Goal: Information Seeking & Learning: Check status

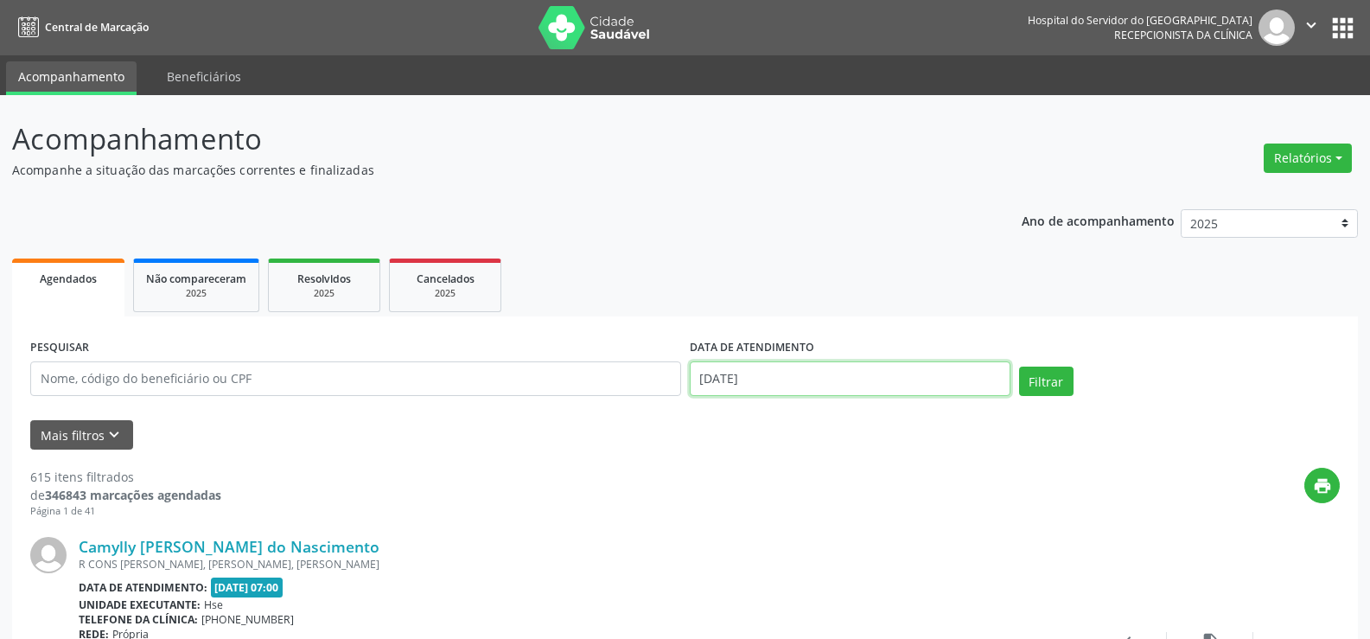
click at [799, 381] on input "[DATE]" at bounding box center [850, 378] width 321 height 35
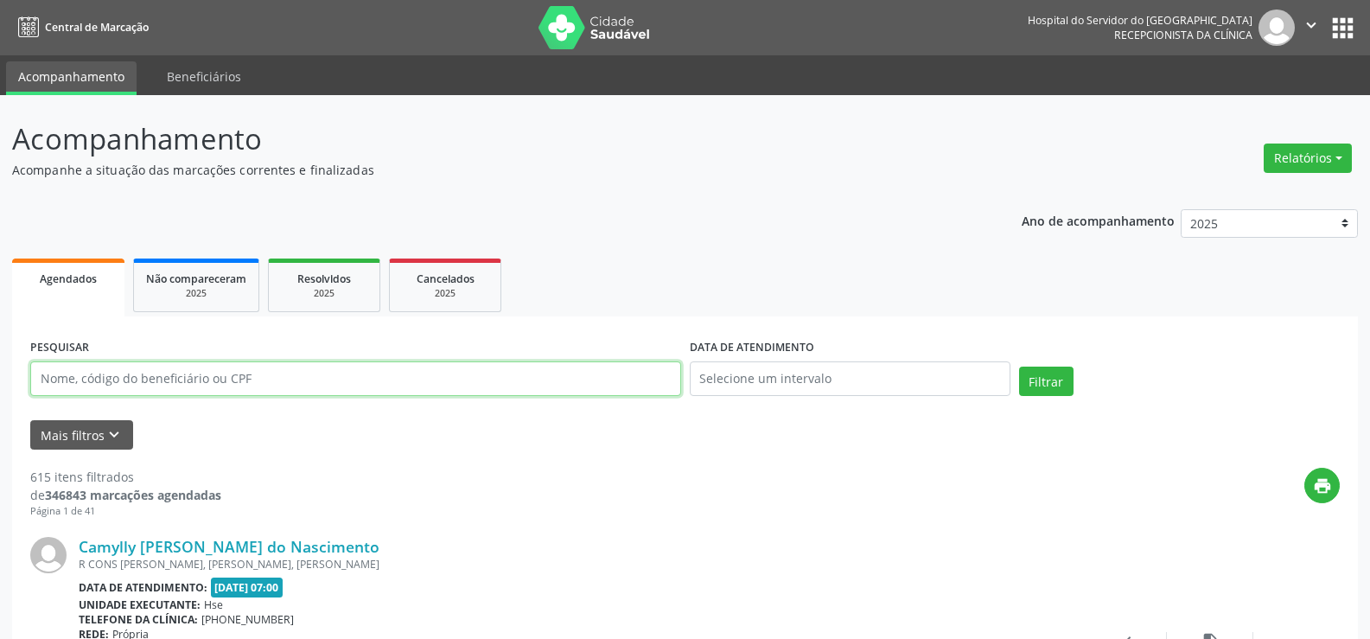
click at [267, 393] on input "text" at bounding box center [355, 378] width 651 height 35
paste input "[PERSON_NAME]"
click at [1019, 367] on button "Filtrar" at bounding box center [1046, 381] width 54 height 29
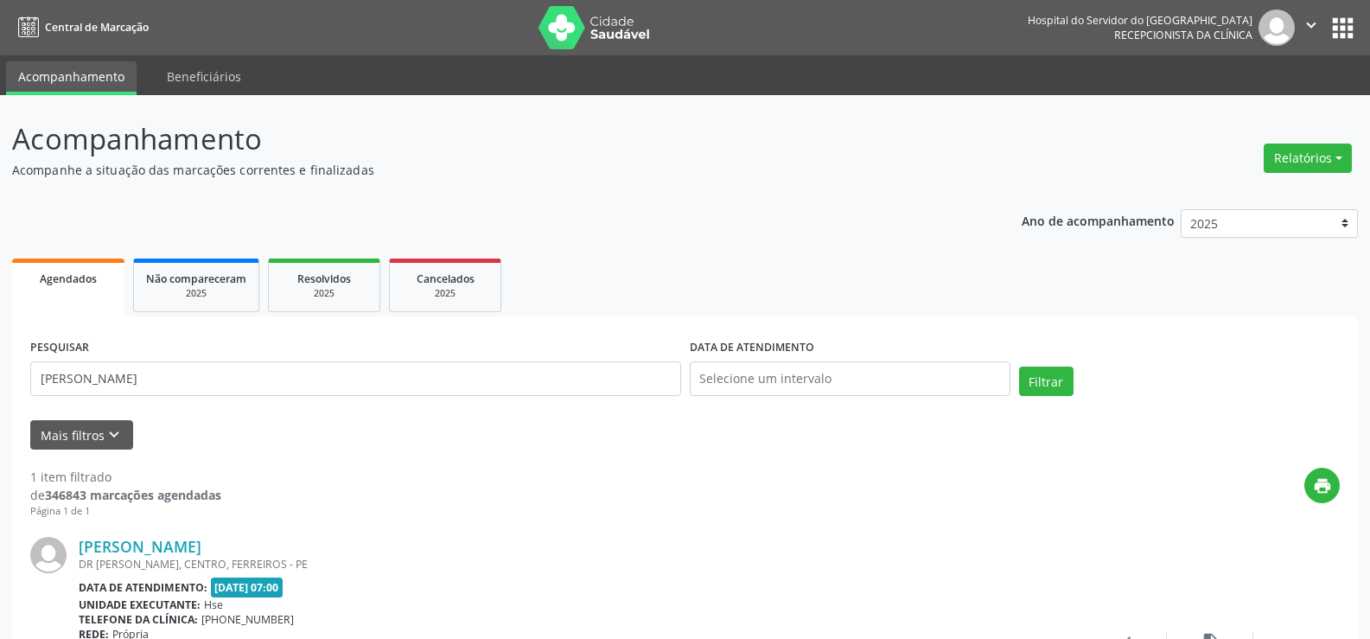
scroll to position [174, 0]
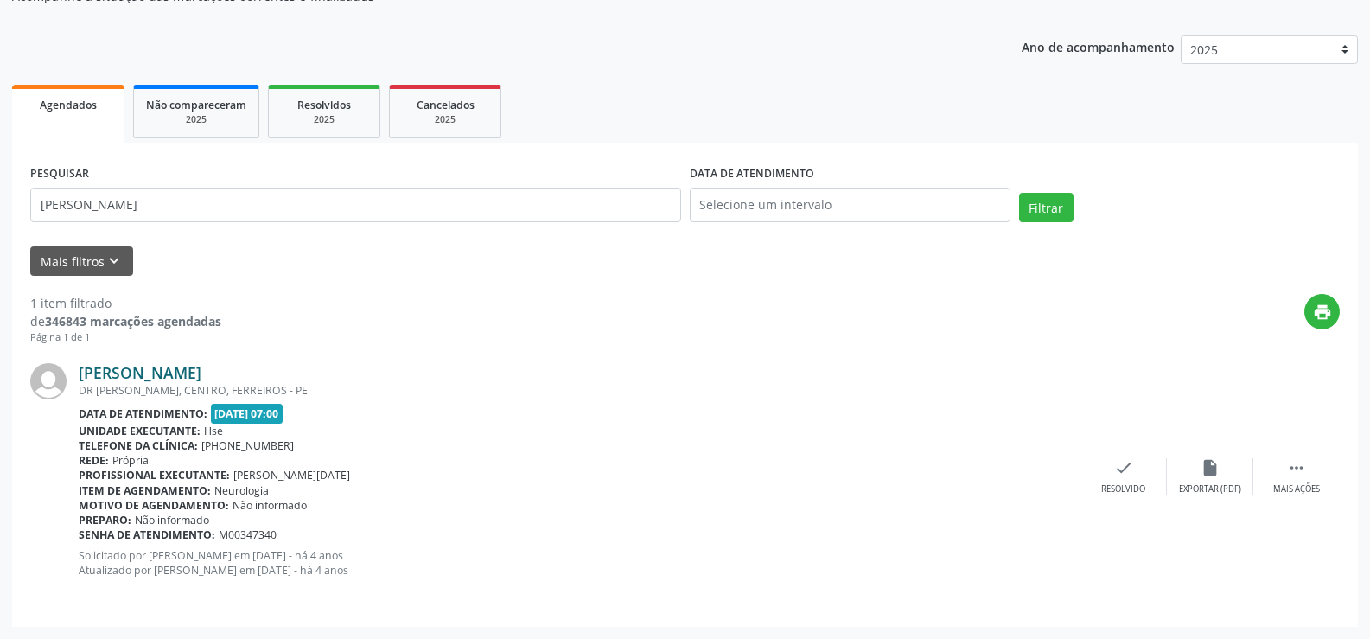
click at [201, 369] on link "[PERSON_NAME]" at bounding box center [140, 372] width 123 height 19
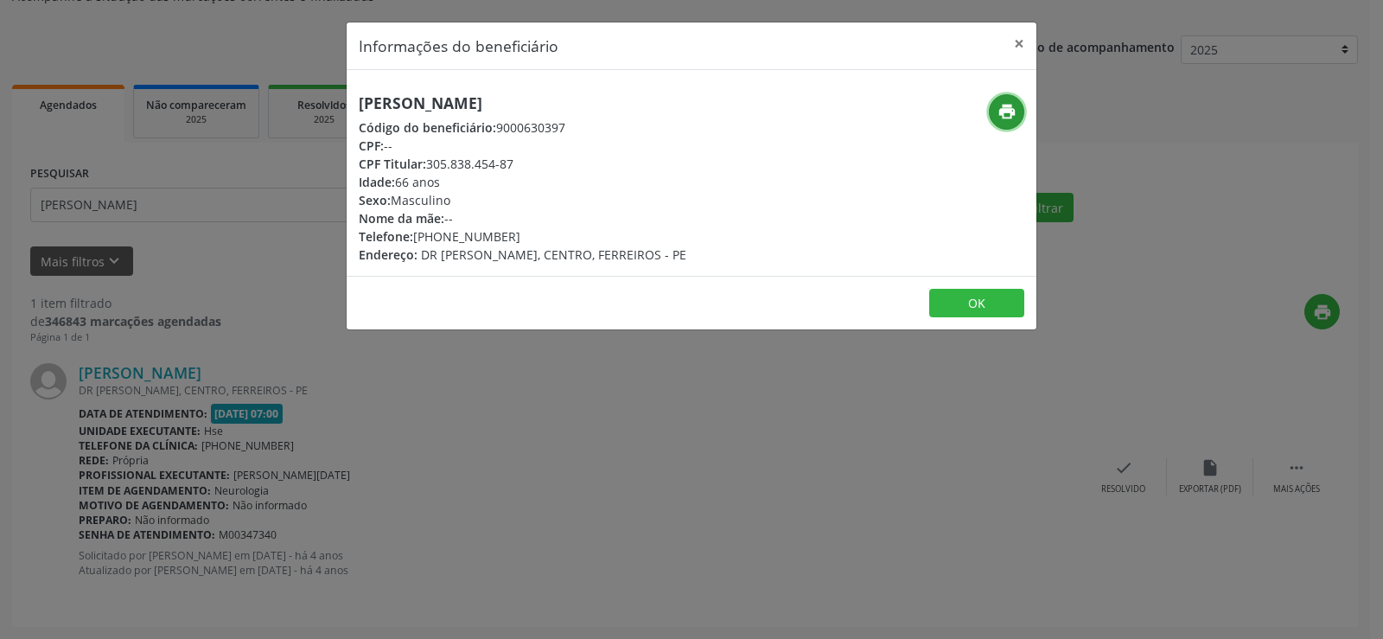
click at [1019, 99] on button "print" at bounding box center [1006, 111] width 35 height 35
click at [1025, 43] on button "×" at bounding box center [1019, 43] width 35 height 42
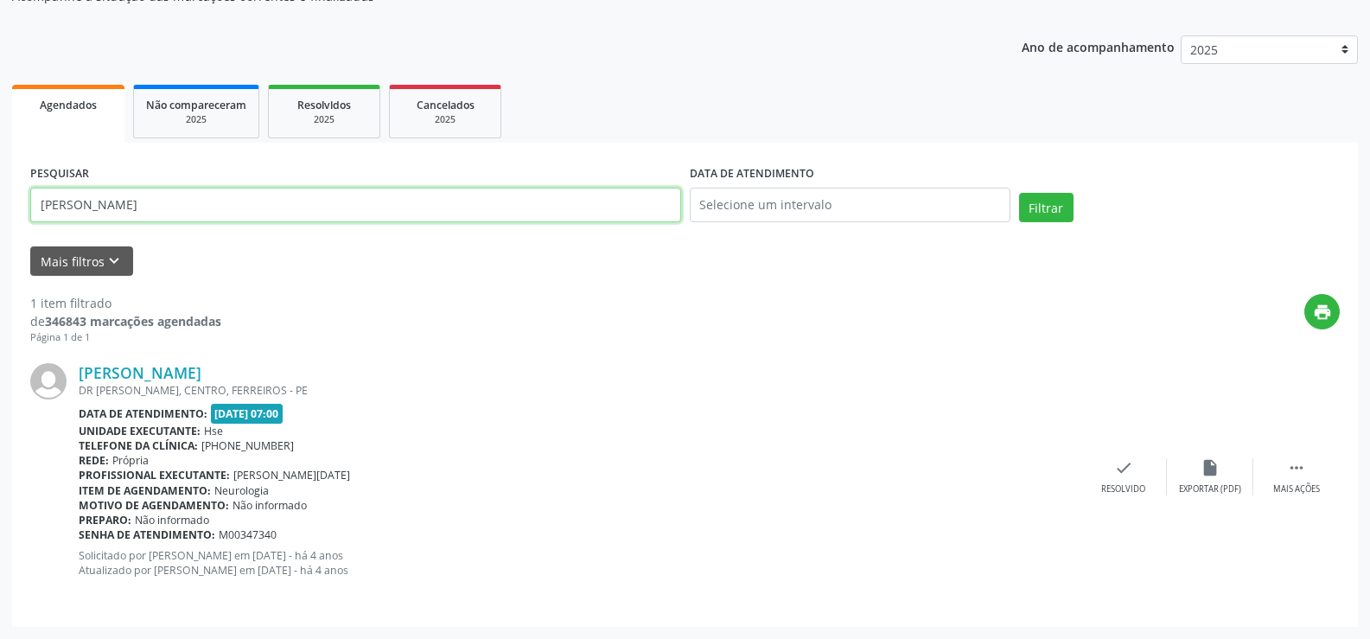
click at [226, 214] on input "[PERSON_NAME]" at bounding box center [355, 205] width 651 height 35
paste input "16591372415"
click at [1019, 193] on button "Filtrar" at bounding box center [1046, 207] width 54 height 29
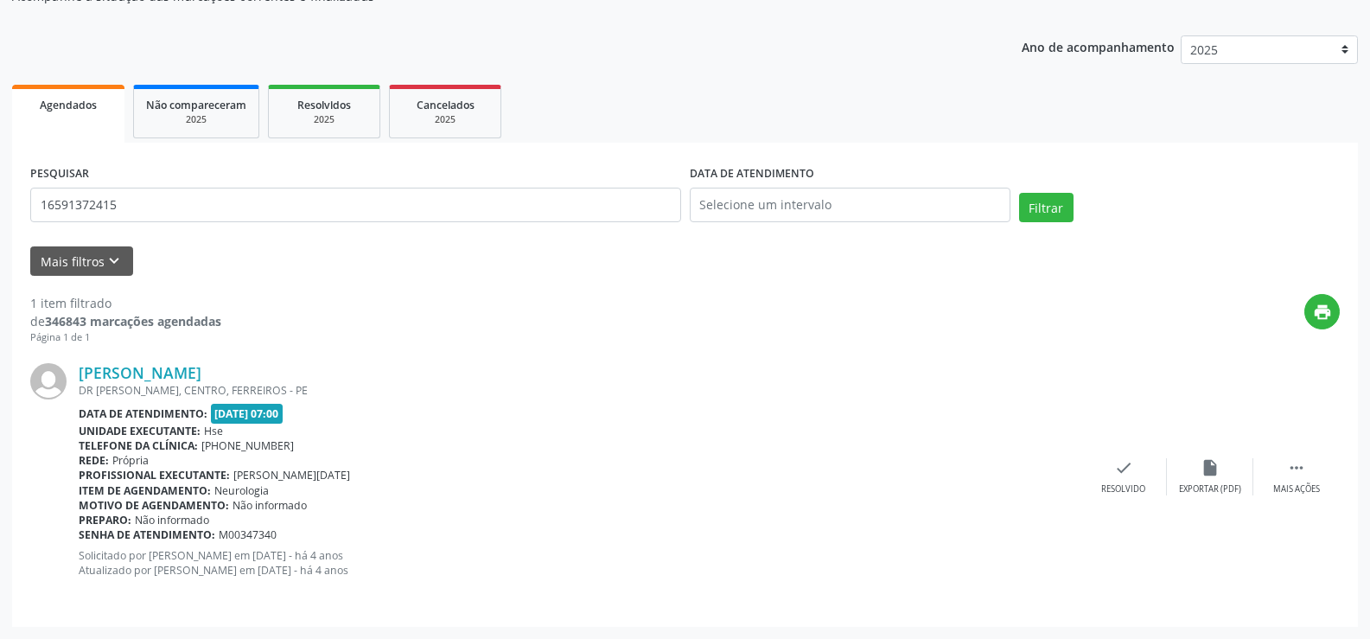
scroll to position [0, 0]
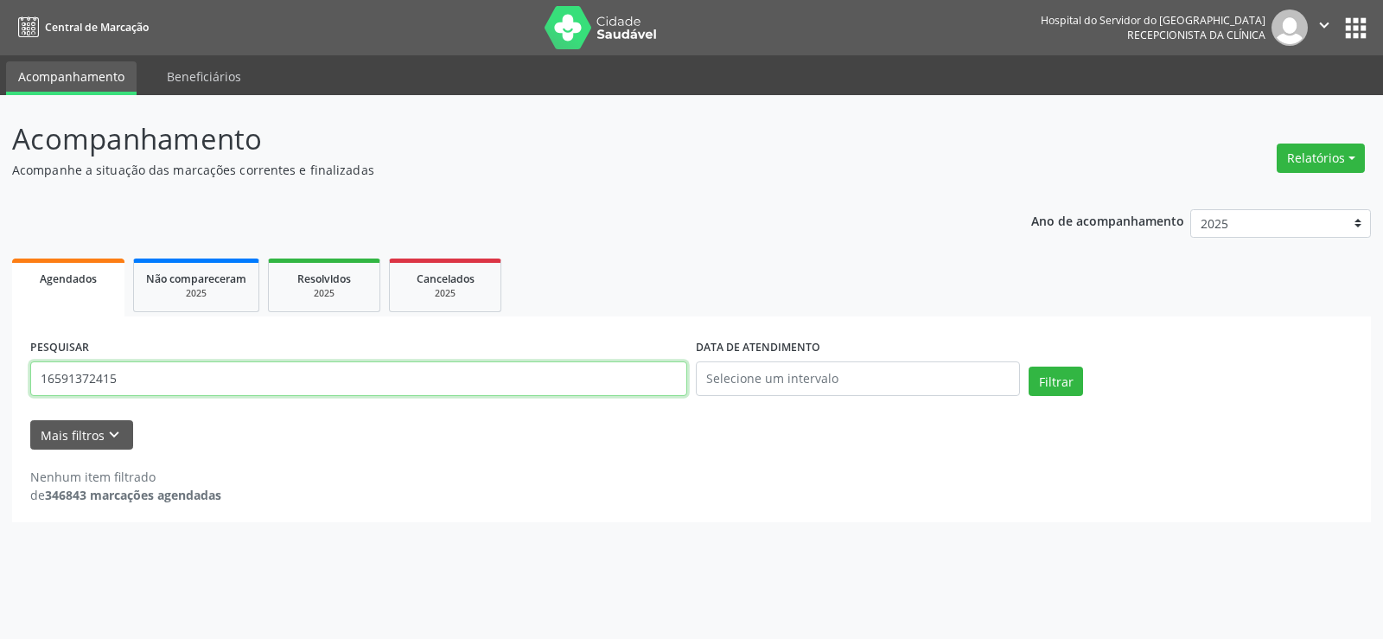
click at [197, 372] on input "16591372415" at bounding box center [358, 378] width 657 height 35
paste input "[PERSON_NAME]"
click at [1029, 367] on button "Filtrar" at bounding box center [1056, 381] width 54 height 29
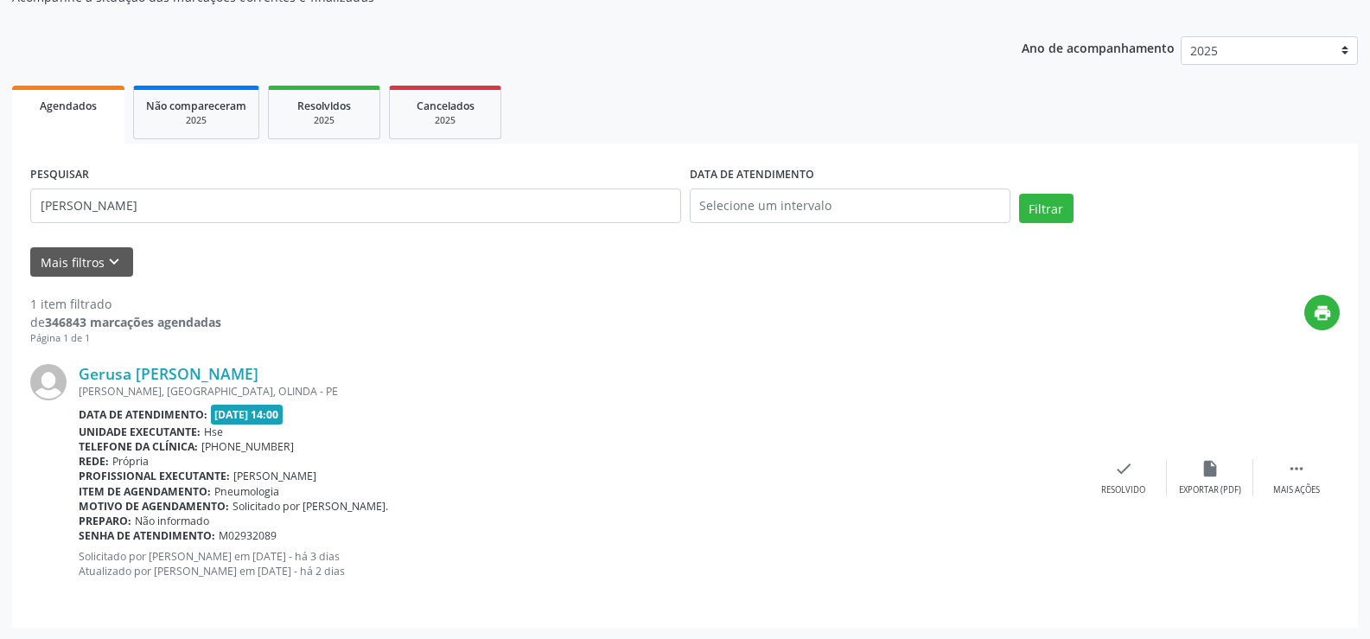
scroll to position [174, 0]
click at [150, 372] on link "Gerusa [PERSON_NAME]" at bounding box center [169, 372] width 180 height 19
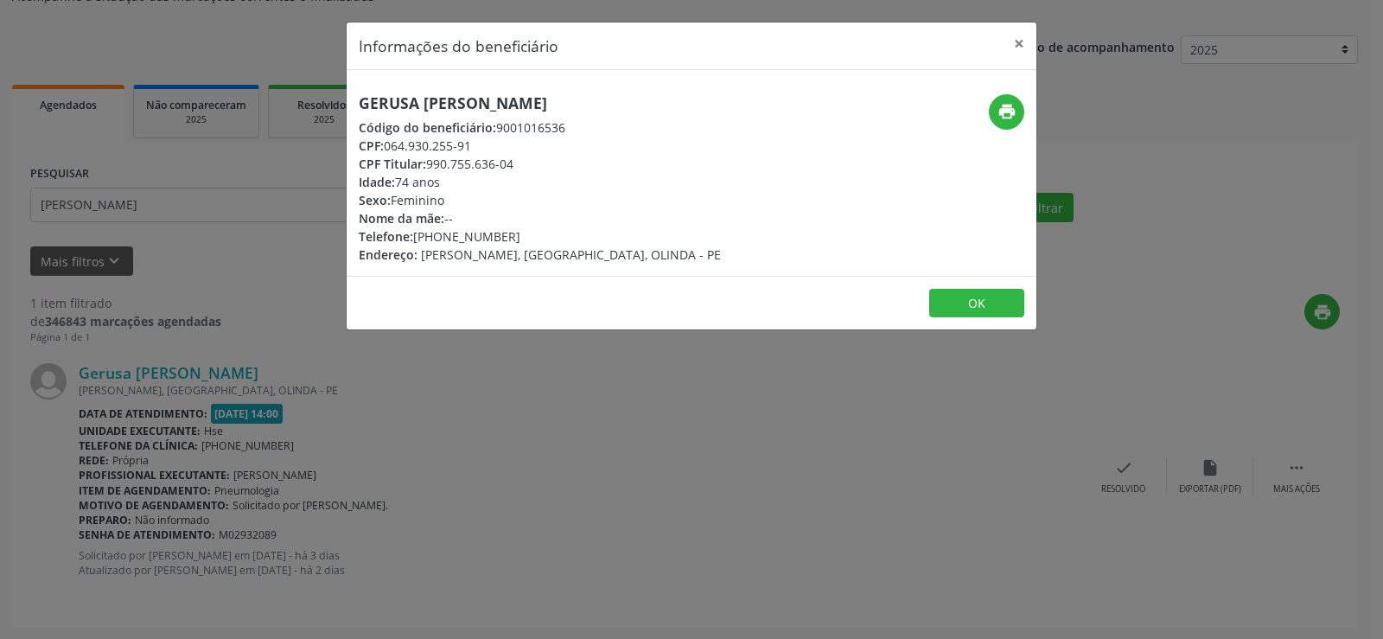
click at [504, 101] on h5 "Gerusa [PERSON_NAME]" at bounding box center [540, 103] width 362 height 18
copy div "Gerusa [PERSON_NAME]"
click at [1021, 112] on button "print" at bounding box center [1006, 111] width 35 height 35
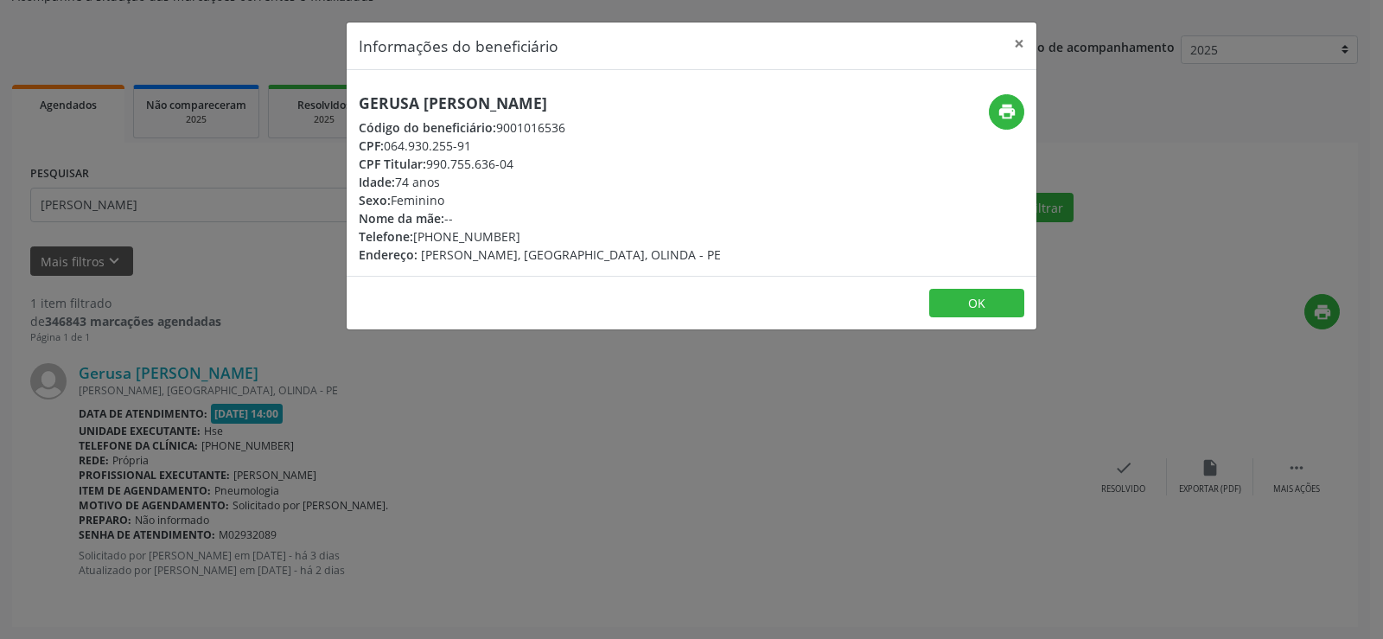
click at [209, 381] on div "Informações do beneficiário × Gerusa [PERSON_NAME] Código do beneficiário: 9001…" at bounding box center [691, 319] width 1383 height 639
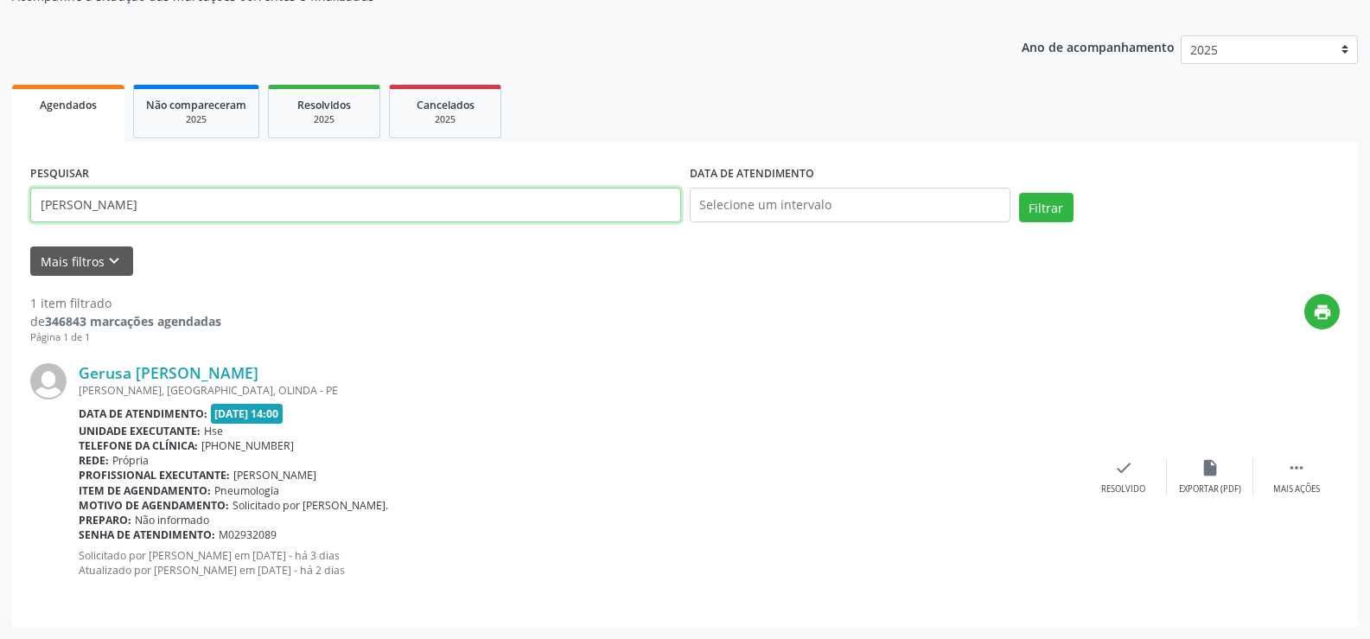
click at [176, 214] on input "[PERSON_NAME]" at bounding box center [355, 205] width 651 height 35
paste input "JUDITE [PERSON_NAME]"
type input "JUDITE [PERSON_NAME]"
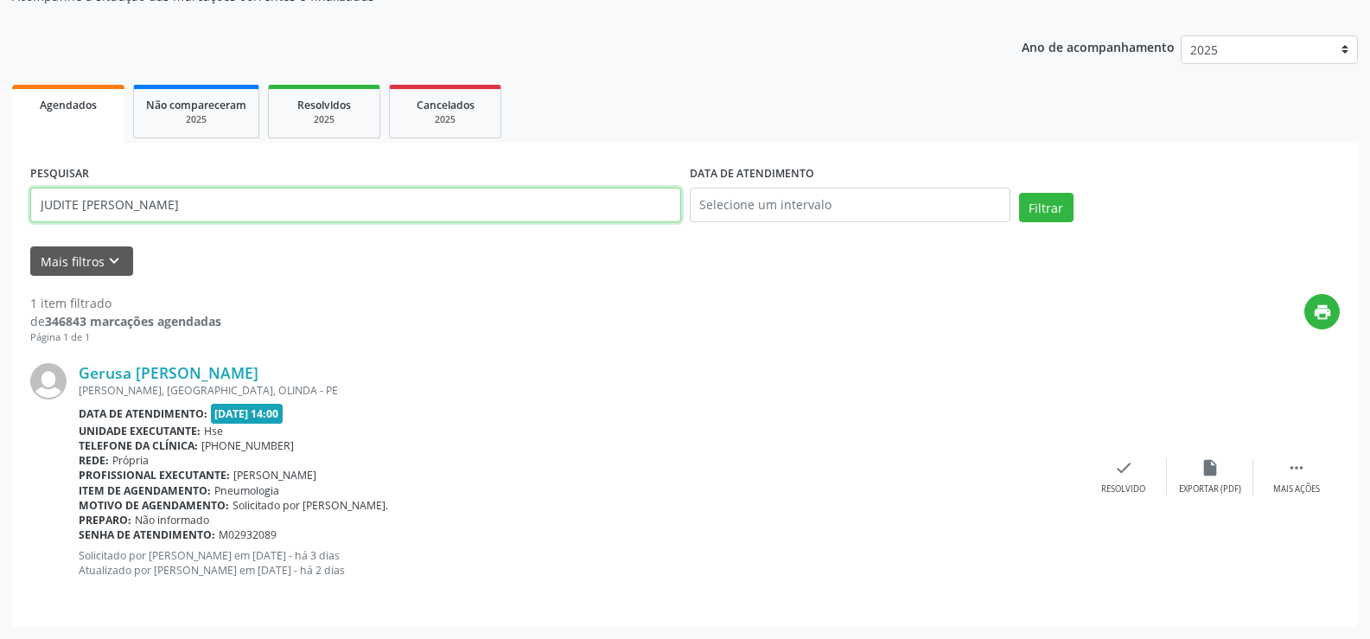
click at [1019, 193] on button "Filtrar" at bounding box center [1046, 207] width 54 height 29
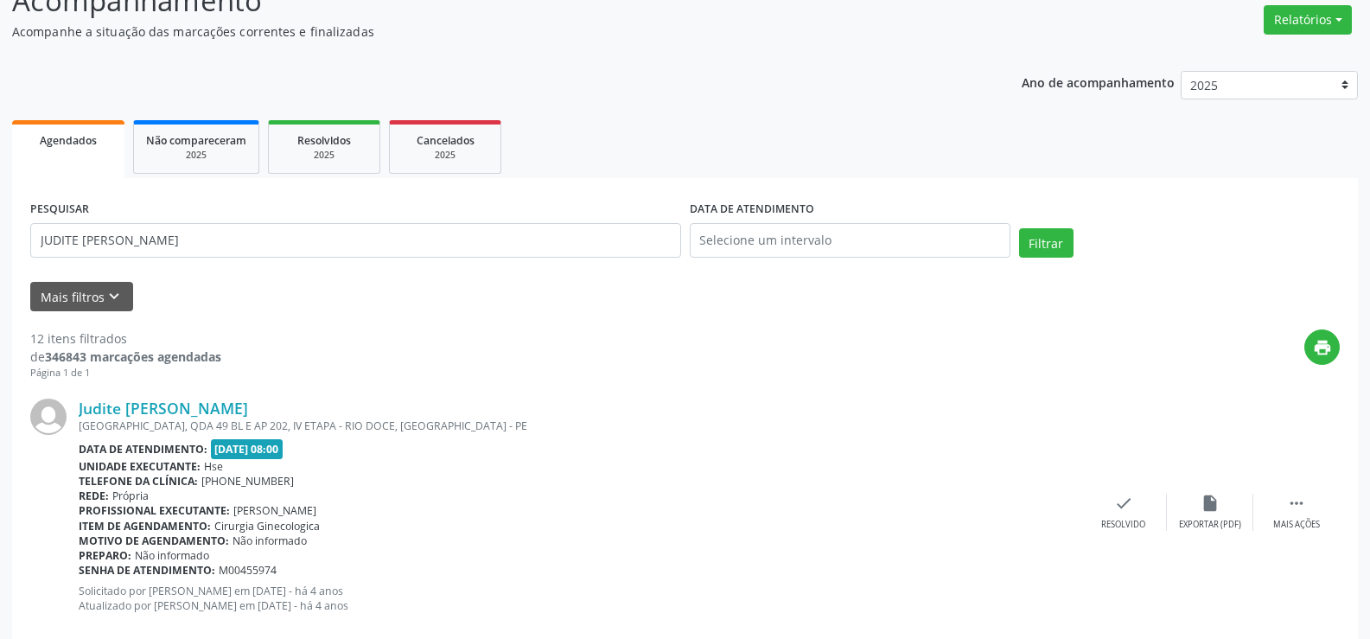
scroll to position [0, 0]
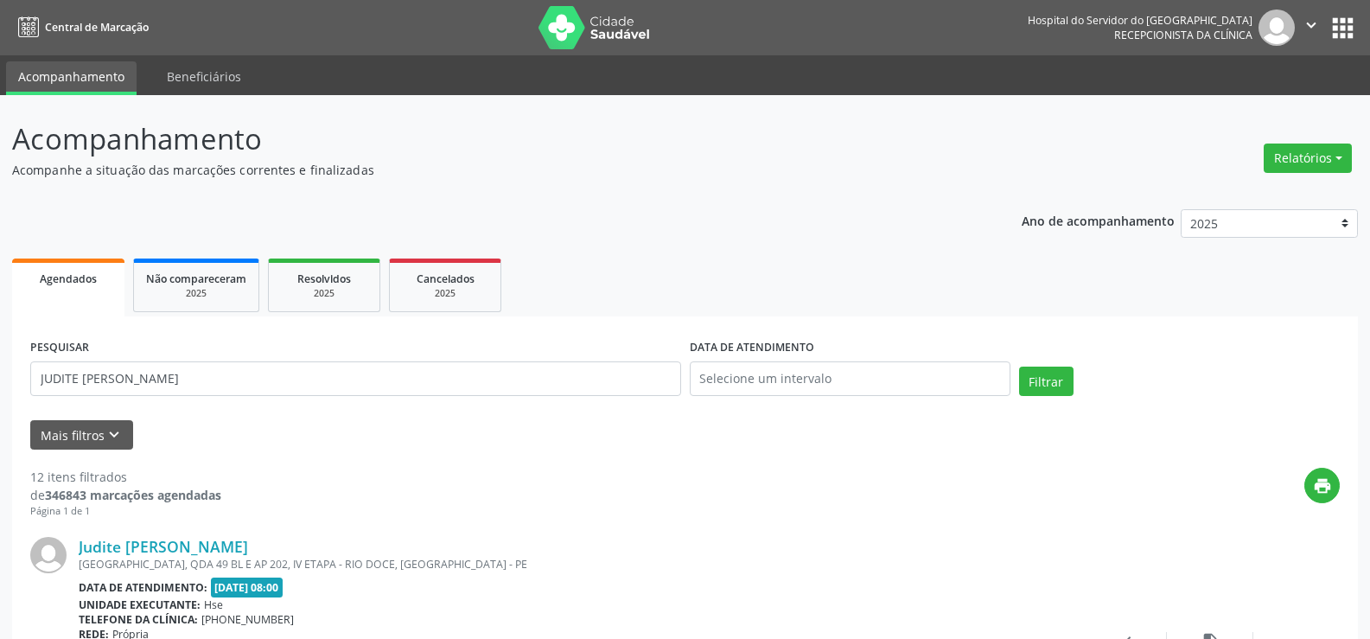
click at [284, 354] on div "PESQUISAR [PERSON_NAME]" at bounding box center [356, 371] width 660 height 73
click at [293, 386] on input "JUDITE [PERSON_NAME]" at bounding box center [355, 378] width 651 height 35
click at [294, 387] on input "JUDITE [PERSON_NAME]" at bounding box center [355, 378] width 651 height 35
paste input "[PERSON_NAME]"
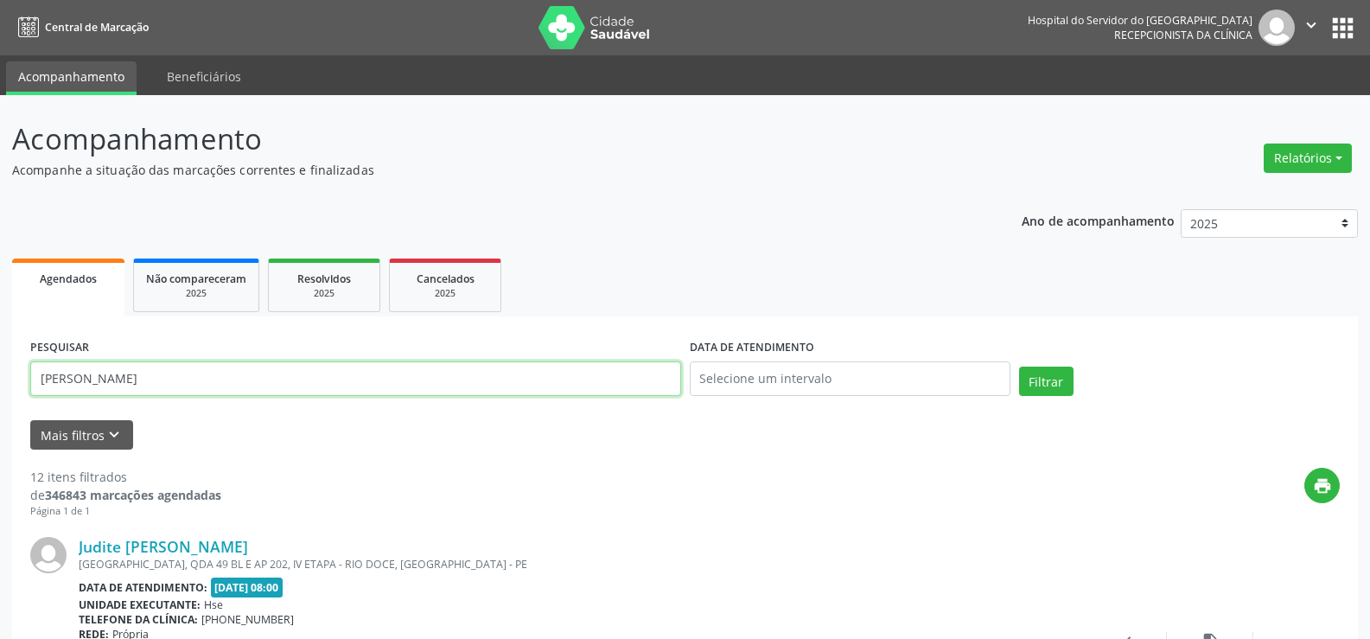
click at [1019, 367] on button "Filtrar" at bounding box center [1046, 381] width 54 height 29
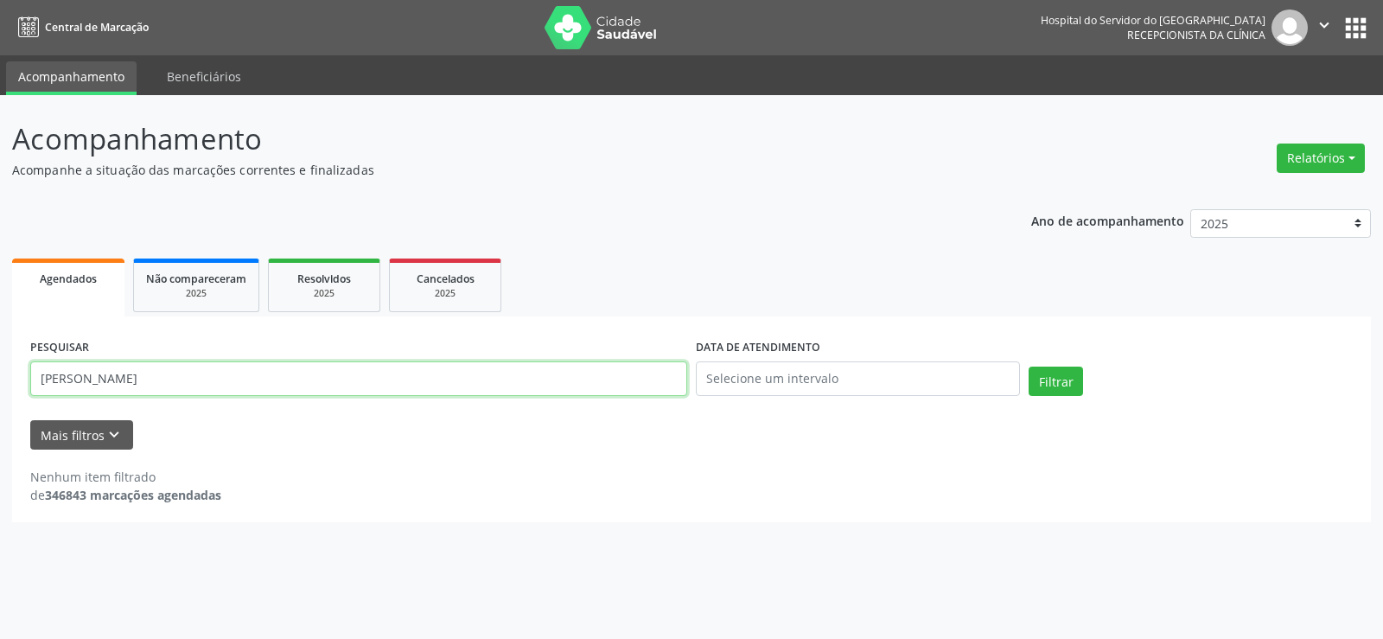
click at [308, 378] on input "[PERSON_NAME]" at bounding box center [358, 378] width 657 height 35
paste input "[PERSON_NAME]"
click at [1029, 367] on button "Filtrar" at bounding box center [1056, 381] width 54 height 29
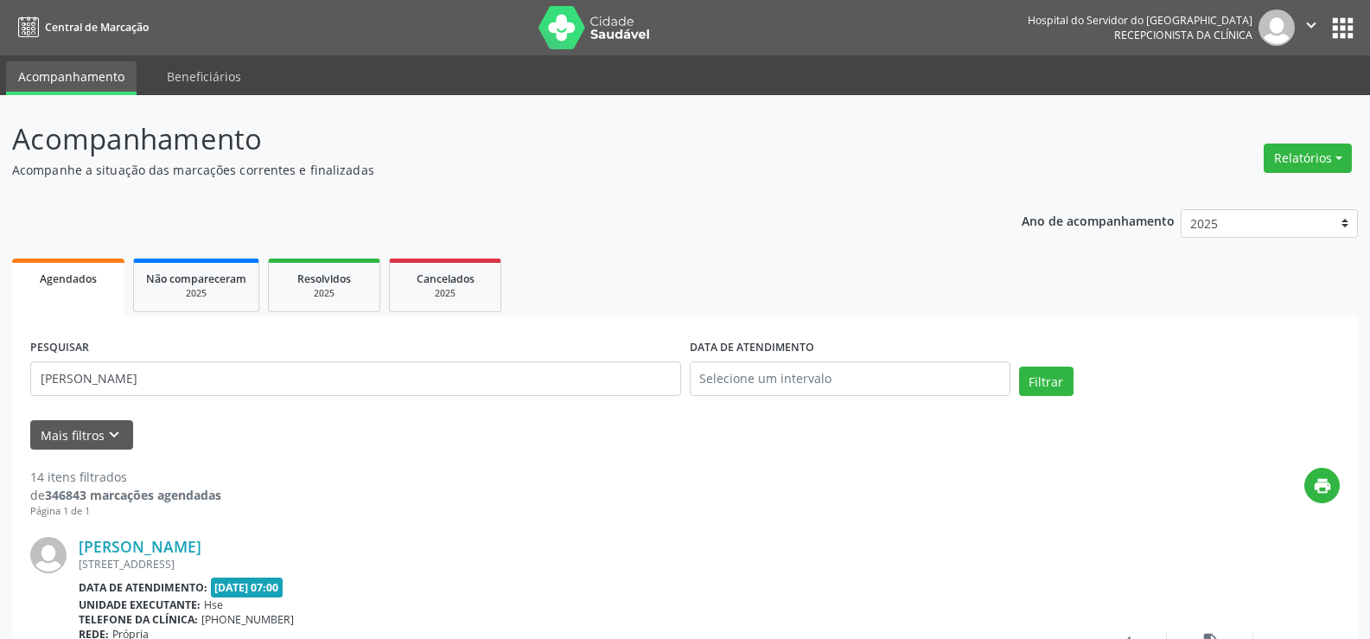
click at [227, 342] on div "PESQUISAR [PERSON_NAME]" at bounding box center [356, 371] width 660 height 73
click at [220, 414] on form "PESQUISAR [PERSON_NAME] E [PERSON_NAME] DATA DE ATENDIMENTO Filtrar UNIDADE EXE…" at bounding box center [685, 392] width 1310 height 115
click at [216, 377] on input "[PERSON_NAME]" at bounding box center [355, 378] width 651 height 35
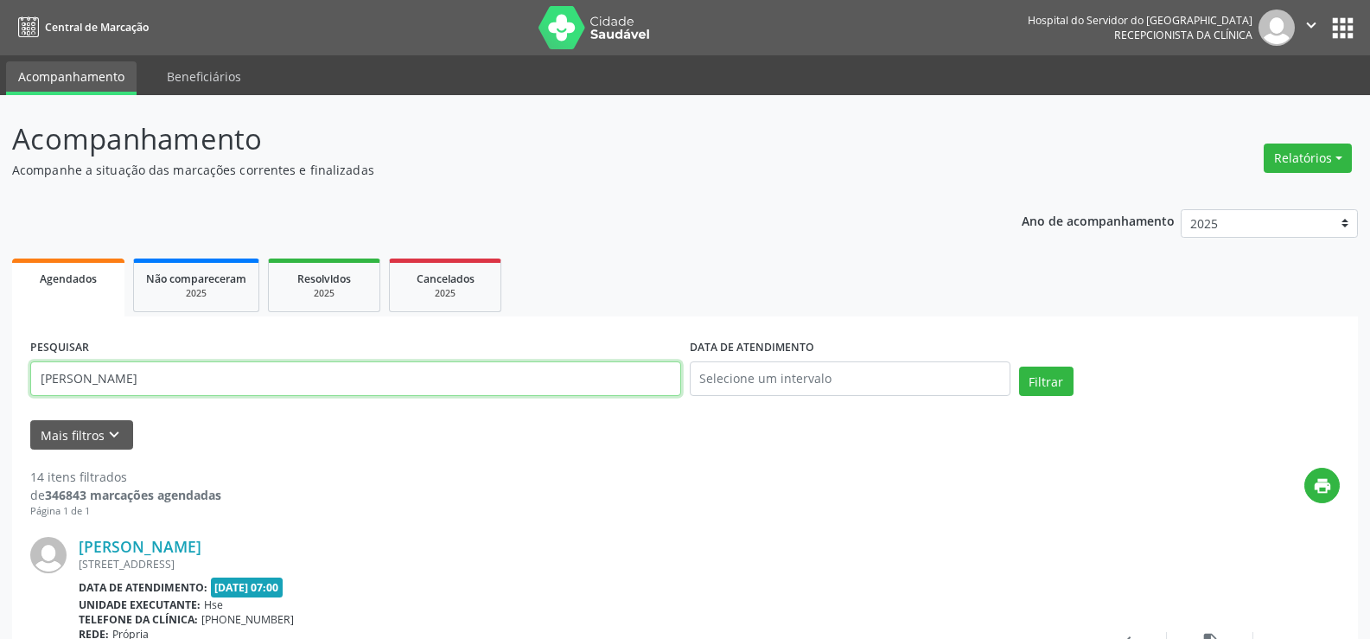
click at [216, 377] on input "[PERSON_NAME]" at bounding box center [355, 378] width 651 height 35
paste input "[PERSON_NAME]"
click at [1019, 367] on button "Filtrar" at bounding box center [1046, 381] width 54 height 29
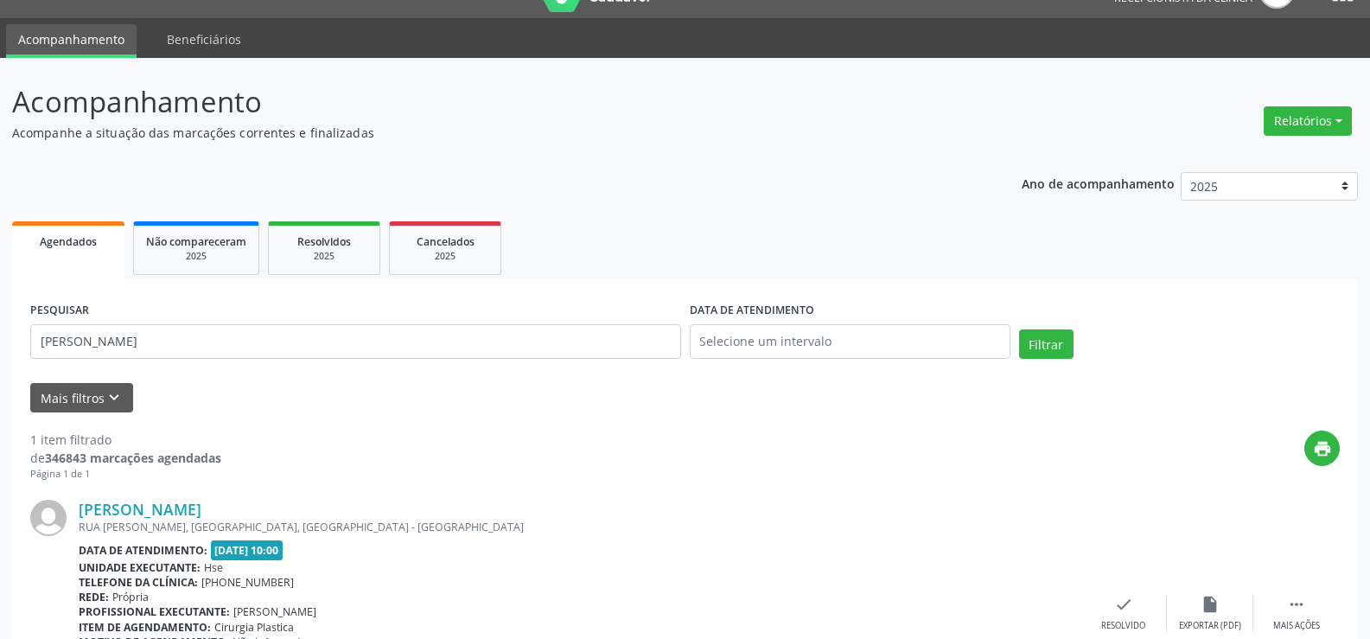
scroll to position [174, 0]
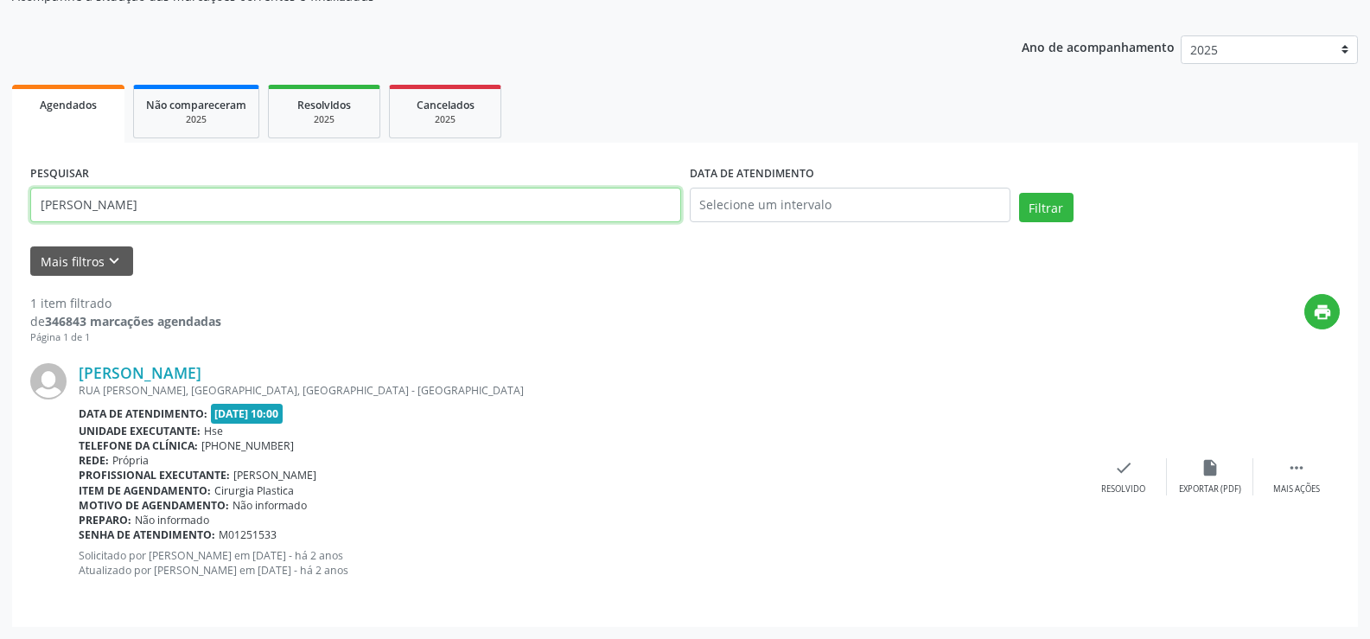
click at [364, 214] on input "[PERSON_NAME]" at bounding box center [355, 205] width 651 height 35
click at [1019, 193] on button "Filtrar" at bounding box center [1046, 207] width 54 height 29
click at [271, 210] on input "[PERSON_NAME]" at bounding box center [355, 205] width 651 height 35
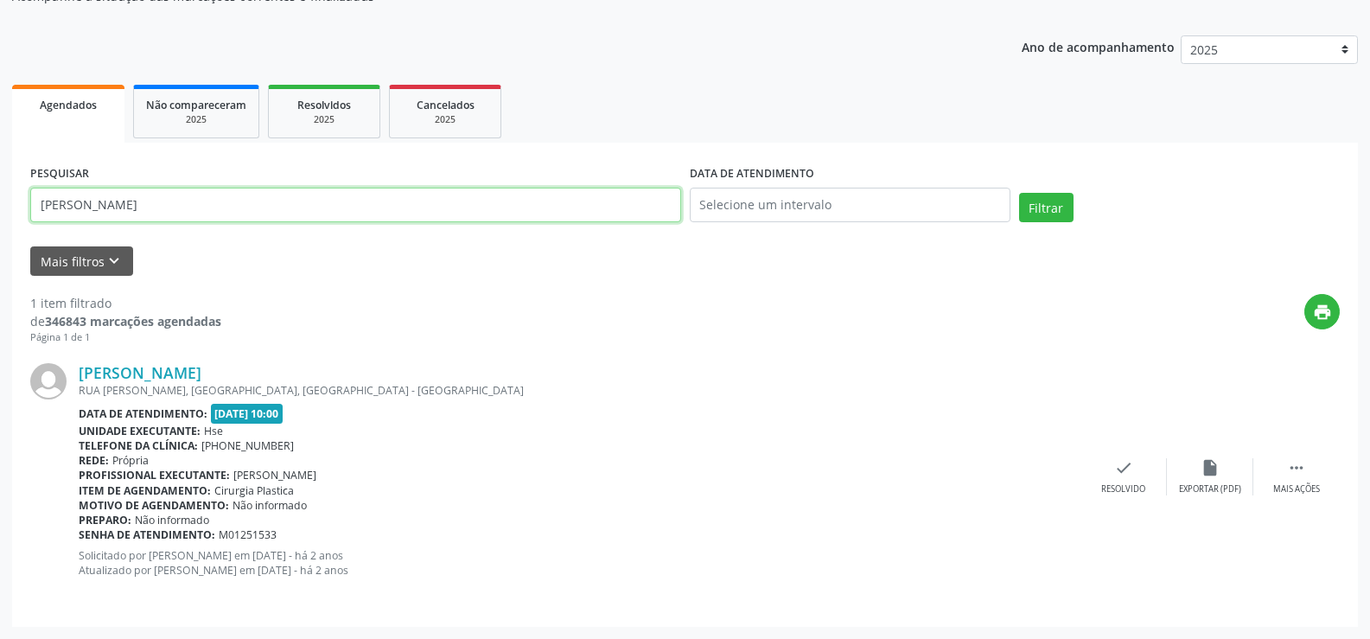
click at [271, 210] on input "[PERSON_NAME]" at bounding box center [355, 205] width 651 height 35
paste input "[PERSON_NAME]"
click at [1019, 193] on button "Filtrar" at bounding box center [1046, 207] width 54 height 29
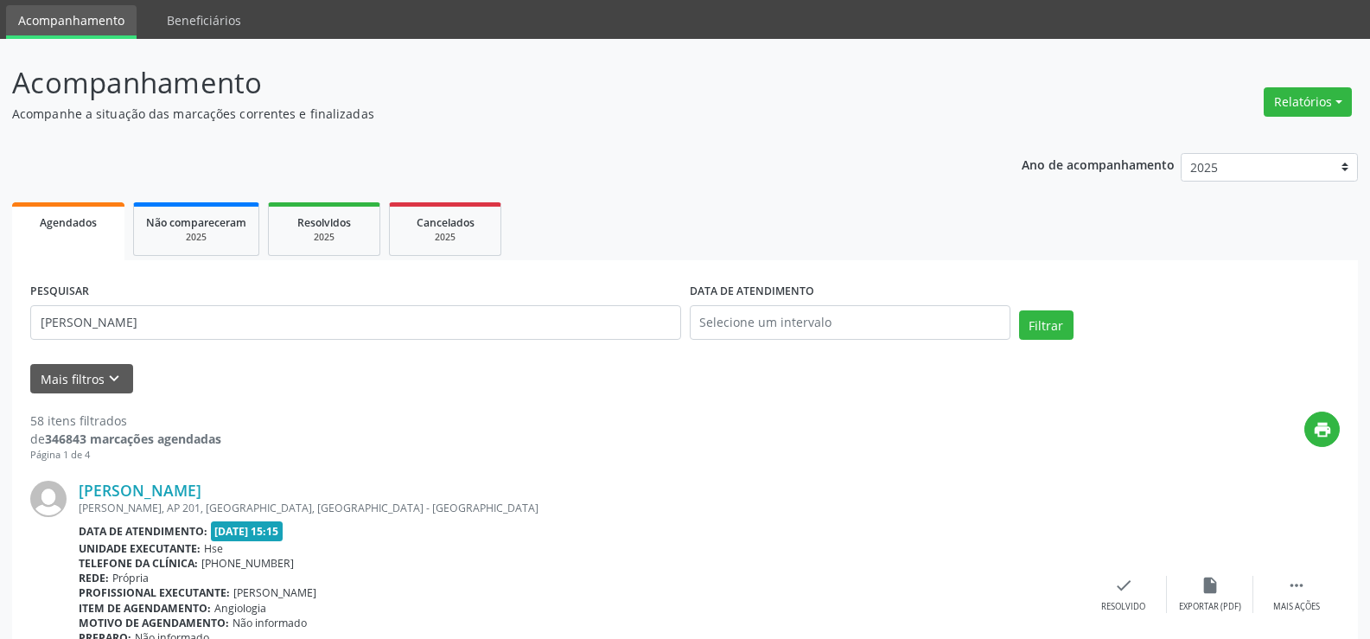
scroll to position [86, 0]
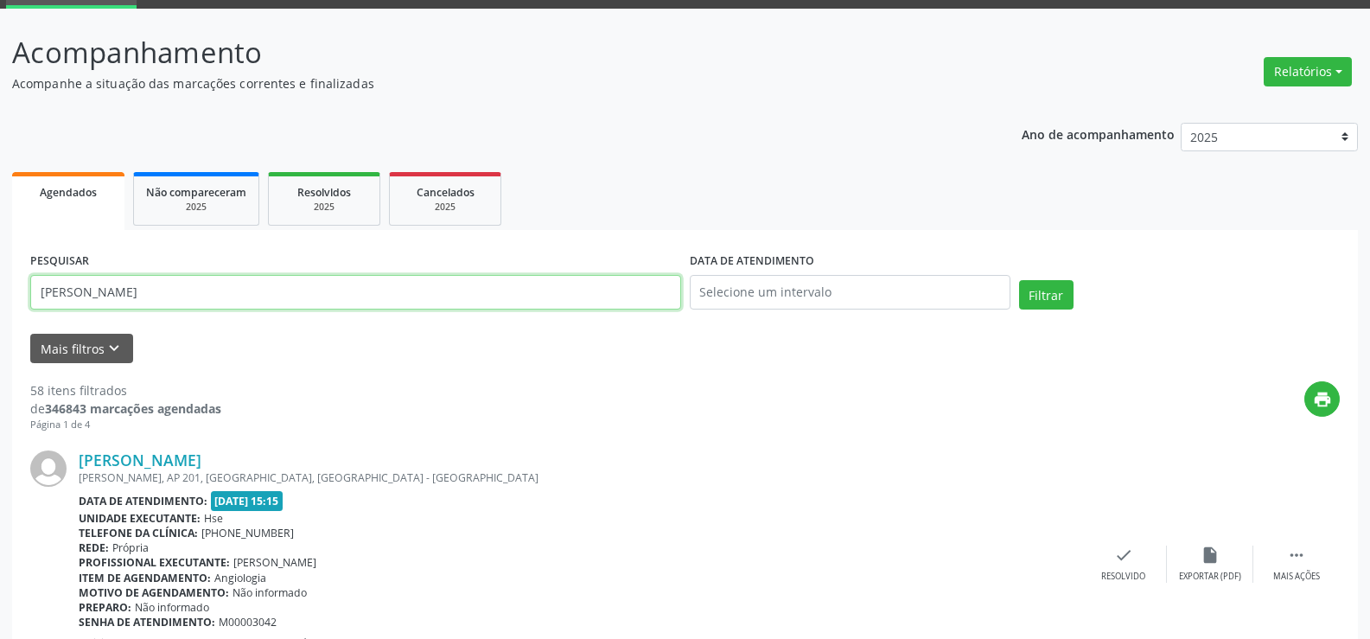
click at [324, 308] on input "[PERSON_NAME]" at bounding box center [355, 292] width 651 height 35
click at [324, 307] on input "[PERSON_NAME]" at bounding box center [355, 292] width 651 height 35
click at [1019, 280] on button "Filtrar" at bounding box center [1046, 294] width 54 height 29
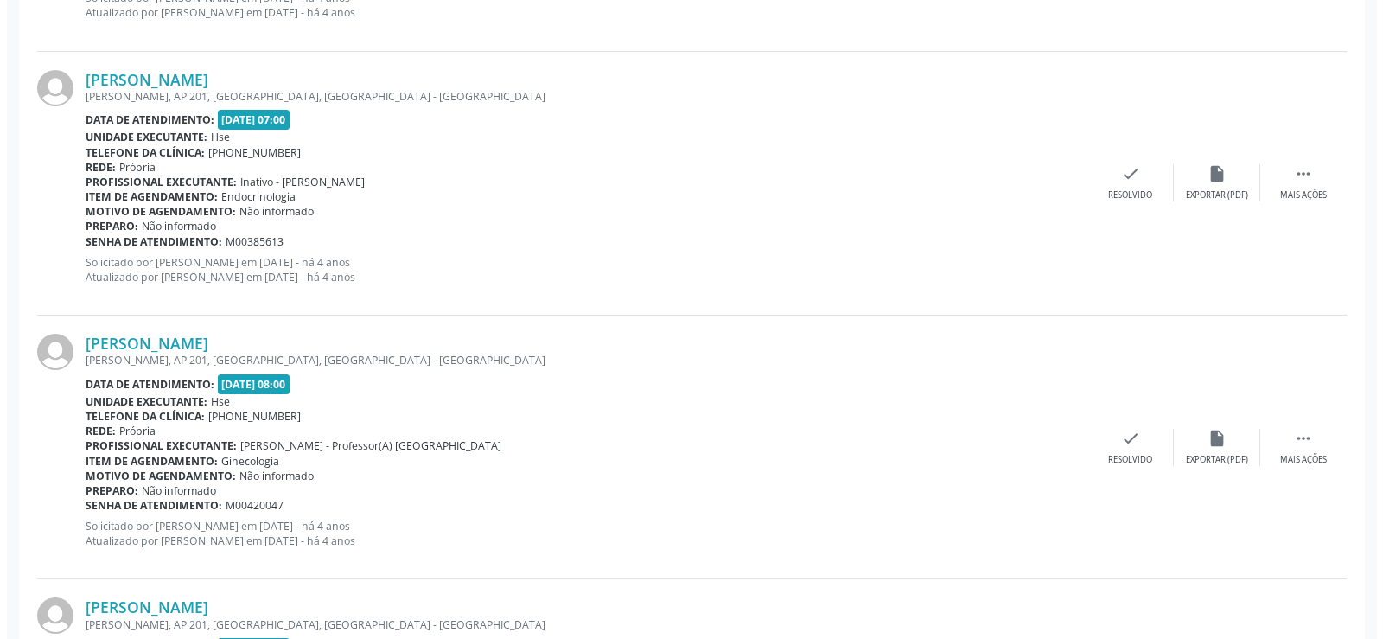
scroll to position [3920, 0]
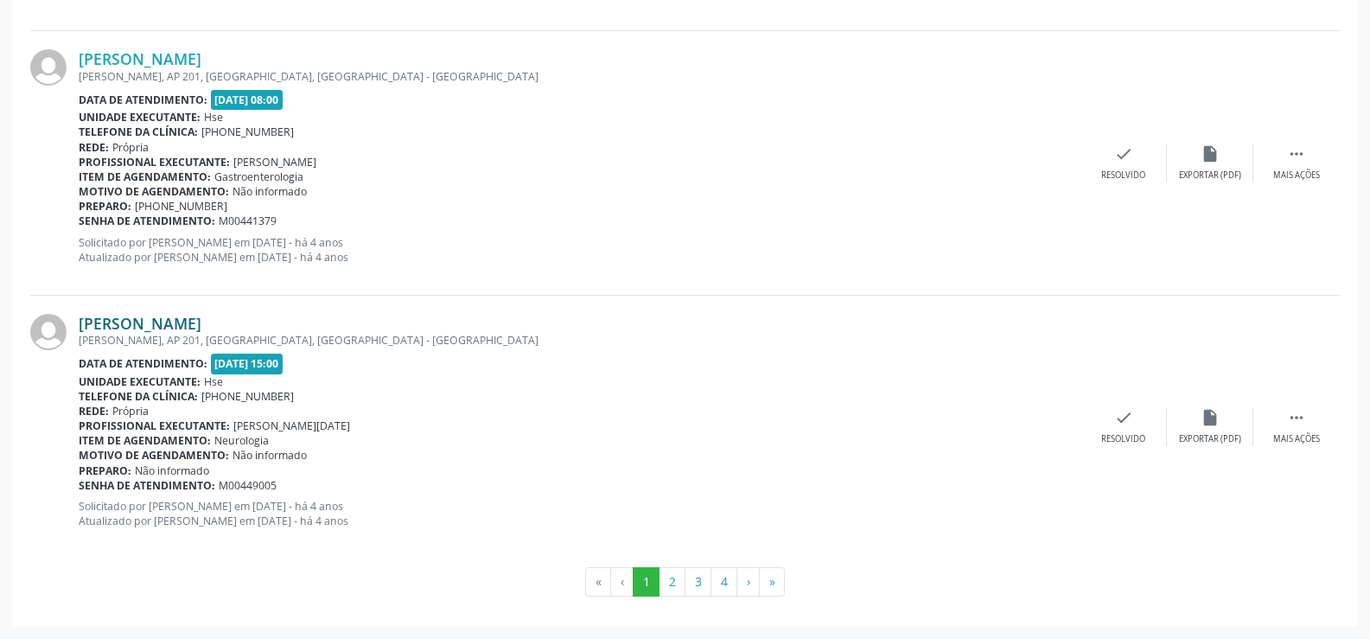
click at [201, 314] on link "[PERSON_NAME]" at bounding box center [140, 323] width 123 height 19
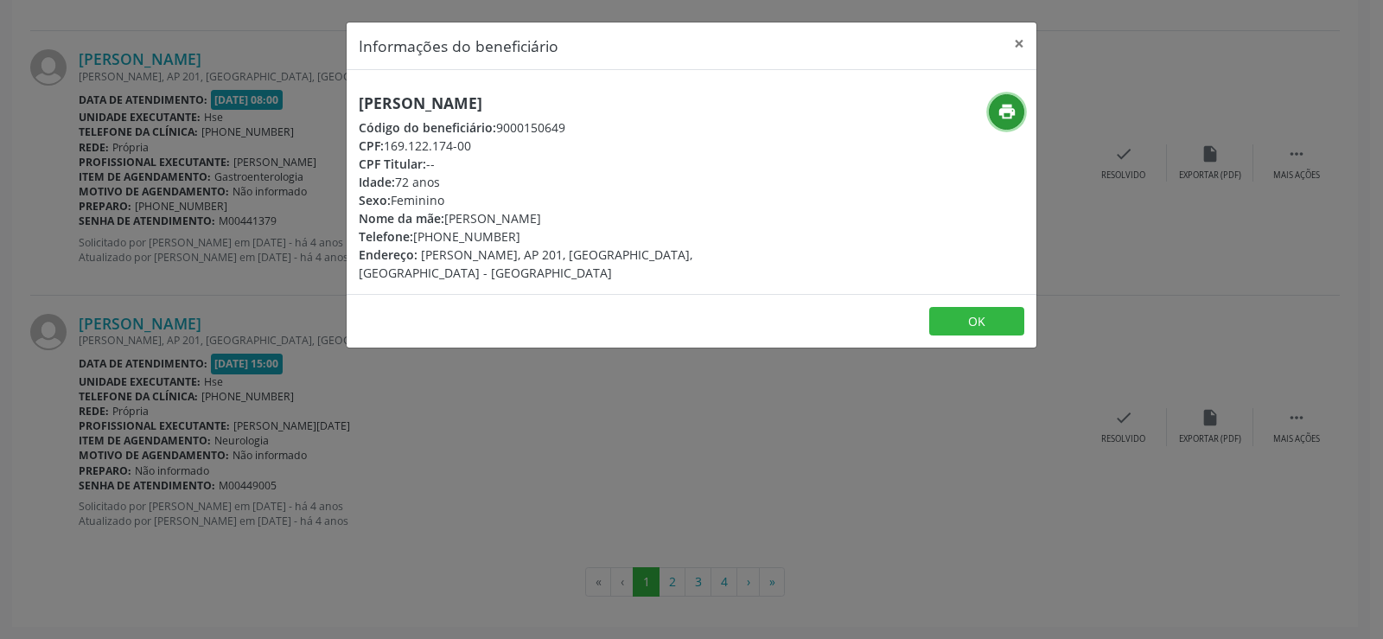
click at [1001, 120] on icon "print" at bounding box center [1007, 111] width 19 height 19
click at [213, 354] on div "Informações do beneficiário × [PERSON_NAME] Código do beneficiário: 9000150649 …" at bounding box center [691, 319] width 1383 height 639
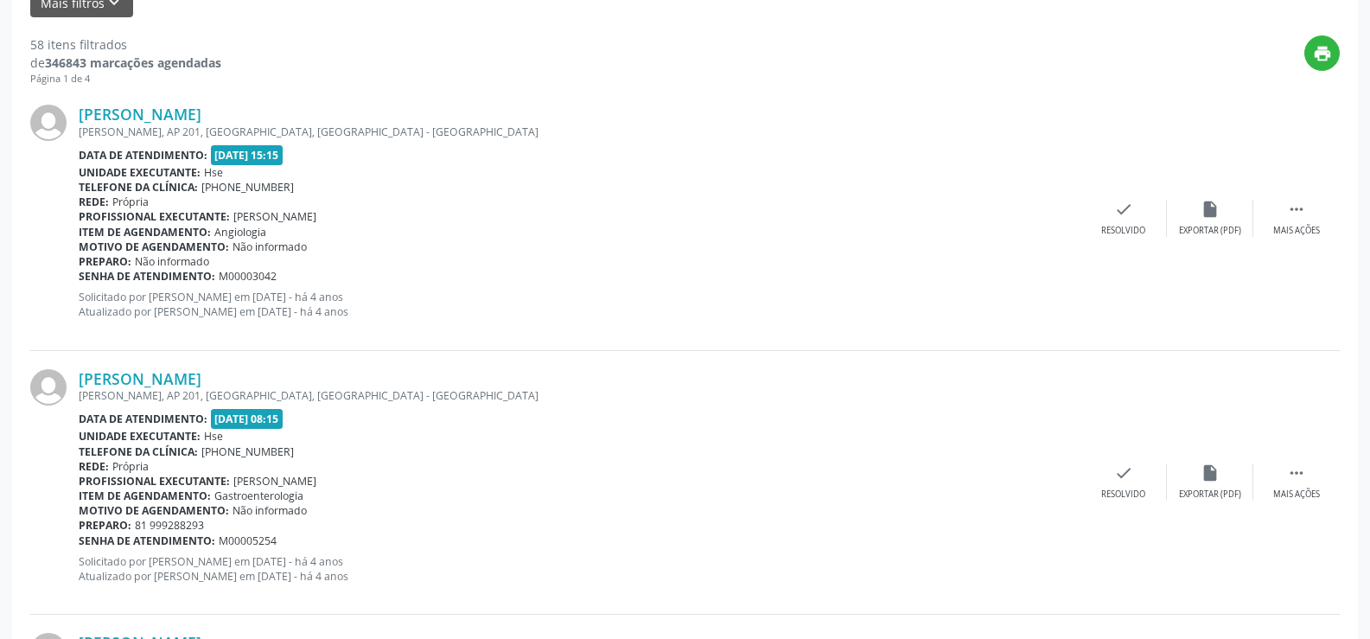
scroll to position [0, 0]
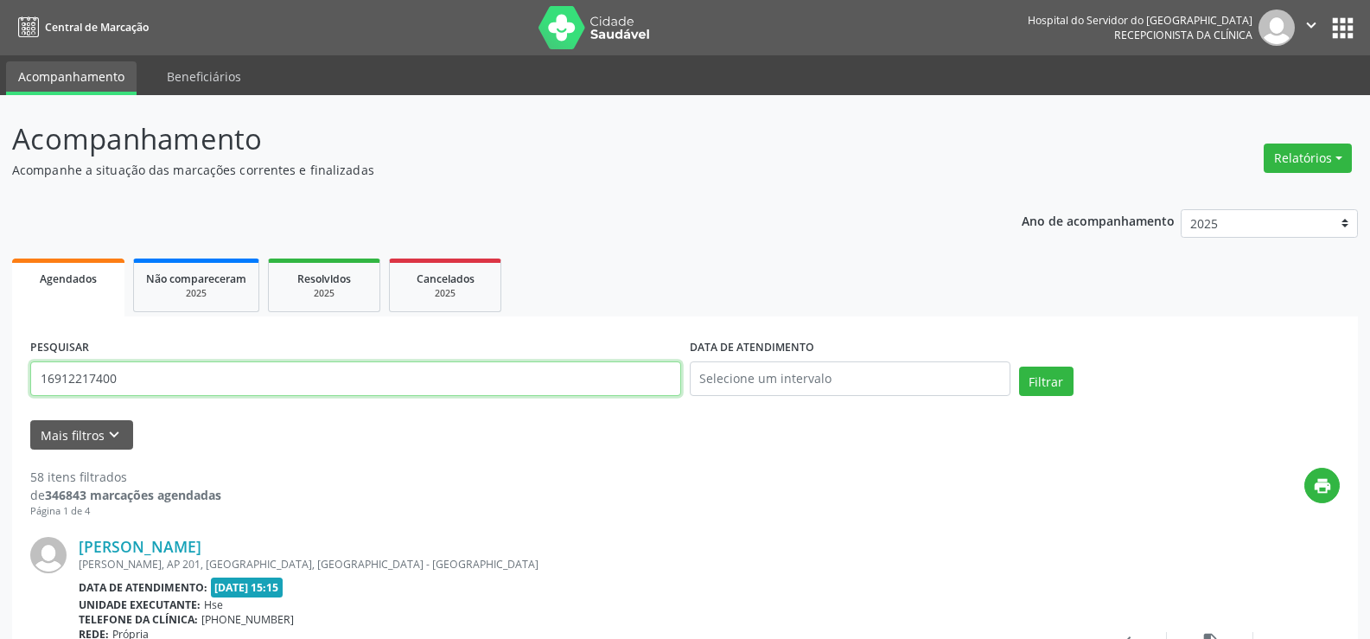
click at [269, 374] on input "16912217400" at bounding box center [355, 378] width 651 height 35
click at [1019, 367] on button "Filtrar" at bounding box center [1046, 381] width 54 height 29
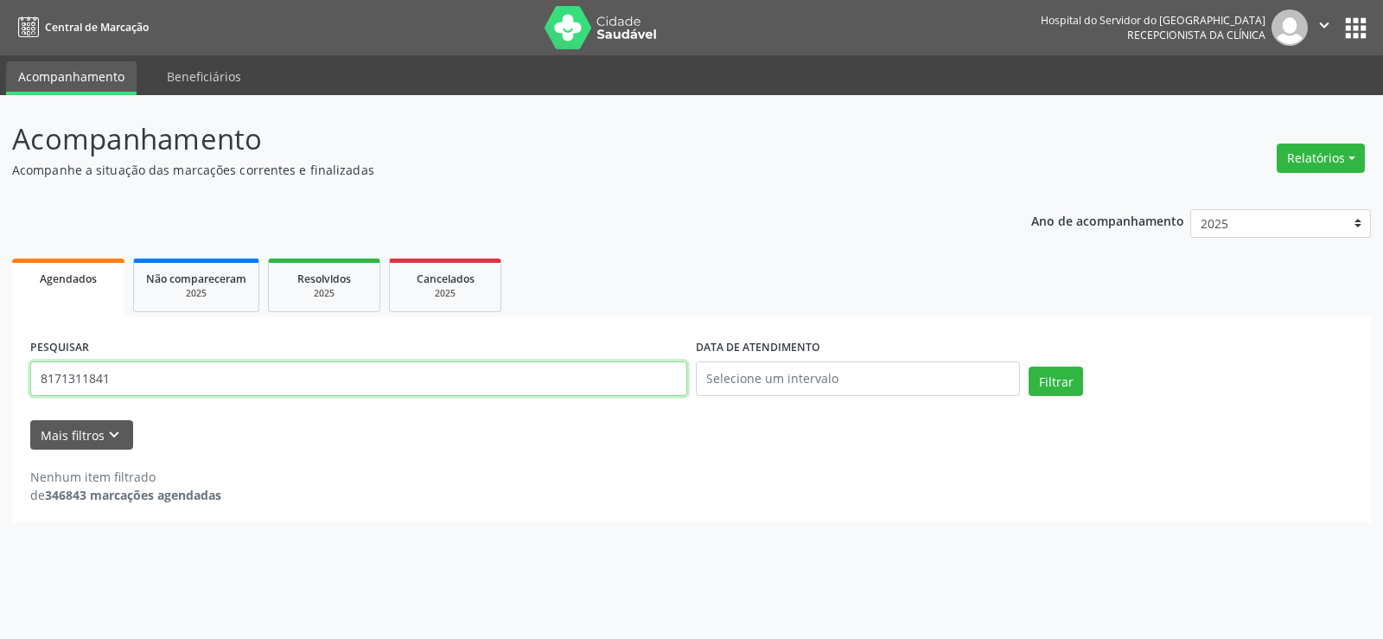
click at [207, 378] on input "8171311841" at bounding box center [358, 378] width 657 height 35
click at [1029, 367] on button "Filtrar" at bounding box center [1056, 381] width 54 height 29
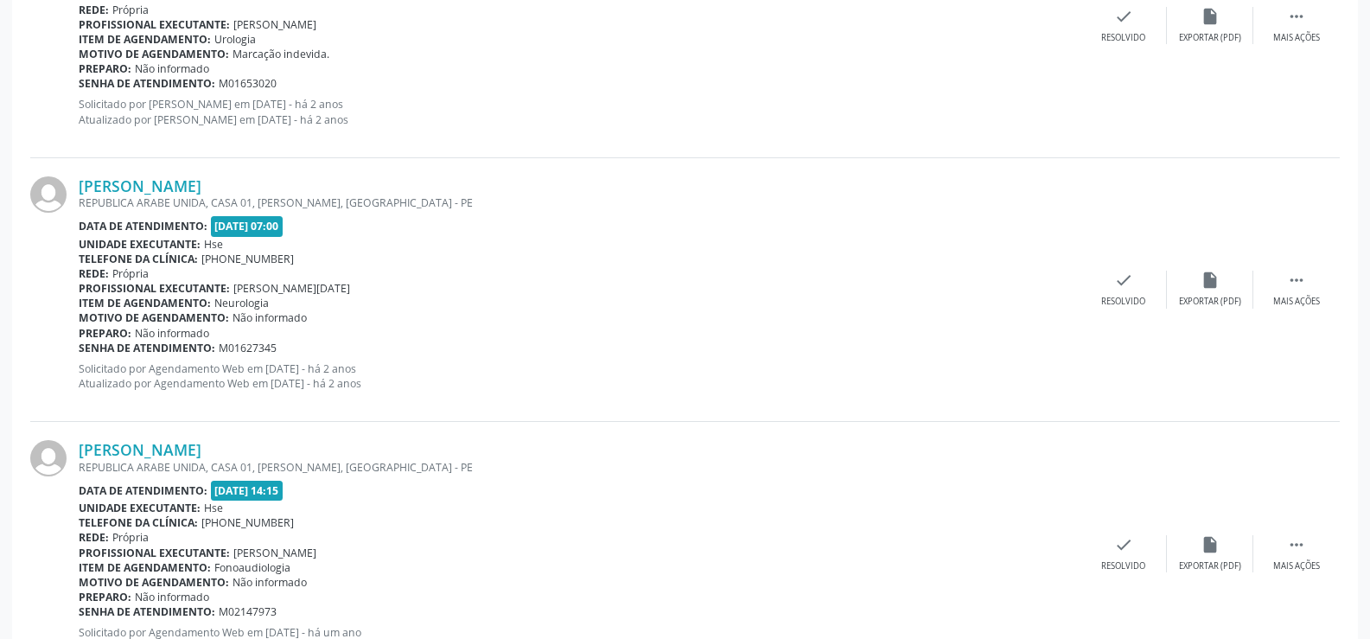
scroll to position [1470, 0]
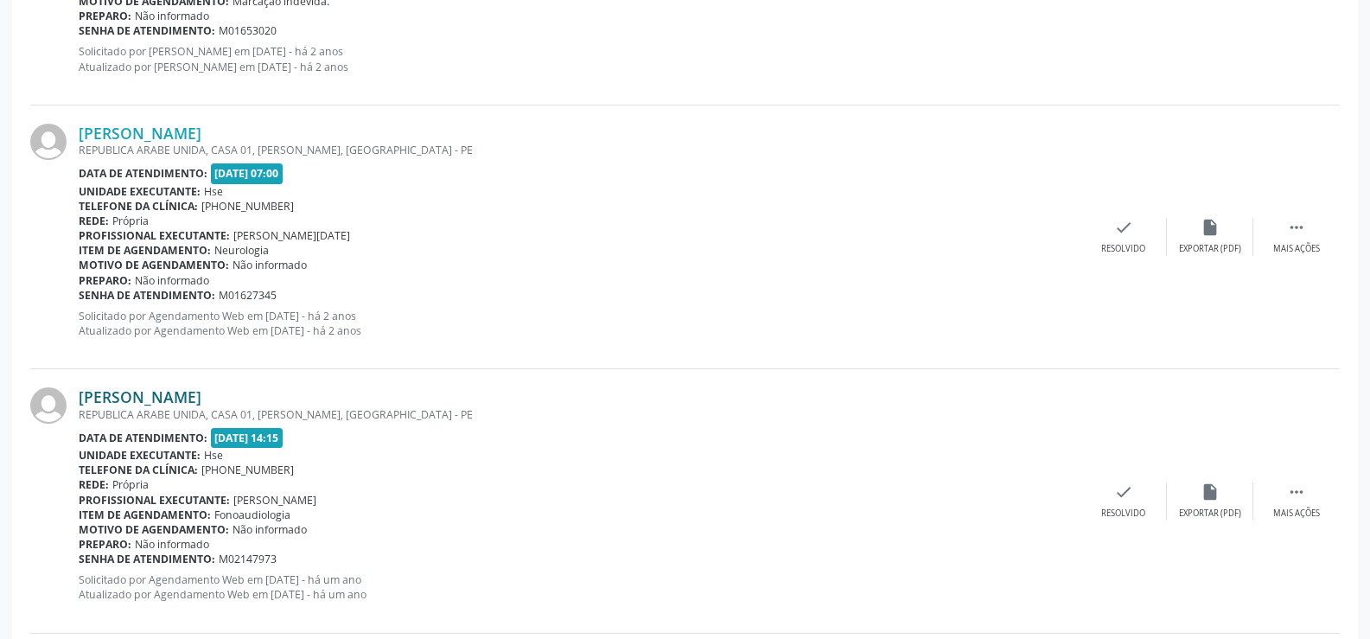
click at [201, 392] on link "[PERSON_NAME]" at bounding box center [140, 396] width 123 height 19
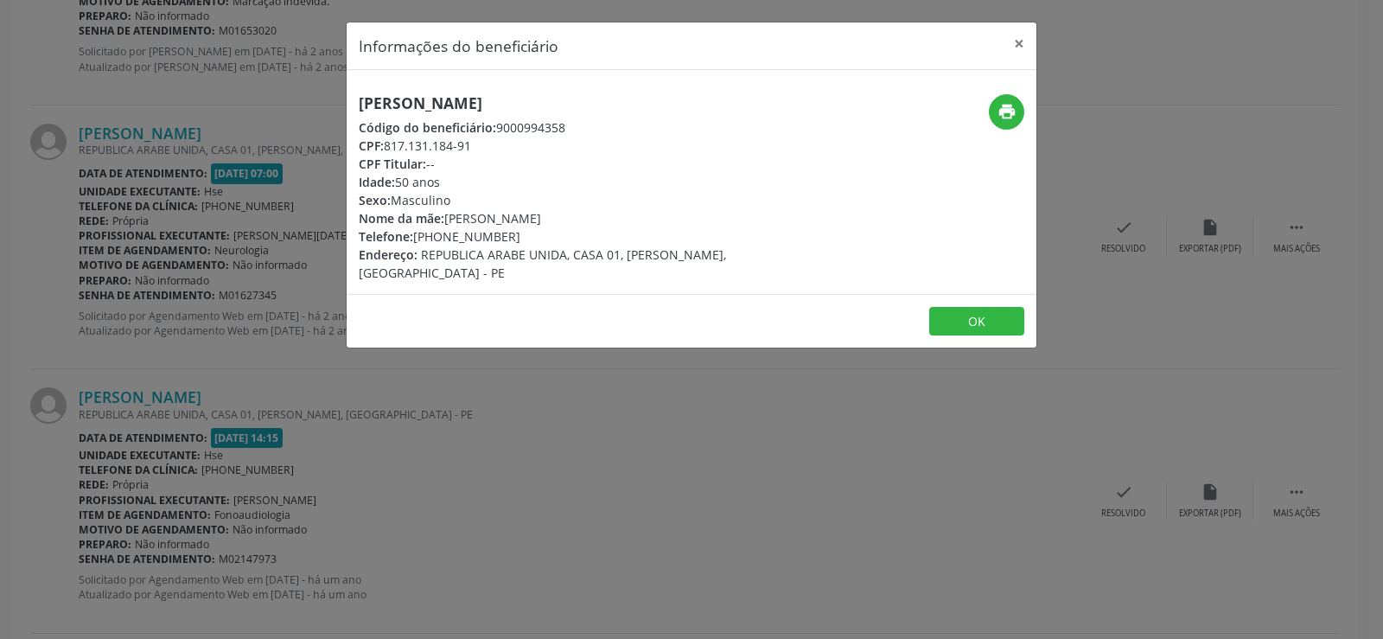
click at [214, 292] on div "Informações do beneficiário × [PERSON_NAME] Código do beneficiário: 9000994358 …" at bounding box center [691, 319] width 1383 height 639
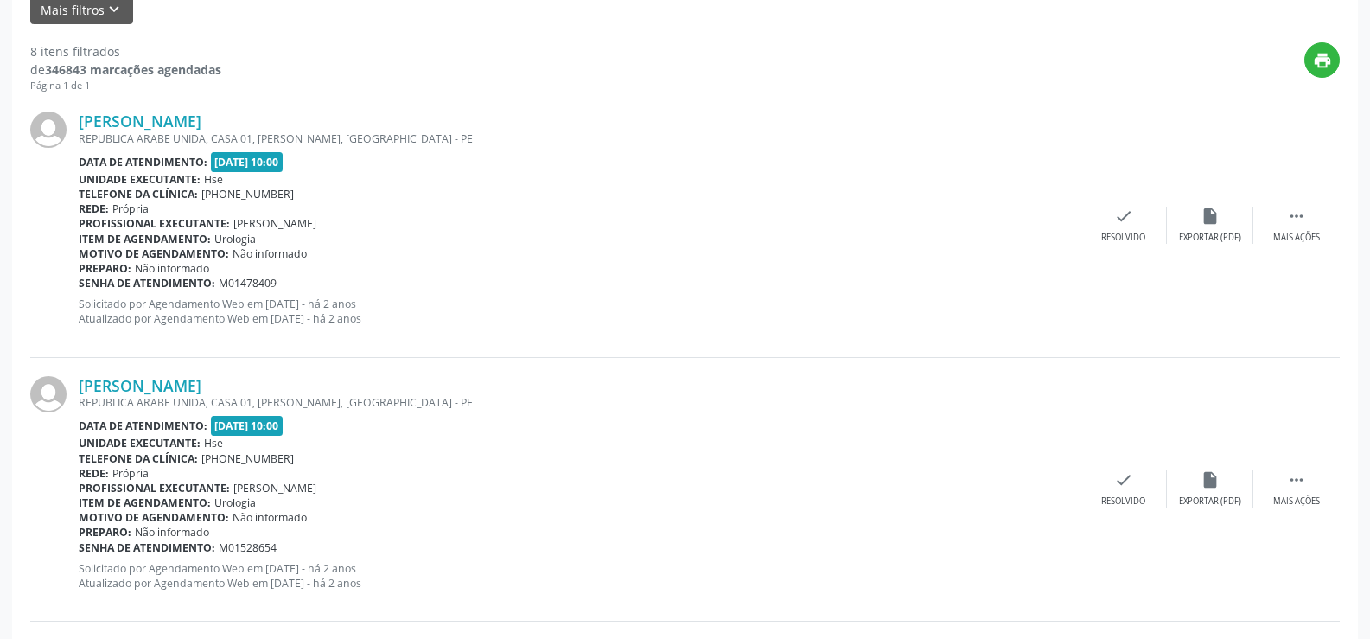
scroll to position [0, 0]
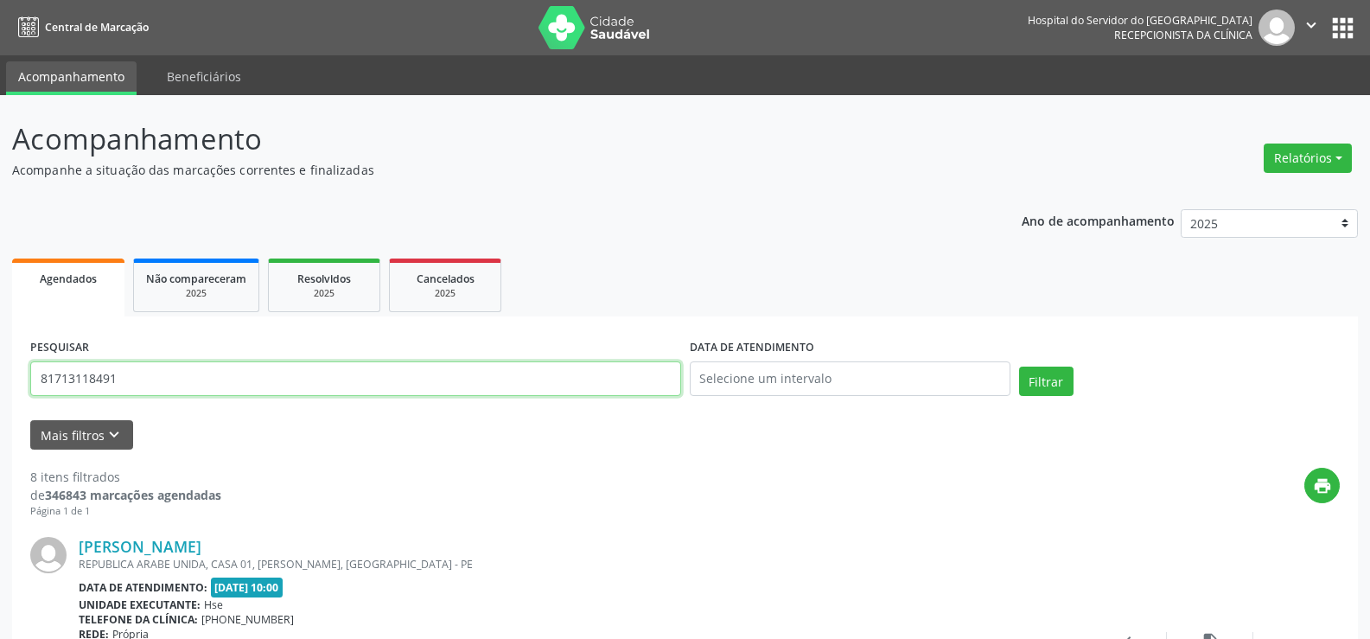
click at [260, 367] on input "81713118491" at bounding box center [355, 378] width 651 height 35
click at [1019, 367] on button "Filtrar" at bounding box center [1046, 381] width 54 height 29
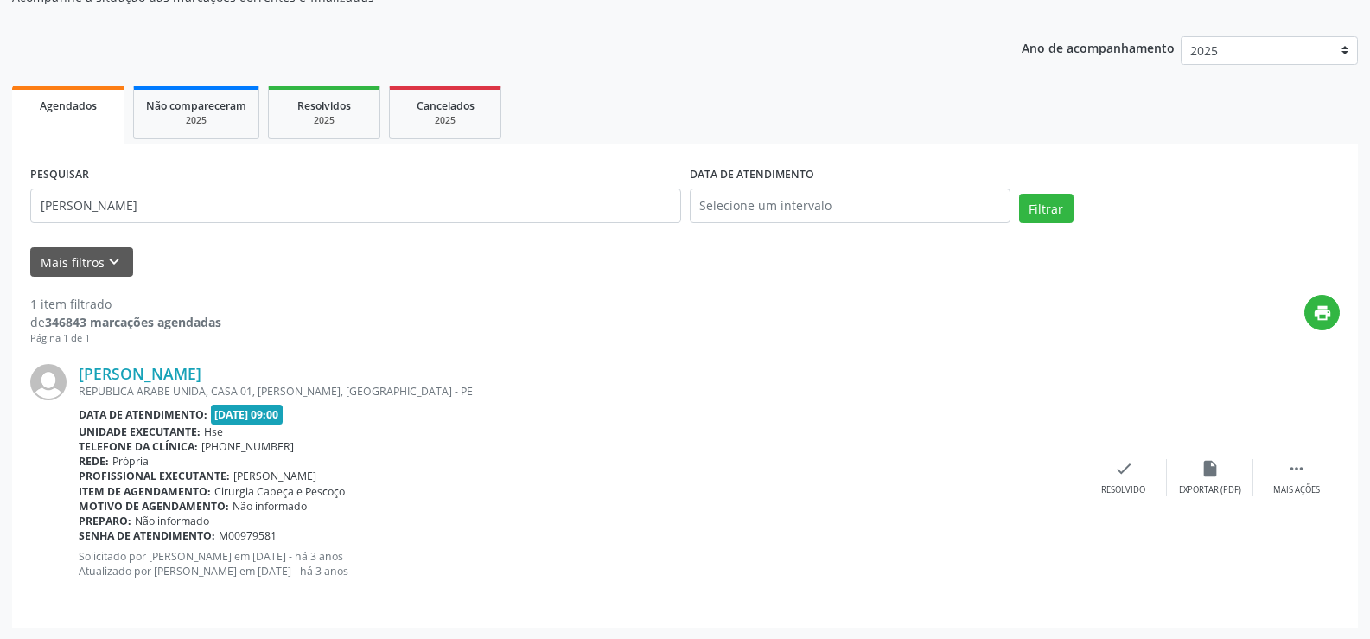
scroll to position [174, 0]
click at [263, 383] on div "REPUBLICA ARABE UNIDA, CASA 01, [PERSON_NAME], [GEOGRAPHIC_DATA] - PE" at bounding box center [580, 390] width 1002 height 15
click at [201, 378] on link "[PERSON_NAME]" at bounding box center [140, 372] width 123 height 19
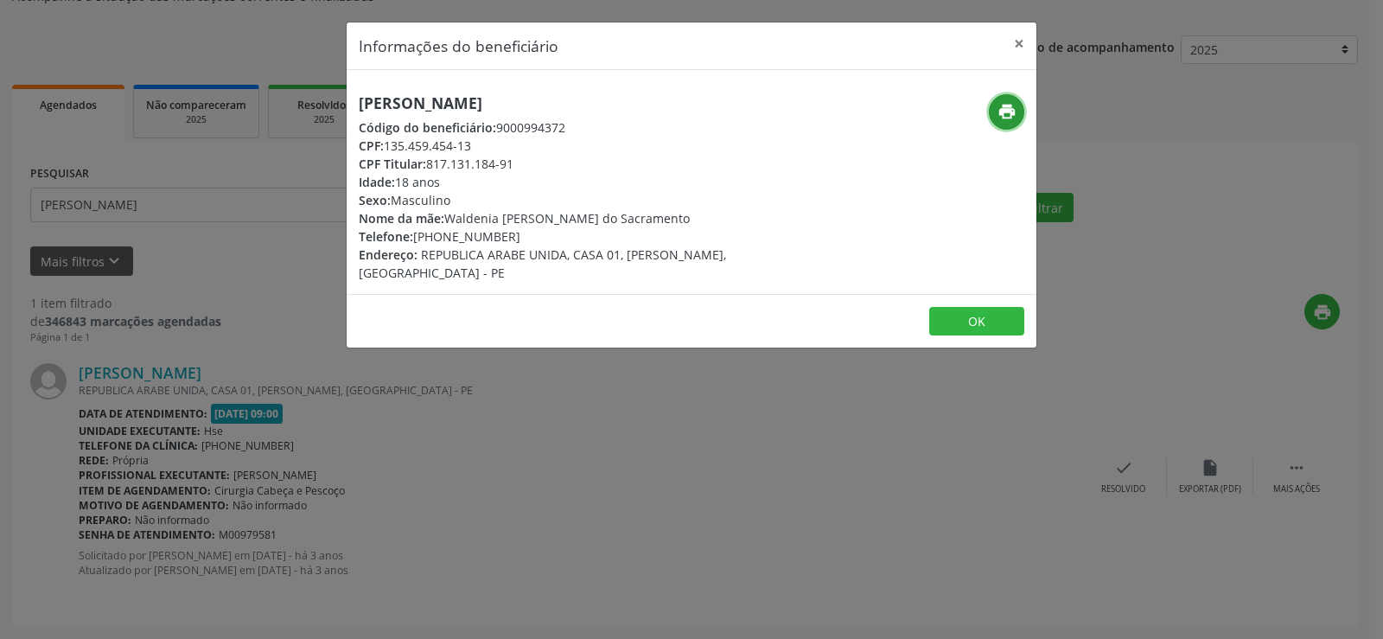
click at [1012, 119] on icon "print" at bounding box center [1007, 111] width 19 height 19
click at [233, 310] on div "Informações do beneficiário × [PERSON_NAME] Código do beneficiário: 9000994372 …" at bounding box center [691, 319] width 1383 height 639
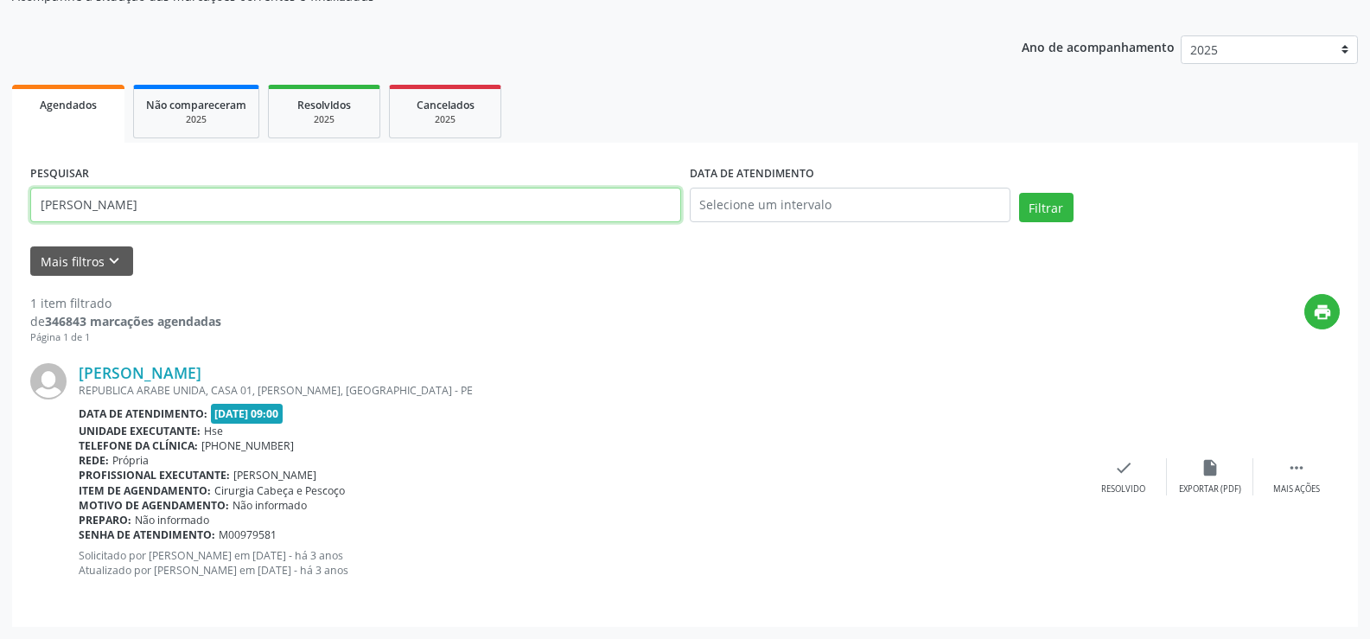
click at [209, 220] on input "[PERSON_NAME]" at bounding box center [355, 205] width 651 height 35
paste input "a rizoneide"
click at [1019, 193] on button "Filtrar" at bounding box center [1046, 207] width 54 height 29
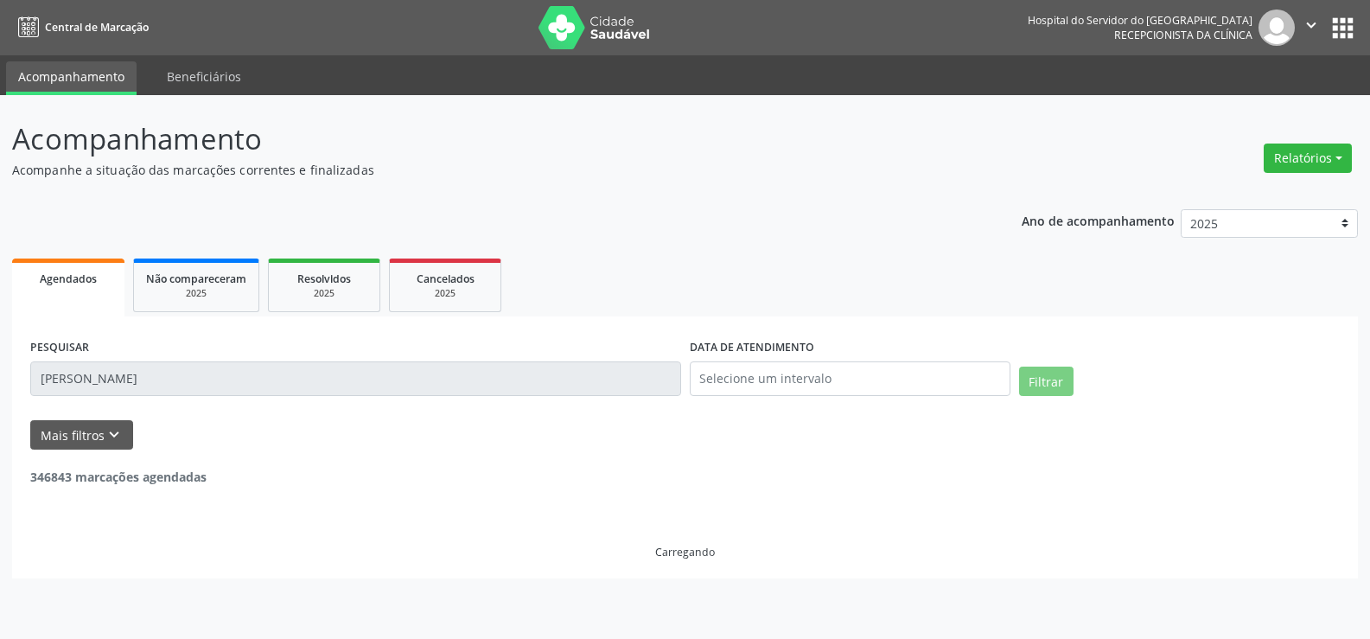
scroll to position [0, 0]
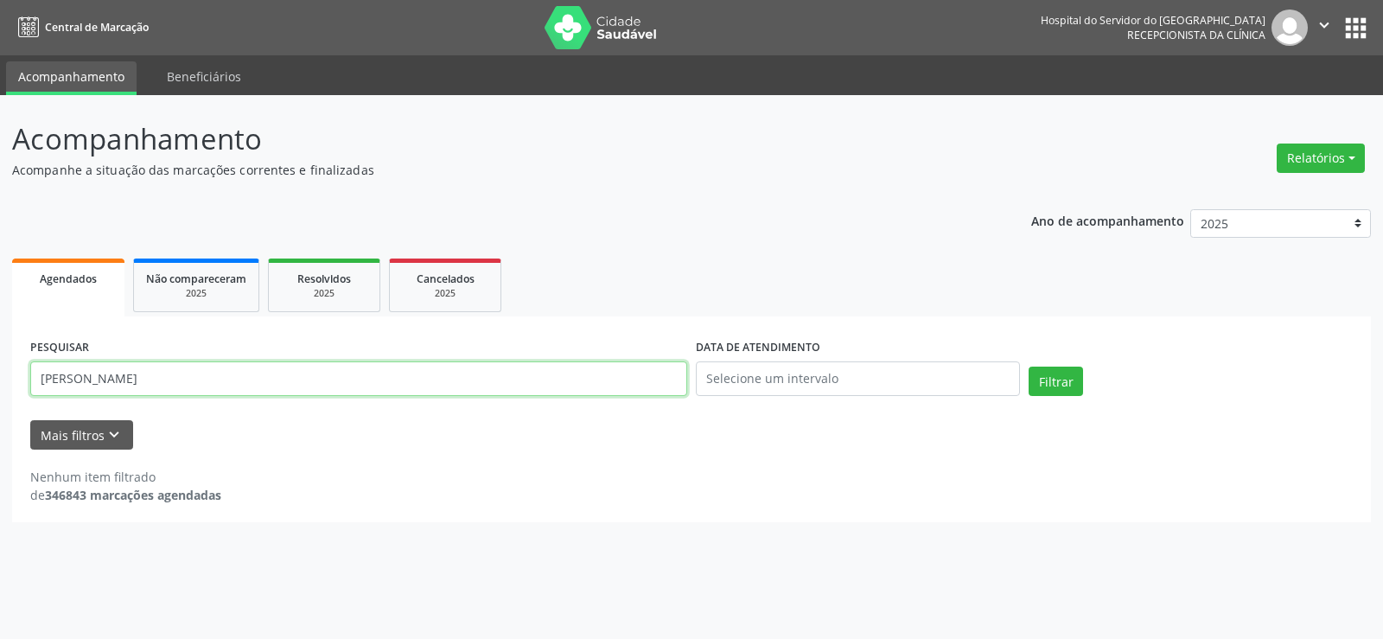
click at [227, 361] on input "[PERSON_NAME]" at bounding box center [358, 378] width 657 height 35
click at [1029, 367] on button "Filtrar" at bounding box center [1056, 381] width 54 height 29
click at [174, 386] on input "81166001415" at bounding box center [358, 378] width 657 height 35
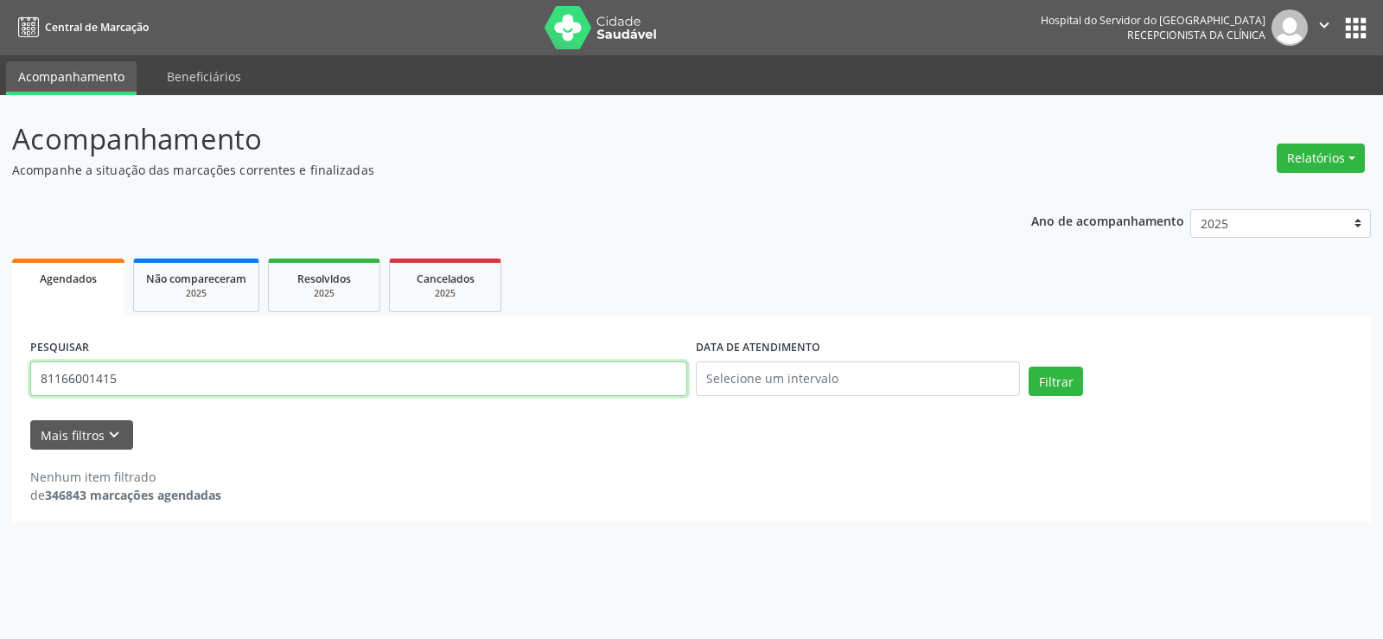
click at [174, 386] on input "81166001415" at bounding box center [358, 378] width 657 height 35
paste input "[PERSON_NAME]"
click at [1029, 367] on button "Filtrar" at bounding box center [1056, 381] width 54 height 29
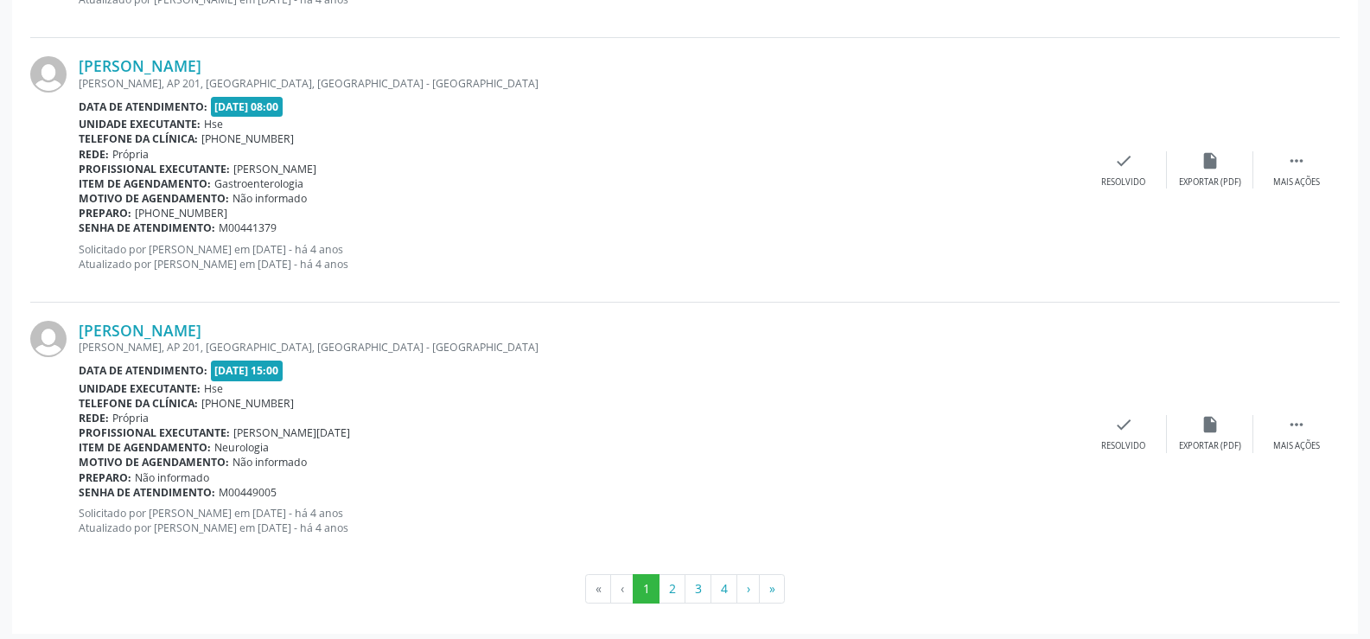
scroll to position [3920, 0]
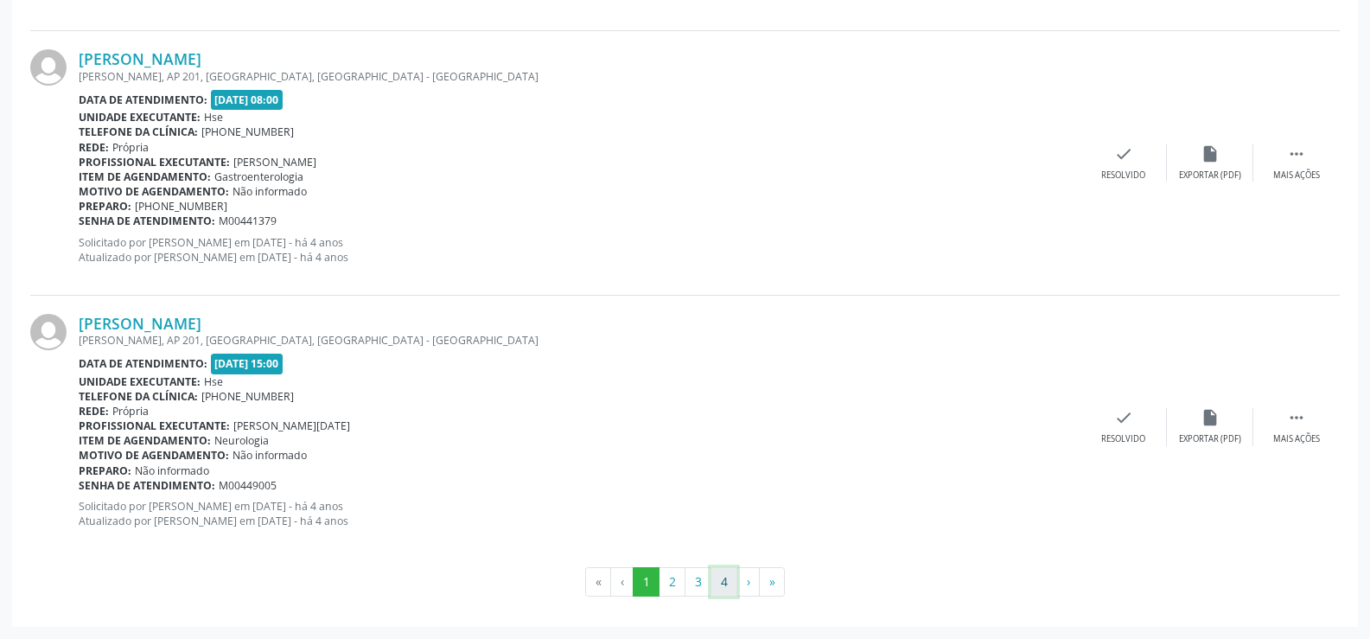
click at [713, 584] on button "4" at bounding box center [724, 581] width 27 height 29
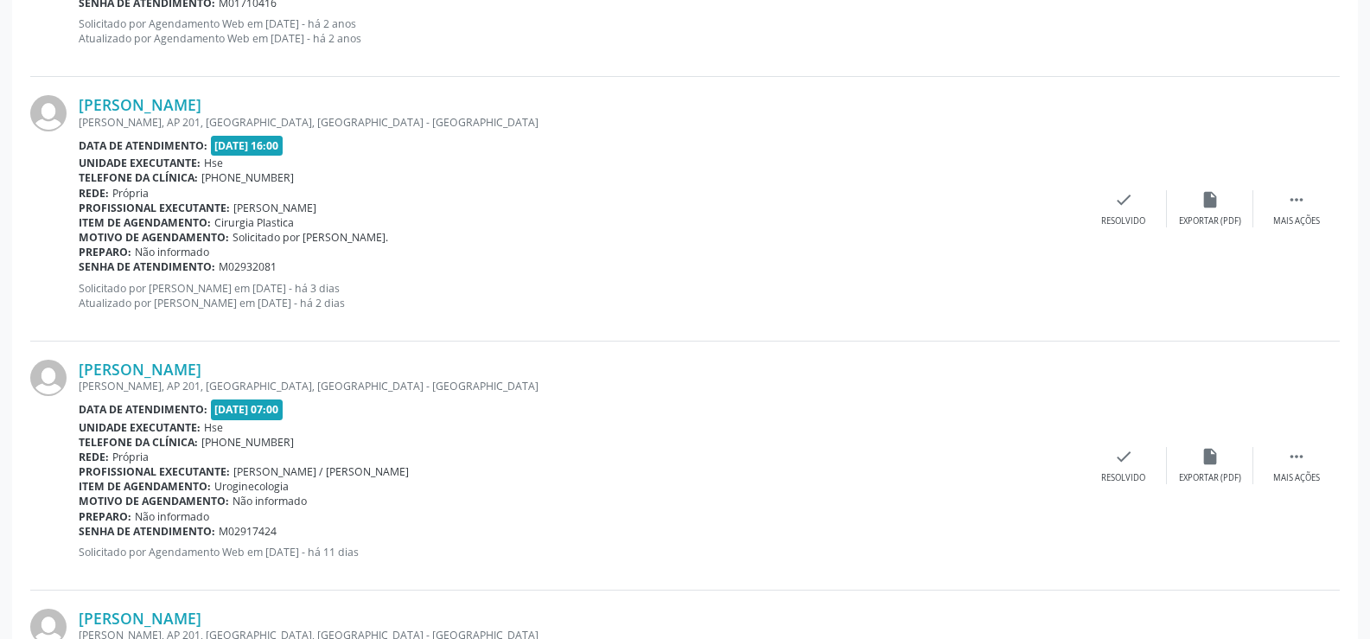
scroll to position [2468, 0]
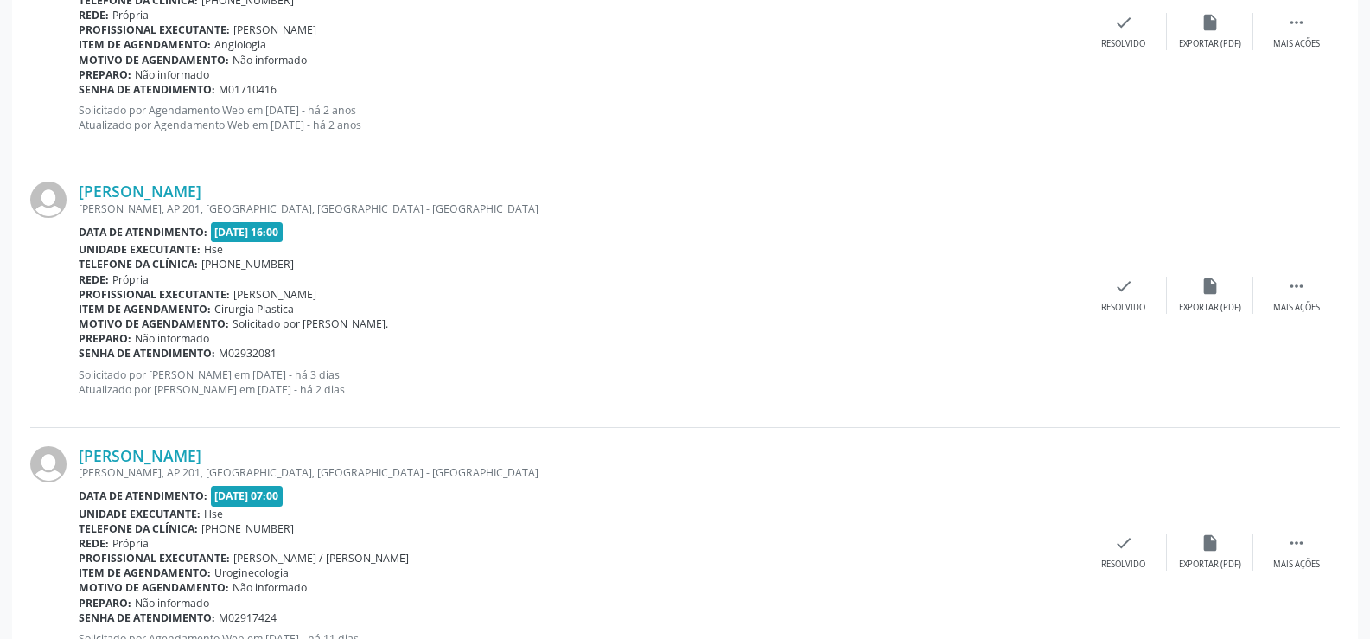
click at [230, 299] on div "Profissional executante: [PERSON_NAME]" at bounding box center [580, 294] width 1002 height 15
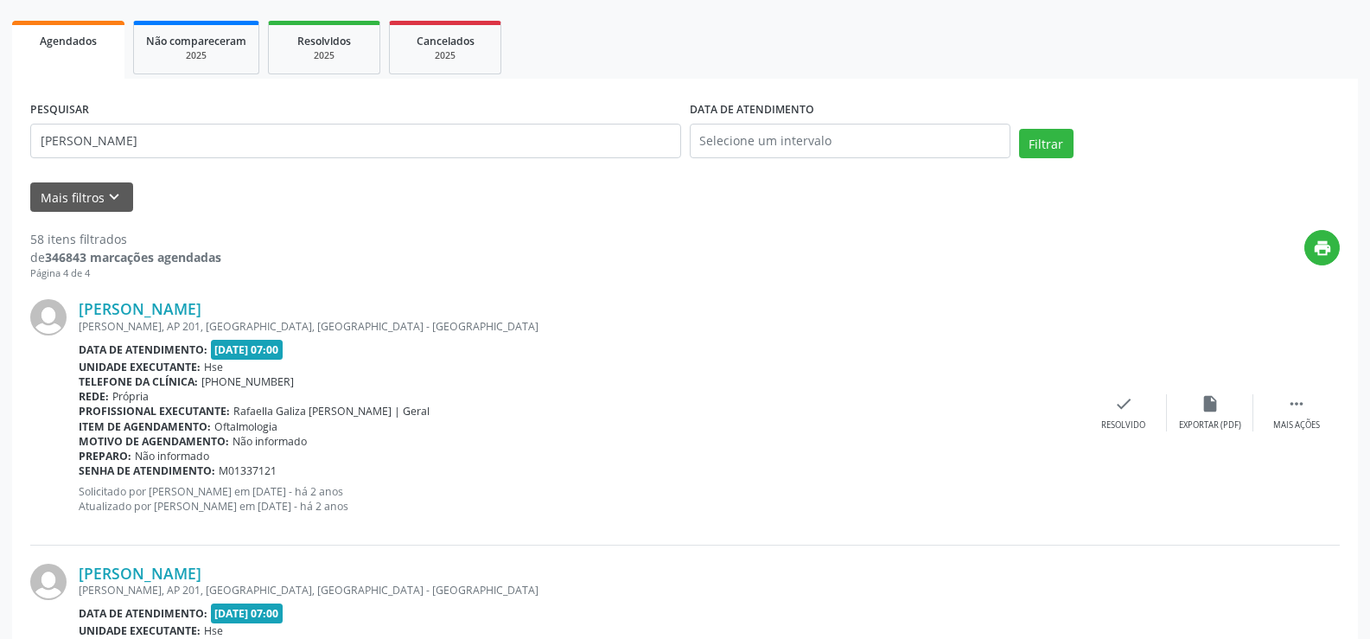
scroll to position [0, 0]
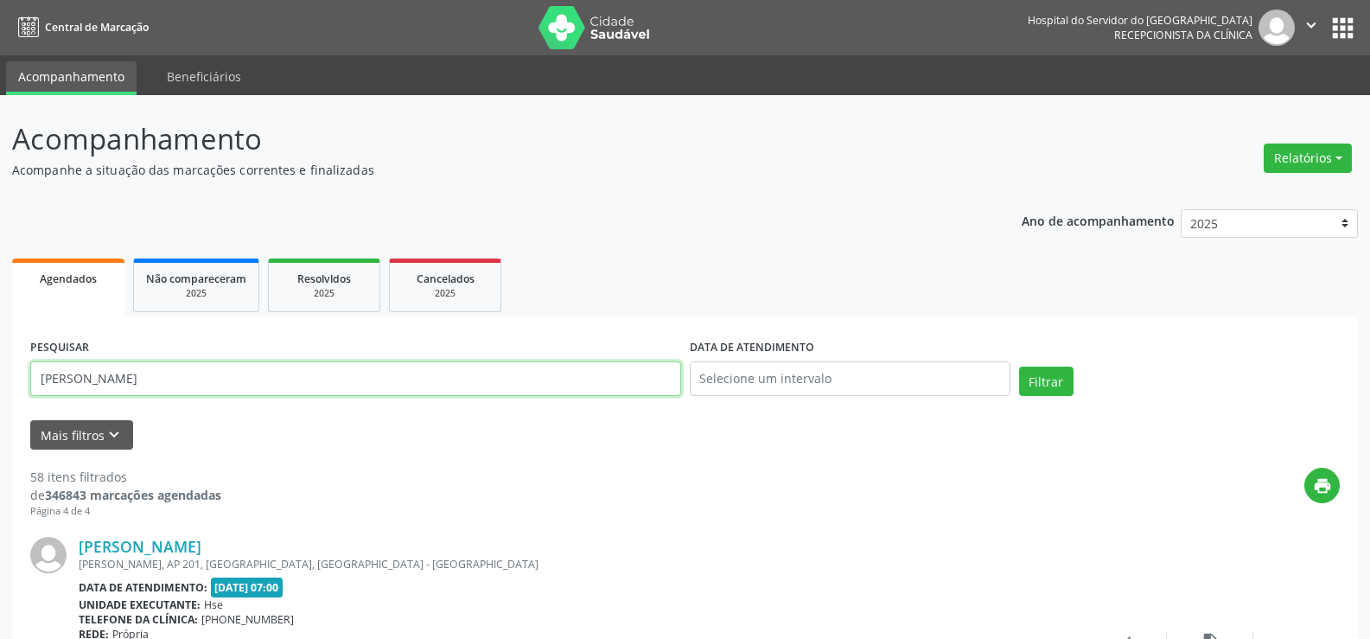
click at [186, 363] on input "[PERSON_NAME]" at bounding box center [355, 378] width 651 height 35
paste input "O AUGUSTO SACRAMENTO BARBOS"
click at [1019, 367] on button "Filtrar" at bounding box center [1046, 381] width 54 height 29
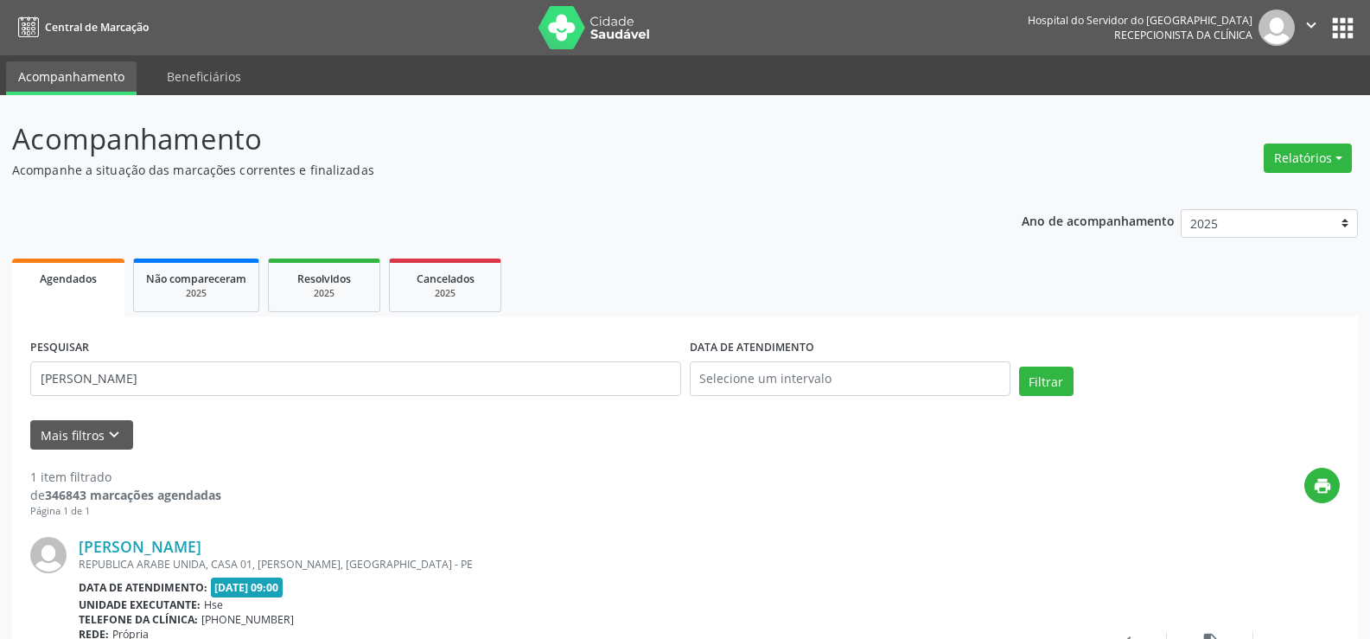
click at [297, 354] on div "PESQUISAR [PERSON_NAME]" at bounding box center [356, 371] width 660 height 73
click at [304, 366] on input "[PERSON_NAME]" at bounding box center [355, 378] width 651 height 35
click at [1019, 367] on button "Filtrar" at bounding box center [1046, 381] width 54 height 29
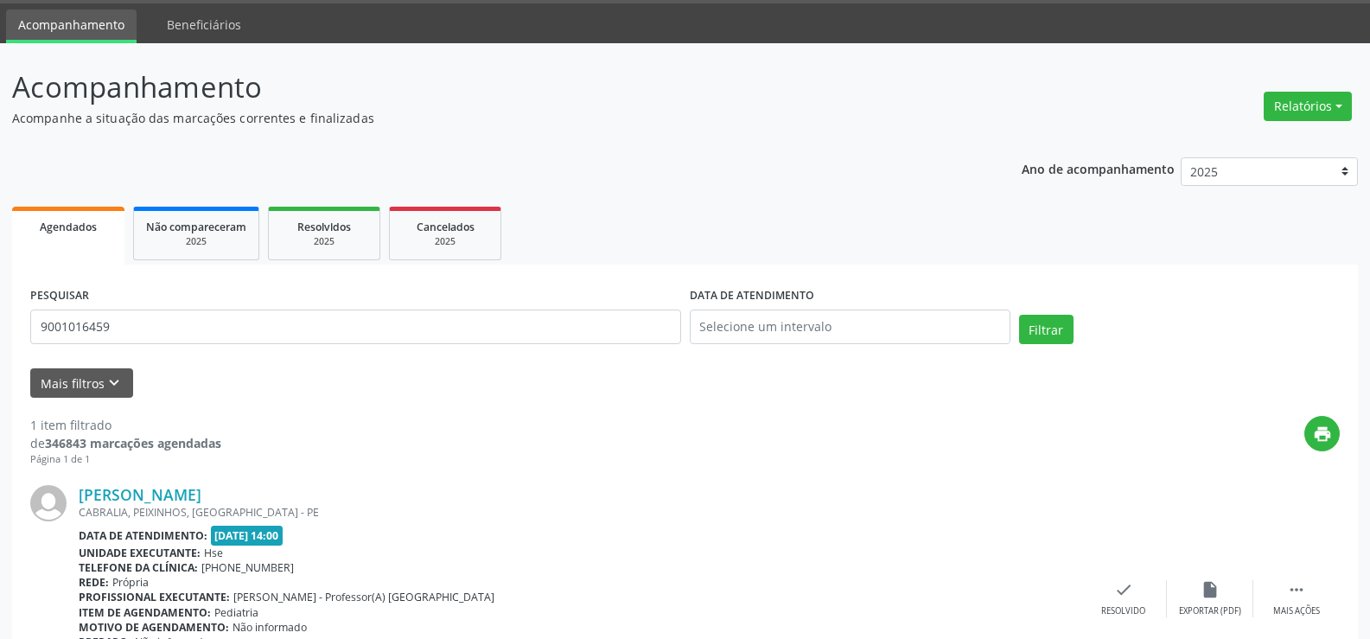
scroll to position [174, 0]
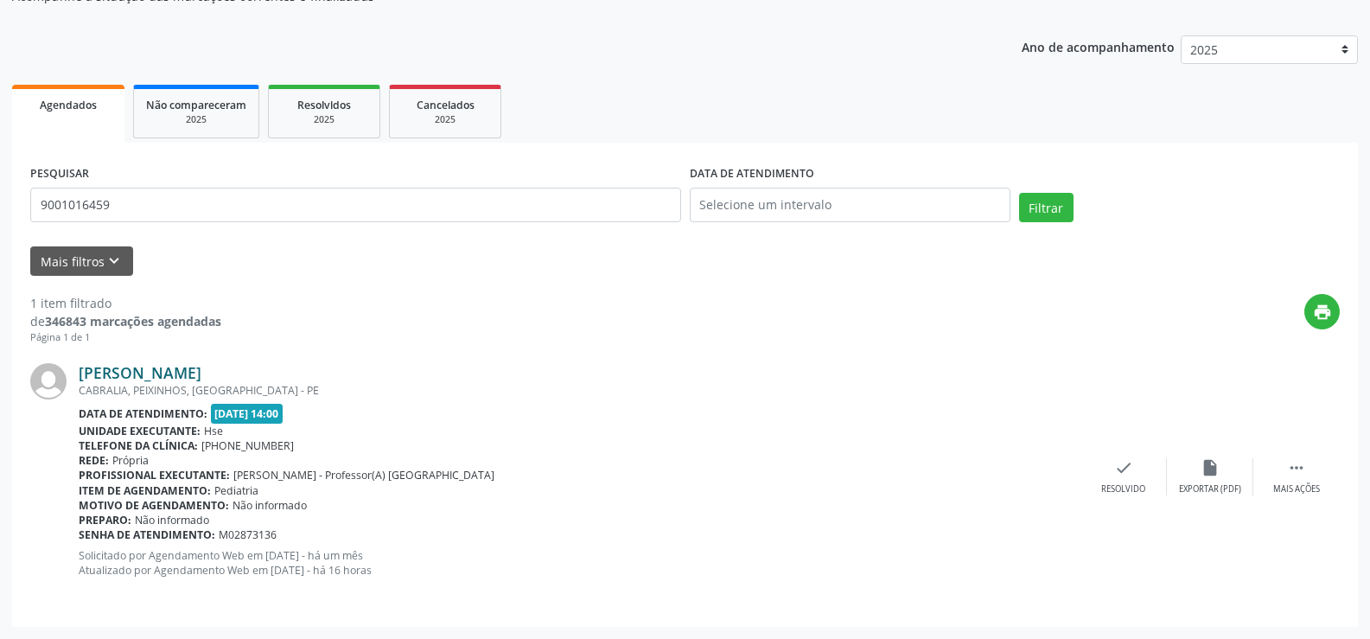
click at [201, 372] on link "[PERSON_NAME]" at bounding box center [140, 372] width 123 height 19
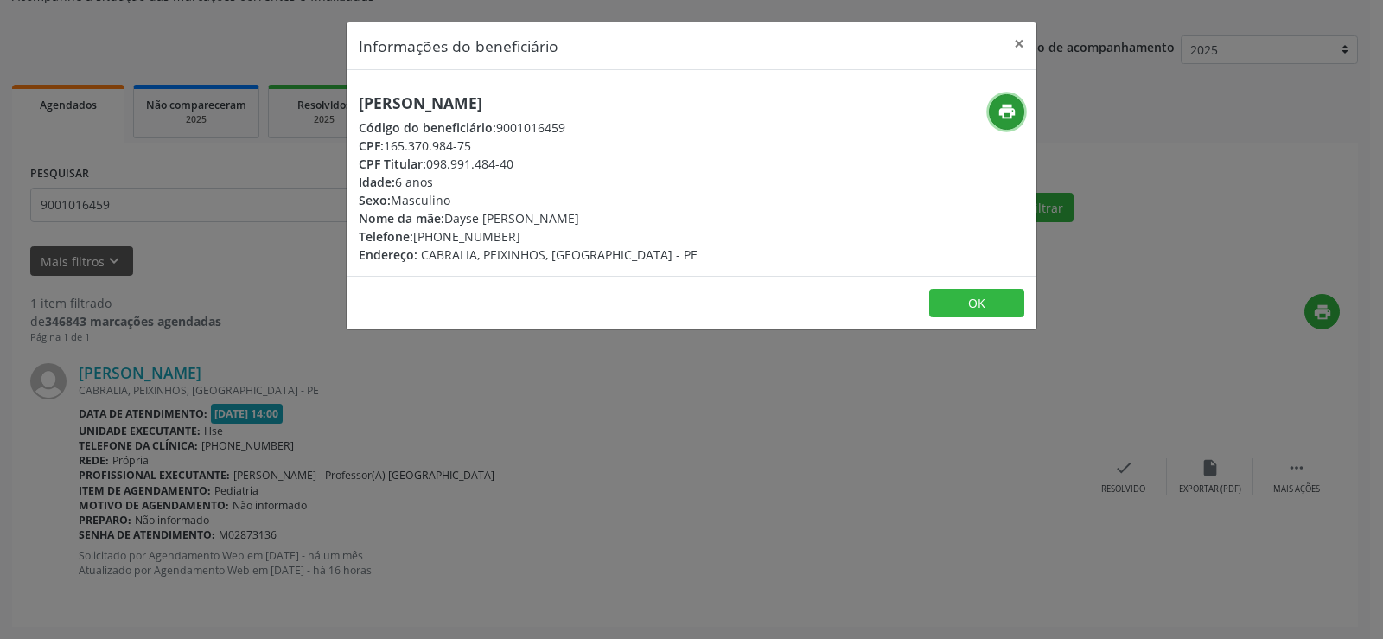
click at [1007, 110] on icon "print" at bounding box center [1007, 111] width 19 height 19
click at [247, 389] on div "Informações do beneficiário × [PERSON_NAME] Código do beneficiário: 9001016459 …" at bounding box center [691, 319] width 1383 height 639
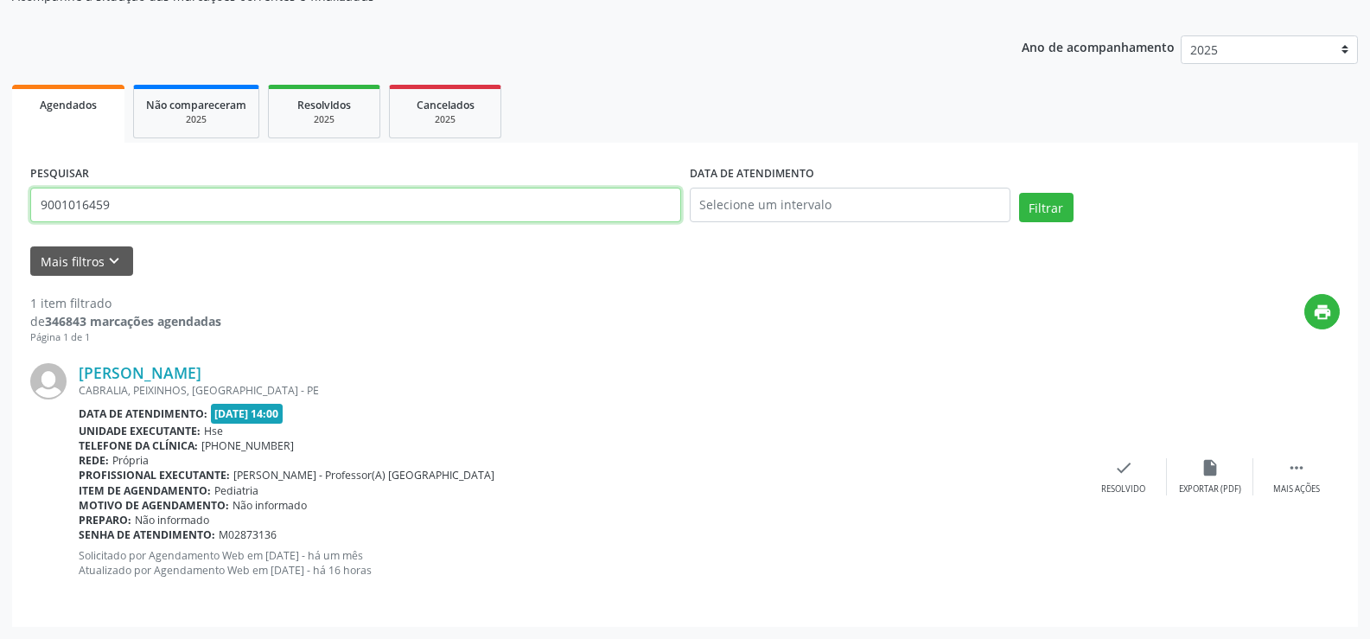
click at [201, 209] on input "9001016459" at bounding box center [355, 205] width 651 height 35
click at [1019, 193] on button "Filtrar" at bounding box center [1046, 207] width 54 height 29
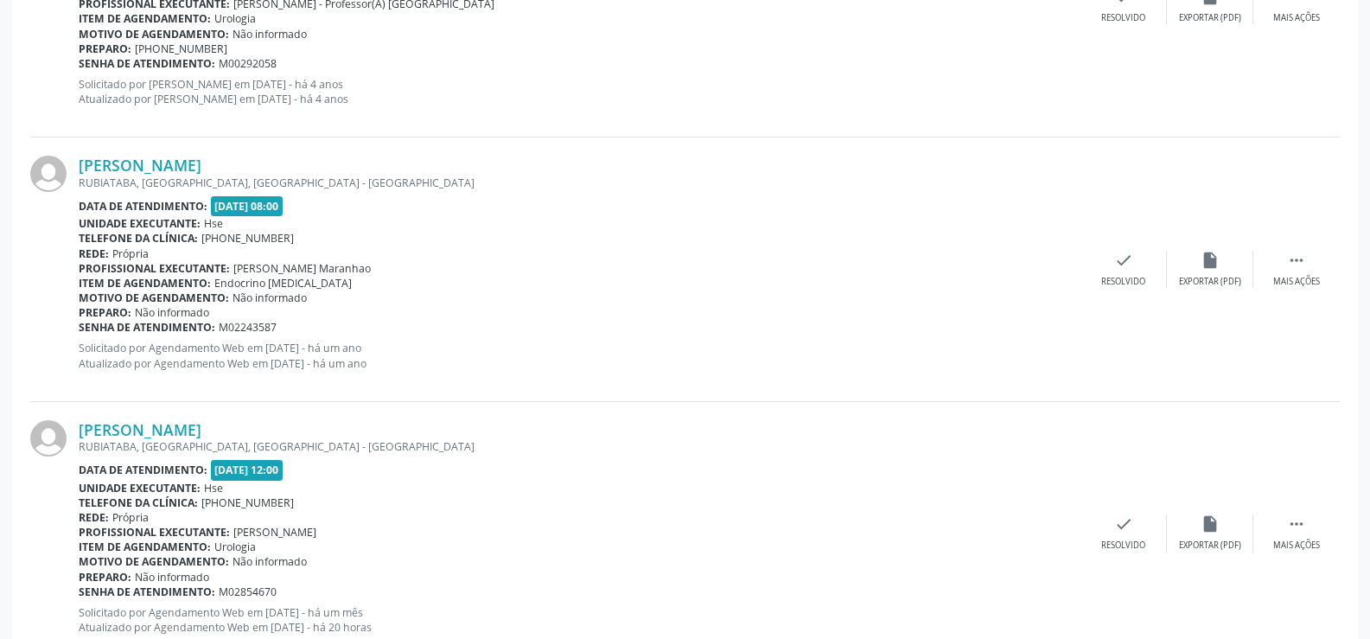
scroll to position [1143, 0]
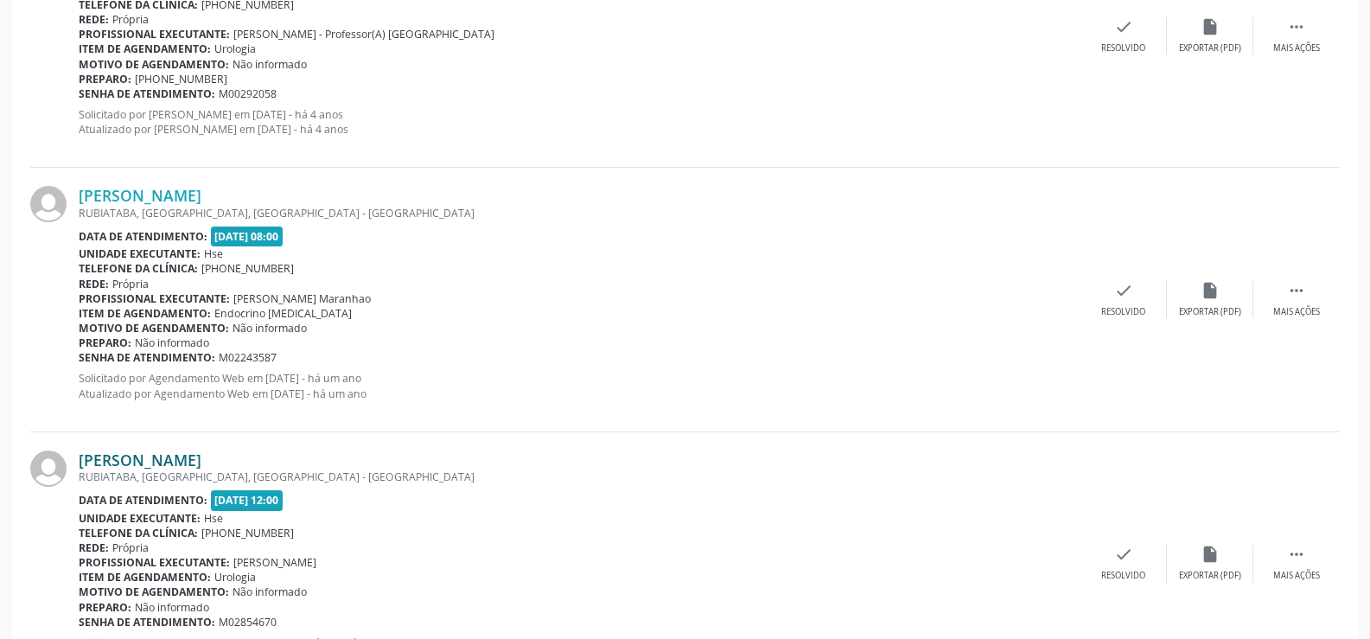
click at [201, 458] on link "[PERSON_NAME]" at bounding box center [140, 459] width 123 height 19
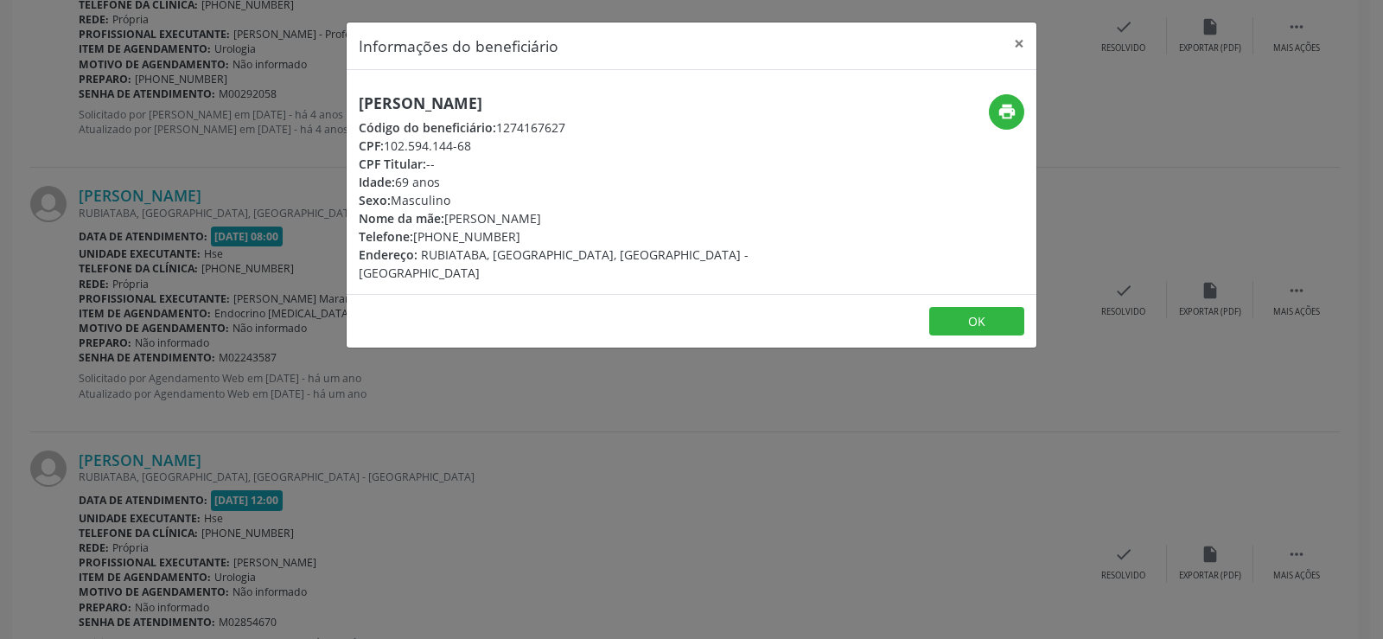
click at [481, 99] on h5 "[PERSON_NAME]" at bounding box center [577, 103] width 436 height 18
click at [448, 94] on h5 "[PERSON_NAME]" at bounding box center [577, 103] width 436 height 18
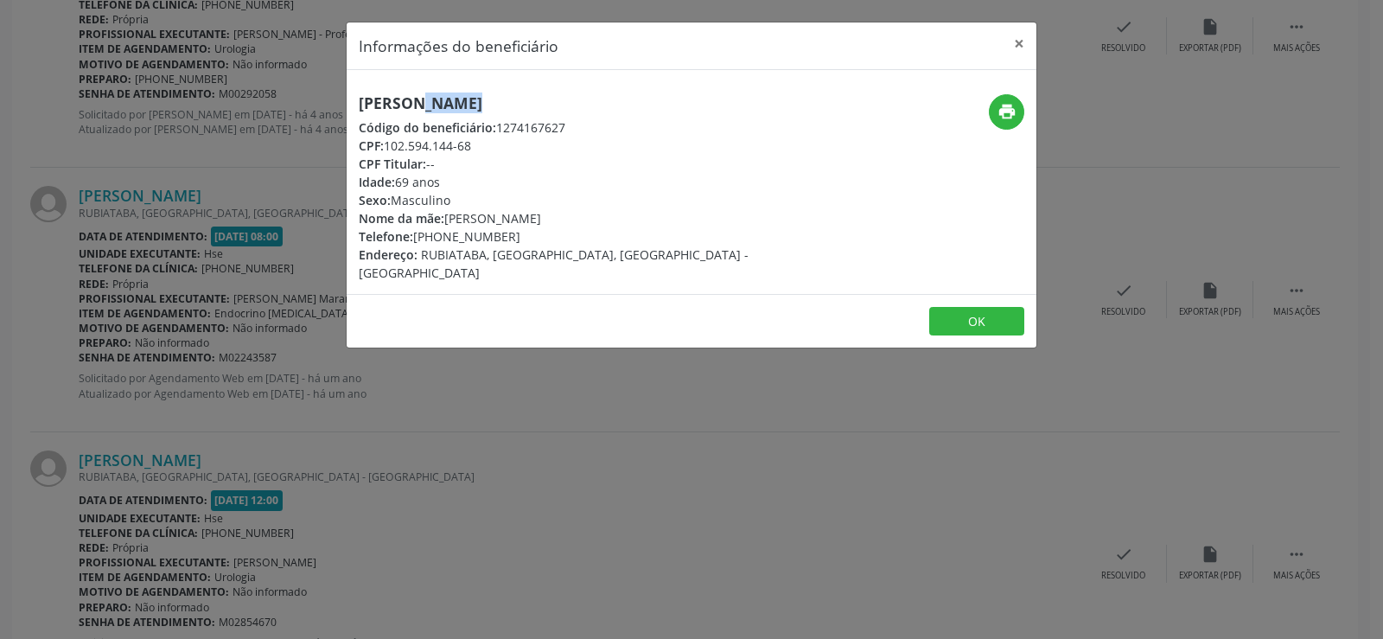
click at [448, 94] on h5 "[PERSON_NAME]" at bounding box center [577, 103] width 436 height 18
click at [216, 442] on div "Informações do beneficiário × [PERSON_NAME] Código do beneficiário: 1274167627 …" at bounding box center [691, 319] width 1383 height 639
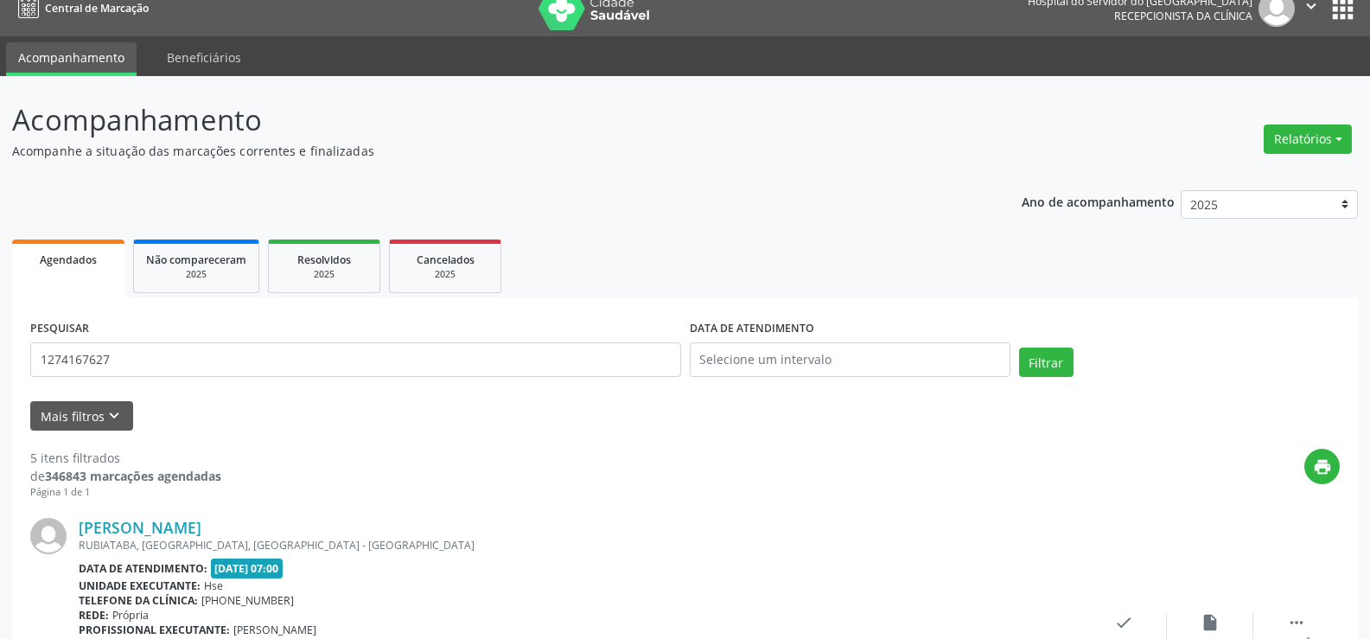
scroll to position [0, 0]
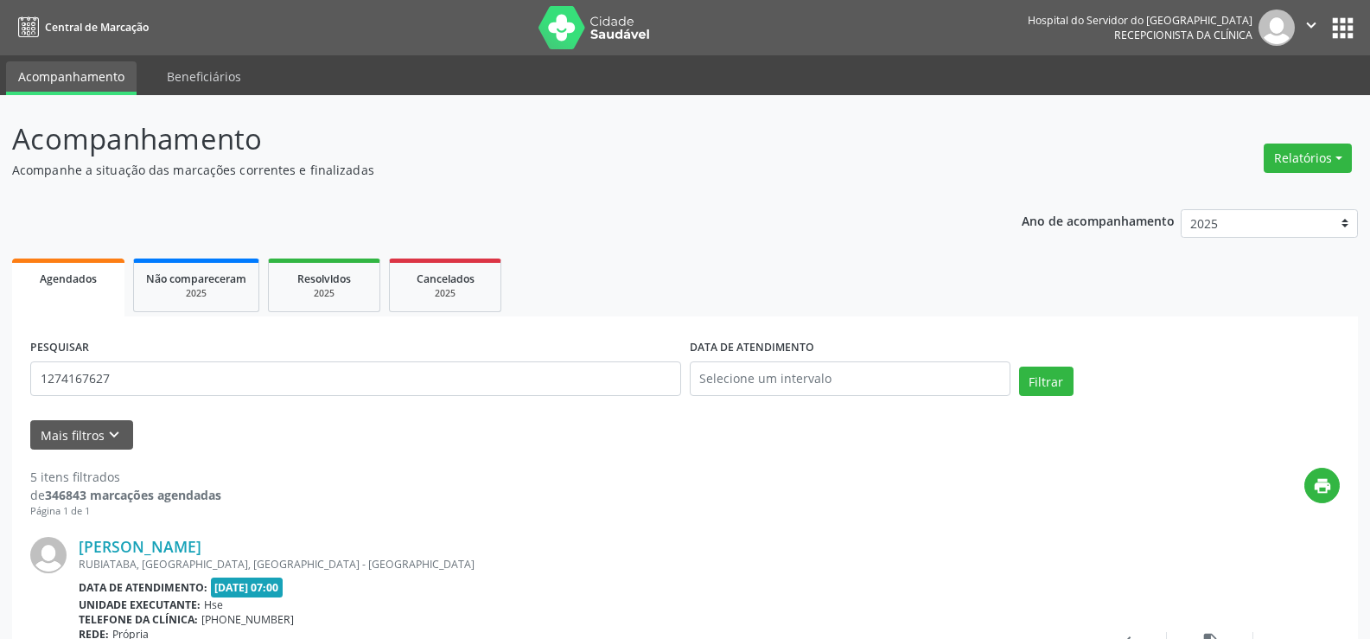
click at [259, 396] on div "PESQUISAR 1274167627" at bounding box center [356, 371] width 660 height 73
click at [260, 380] on input "1274167627" at bounding box center [355, 378] width 651 height 35
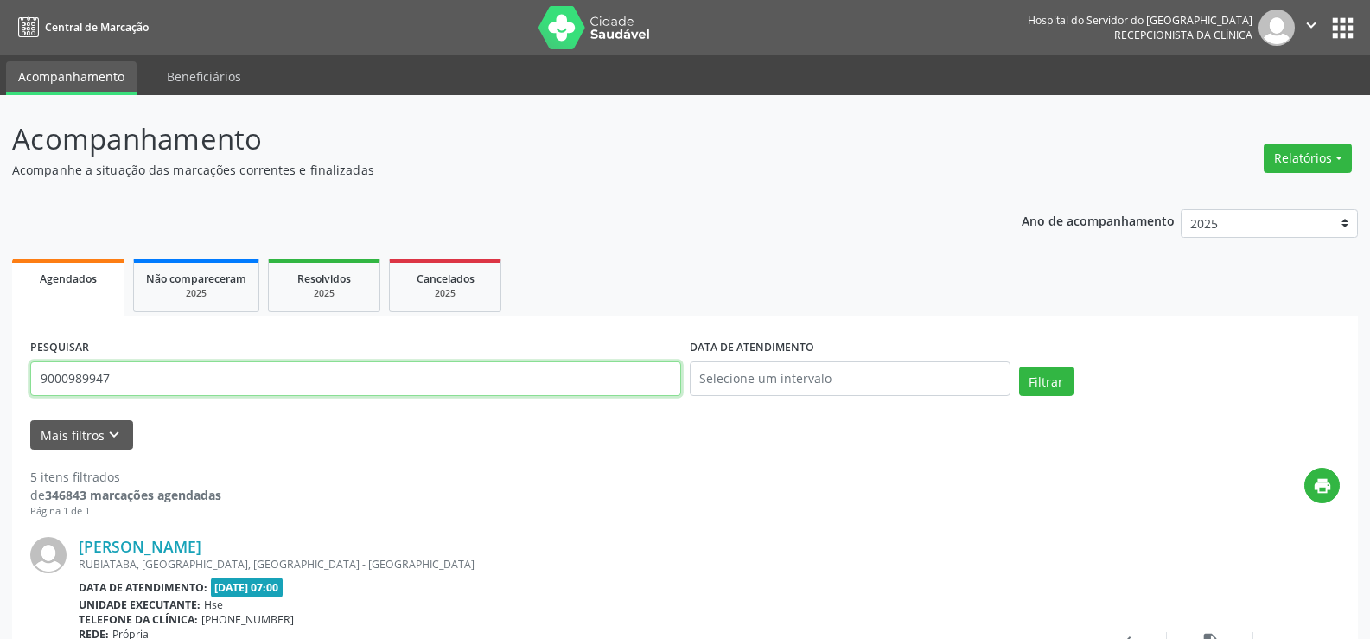
click at [1019, 367] on button "Filtrar" at bounding box center [1046, 381] width 54 height 29
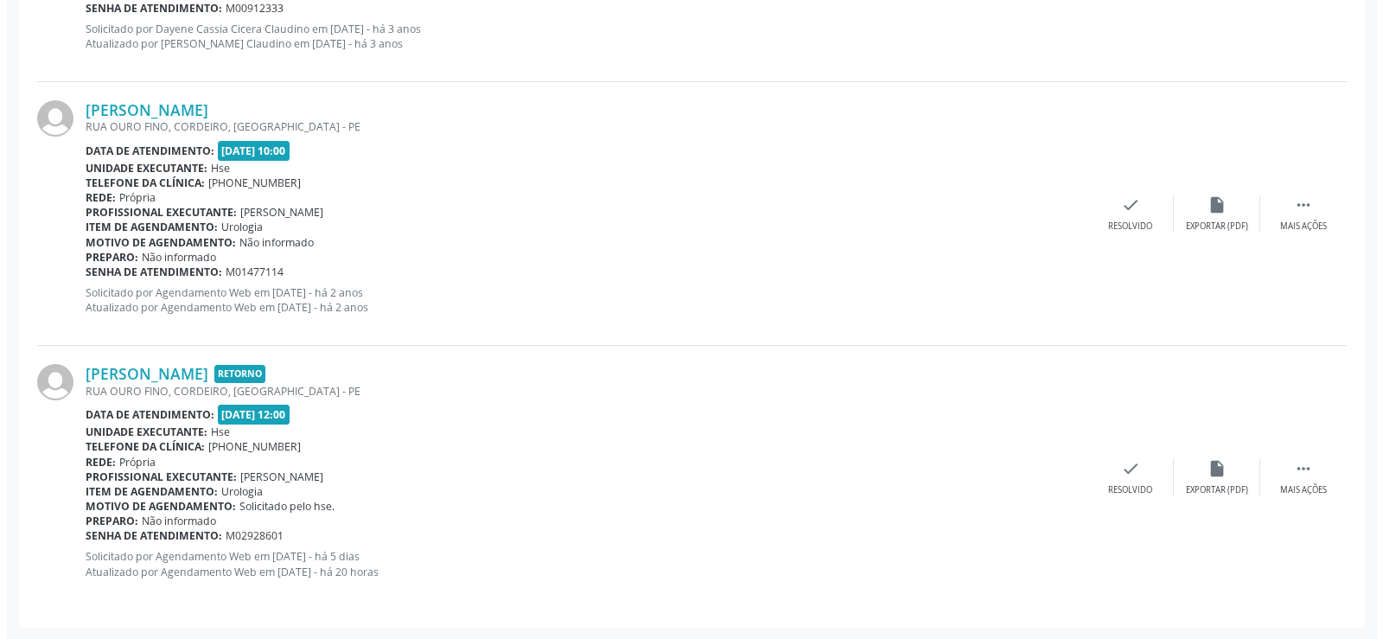
scroll to position [966, 0]
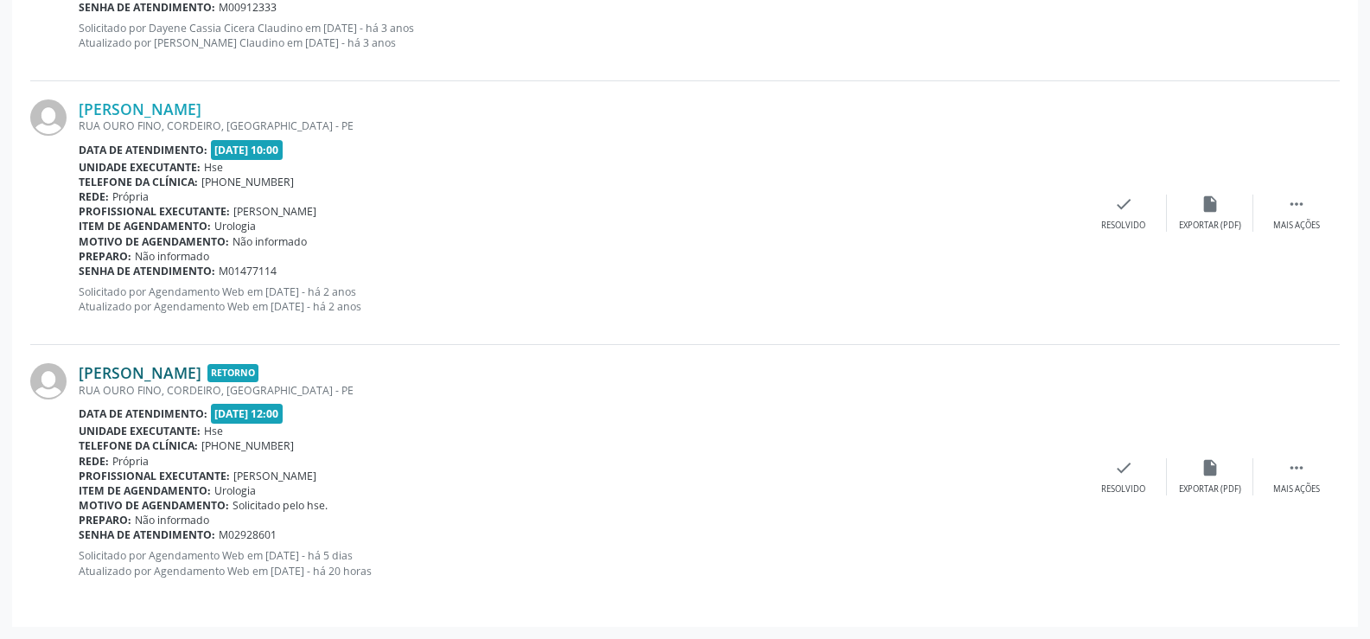
click at [201, 369] on link "[PERSON_NAME]" at bounding box center [140, 372] width 123 height 19
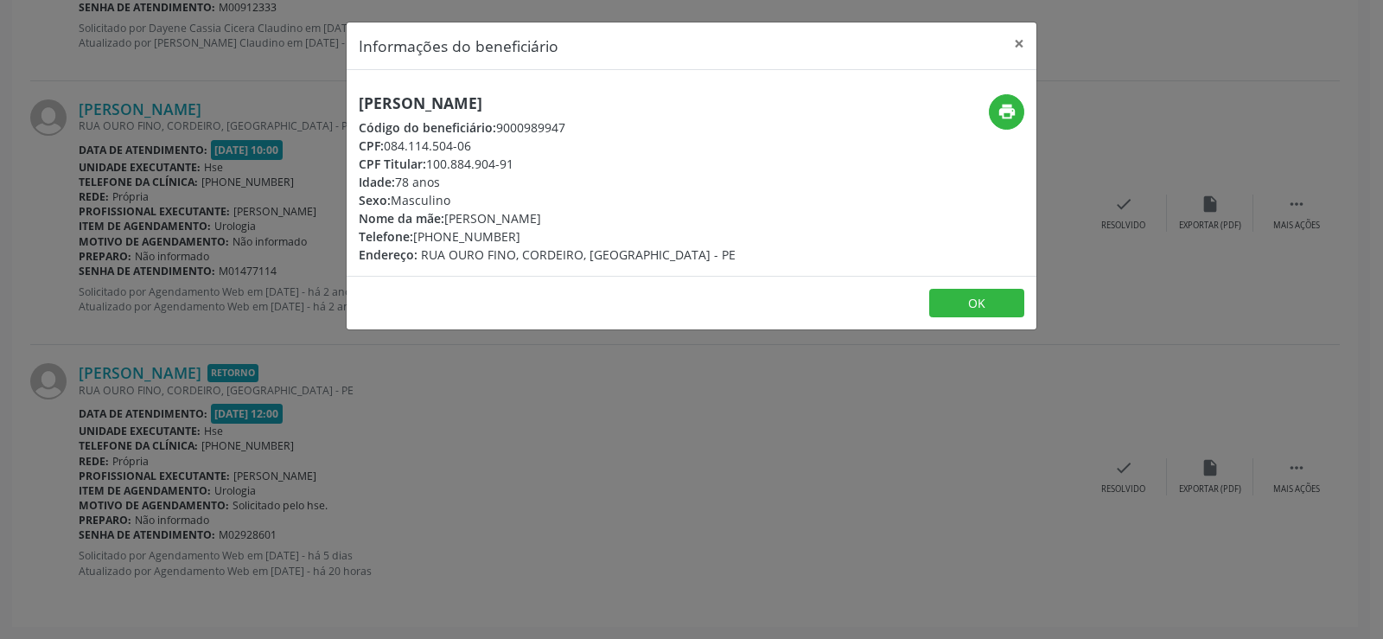
click at [441, 101] on h5 "[PERSON_NAME]" at bounding box center [547, 103] width 377 height 18
copy div "[PERSON_NAME]"
click at [192, 353] on div "Informações do beneficiário × [PERSON_NAME][GEOGRAPHIC_DATA] Código do benefici…" at bounding box center [691, 319] width 1383 height 639
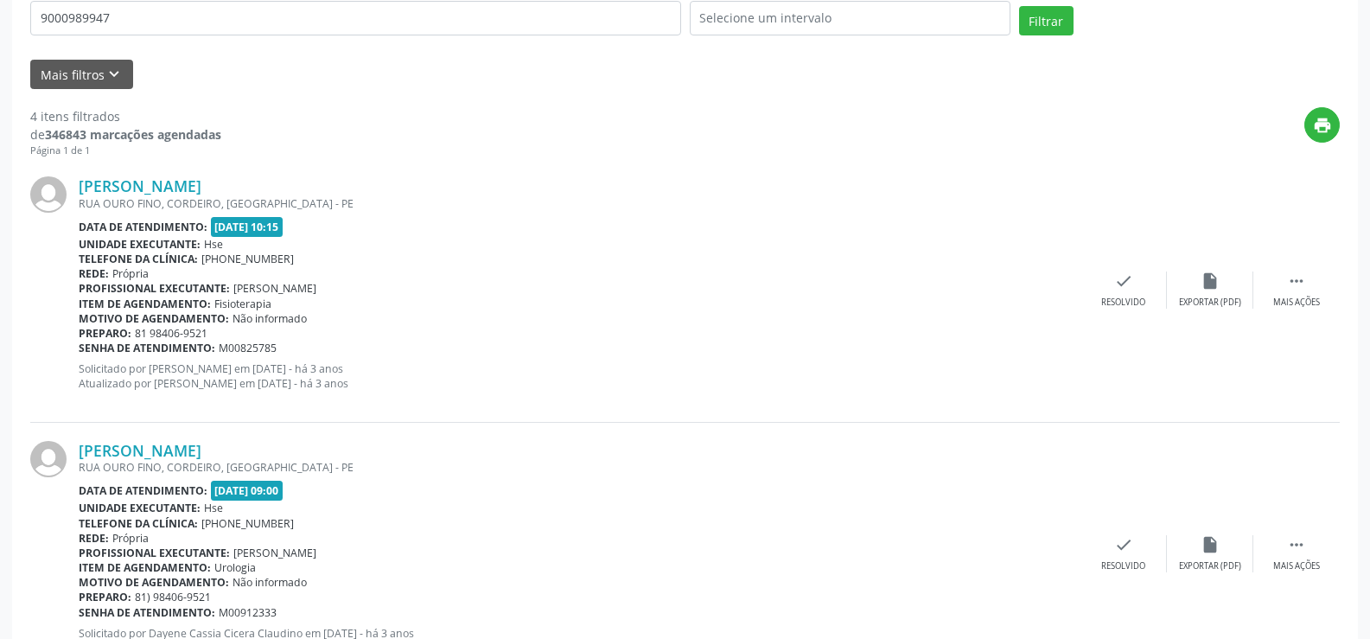
scroll to position [0, 0]
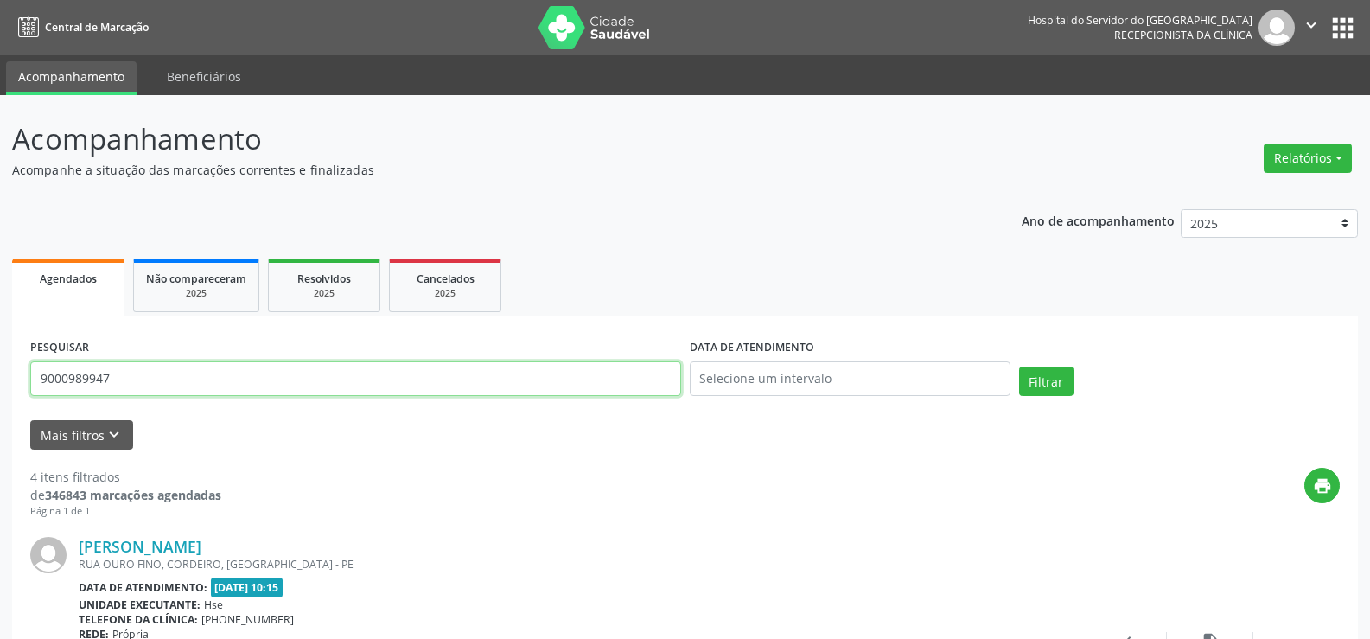
click at [213, 395] on input "9000989947" at bounding box center [355, 378] width 651 height 35
click at [1019, 367] on button "Filtrar" at bounding box center [1046, 381] width 54 height 29
click at [318, 368] on input "9000402390" at bounding box center [355, 378] width 651 height 35
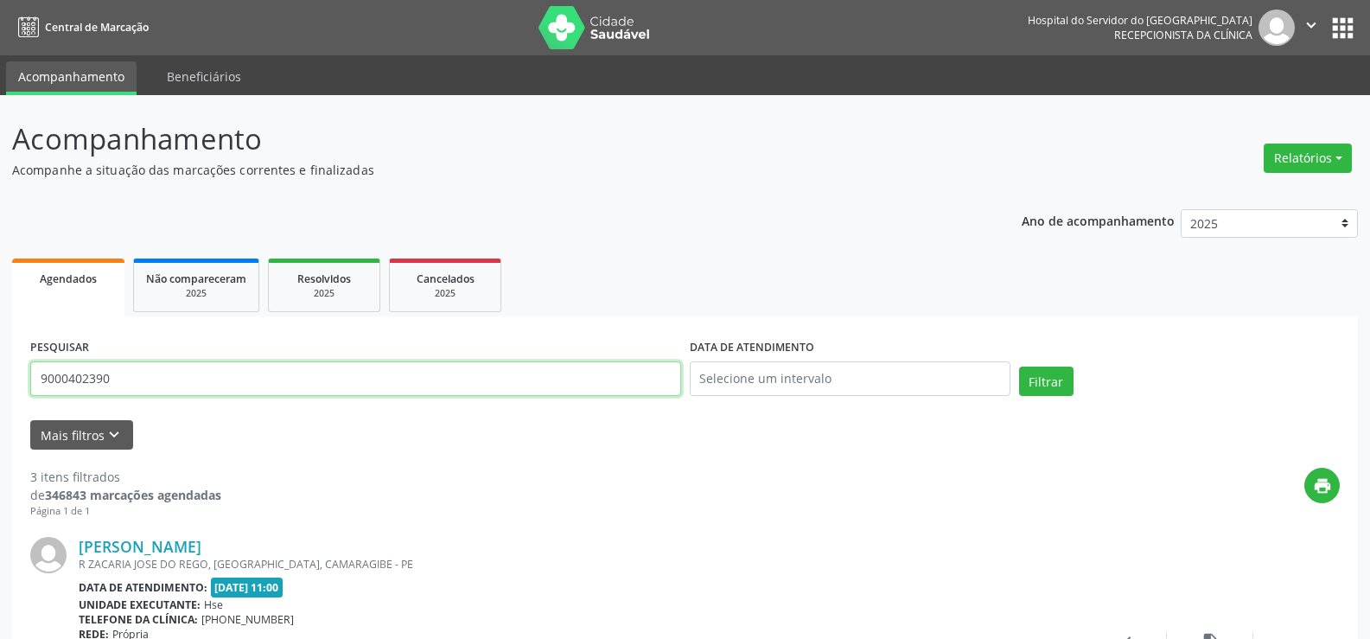
click at [318, 368] on input "9000402390" at bounding box center [355, 378] width 651 height 35
click at [1019, 367] on button "Filtrar" at bounding box center [1046, 381] width 54 height 29
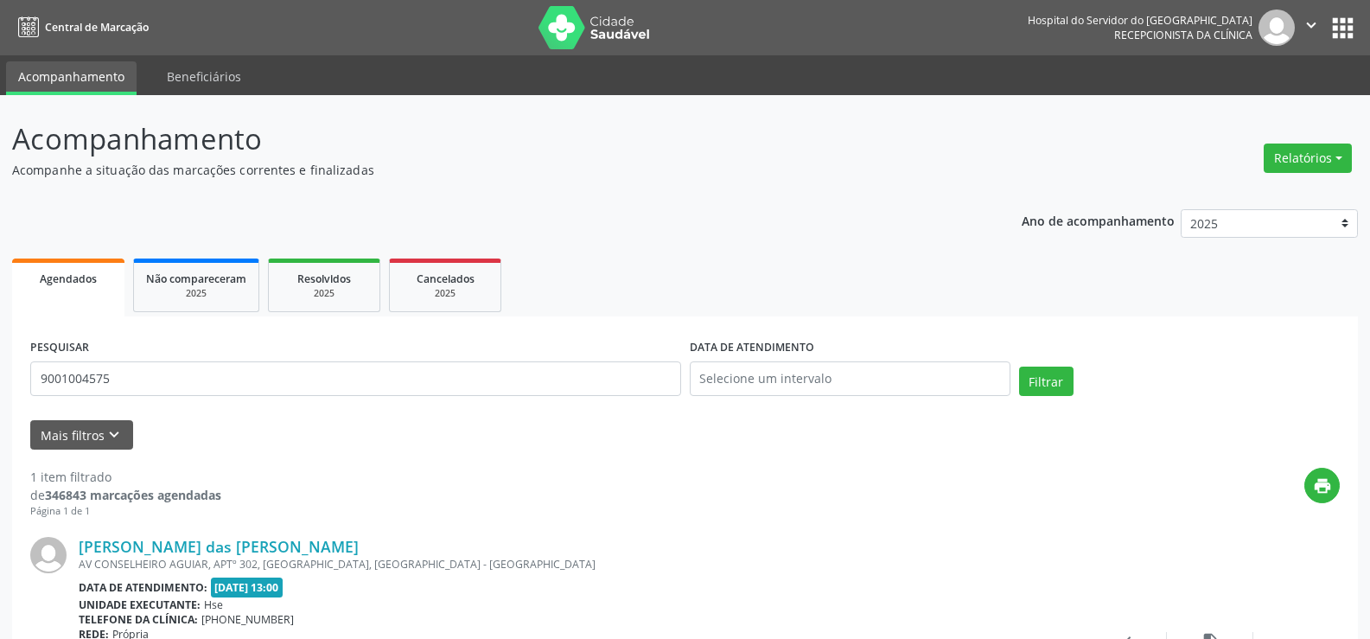
click at [172, 536] on div "[PERSON_NAME] das [PERSON_NAME] AV CONSELHEIRO AGUIAR, APTº 302, [GEOGRAPHIC_DA…" at bounding box center [685, 650] width 1310 height 263
click at [176, 547] on link "[PERSON_NAME] das [PERSON_NAME]" at bounding box center [219, 546] width 280 height 19
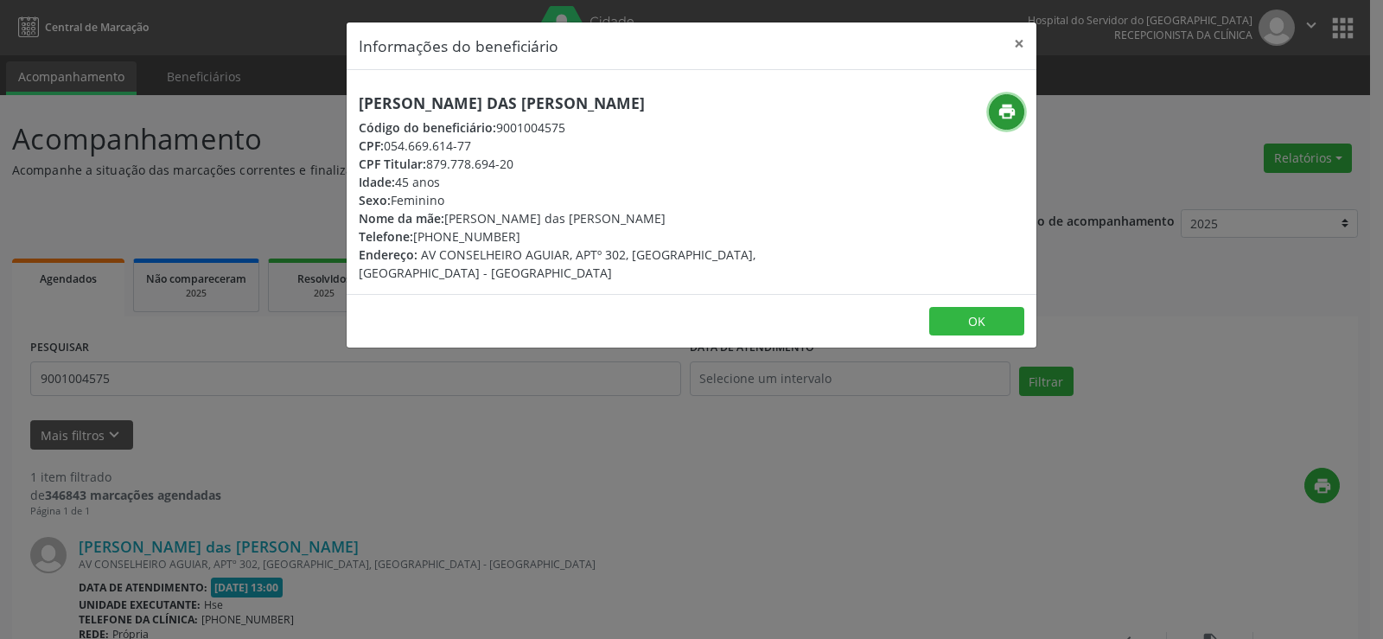
click at [1000, 121] on icon "print" at bounding box center [1007, 111] width 19 height 19
click at [174, 246] on div "Informações do beneficiário × [PERSON_NAME] das [PERSON_NAME] Código do benefic…" at bounding box center [691, 319] width 1383 height 639
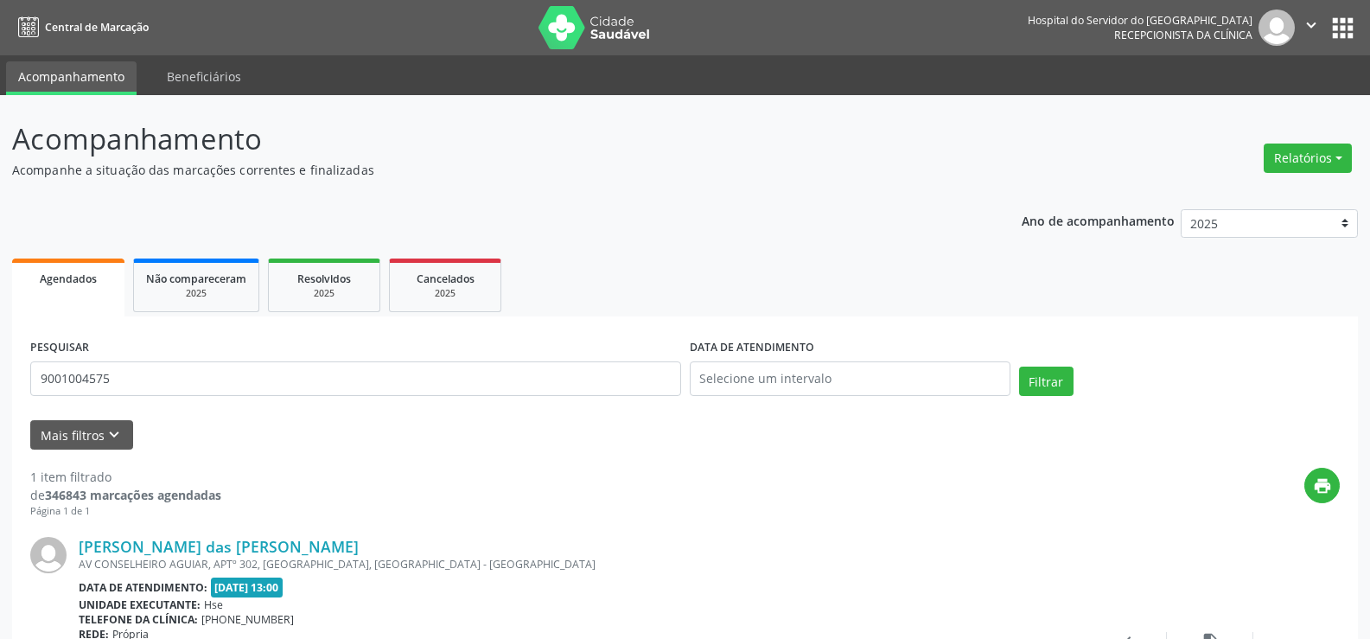
scroll to position [174, 0]
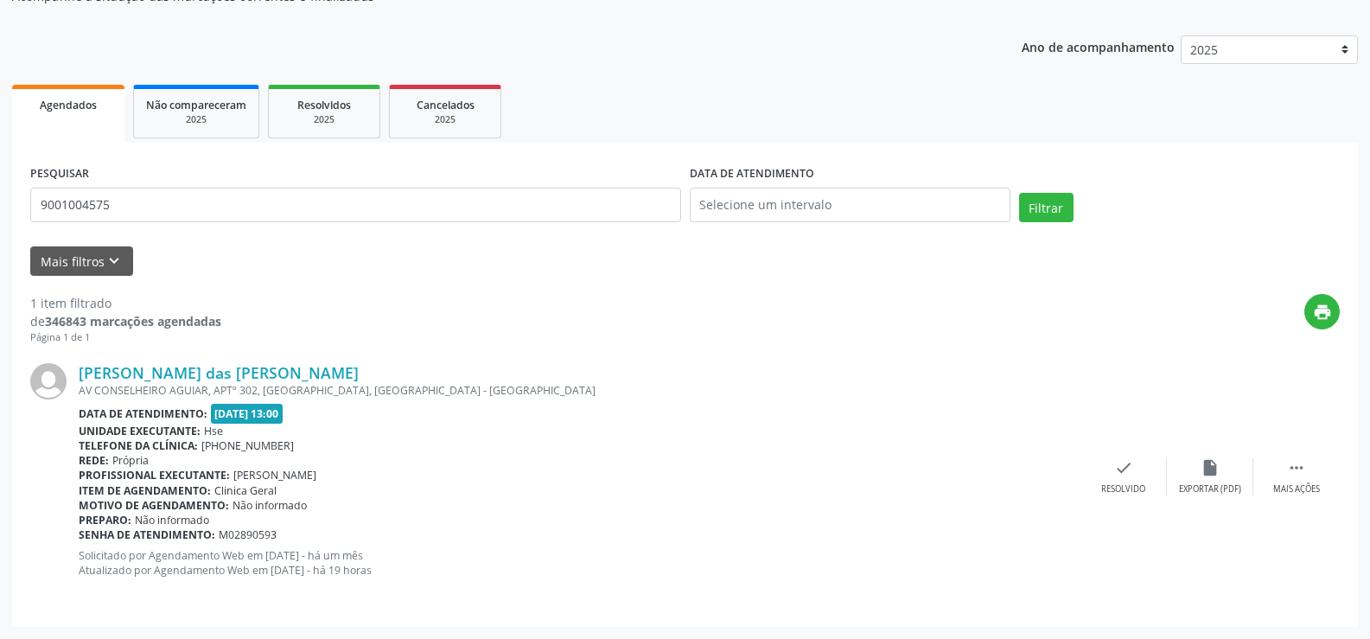
click at [240, 225] on div "PESQUISAR 9001004575" at bounding box center [356, 197] width 660 height 73
click at [240, 212] on input "9001004575" at bounding box center [355, 205] width 651 height 35
click at [1019, 193] on button "Filtrar" at bounding box center [1046, 207] width 54 height 29
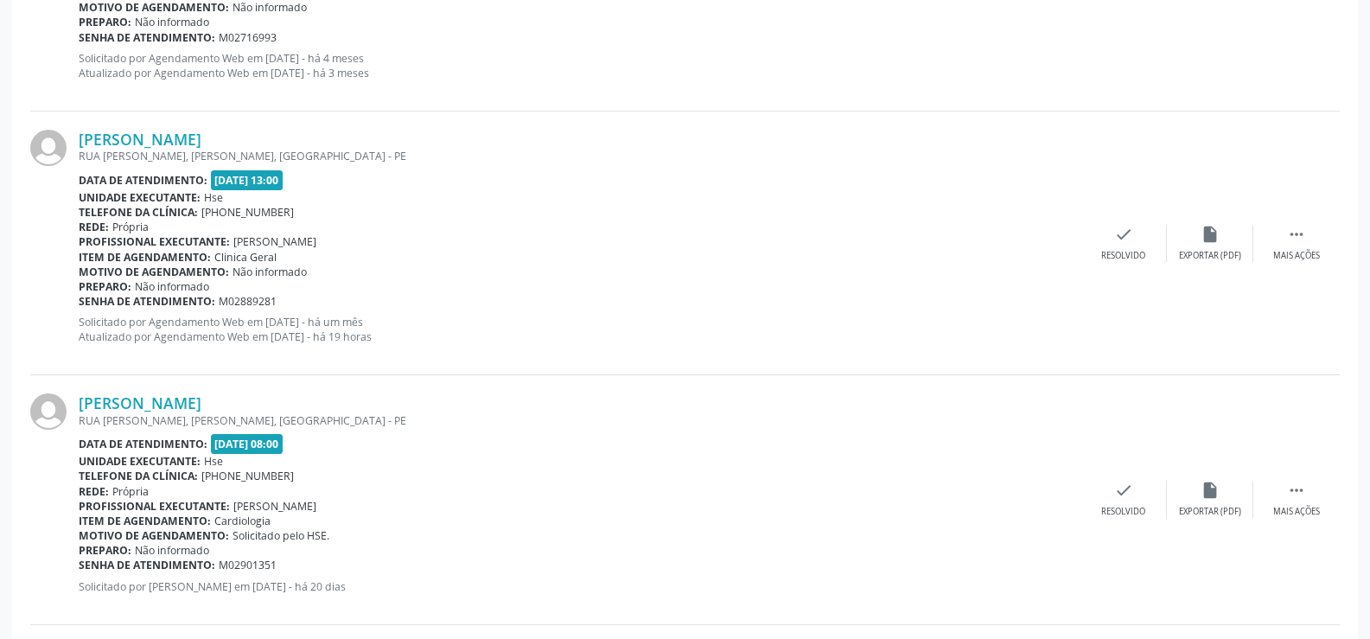
scroll to position [3458, 0]
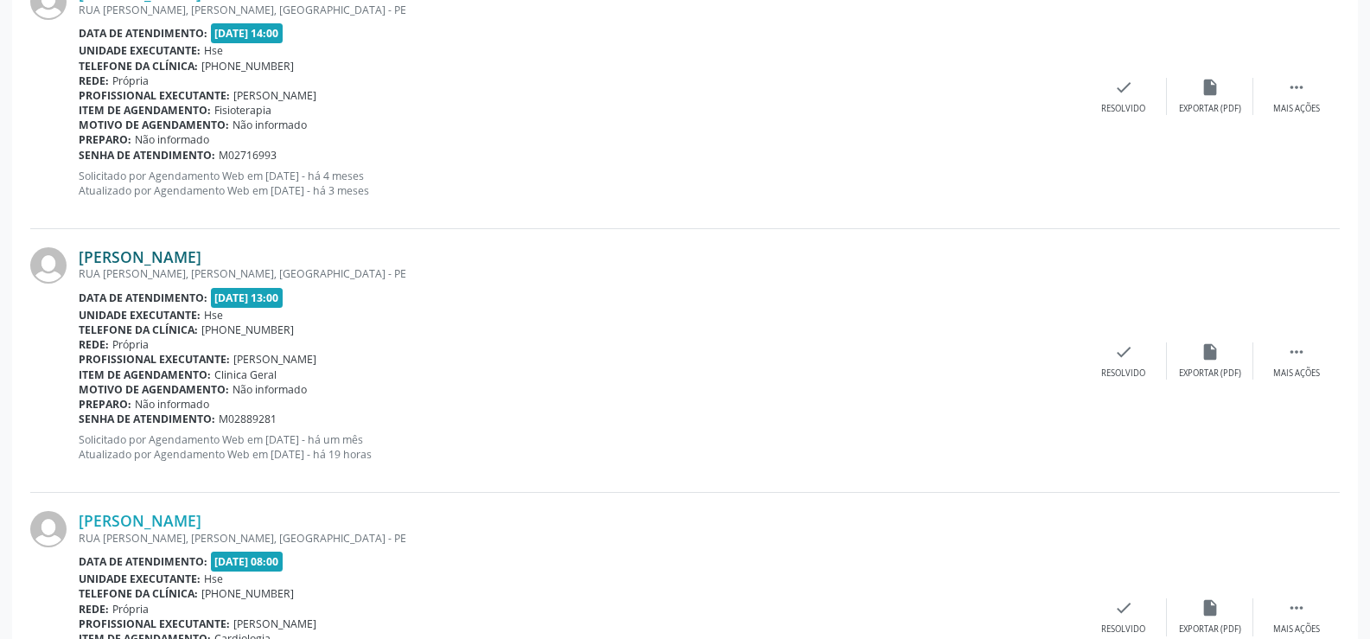
click at [201, 259] on link "[PERSON_NAME]" at bounding box center [140, 256] width 123 height 19
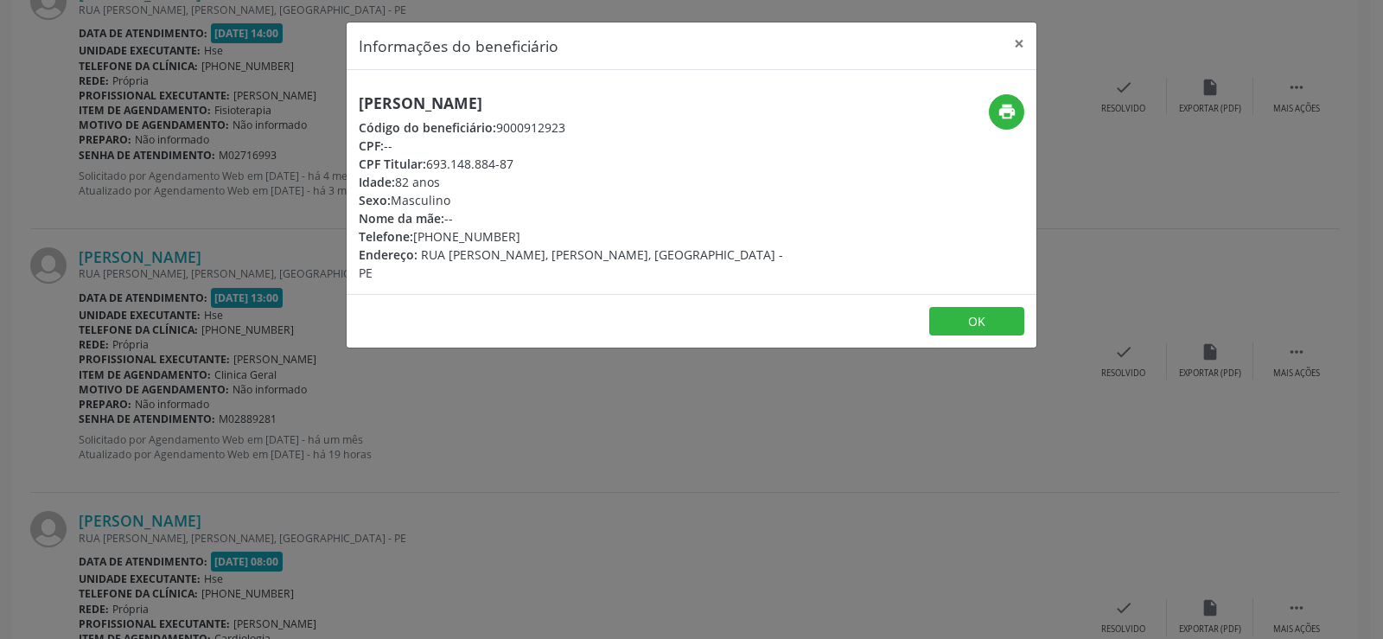
click at [423, 95] on h5 "[PERSON_NAME]" at bounding box center [577, 103] width 436 height 18
copy div "[PERSON_NAME]"
click at [207, 431] on div "Informações do beneficiário × [PERSON_NAME] Código do beneficiário: 9000912923 …" at bounding box center [691, 319] width 1383 height 639
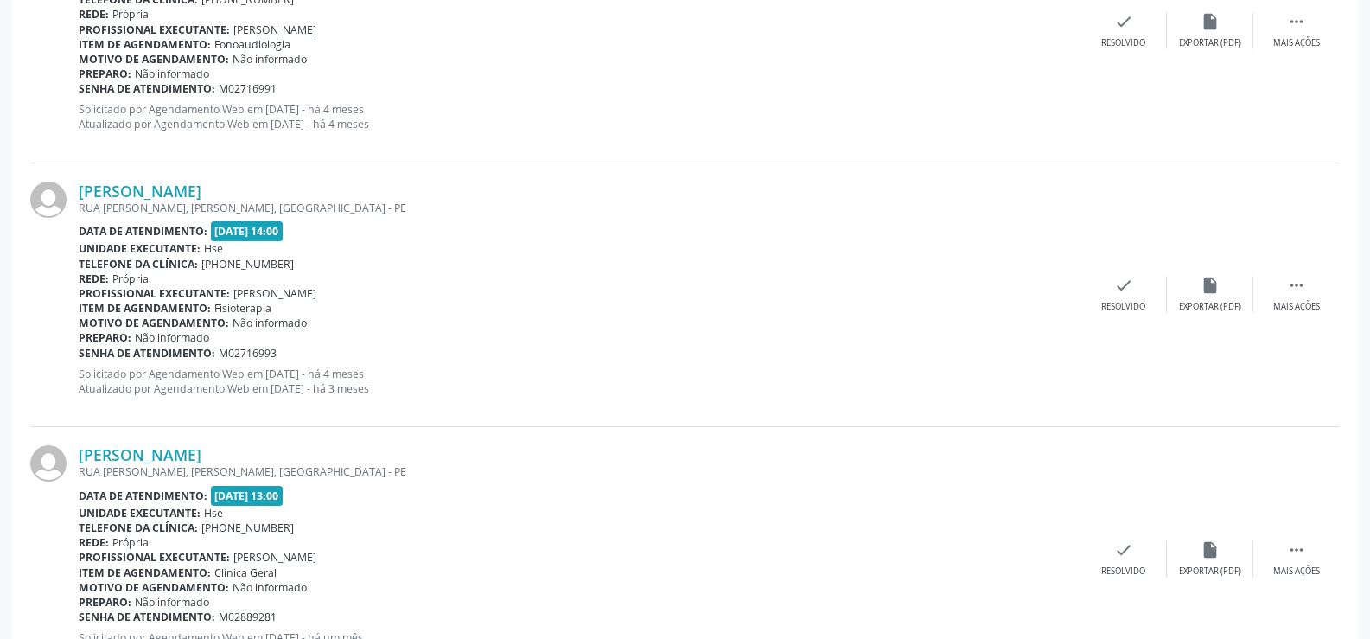
scroll to position [3235, 0]
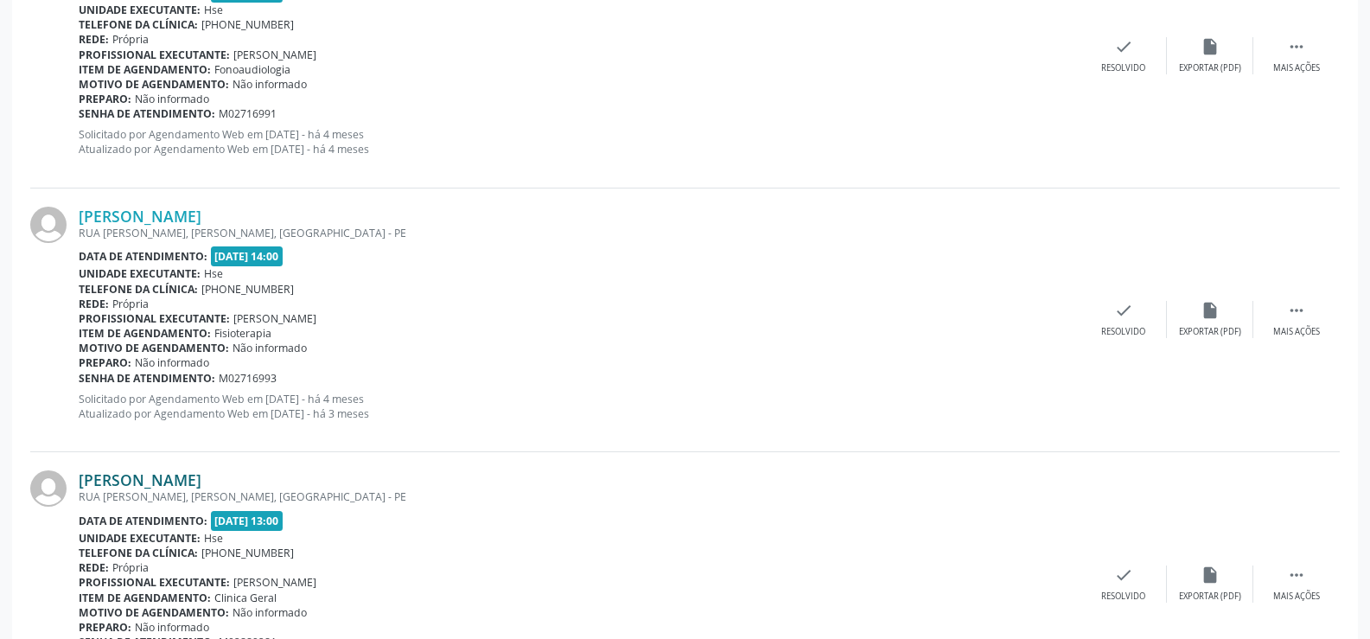
click at [147, 476] on link "[PERSON_NAME]" at bounding box center [140, 479] width 123 height 19
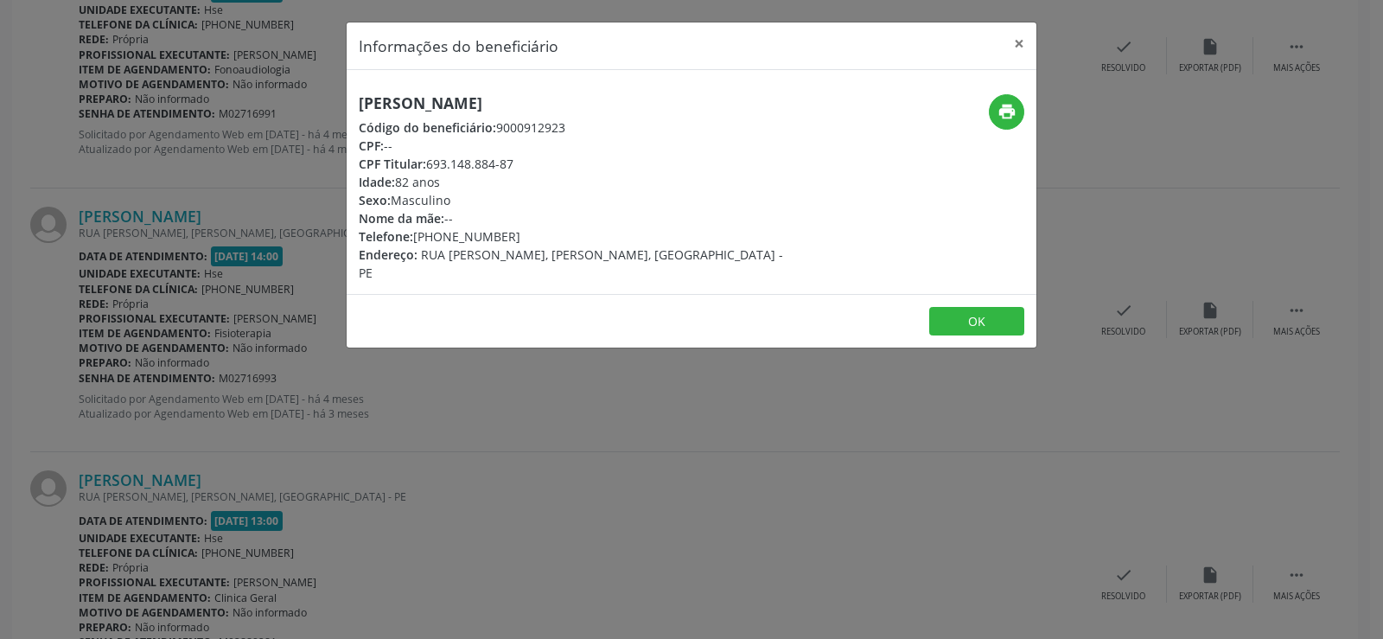
click at [489, 112] on h5 "[PERSON_NAME]" at bounding box center [577, 103] width 436 height 18
copy div "[PERSON_NAME]"
click at [178, 372] on div "Informações do beneficiário × [PERSON_NAME] Código do beneficiário: 9000912923 …" at bounding box center [691, 319] width 1383 height 639
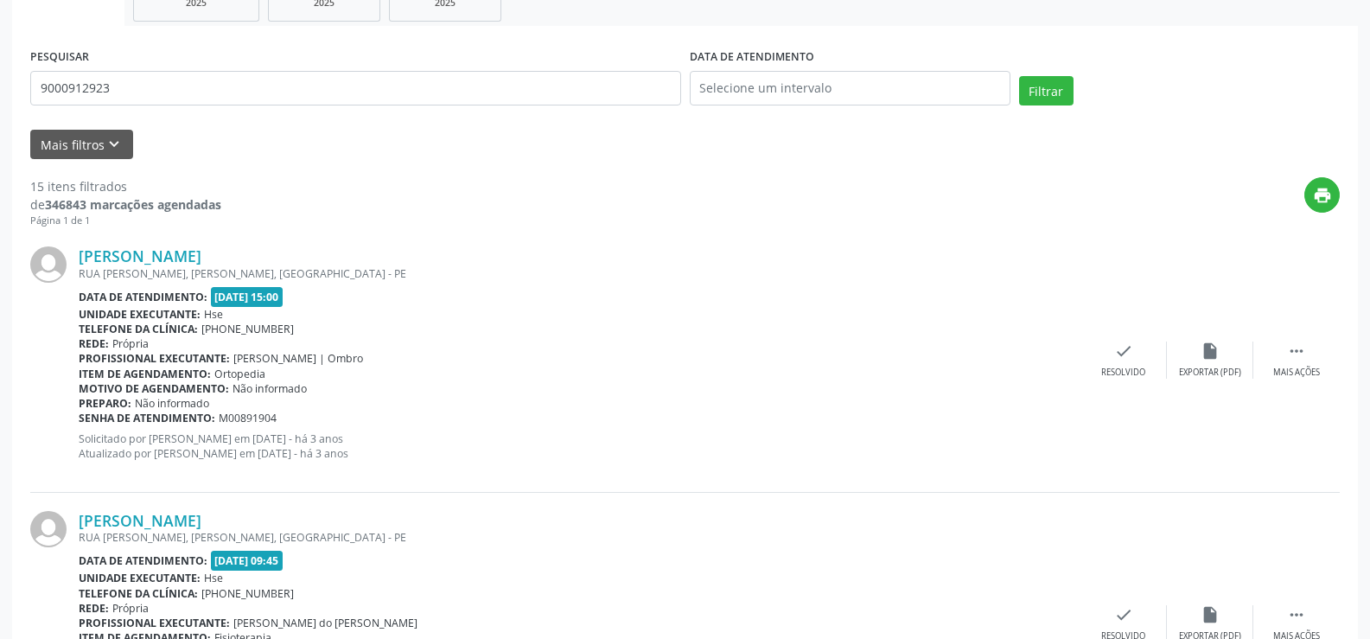
scroll to position [0, 0]
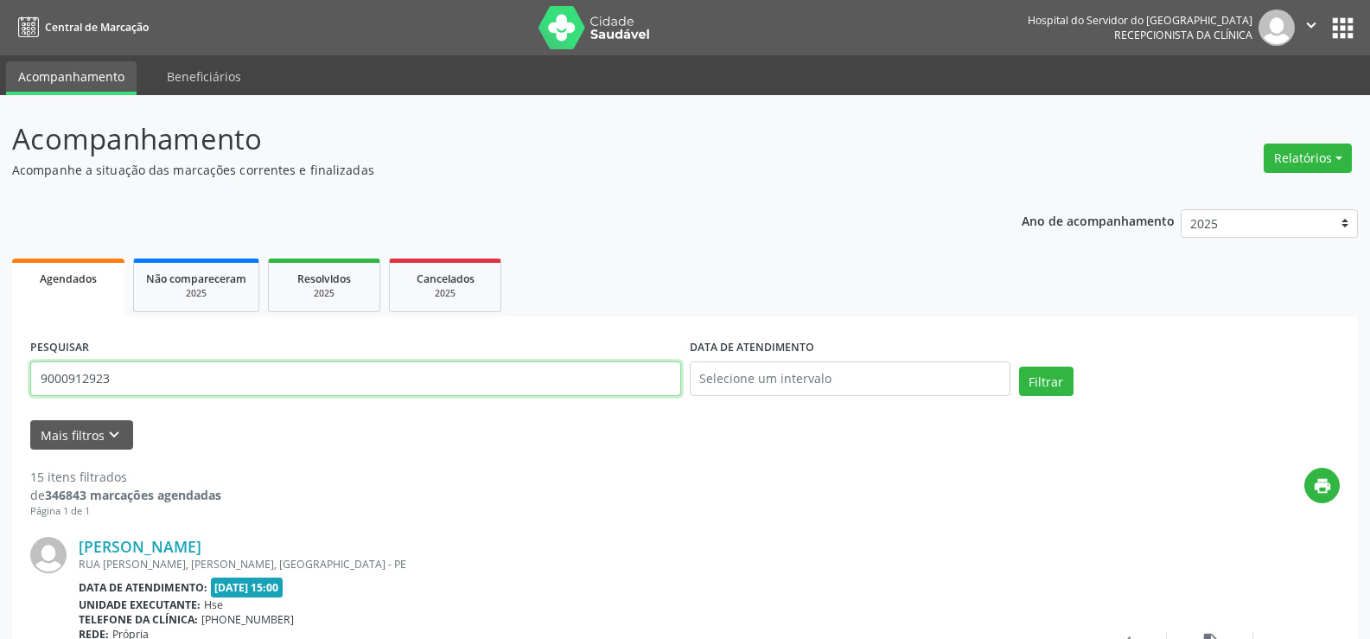
click at [195, 395] on input "9000912923" at bounding box center [355, 378] width 651 height 35
click at [1019, 367] on button "Filtrar" at bounding box center [1046, 381] width 54 height 29
click at [214, 378] on input "9000358954" at bounding box center [355, 378] width 651 height 35
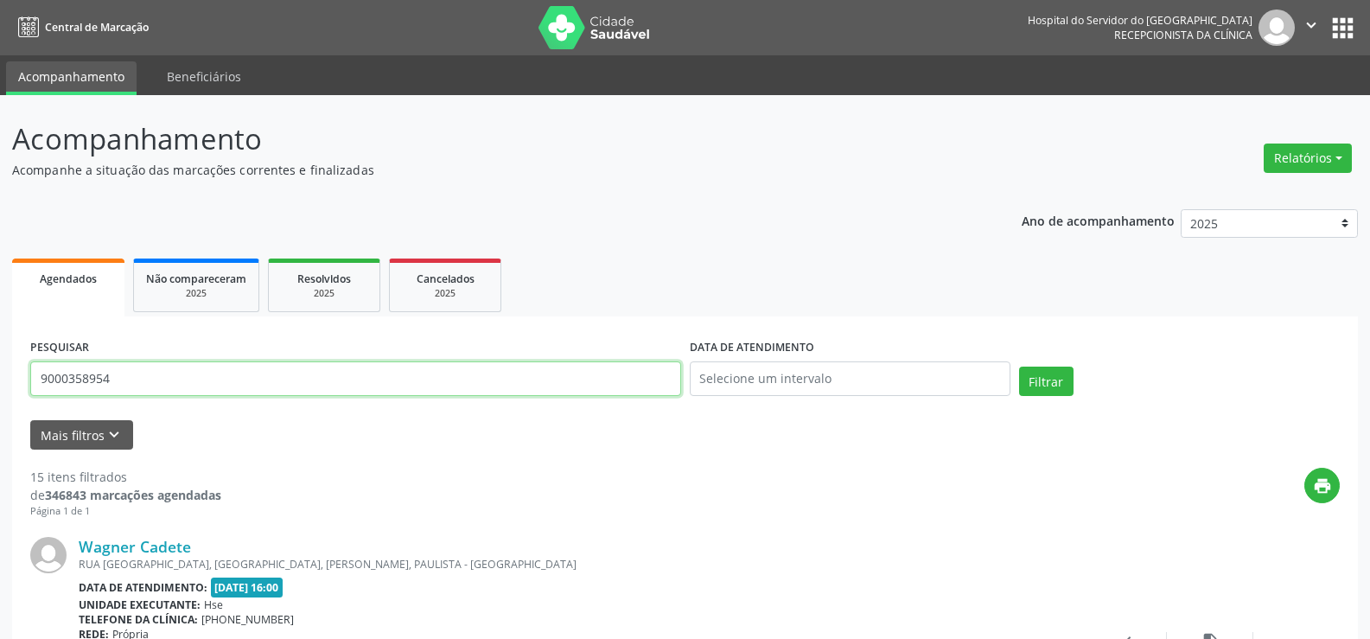
click at [214, 378] on input "9000358954" at bounding box center [355, 378] width 651 height 35
click at [1019, 367] on button "Filtrar" at bounding box center [1046, 381] width 54 height 29
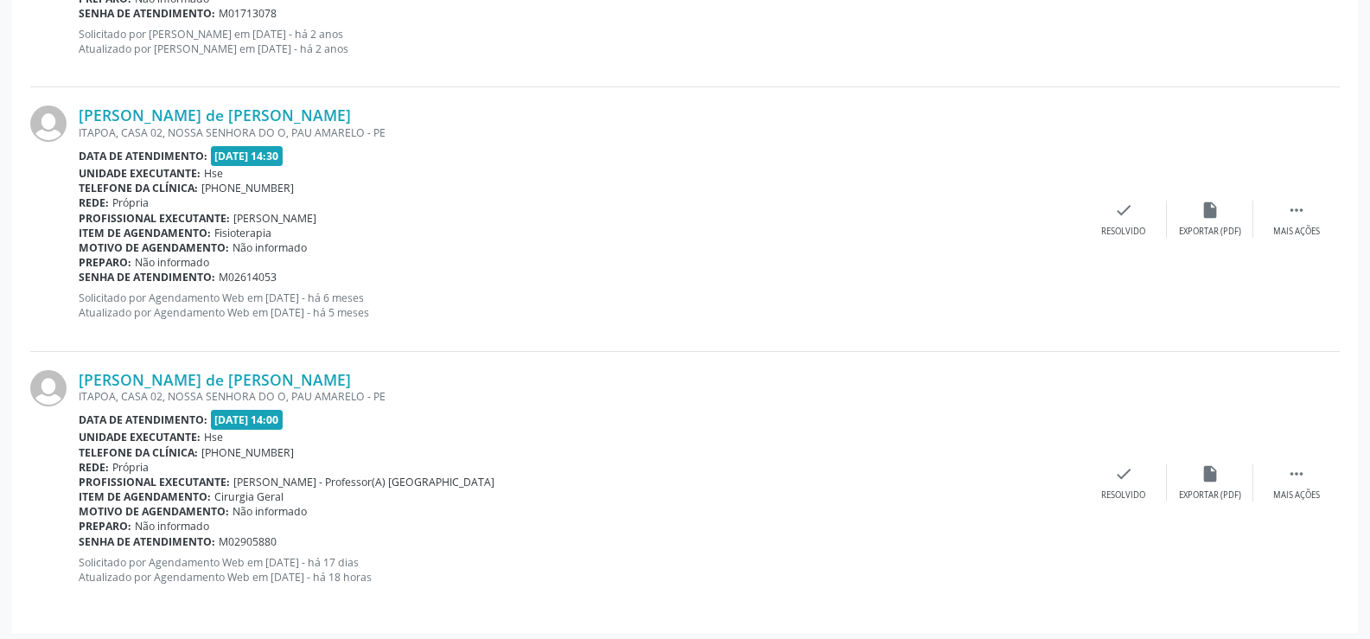
scroll to position [1758, 0]
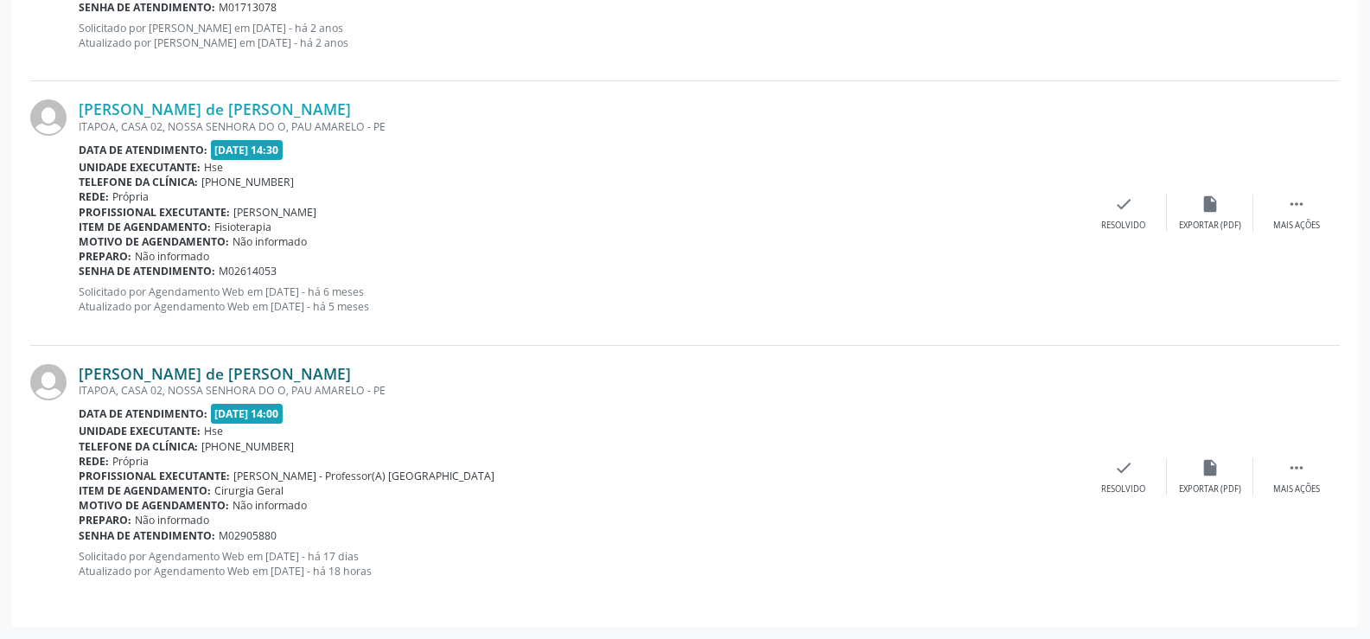
click at [236, 374] on link "[PERSON_NAME] de [PERSON_NAME]" at bounding box center [215, 373] width 272 height 19
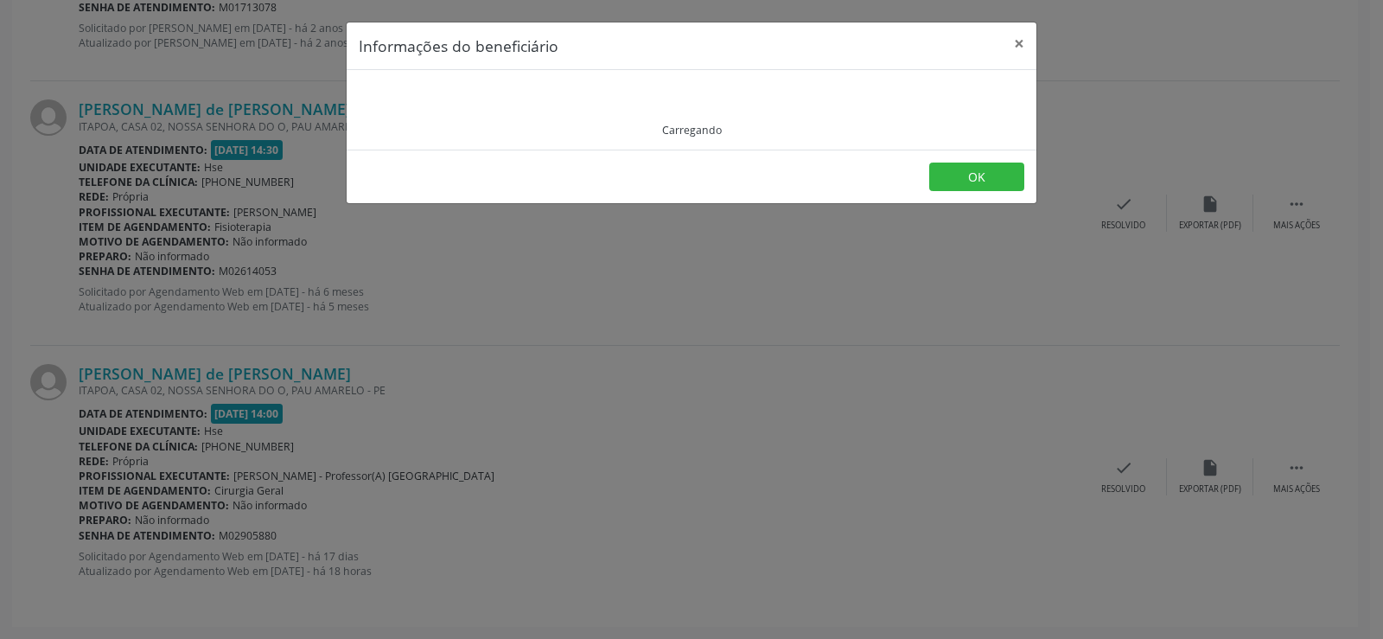
click at [388, 91] on div "Carregando" at bounding box center [692, 109] width 666 height 55
click at [388, 91] on div "Carregando" at bounding box center [692, 110] width 690 height 80
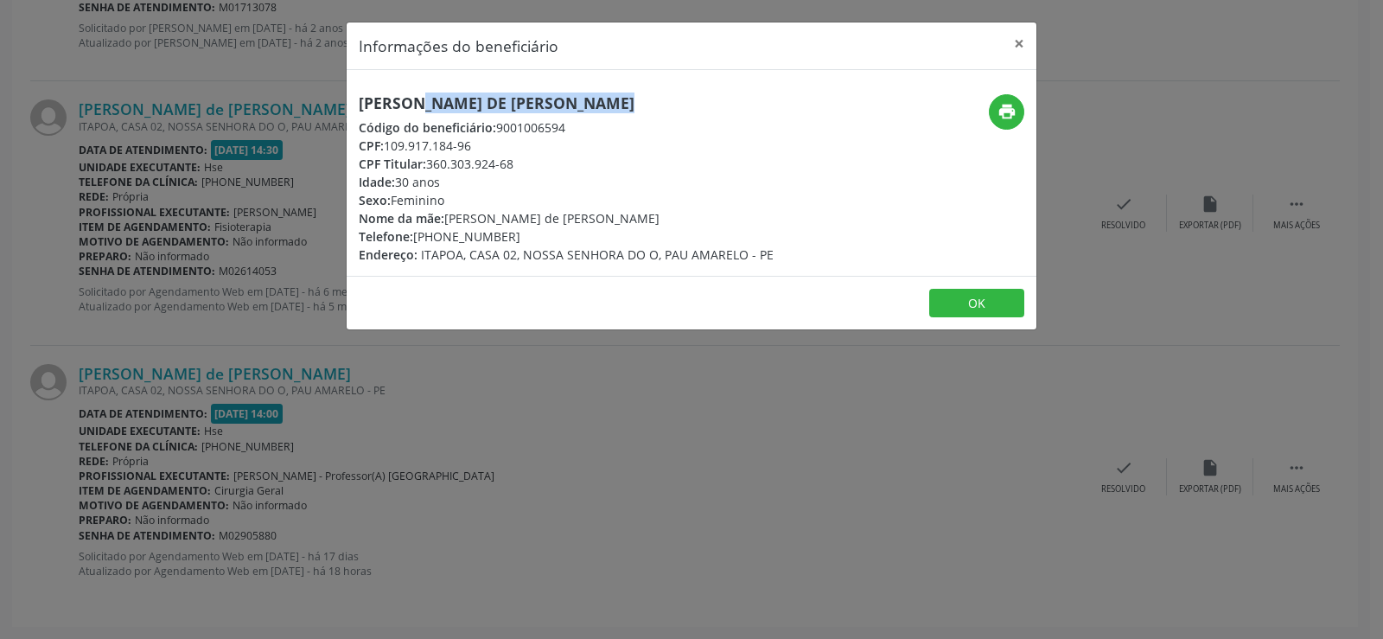
click at [388, 91] on div "[PERSON_NAME] de [PERSON_NAME] Código do beneficiário: 9001006594 CPF: 109.917.…" at bounding box center [692, 173] width 690 height 206
click at [182, 185] on div "Informações do beneficiário × [PERSON_NAME] de [DEMOGRAPHIC_DATA][PERSON_NAME] …" at bounding box center [691, 319] width 1383 height 639
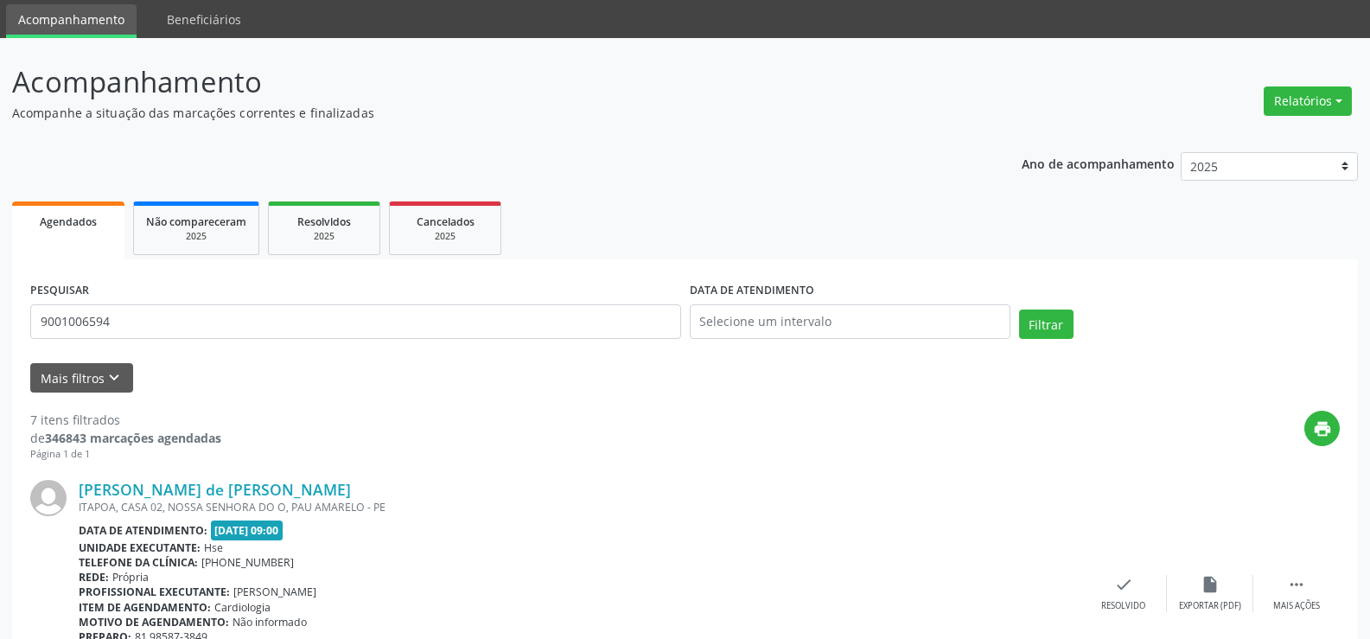
scroll to position [0, 0]
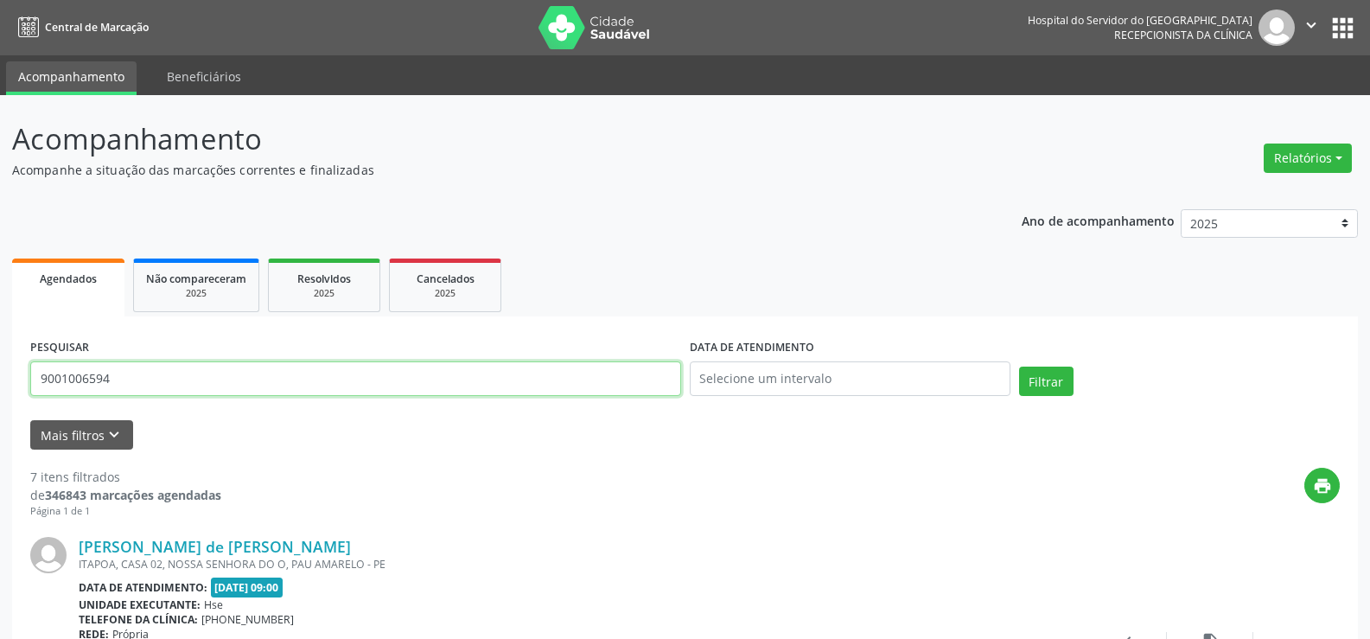
click at [225, 383] on input "9001006594" at bounding box center [355, 378] width 651 height 35
click at [1019, 367] on button "Filtrar" at bounding box center [1046, 381] width 54 height 29
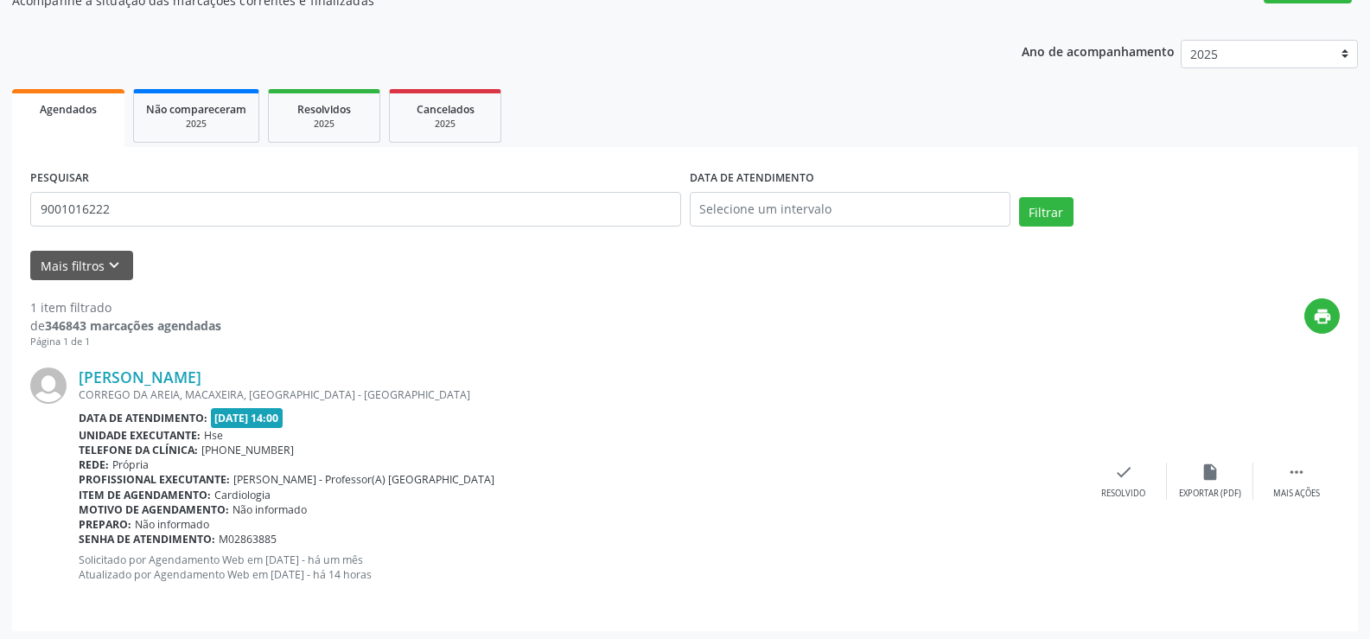
scroll to position [174, 0]
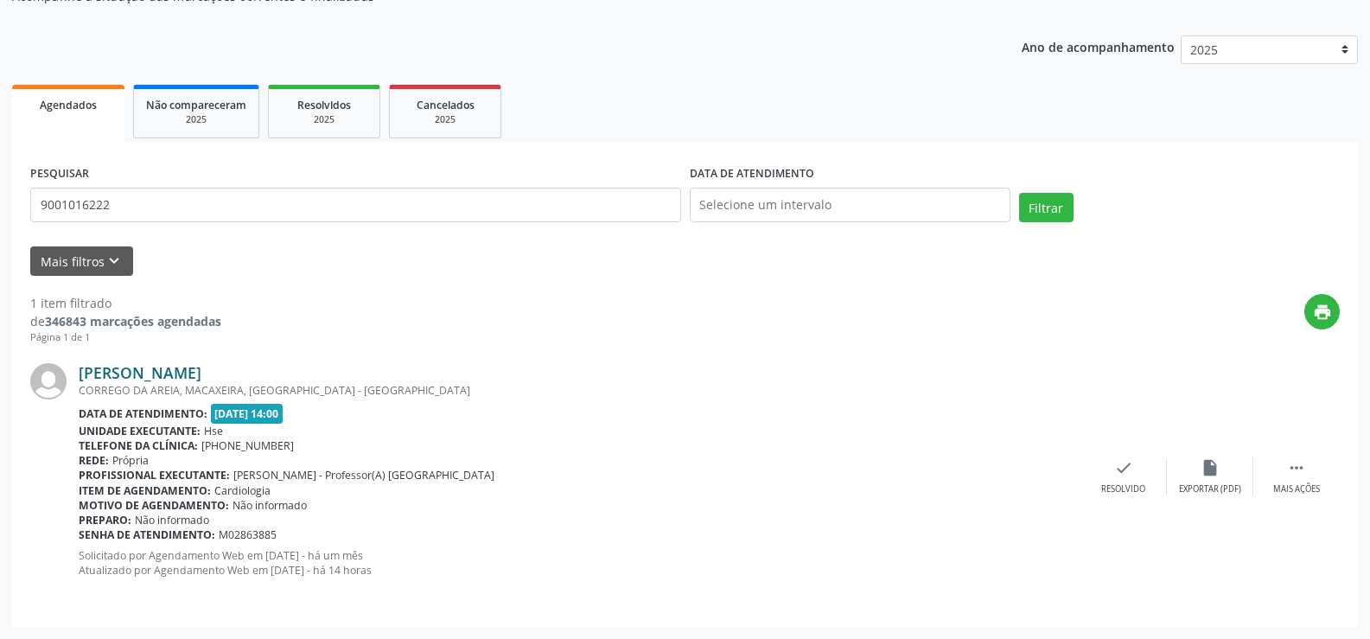
click at [199, 376] on link "[PERSON_NAME]" at bounding box center [140, 372] width 123 height 19
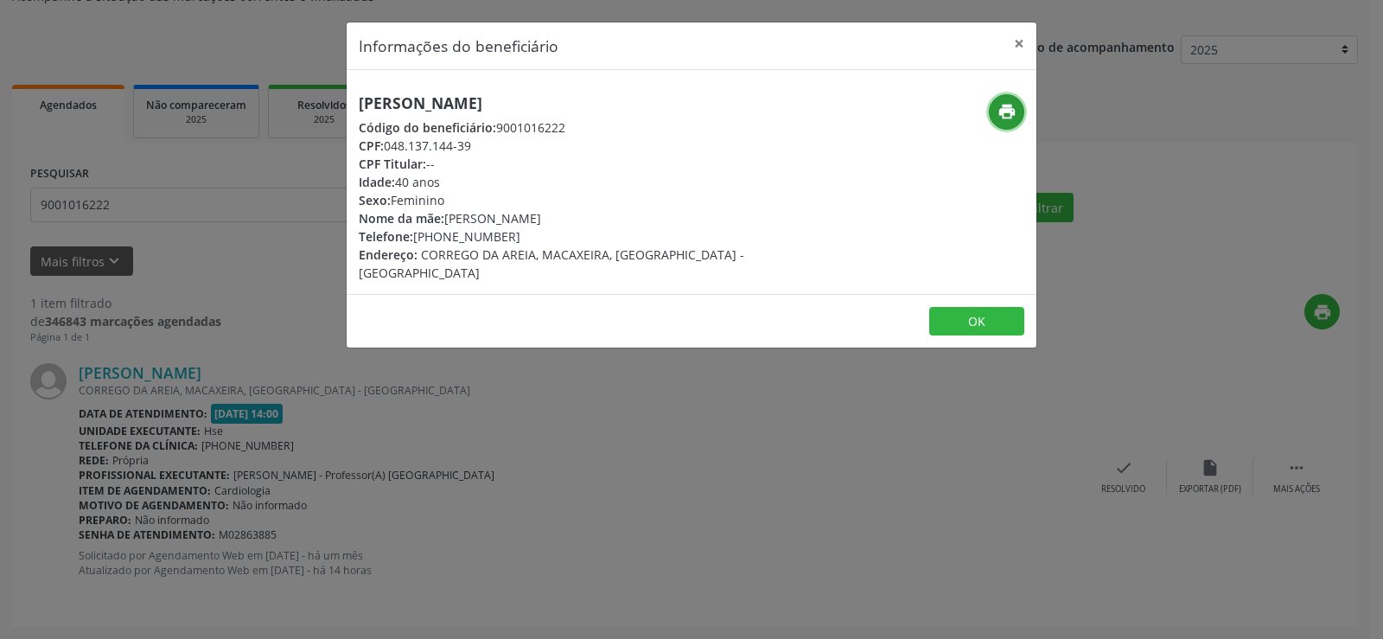
click at [1019, 111] on button "print" at bounding box center [1006, 111] width 35 height 35
click at [1014, 42] on button "×" at bounding box center [1019, 43] width 35 height 42
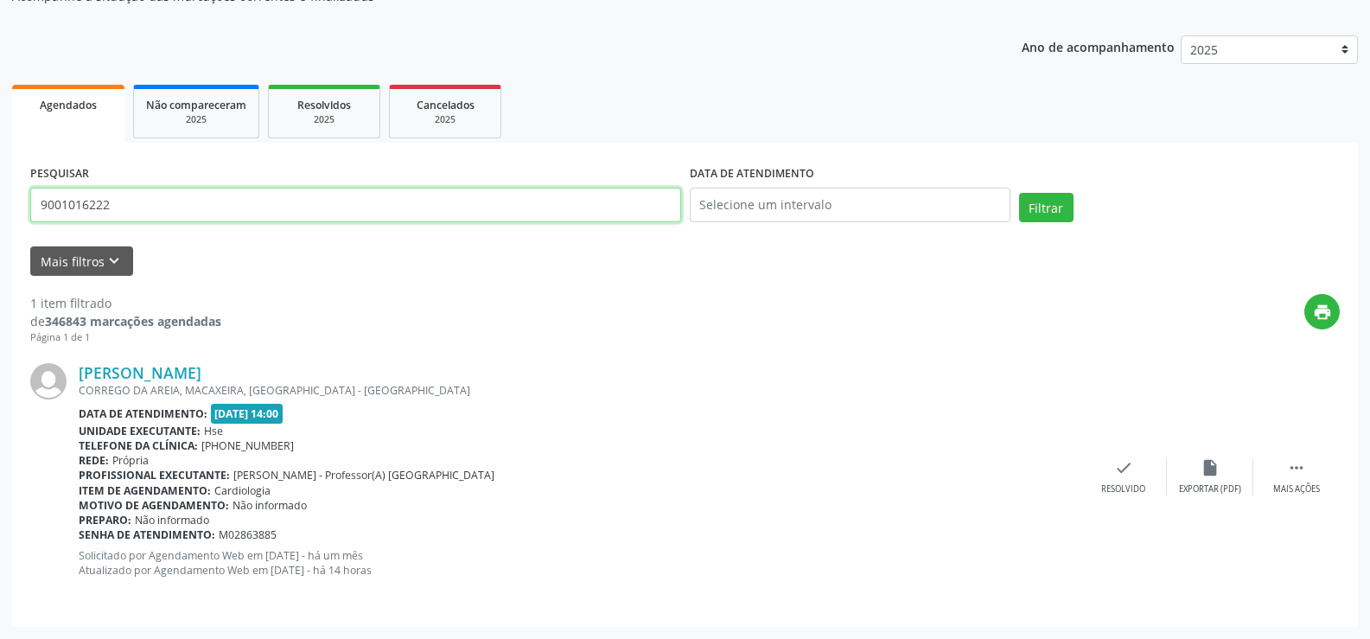
click at [77, 209] on input "9001016222" at bounding box center [355, 205] width 651 height 35
click at [1019, 193] on button "Filtrar" at bounding box center [1046, 207] width 54 height 29
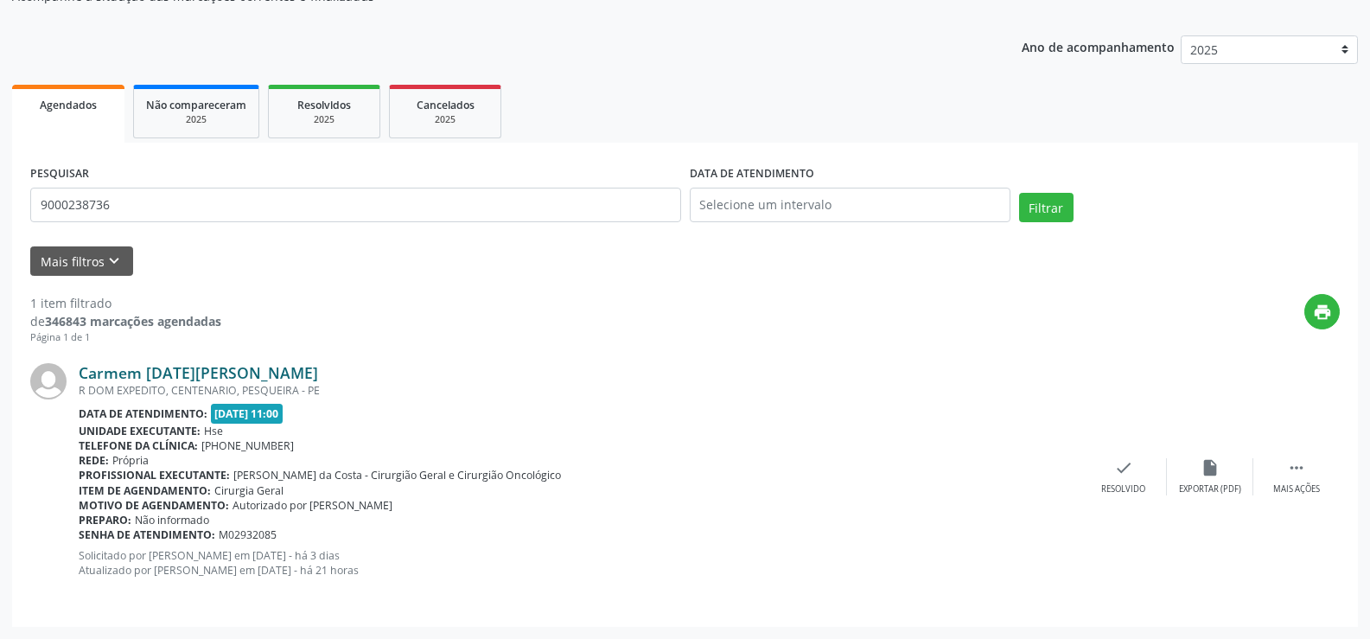
click at [198, 374] on link "Carmem [DATE][PERSON_NAME]" at bounding box center [199, 372] width 240 height 19
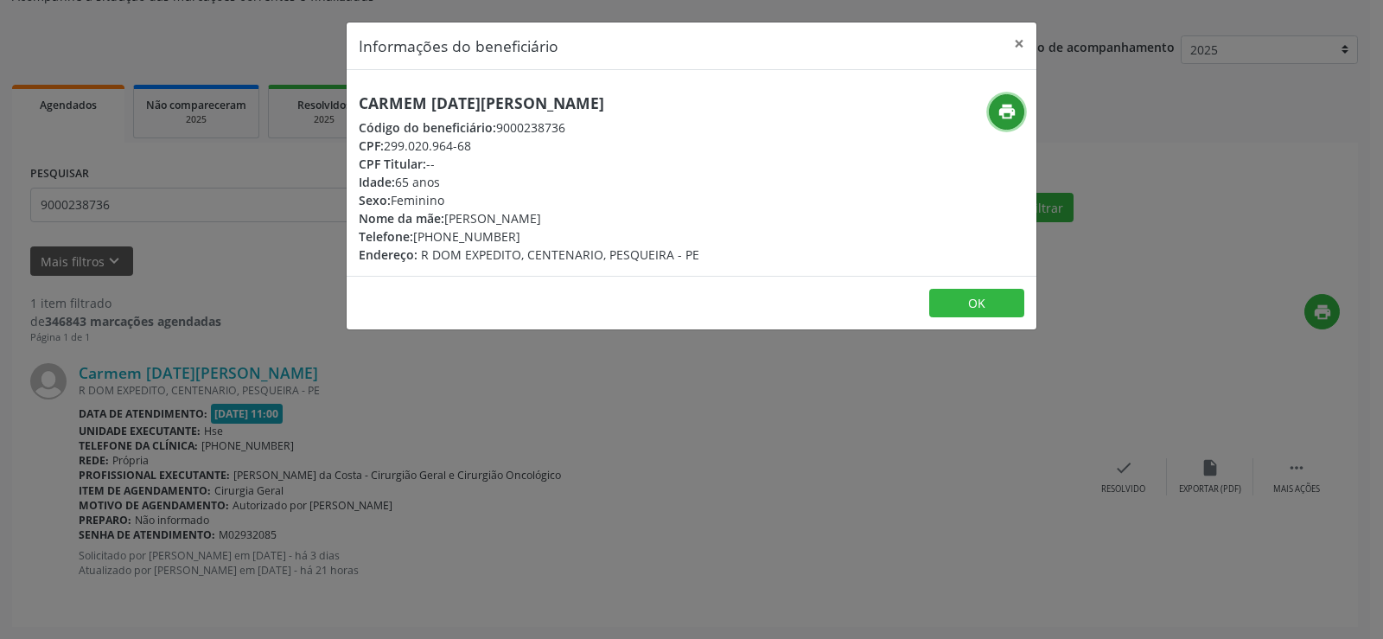
click at [1011, 112] on icon "print" at bounding box center [1007, 111] width 19 height 19
click at [1013, 41] on button "×" at bounding box center [1019, 43] width 35 height 42
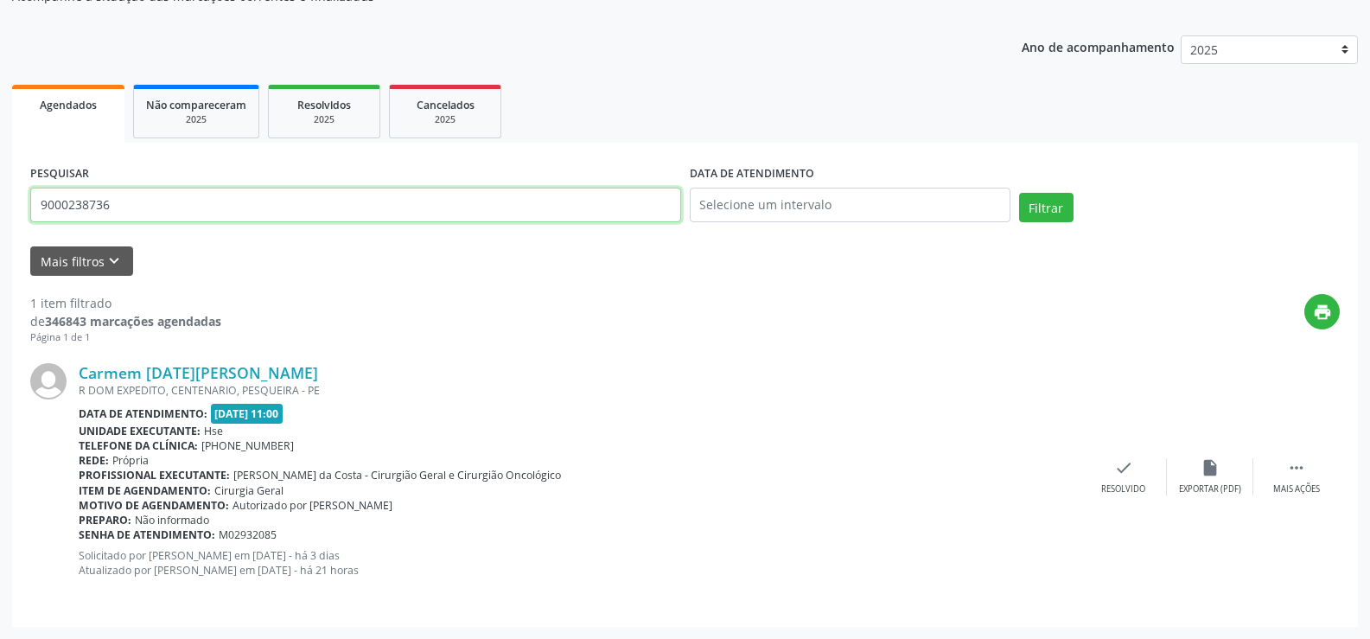
click at [222, 202] on input "9000238736" at bounding box center [355, 205] width 651 height 35
click at [294, 200] on input "9000238736" at bounding box center [355, 205] width 651 height 35
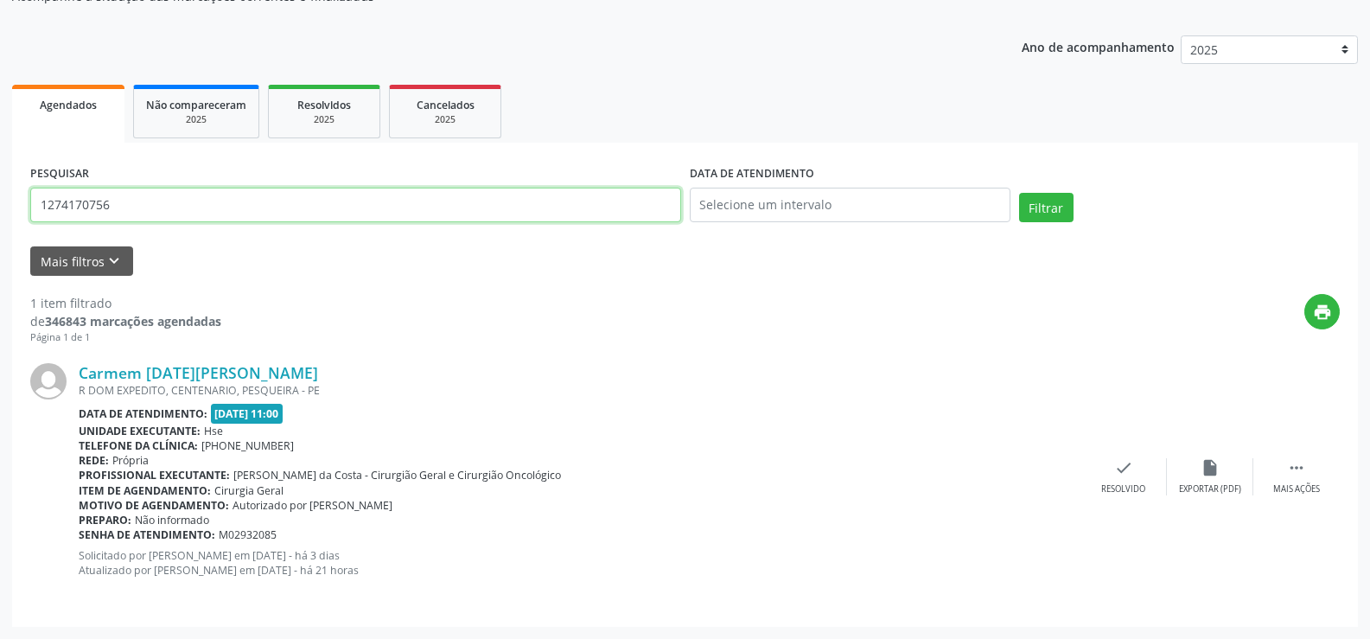
click at [1019, 193] on button "Filtrar" at bounding box center [1046, 207] width 54 height 29
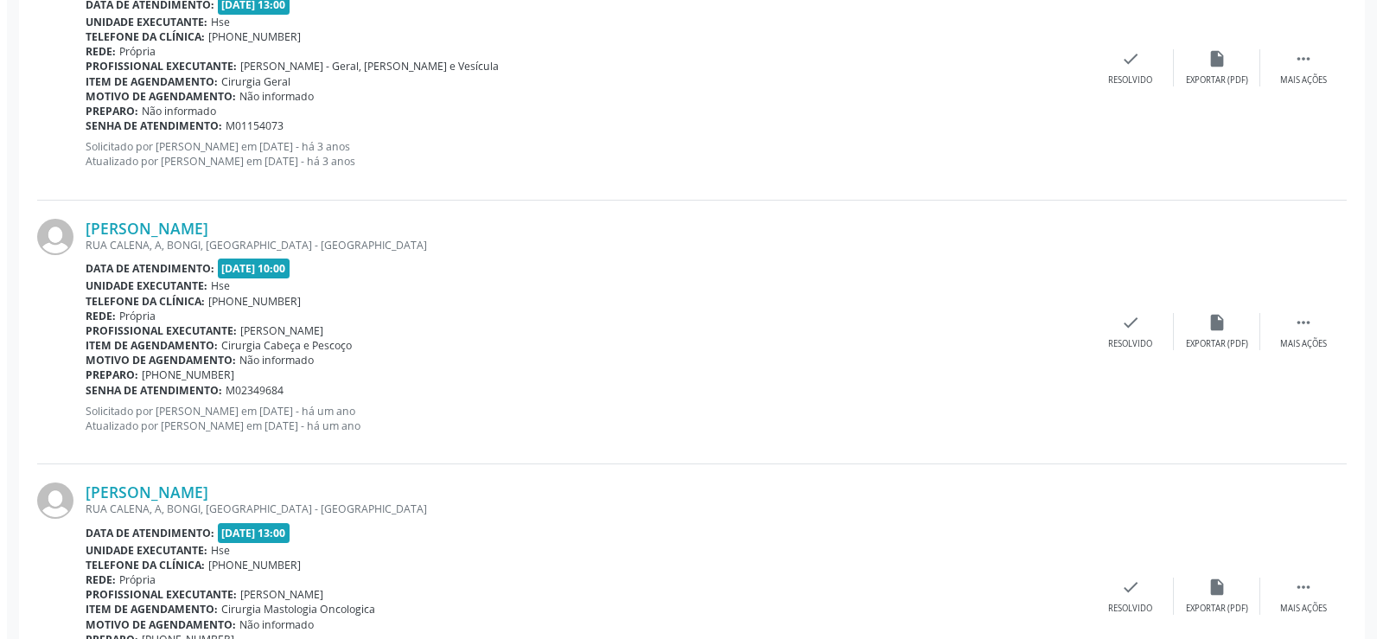
scroll to position [701, 0]
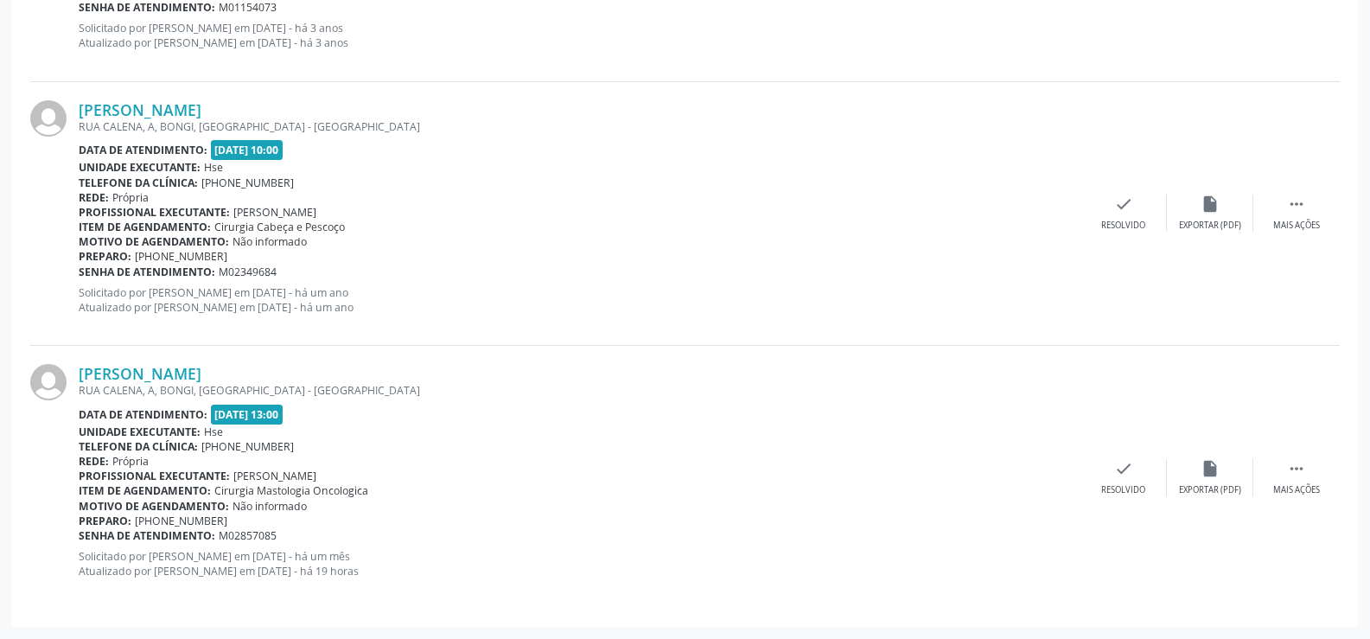
click at [175, 383] on div "RUA CALENA, A, BONGI, [GEOGRAPHIC_DATA] - [GEOGRAPHIC_DATA]" at bounding box center [580, 390] width 1002 height 15
click at [175, 375] on link "[PERSON_NAME]" at bounding box center [140, 373] width 123 height 19
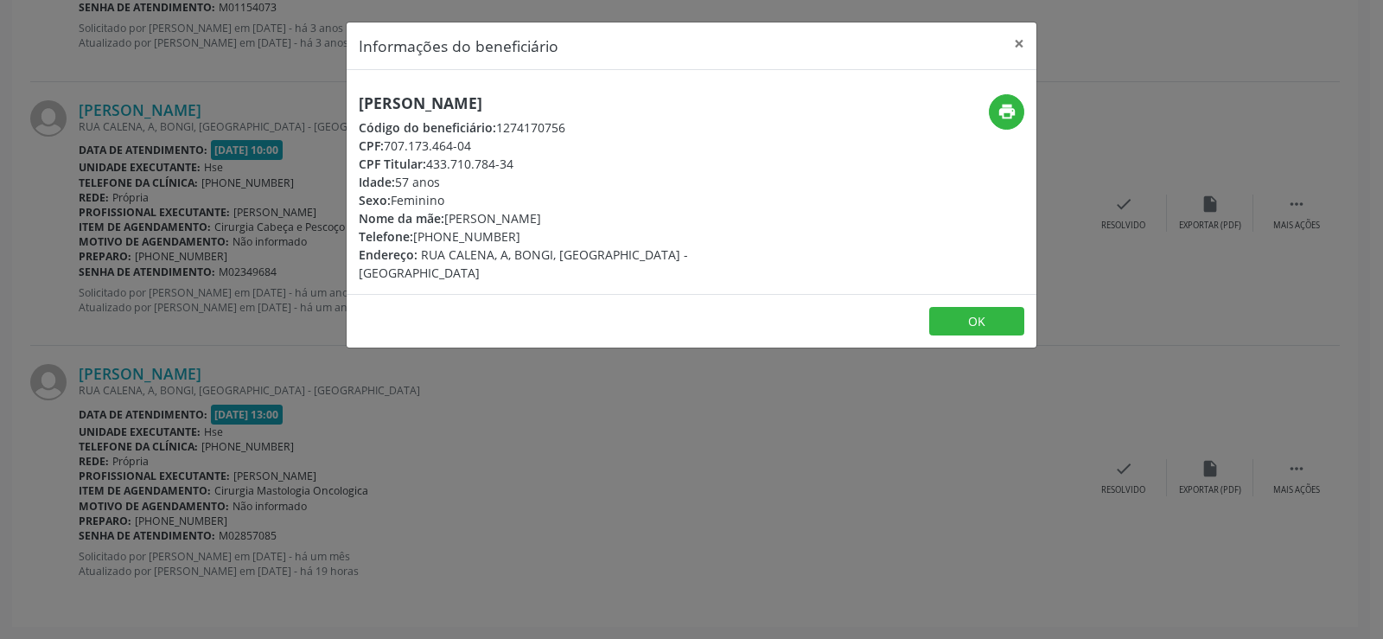
click at [424, 97] on h5 "[PERSON_NAME]" at bounding box center [577, 103] width 436 height 18
copy div "[PERSON_NAME]"
drag, startPoint x: 235, startPoint y: 268, endPoint x: 218, endPoint y: 276, distance: 19.0
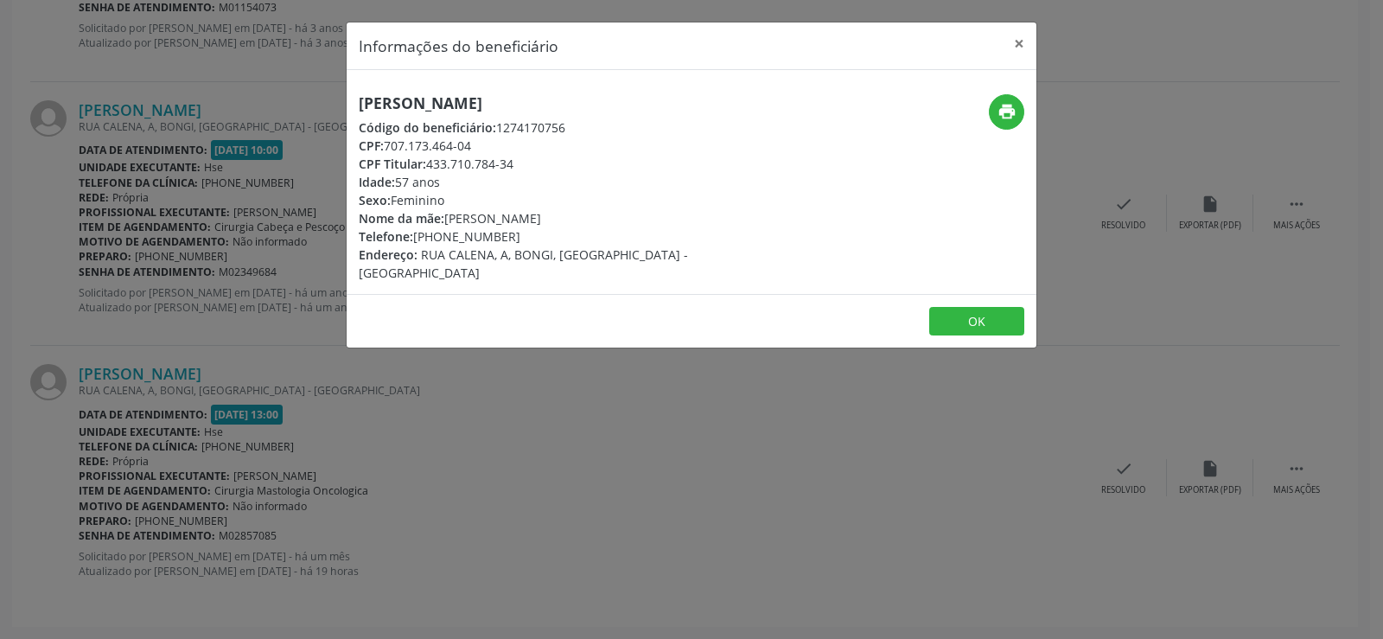
click at [235, 268] on div "Informações do beneficiário × [PERSON_NAME] Código do beneficiário: 1274170756 …" at bounding box center [691, 319] width 1383 height 639
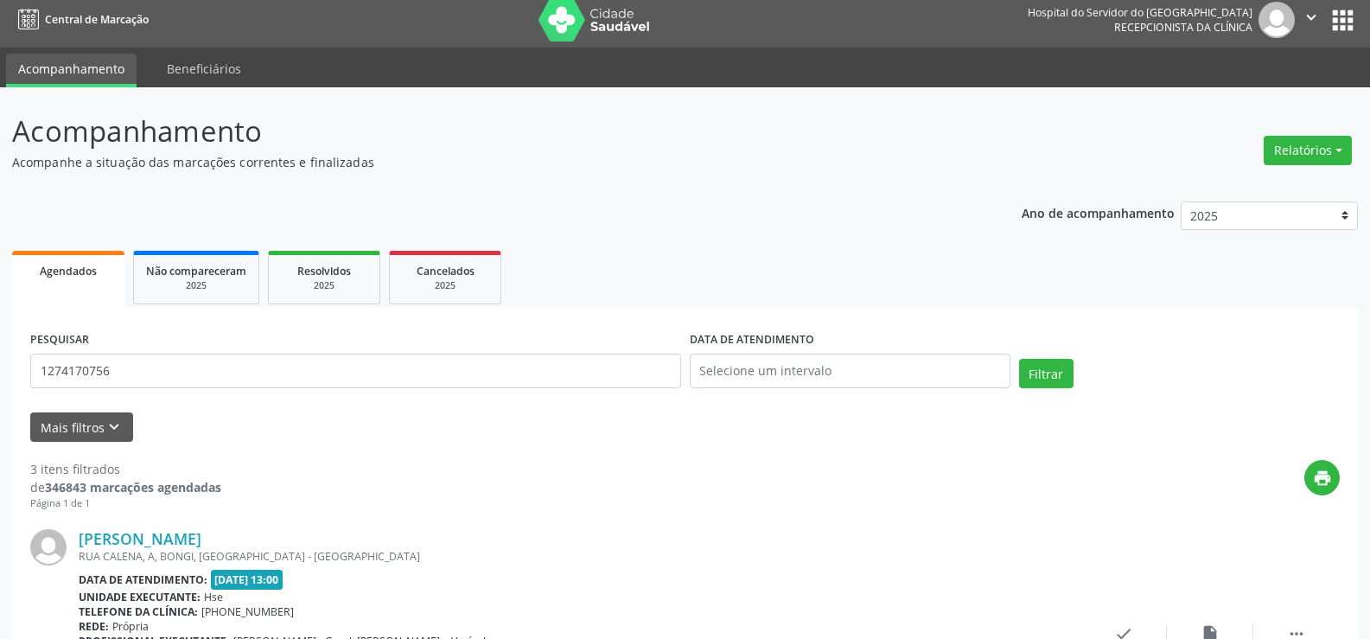
scroll to position [0, 0]
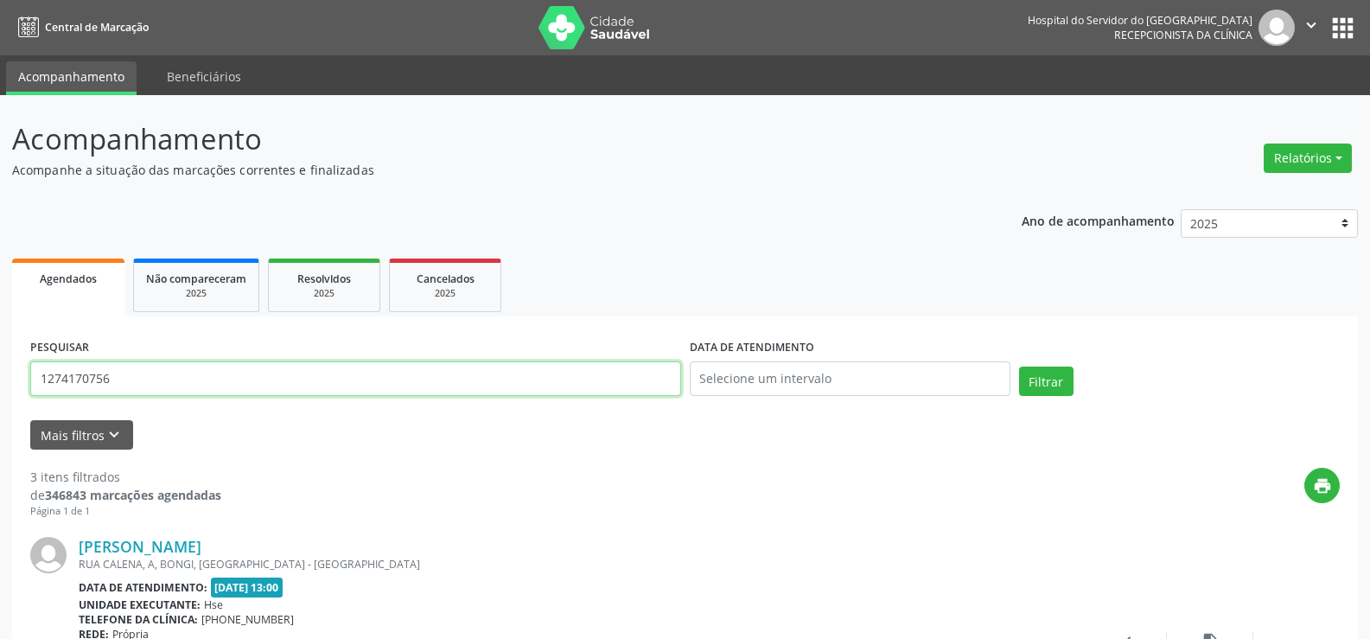
click at [297, 386] on input "1274170756" at bounding box center [355, 378] width 651 height 35
click at [1019, 367] on button "Filtrar" at bounding box center [1046, 381] width 54 height 29
click at [183, 391] on input "9000302494" at bounding box center [355, 378] width 651 height 35
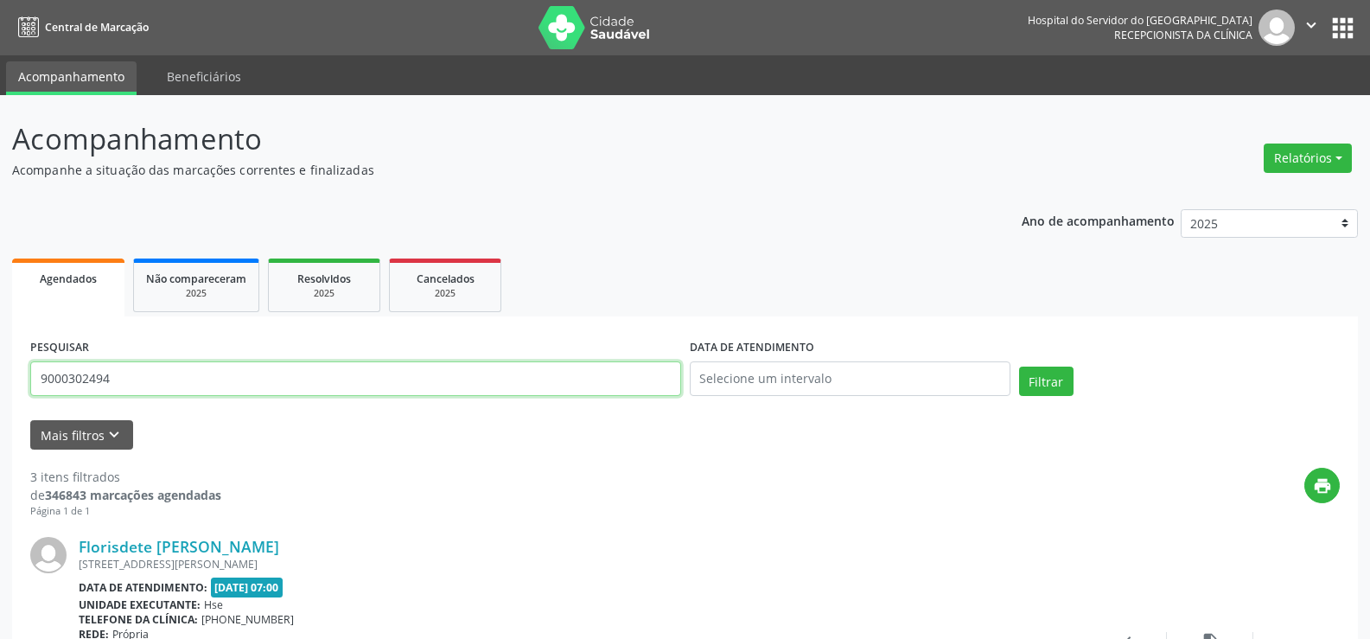
click at [183, 391] on input "9000302494" at bounding box center [355, 378] width 651 height 35
click at [1019, 367] on button "Filtrar" at bounding box center [1046, 381] width 54 height 29
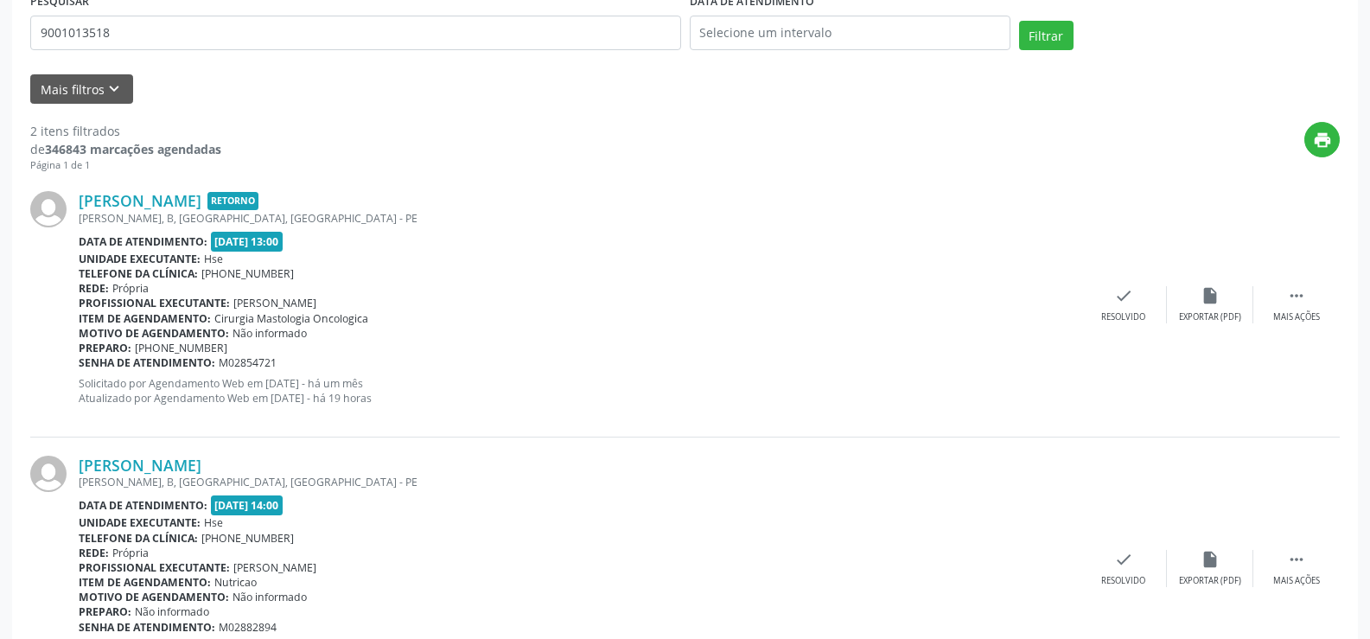
scroll to position [437, 0]
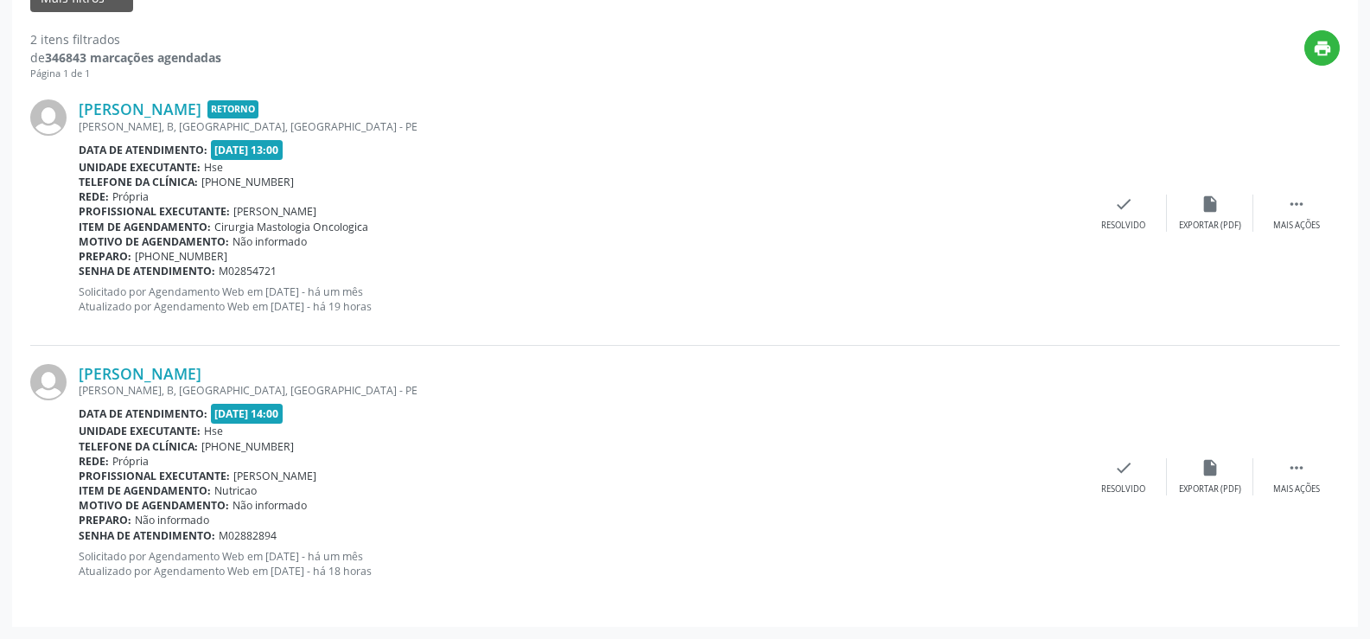
click at [184, 384] on div "[PERSON_NAME], B, [GEOGRAPHIC_DATA], [GEOGRAPHIC_DATA] - PE" at bounding box center [580, 390] width 1002 height 15
click at [182, 376] on link "[PERSON_NAME]" at bounding box center [140, 373] width 123 height 19
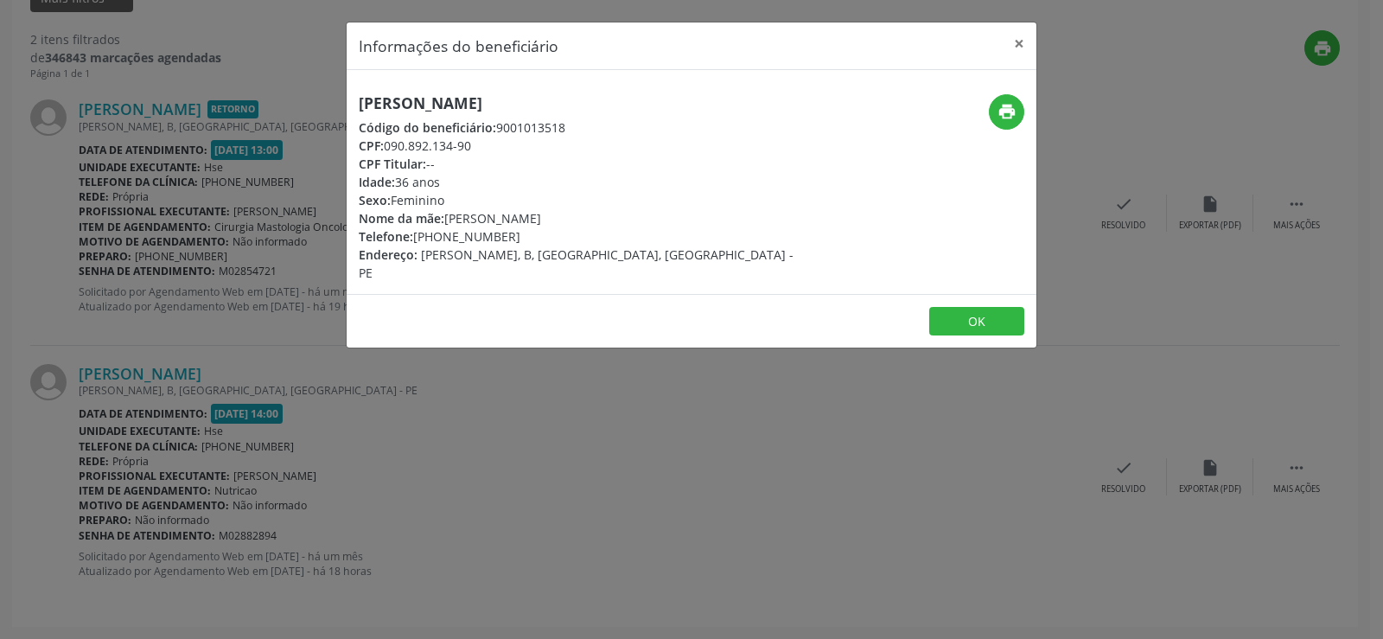
click at [452, 95] on h5 "[PERSON_NAME]" at bounding box center [577, 103] width 436 height 18
copy div "[PERSON_NAME]"
click at [205, 343] on div "Informações do beneficiário × [PERSON_NAME] Código do beneficiário: 9001013518 …" at bounding box center [691, 319] width 1383 height 639
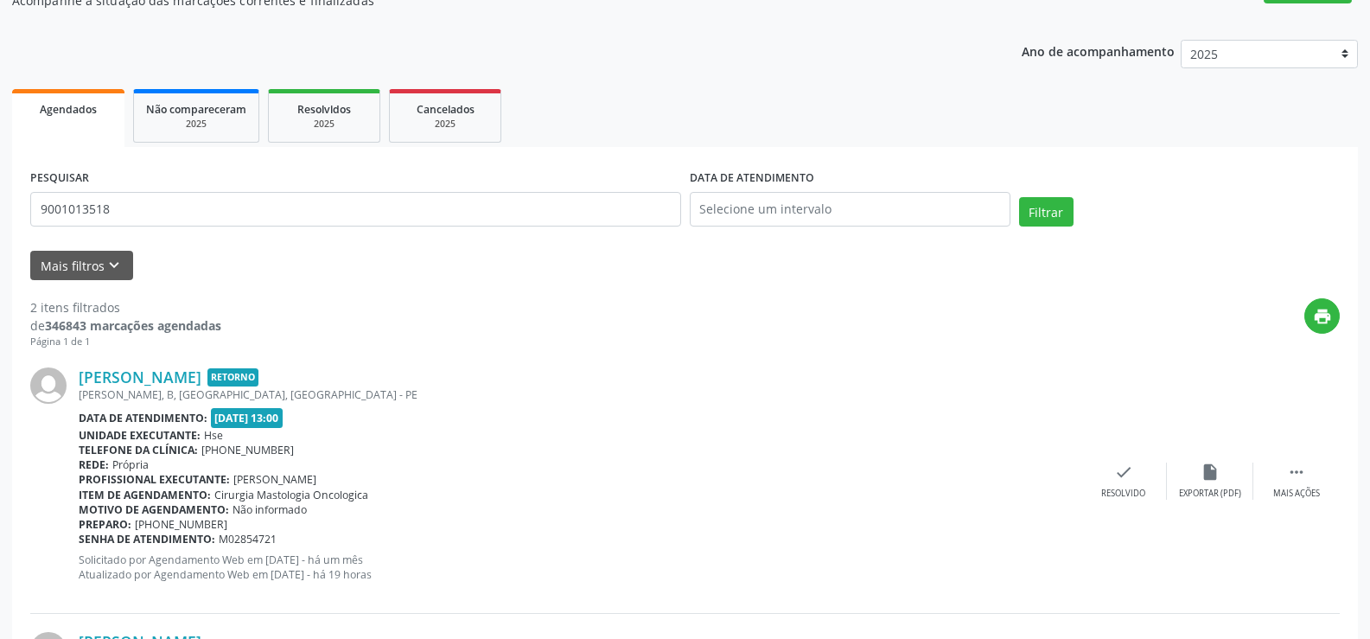
scroll to position [0, 0]
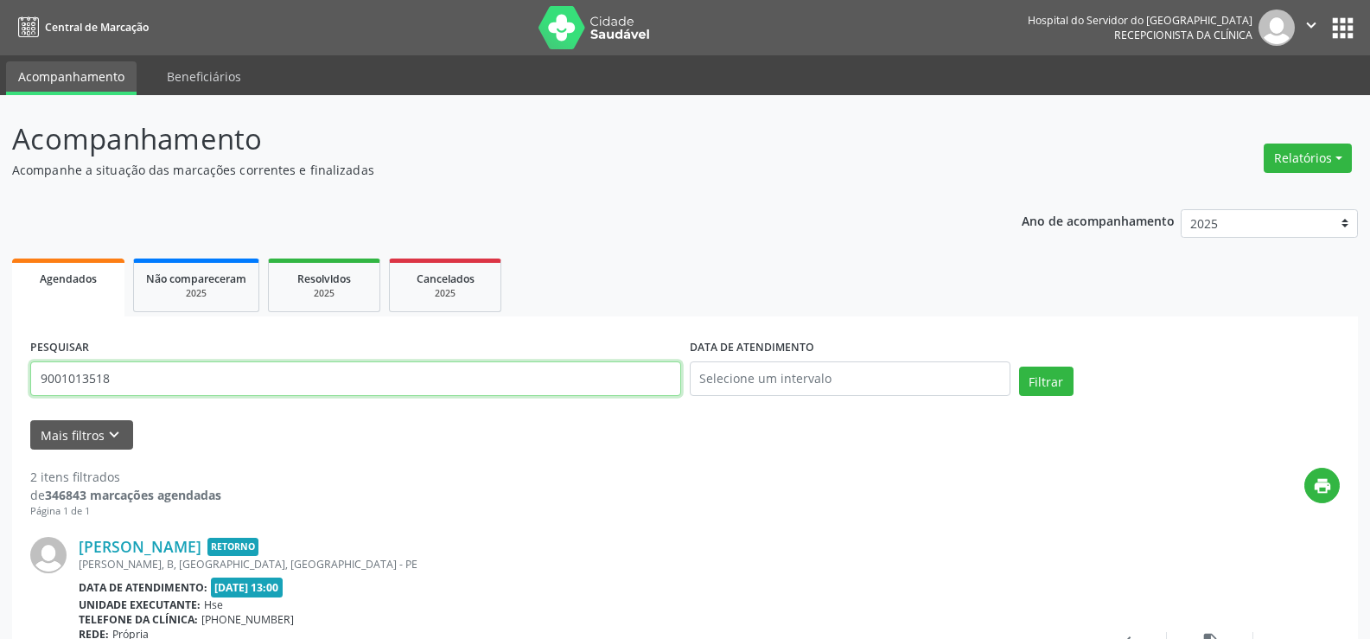
click at [219, 383] on input "9001013518" at bounding box center [355, 378] width 651 height 35
click at [1019, 367] on button "Filtrar" at bounding box center [1046, 381] width 54 height 29
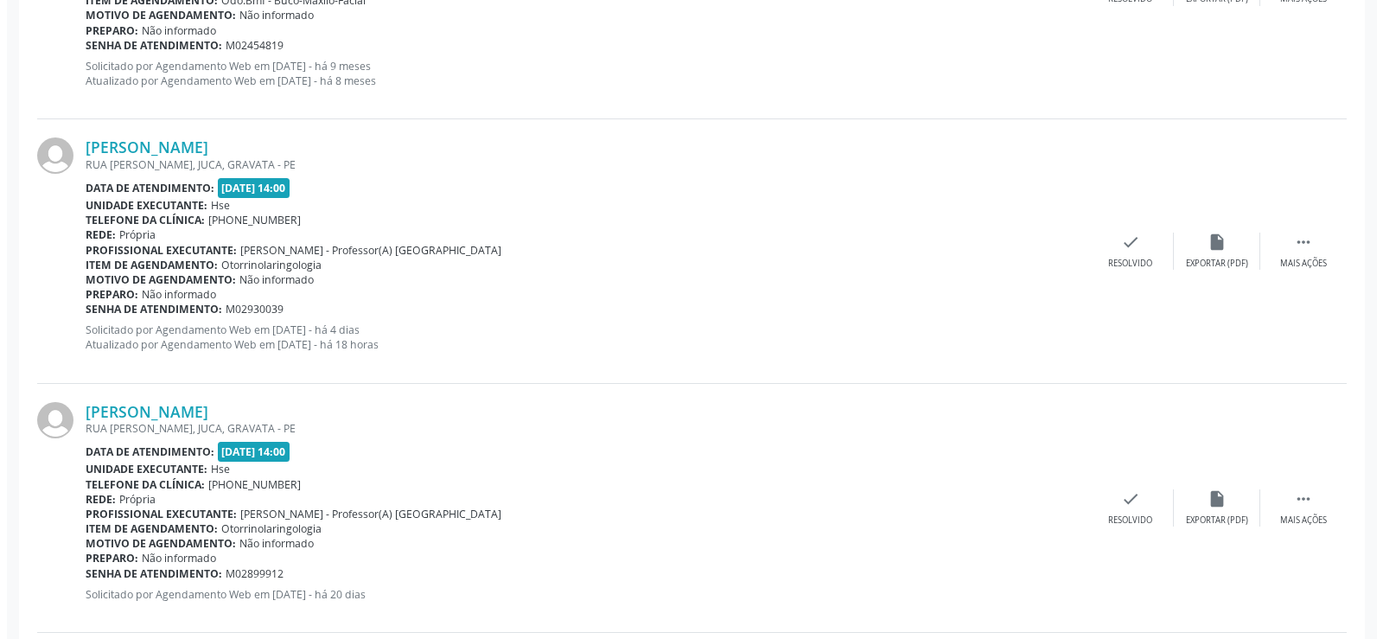
scroll to position [1626, 0]
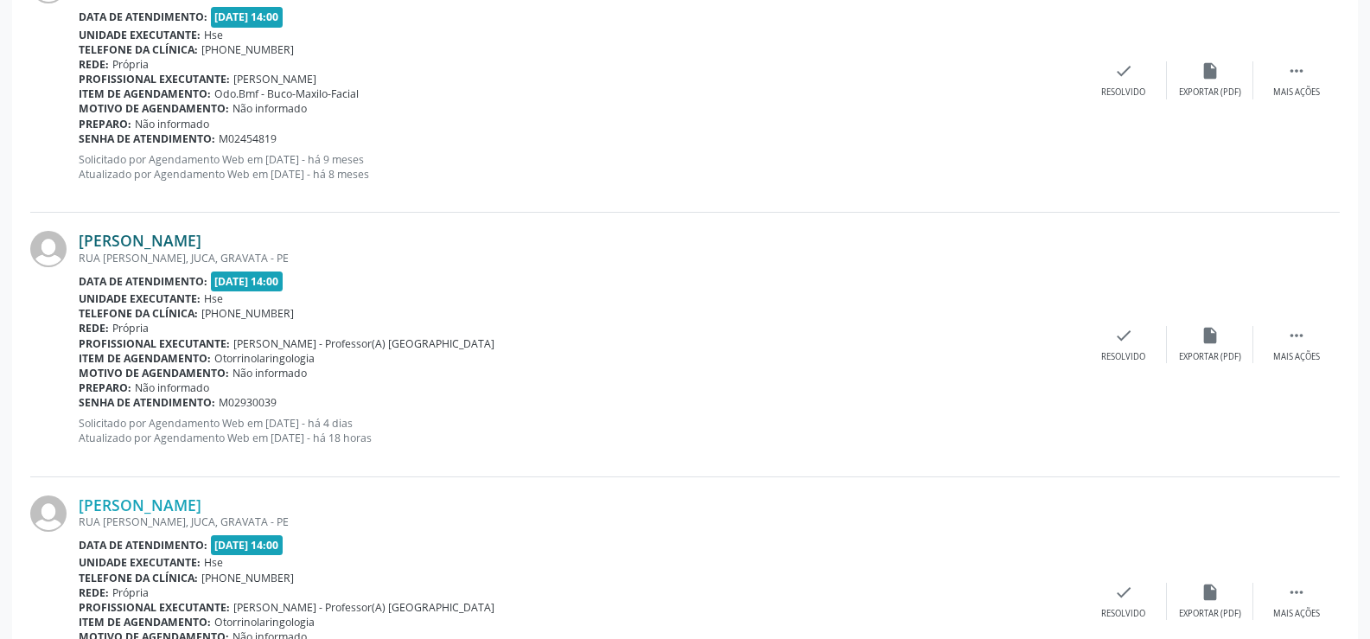
click at [151, 237] on link "[PERSON_NAME]" at bounding box center [140, 240] width 123 height 19
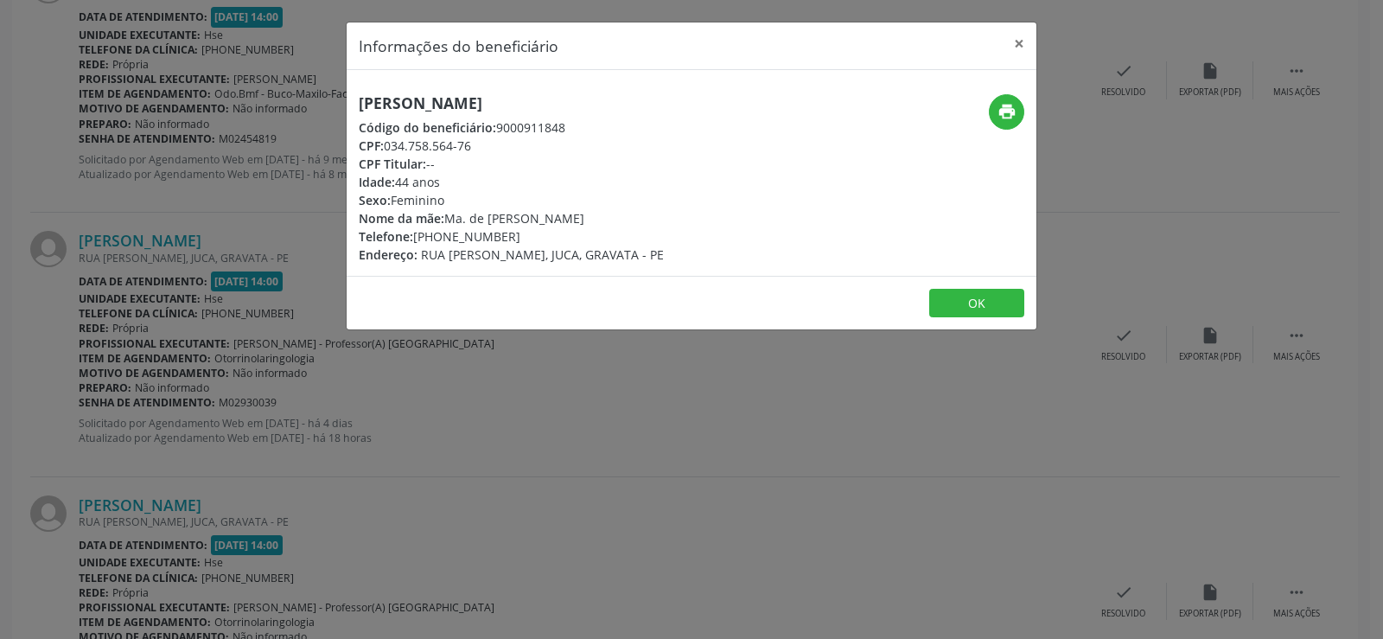
click at [537, 56] on h5 "Informações do beneficiário" at bounding box center [459, 46] width 200 height 22
click at [518, 88] on div "[PERSON_NAME] Código do beneficiário: 9000911848 CPF: 034.758.564-76 CPF Titula…" at bounding box center [692, 173] width 690 height 206
copy div "[PERSON_NAME]"
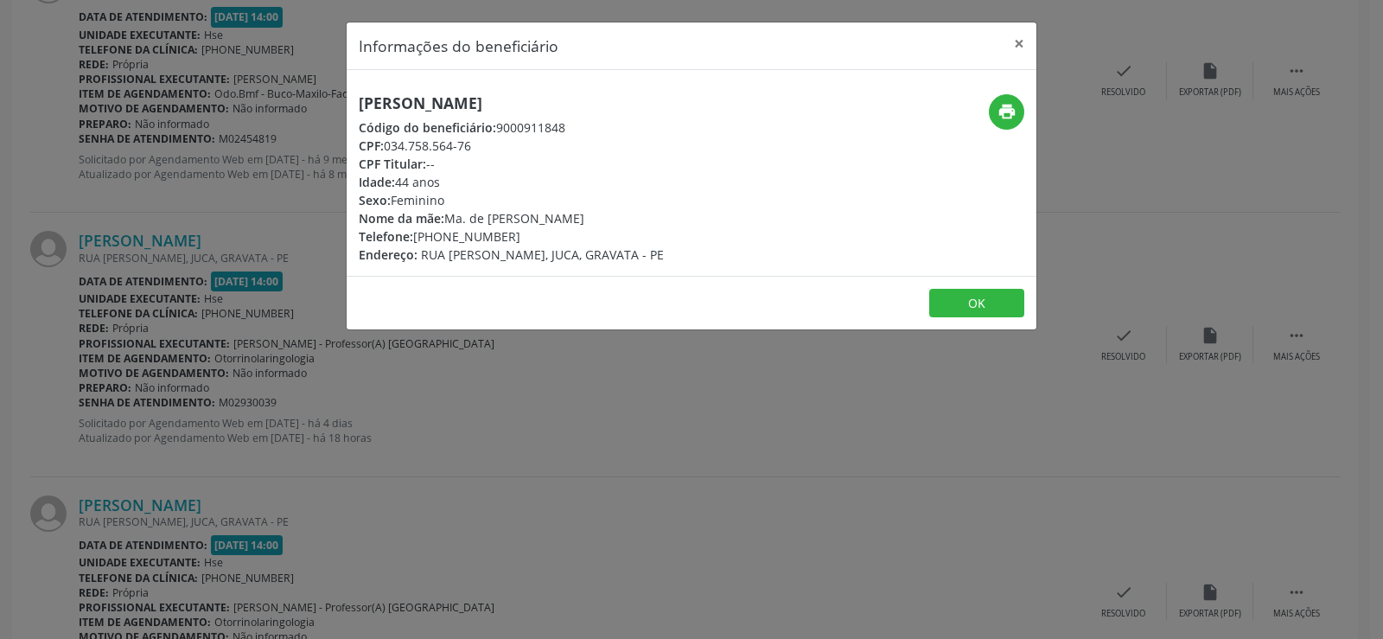
click at [86, 380] on div "Informações do beneficiário × [PERSON_NAME] Código do beneficiário: 9000911848 …" at bounding box center [691, 319] width 1383 height 639
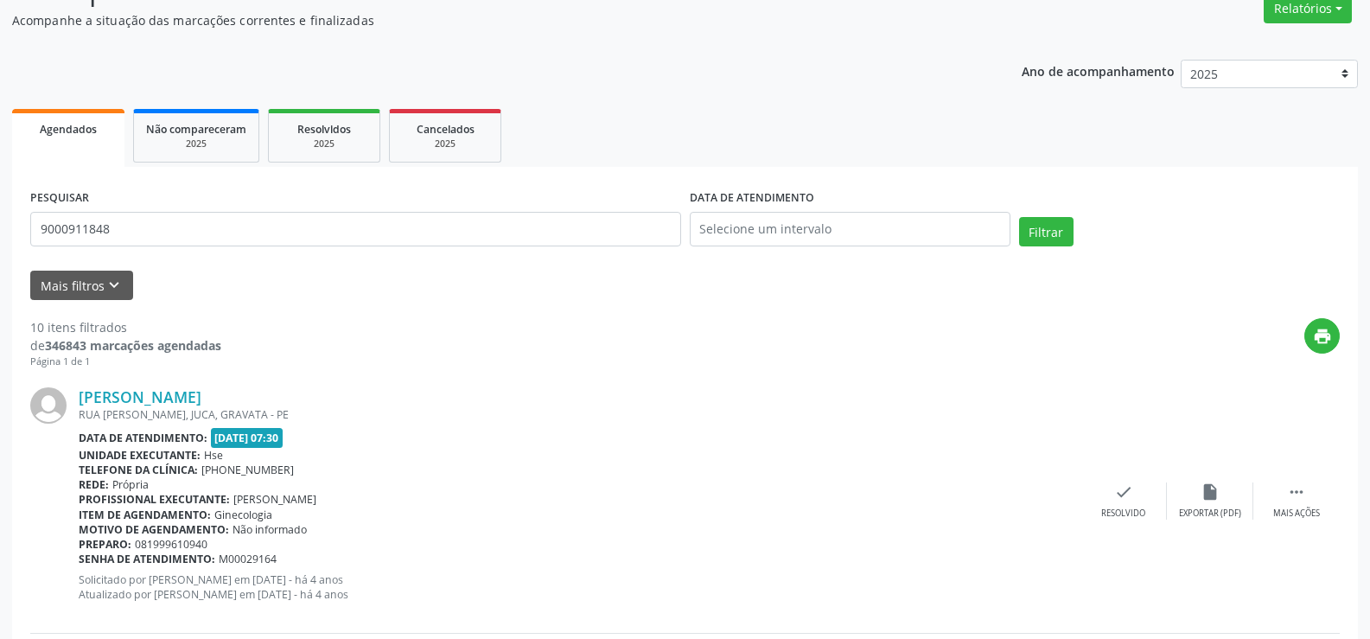
scroll to position [0, 0]
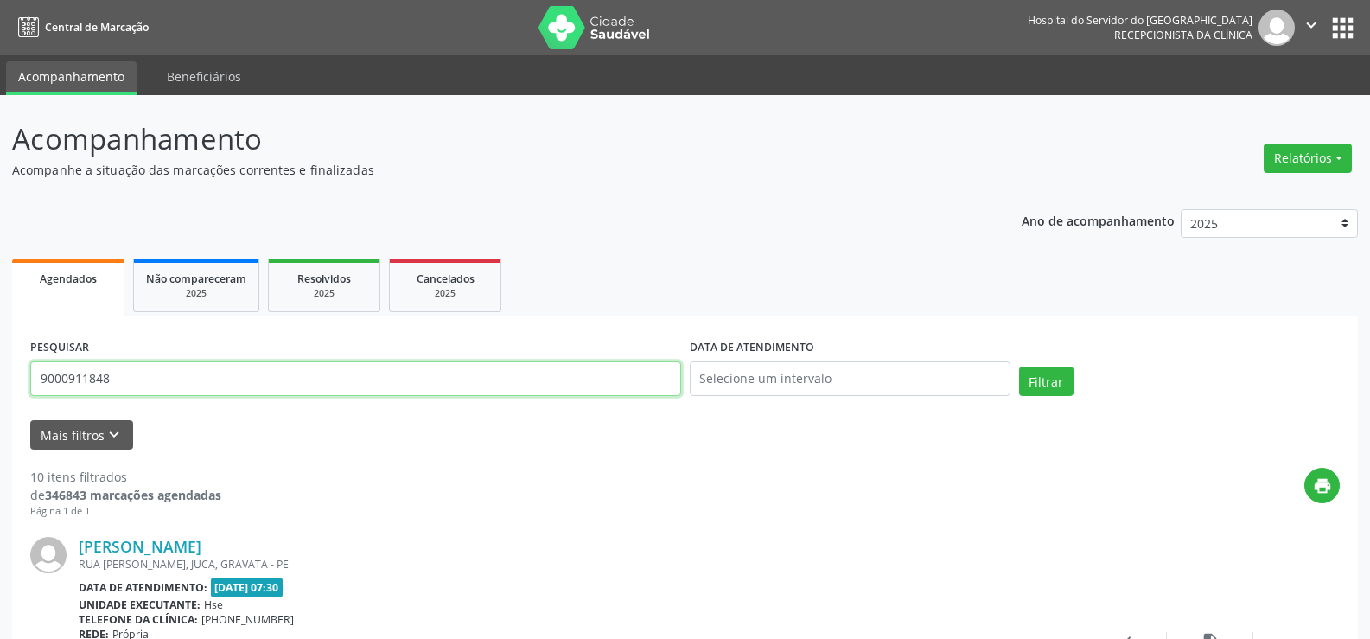
click at [219, 364] on input "9000911848" at bounding box center [355, 378] width 651 height 35
click at [1019, 367] on button "Filtrar" at bounding box center [1046, 381] width 54 height 29
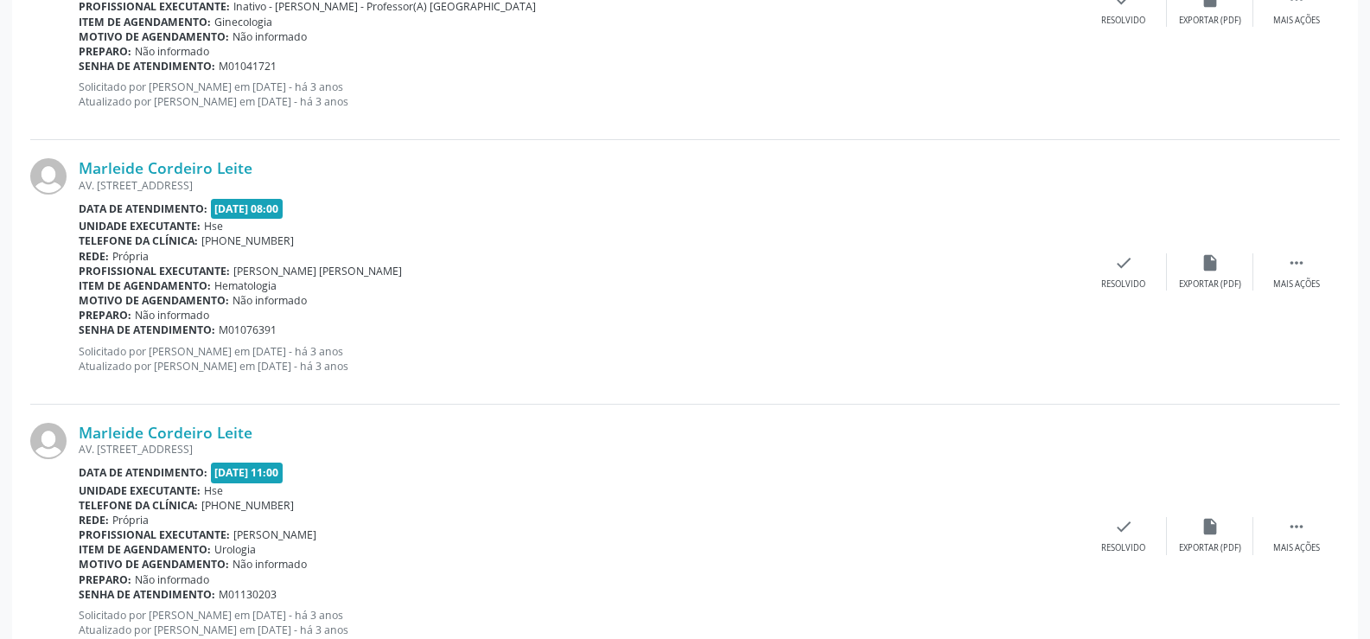
scroll to position [3920, 0]
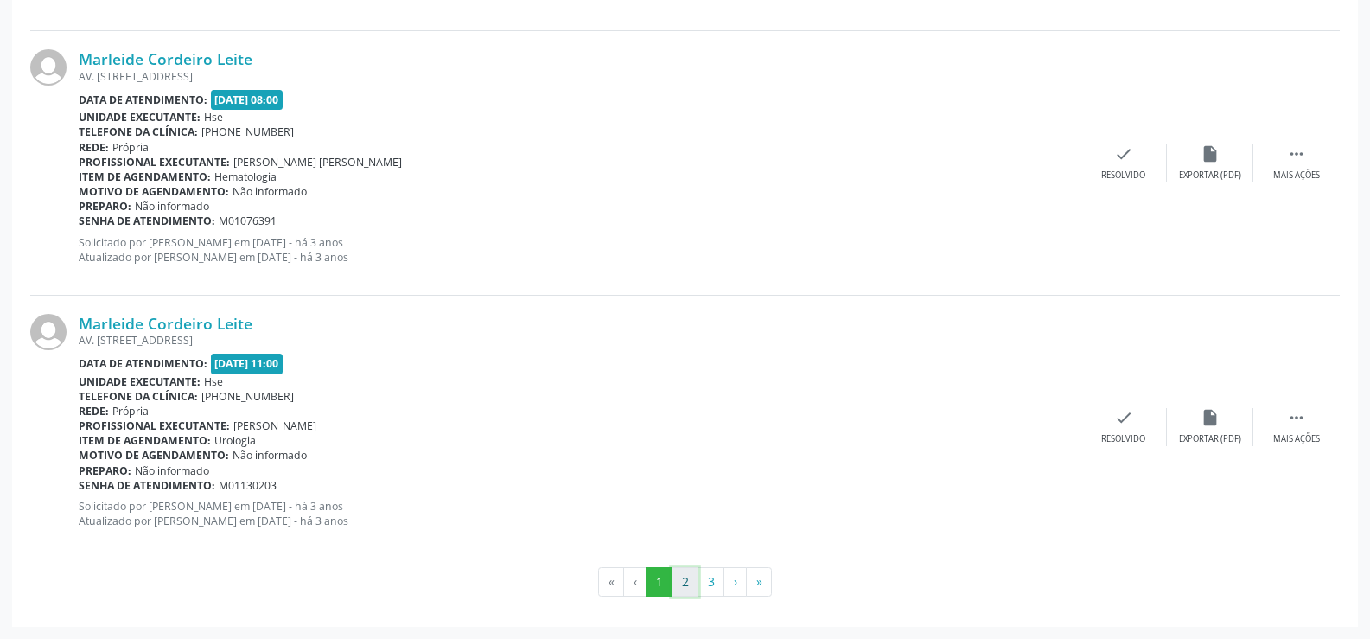
click at [692, 583] on button "2" at bounding box center [685, 581] width 27 height 29
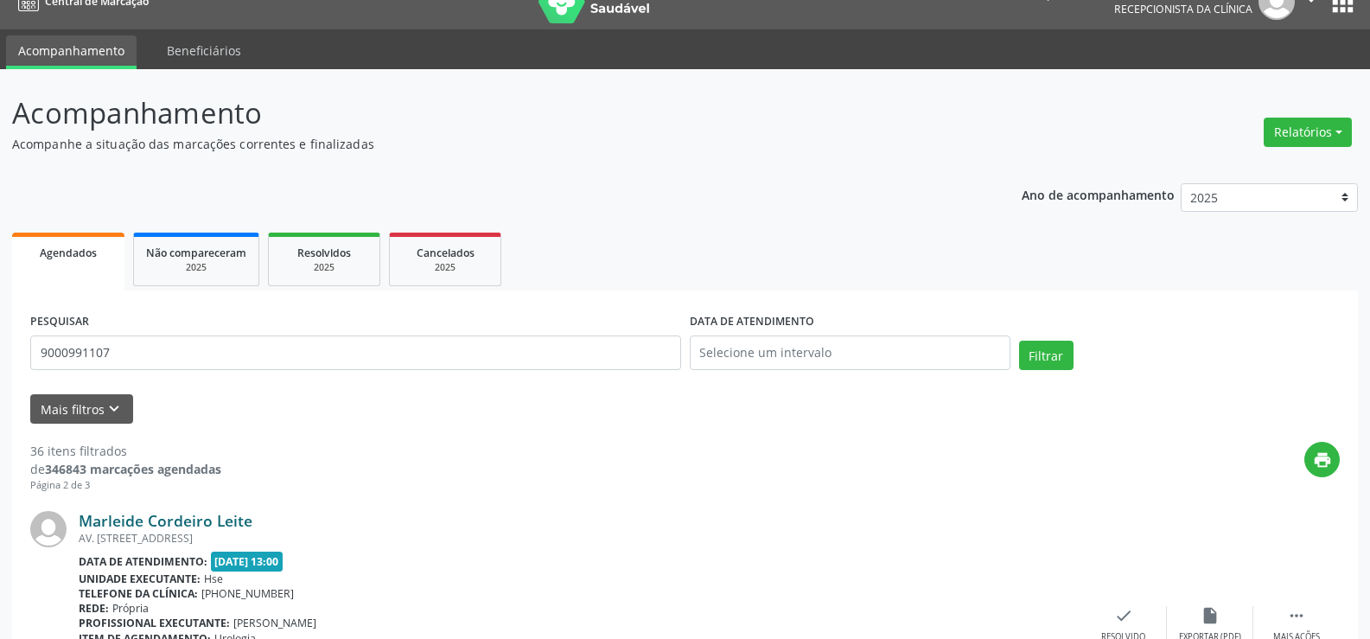
scroll to position [0, 0]
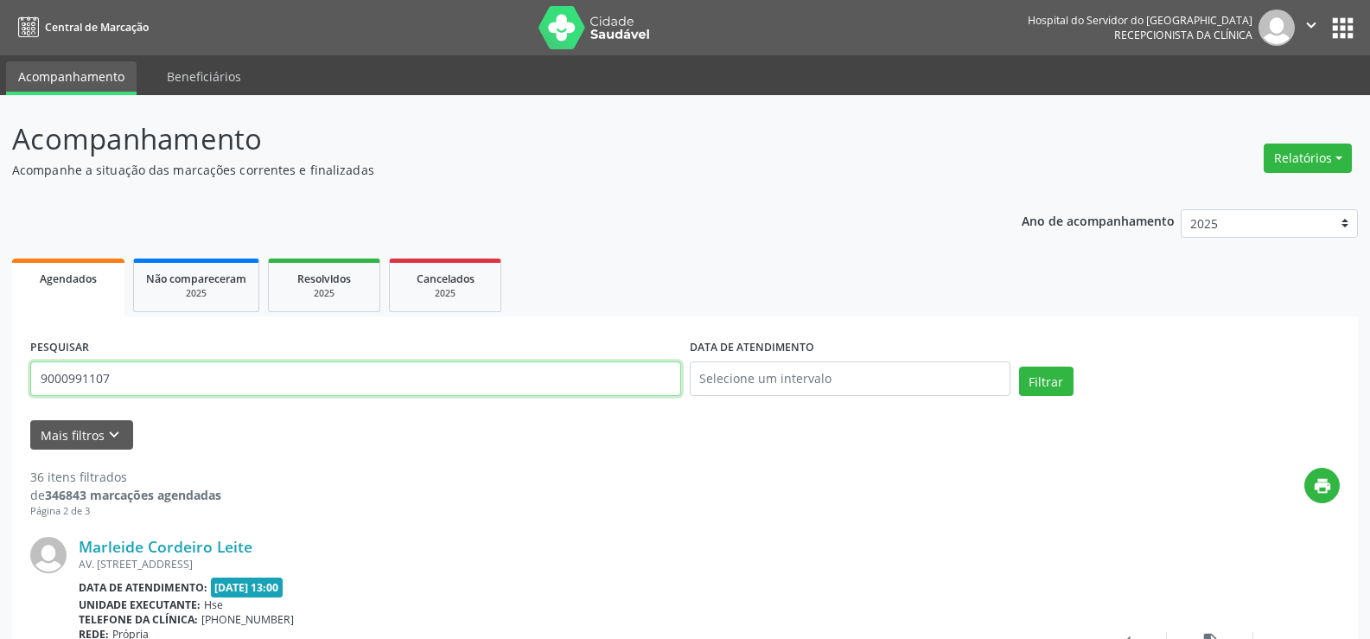
click at [266, 371] on input "9000991107" at bounding box center [355, 378] width 651 height 35
click at [1019, 367] on button "Filtrar" at bounding box center [1046, 381] width 54 height 29
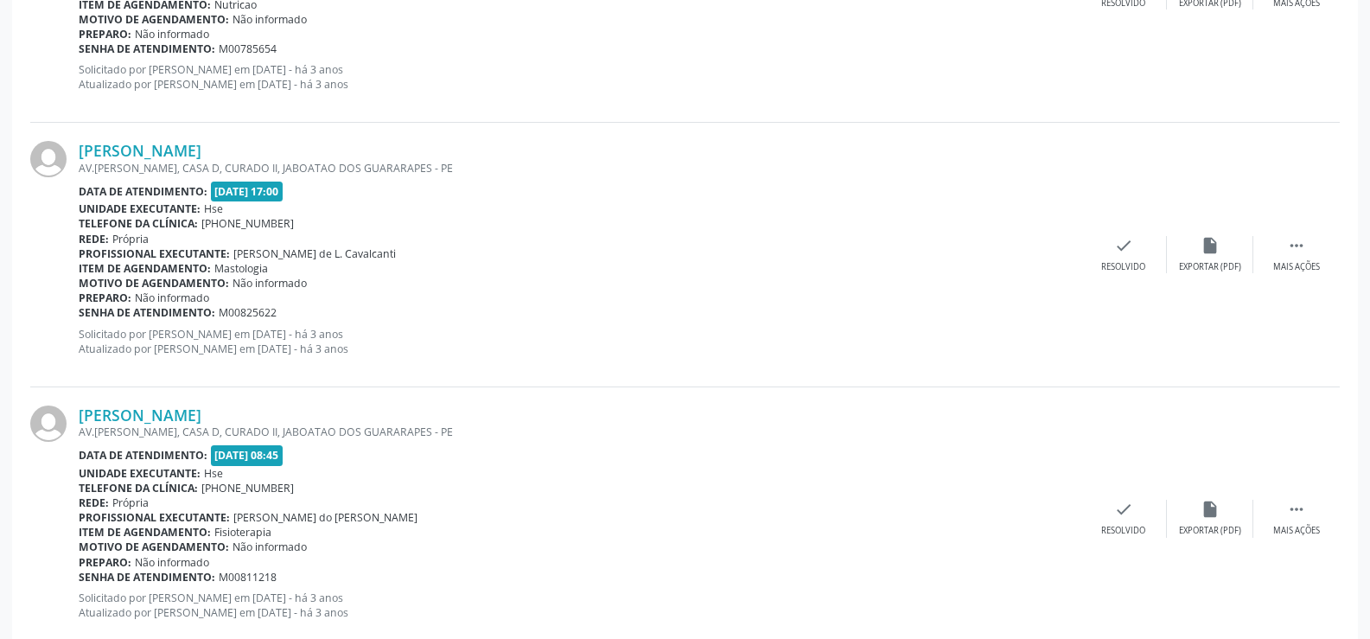
scroll to position [3920, 0]
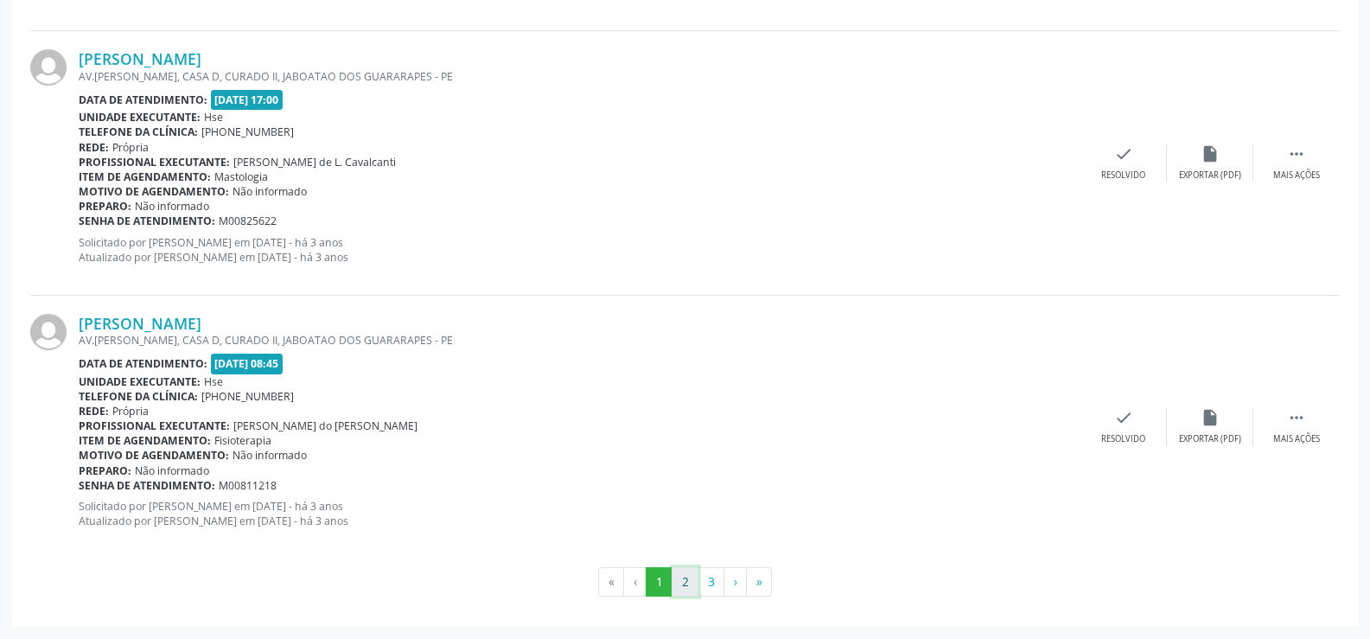
click at [682, 576] on button "2" at bounding box center [685, 581] width 27 height 29
click at [719, 590] on button "3" at bounding box center [711, 581] width 27 height 29
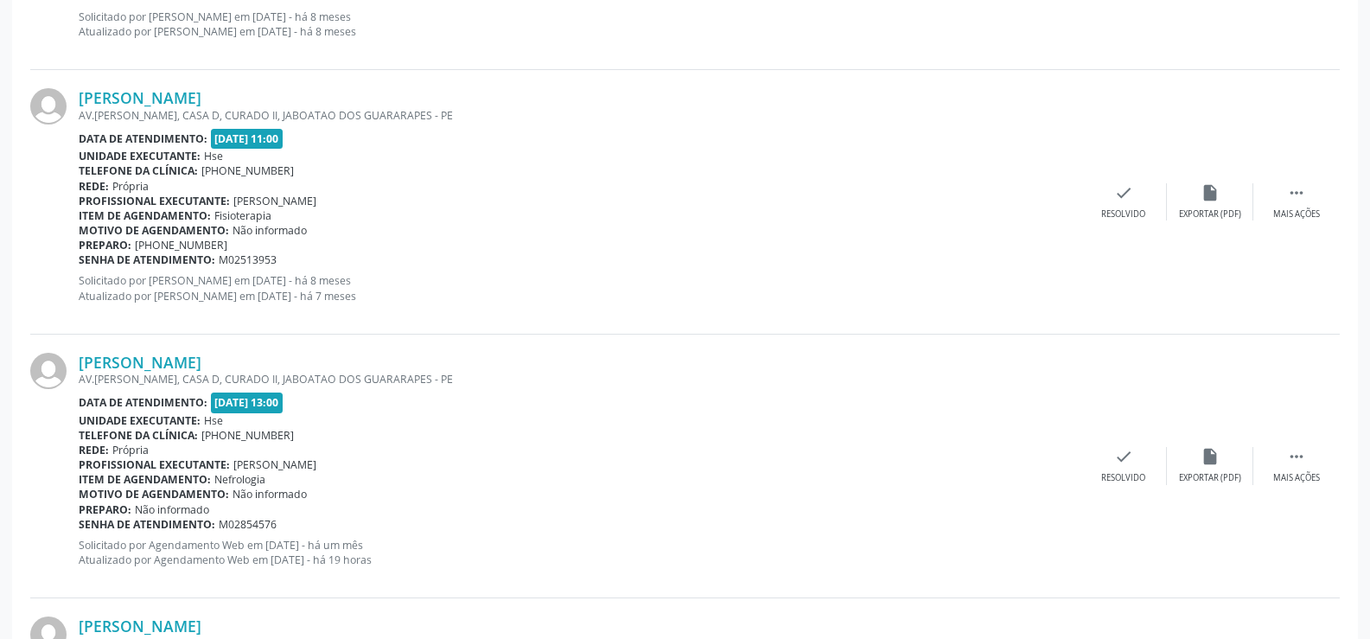
scroll to position [1210, 0]
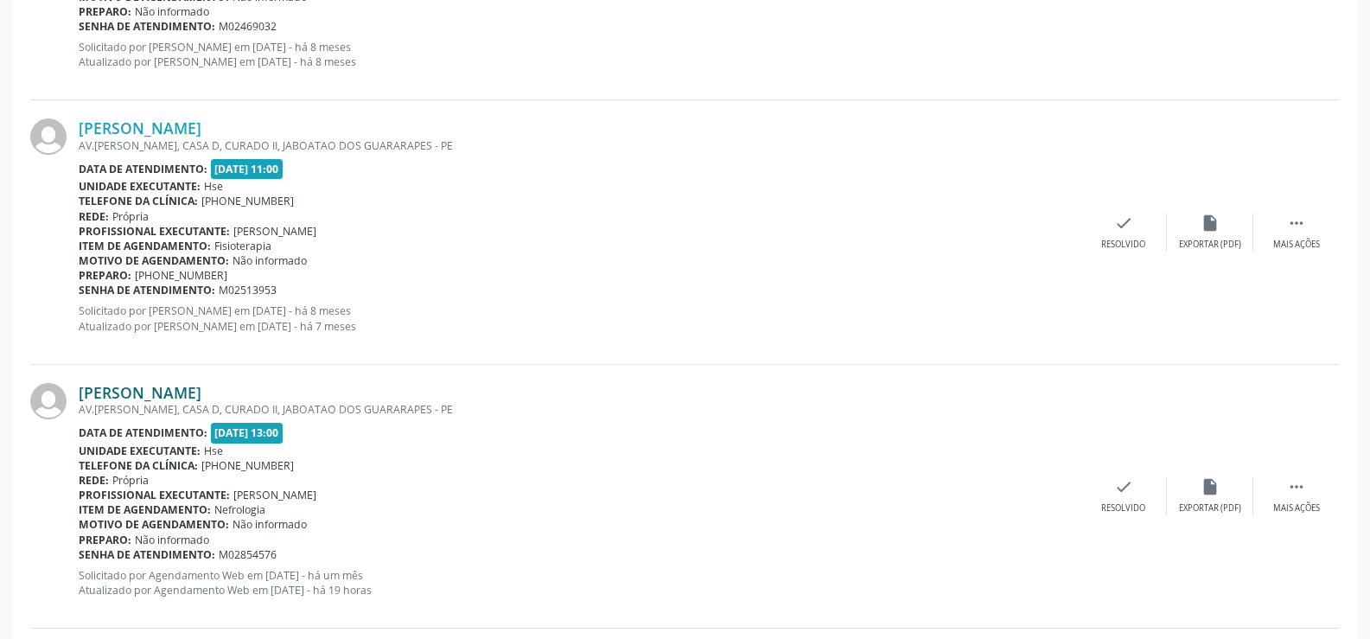
click at [201, 389] on link "[PERSON_NAME]" at bounding box center [140, 392] width 123 height 19
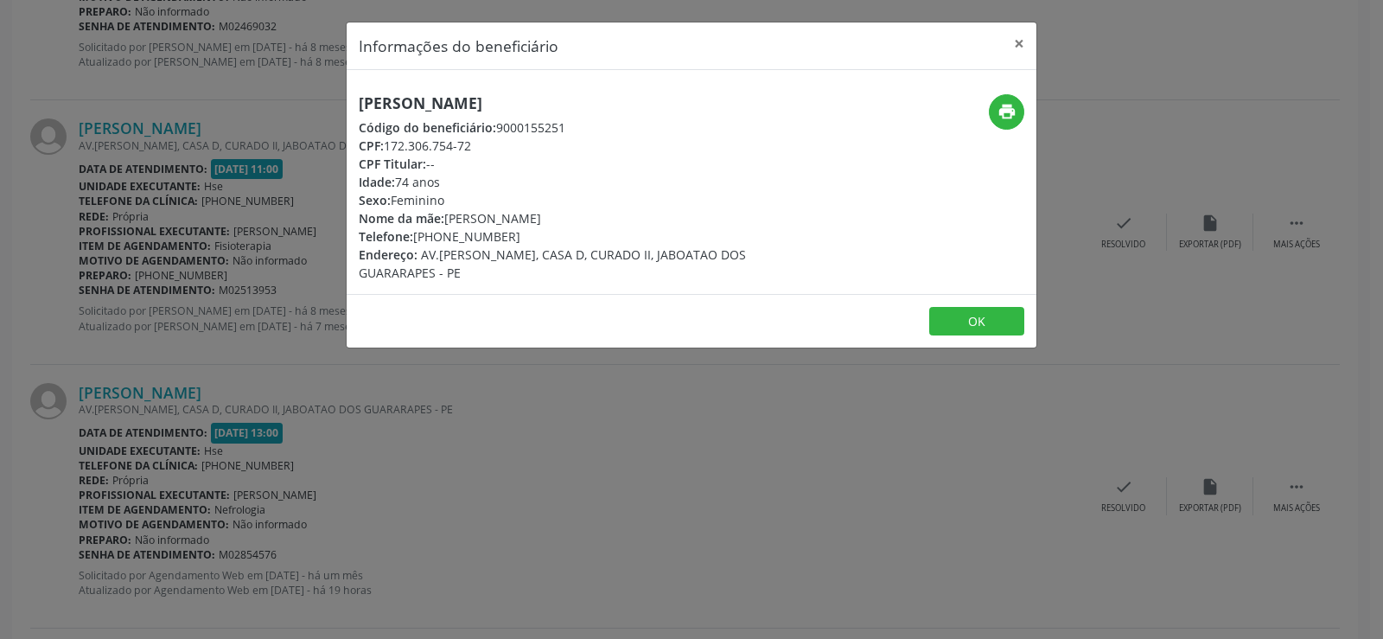
click at [463, 109] on h5 "[PERSON_NAME]" at bounding box center [577, 103] width 436 height 18
copy div "[PERSON_NAME]"
click at [145, 254] on div "Informações do beneficiário × [PERSON_NAME] do [PERSON_NAME] Código do benefici…" at bounding box center [691, 319] width 1383 height 639
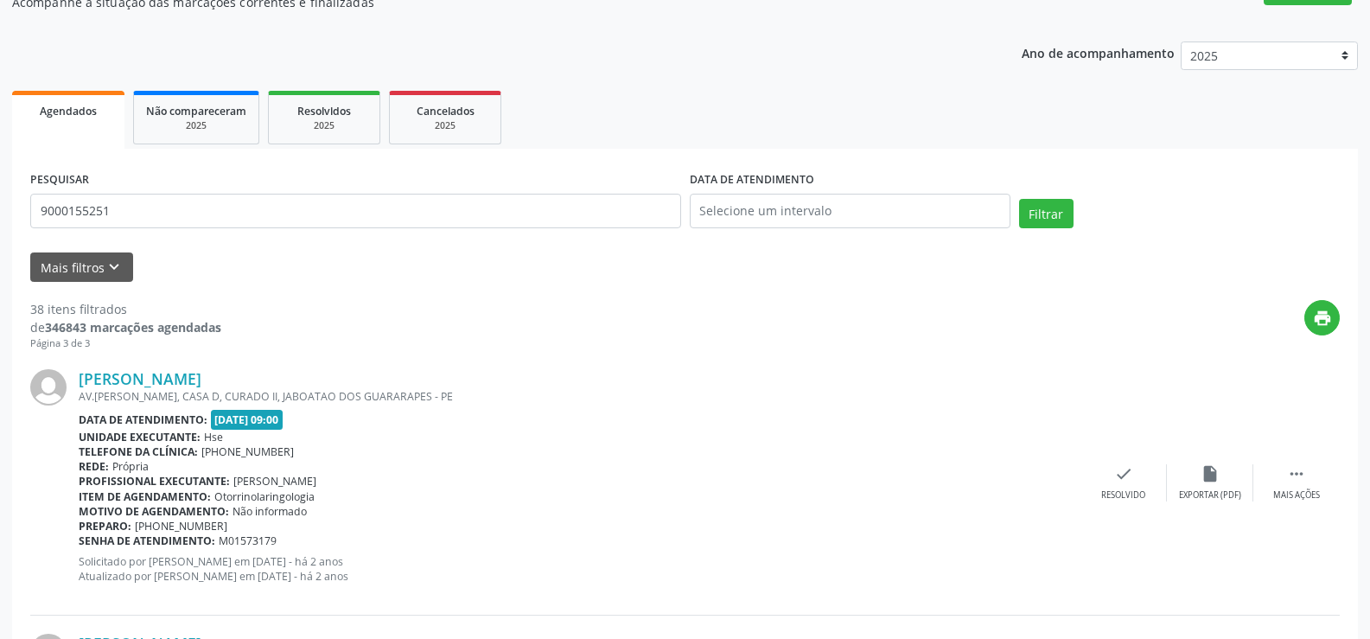
scroll to position [0, 0]
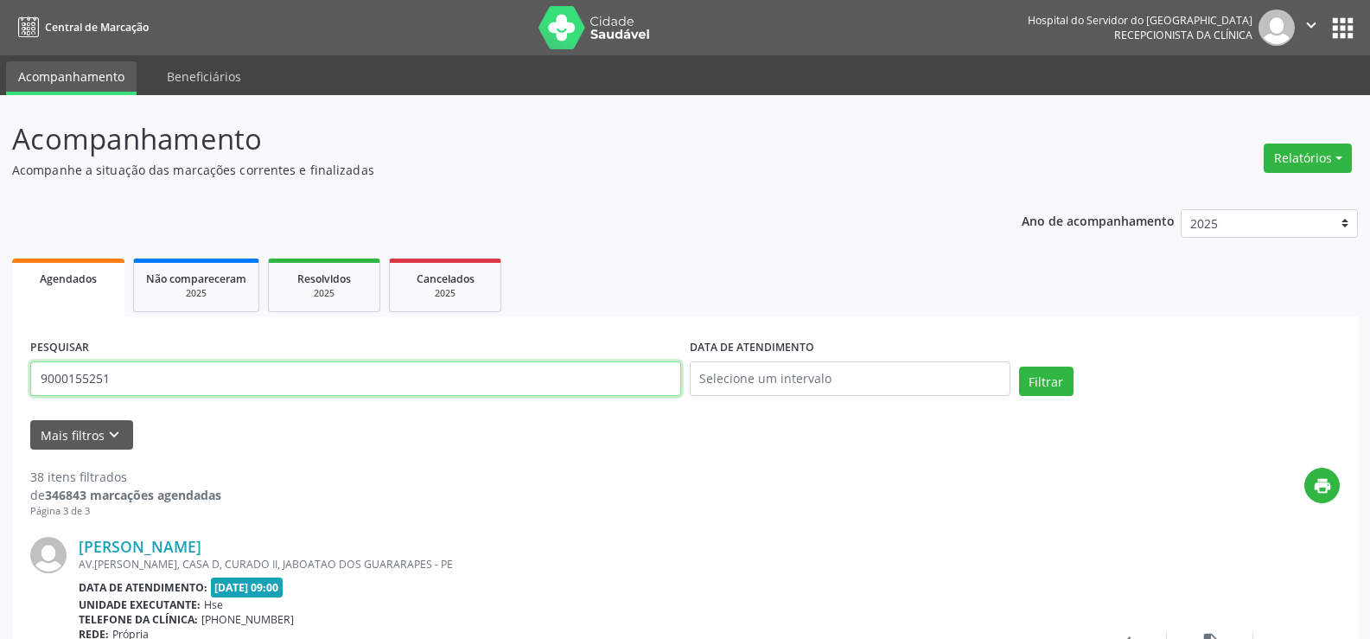
click at [181, 381] on input "9000155251" at bounding box center [355, 378] width 651 height 35
click at [1019, 367] on button "Filtrar" at bounding box center [1046, 381] width 54 height 29
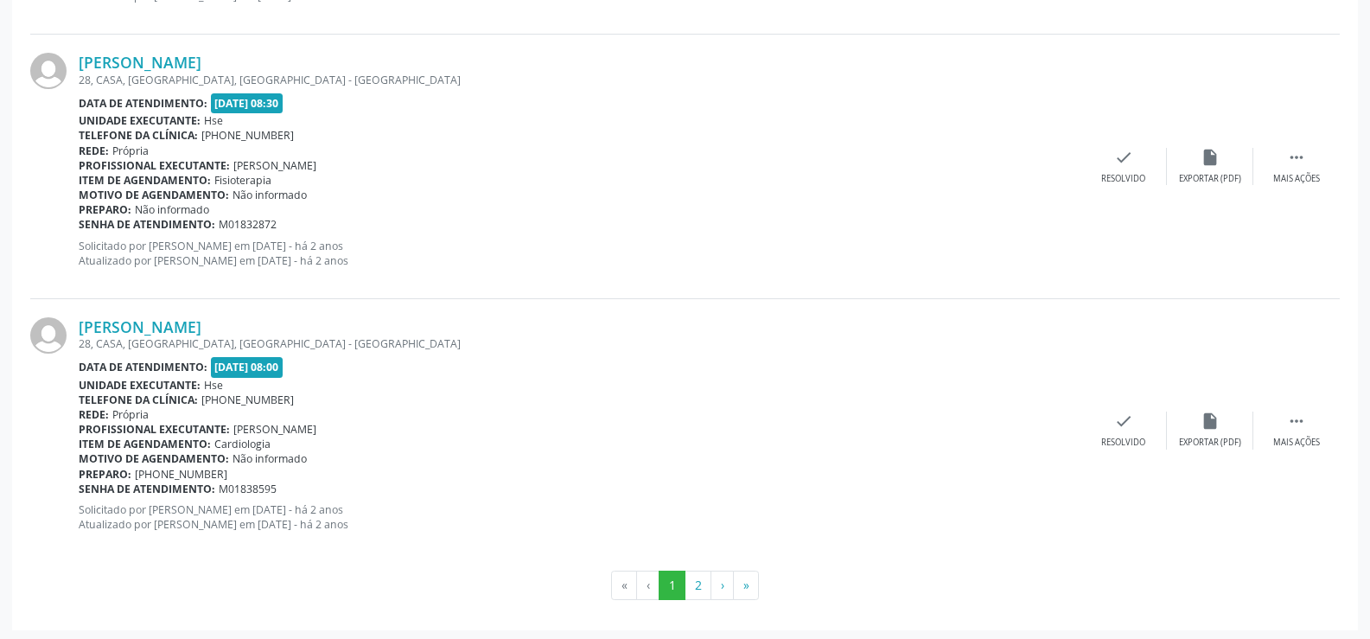
scroll to position [3920, 0]
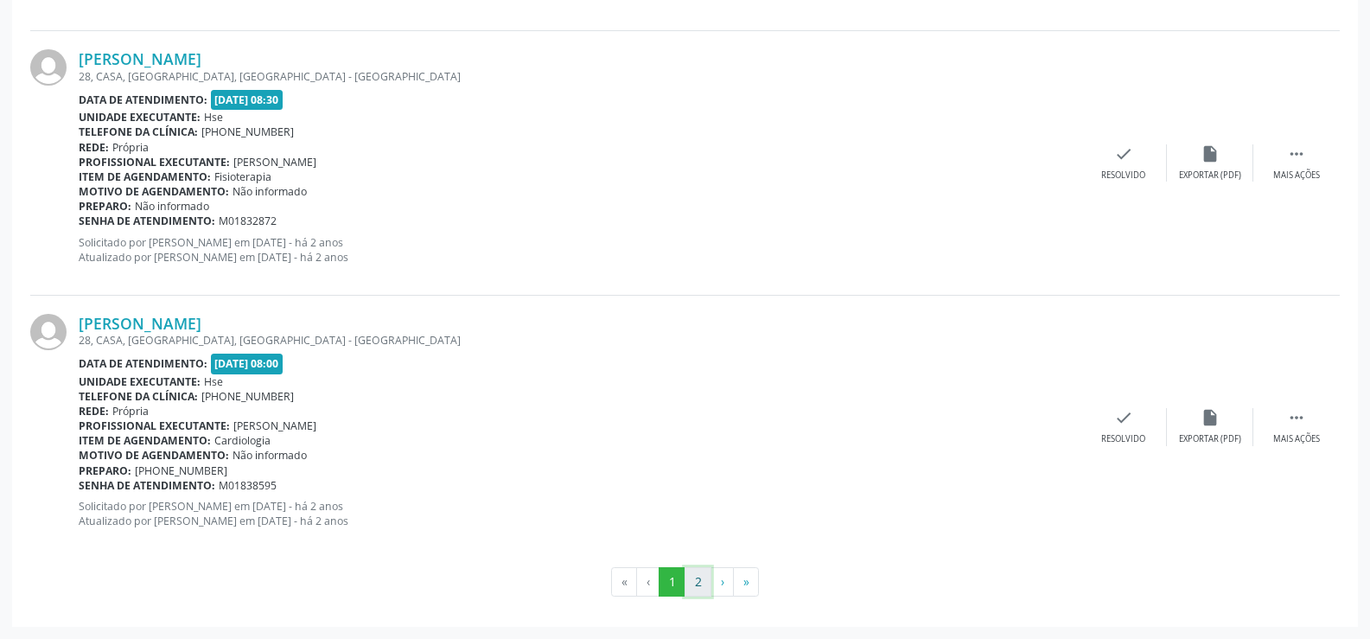
click at [700, 585] on button "2" at bounding box center [698, 581] width 27 height 29
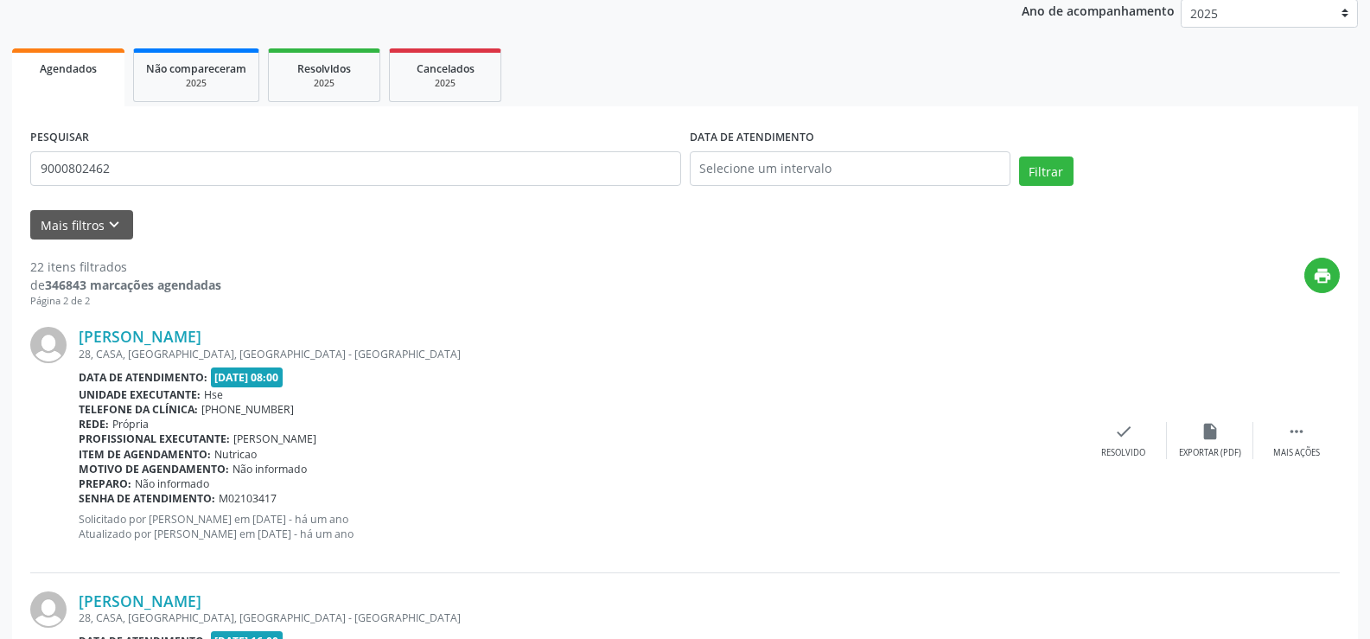
scroll to position [0, 0]
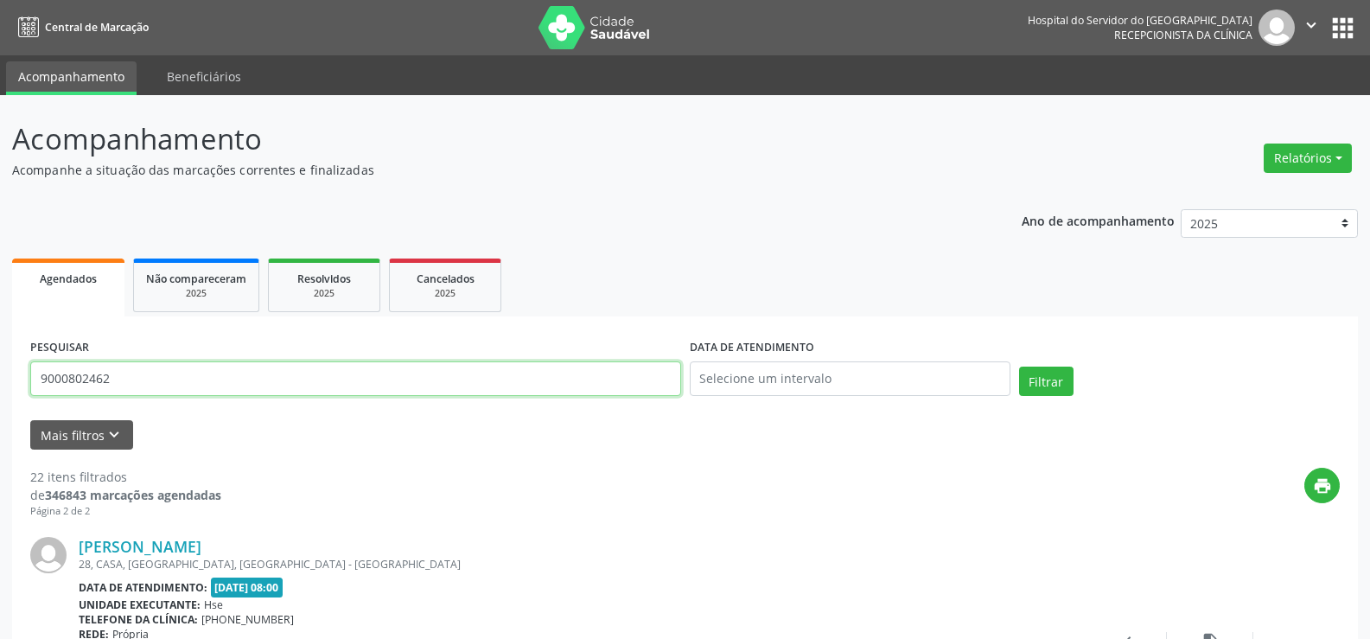
click at [222, 376] on input "9000802462" at bounding box center [355, 378] width 651 height 35
click at [1019, 367] on button "Filtrar" at bounding box center [1046, 381] width 54 height 29
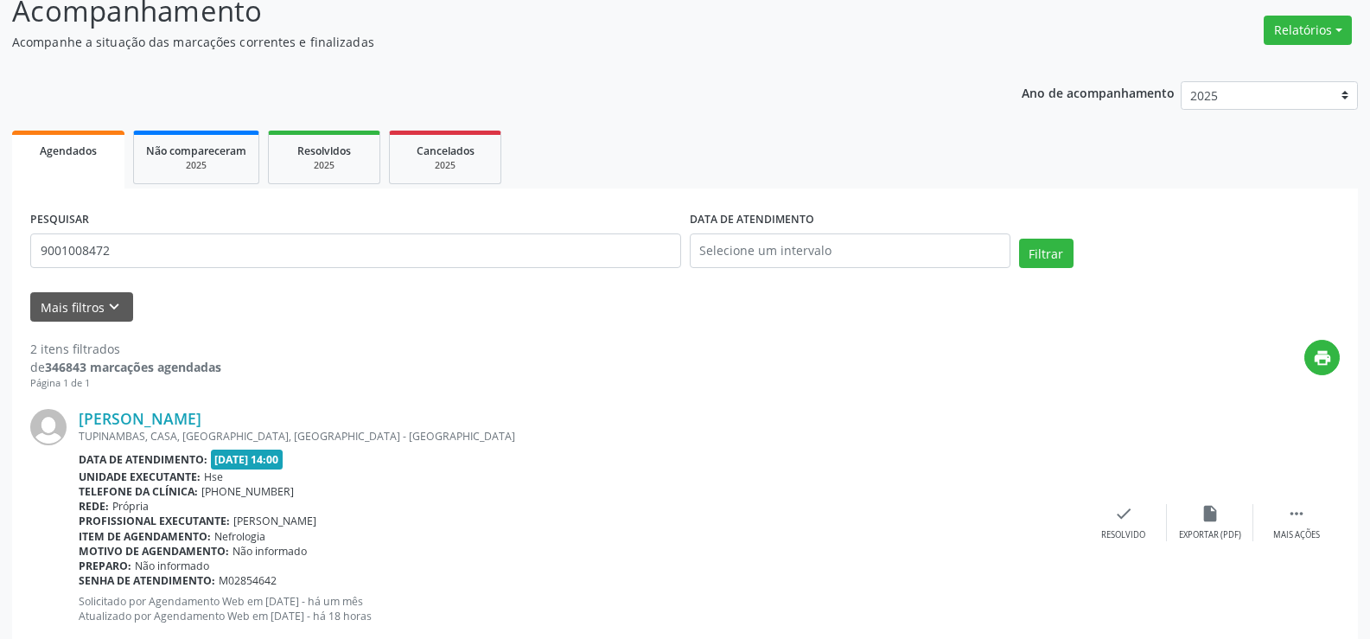
scroll to position [346, 0]
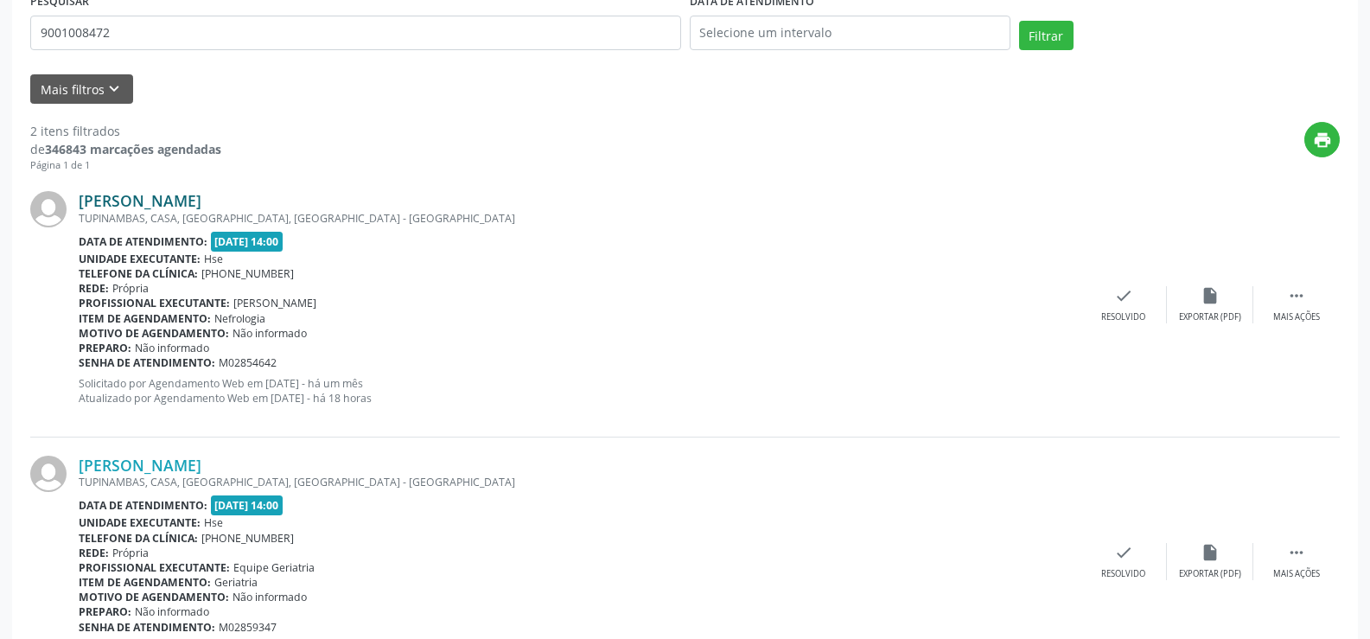
click at [176, 198] on link "[PERSON_NAME]" at bounding box center [140, 200] width 123 height 19
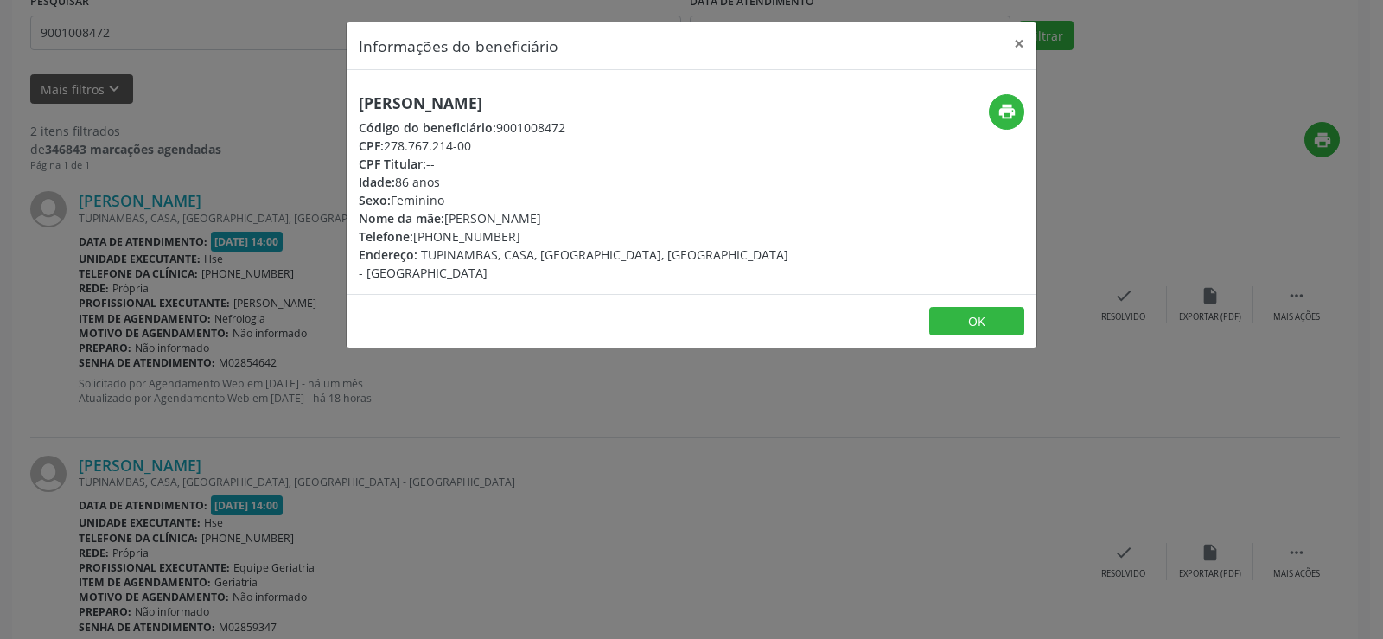
click at [420, 90] on div "[PERSON_NAME] Código do beneficiário: 9001008472 CPF: 278.767.214-00 CPF Titula…" at bounding box center [692, 182] width 690 height 224
copy div "[PERSON_NAME]"
click at [132, 212] on div "Informações do beneficiário × [PERSON_NAME] Código do beneficiário: 9001008472 …" at bounding box center [691, 319] width 1383 height 639
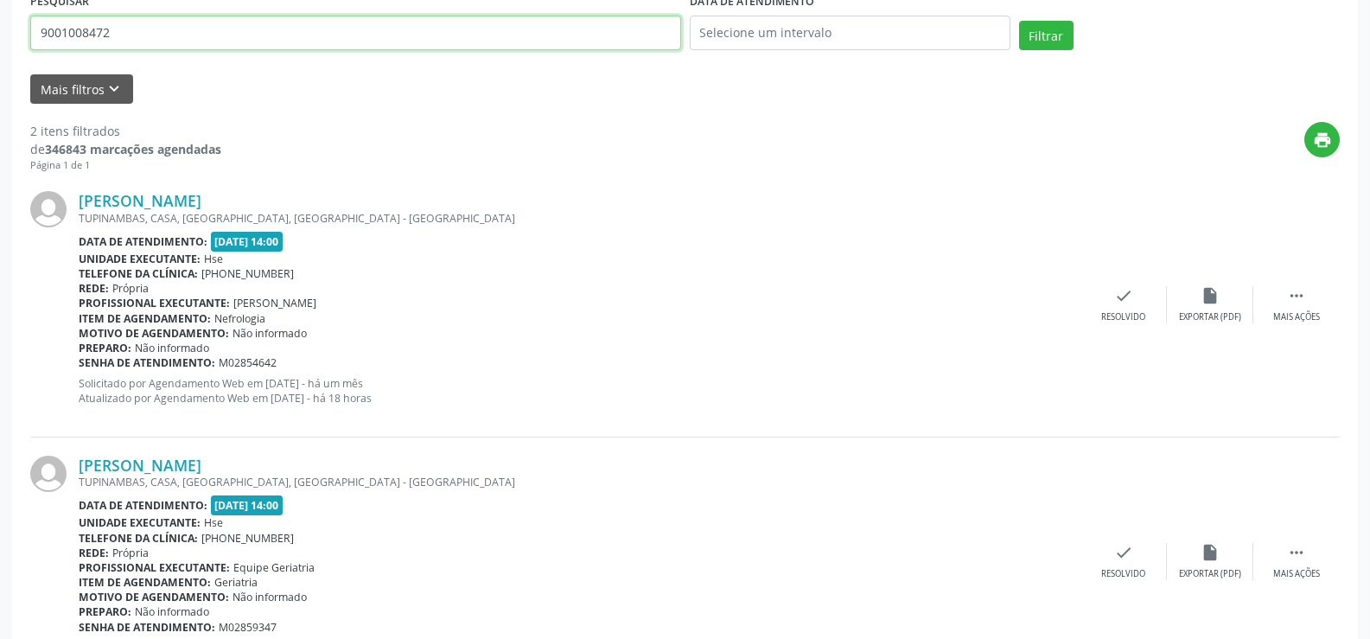
click at [162, 43] on input "9001008472" at bounding box center [355, 33] width 651 height 35
click at [1019, 21] on button "Filtrar" at bounding box center [1046, 35] width 54 height 29
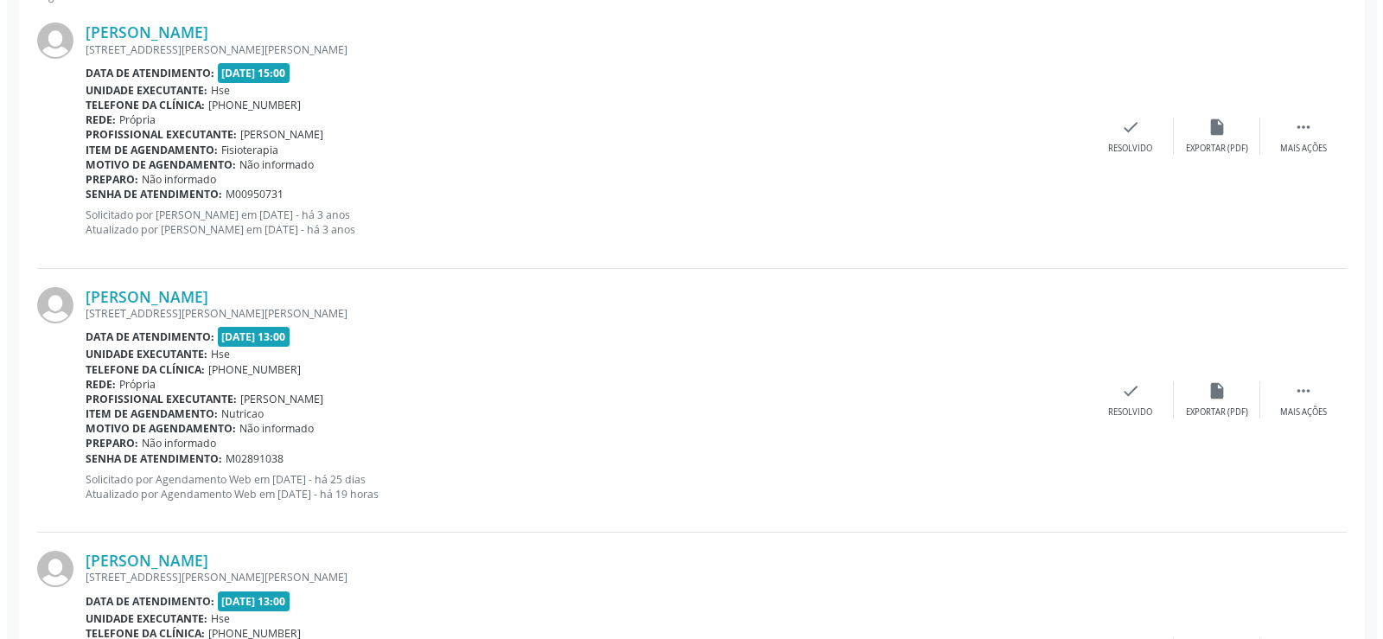
scroll to position [514, 0]
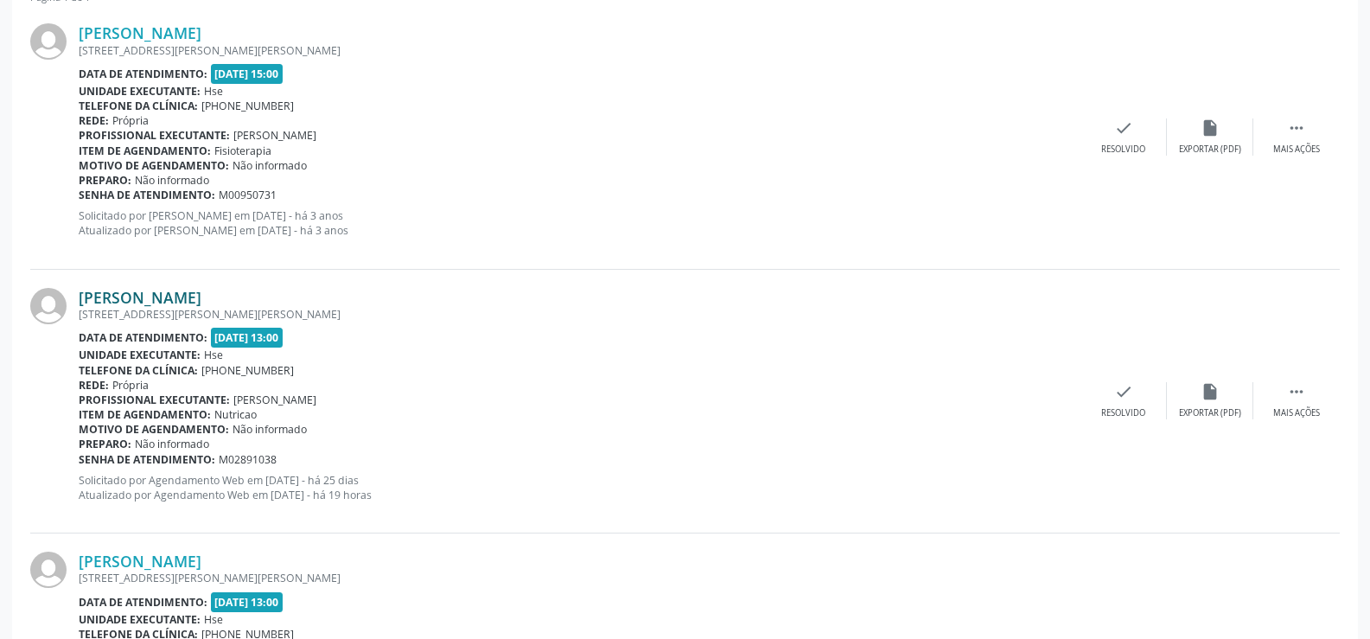
click at [169, 293] on link "[PERSON_NAME]" at bounding box center [140, 297] width 123 height 19
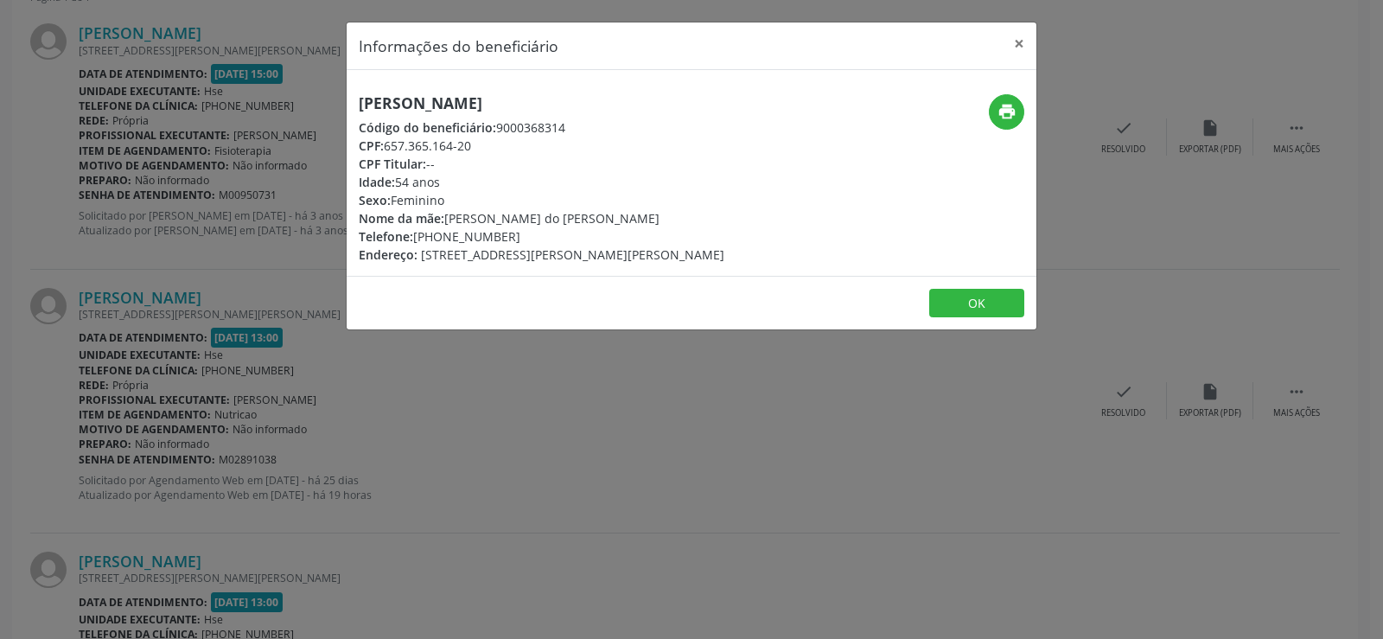
click at [399, 111] on h5 "[PERSON_NAME]" at bounding box center [542, 103] width 366 height 18
copy div "[PERSON_NAME]"
click at [192, 257] on div "Informações do beneficiário × [PERSON_NAME] Código do beneficiário: 9000368314 …" at bounding box center [691, 319] width 1383 height 639
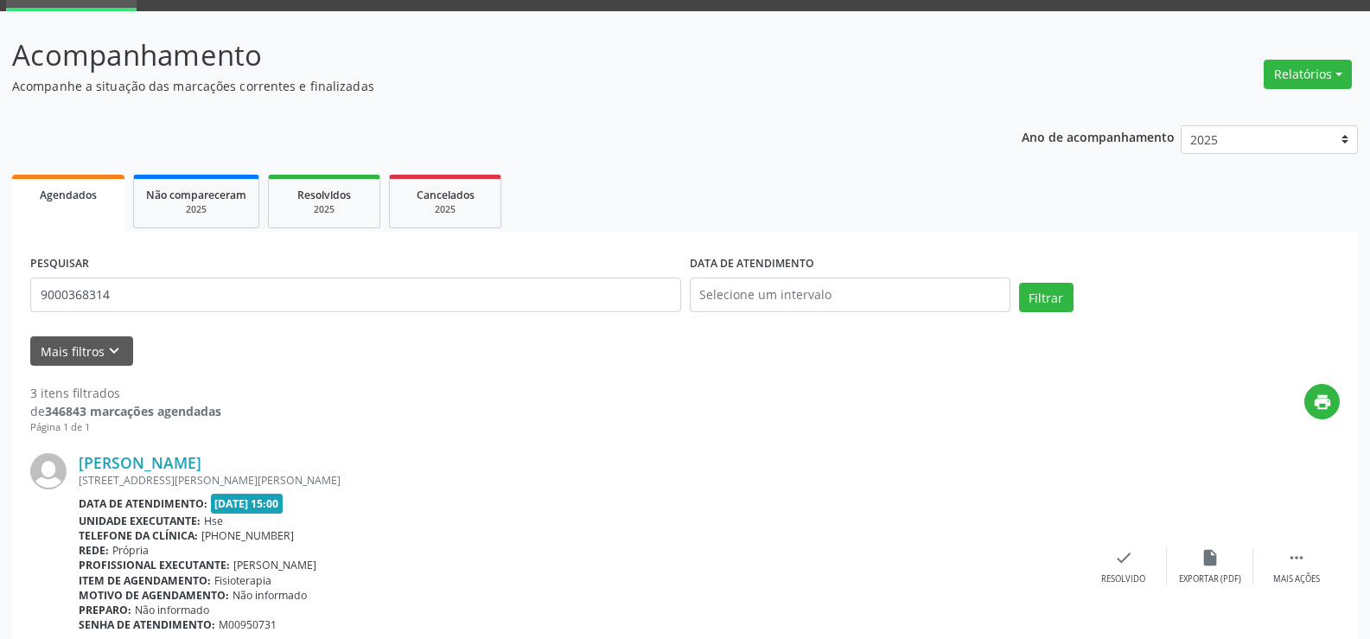
scroll to position [0, 0]
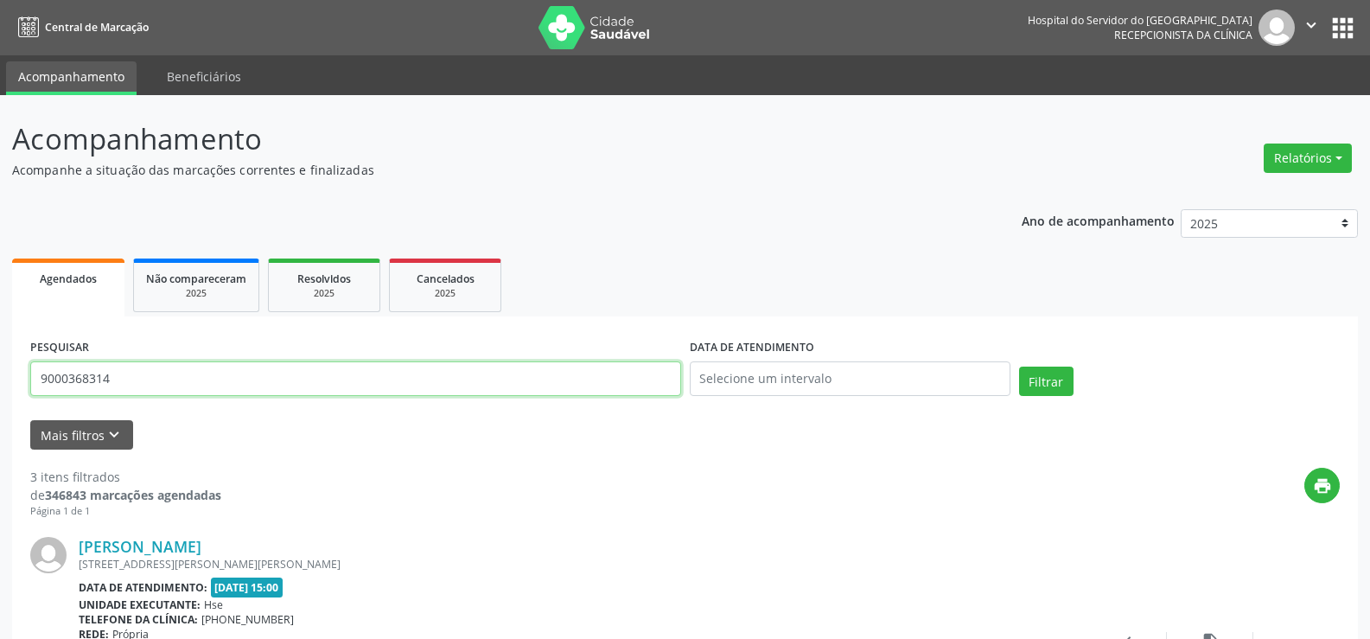
click at [187, 378] on input "9000368314" at bounding box center [355, 378] width 651 height 35
paste input "EMANOEL [PERSON_NAME]"
click at [1019, 367] on button "Filtrar" at bounding box center [1046, 381] width 54 height 29
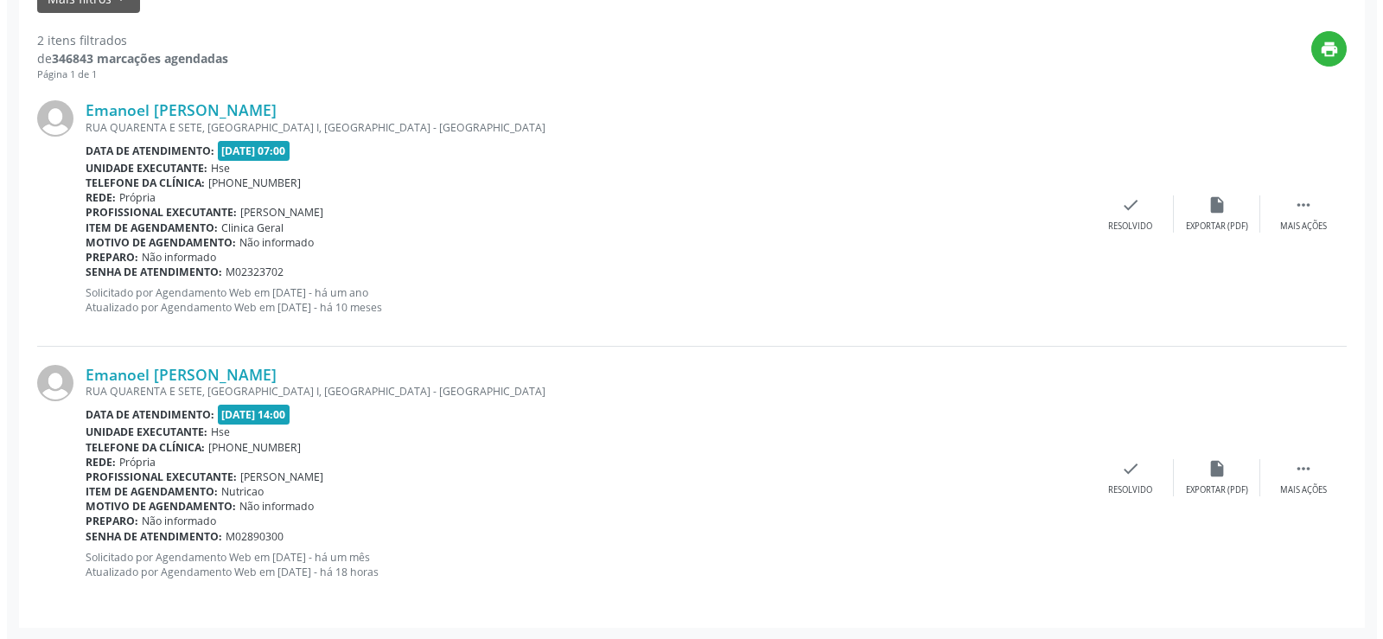
scroll to position [437, 0]
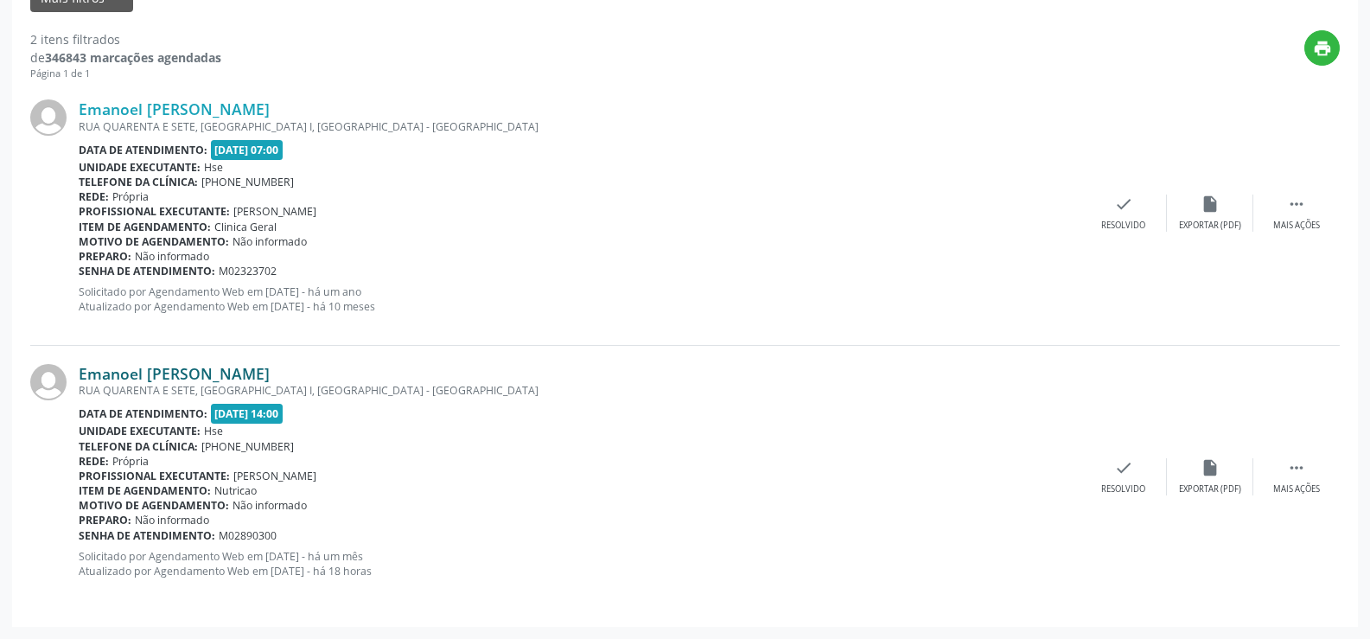
click at [221, 371] on link "Emanoel [PERSON_NAME]" at bounding box center [174, 373] width 191 height 19
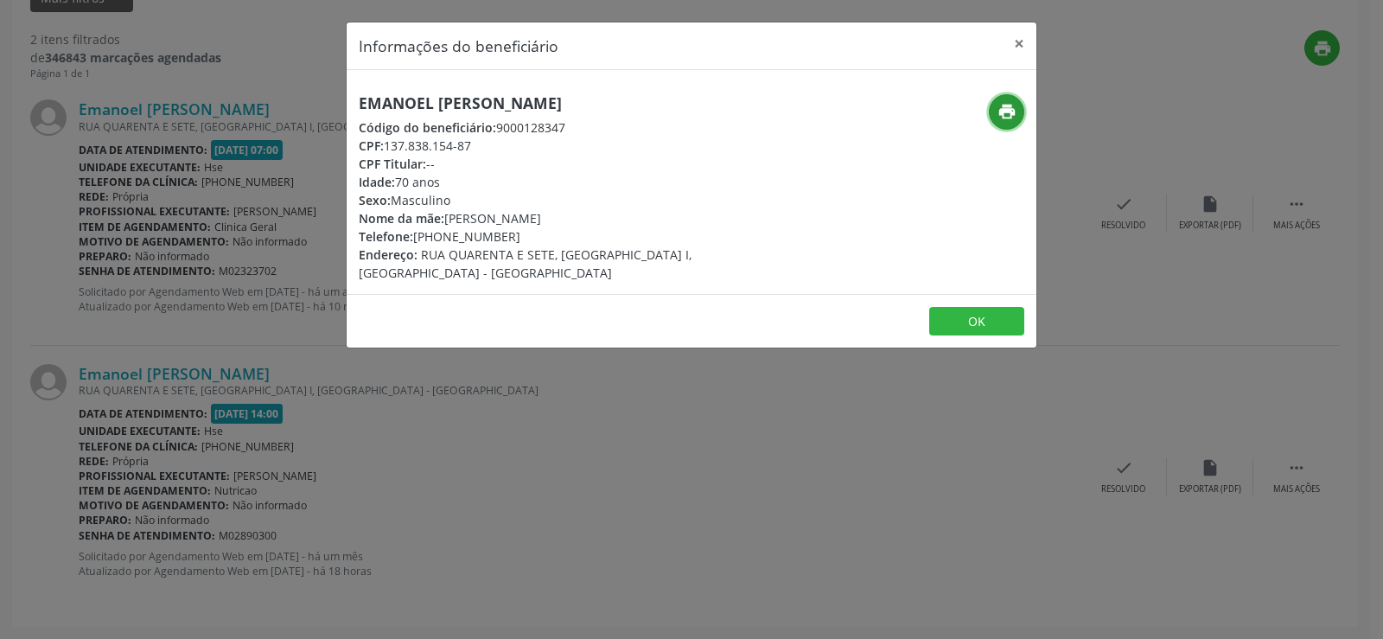
click at [1009, 112] on icon "print" at bounding box center [1007, 111] width 19 height 19
click at [385, 105] on h5 "Emanoel [PERSON_NAME]" at bounding box center [577, 103] width 436 height 18
click at [137, 408] on div "Informações do beneficiário × Emanoel [PERSON_NAME] Código do beneficiário: 900…" at bounding box center [691, 319] width 1383 height 639
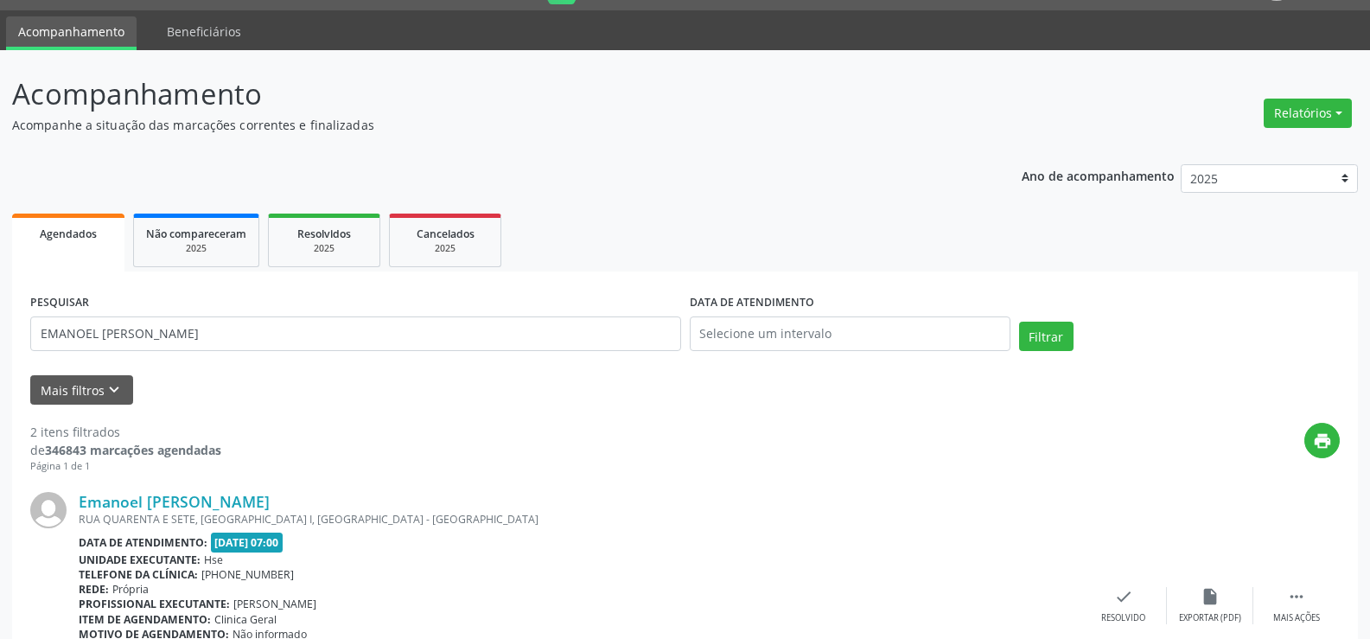
scroll to position [0, 0]
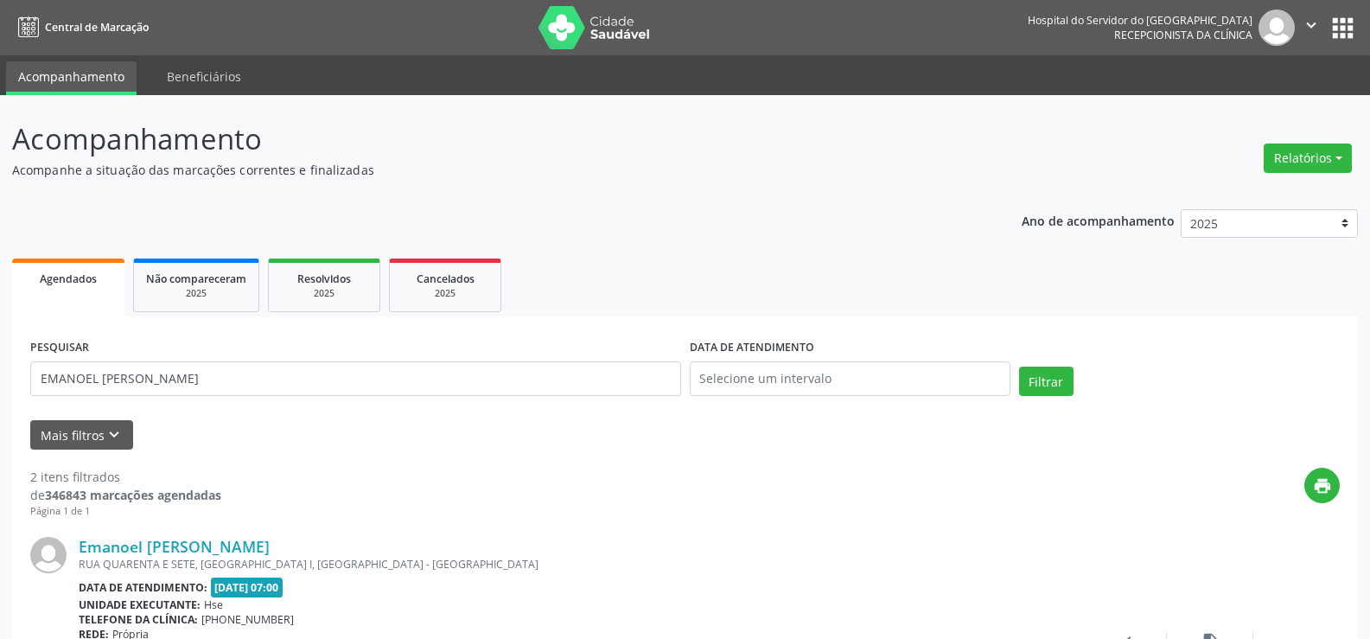
click at [284, 399] on div "PESQUISAR EMANOEL [PERSON_NAME]" at bounding box center [356, 371] width 660 height 73
click at [285, 380] on input "EMANOEL [PERSON_NAME]" at bounding box center [355, 378] width 651 height 35
click at [1019, 367] on button "Filtrar" at bounding box center [1046, 381] width 54 height 29
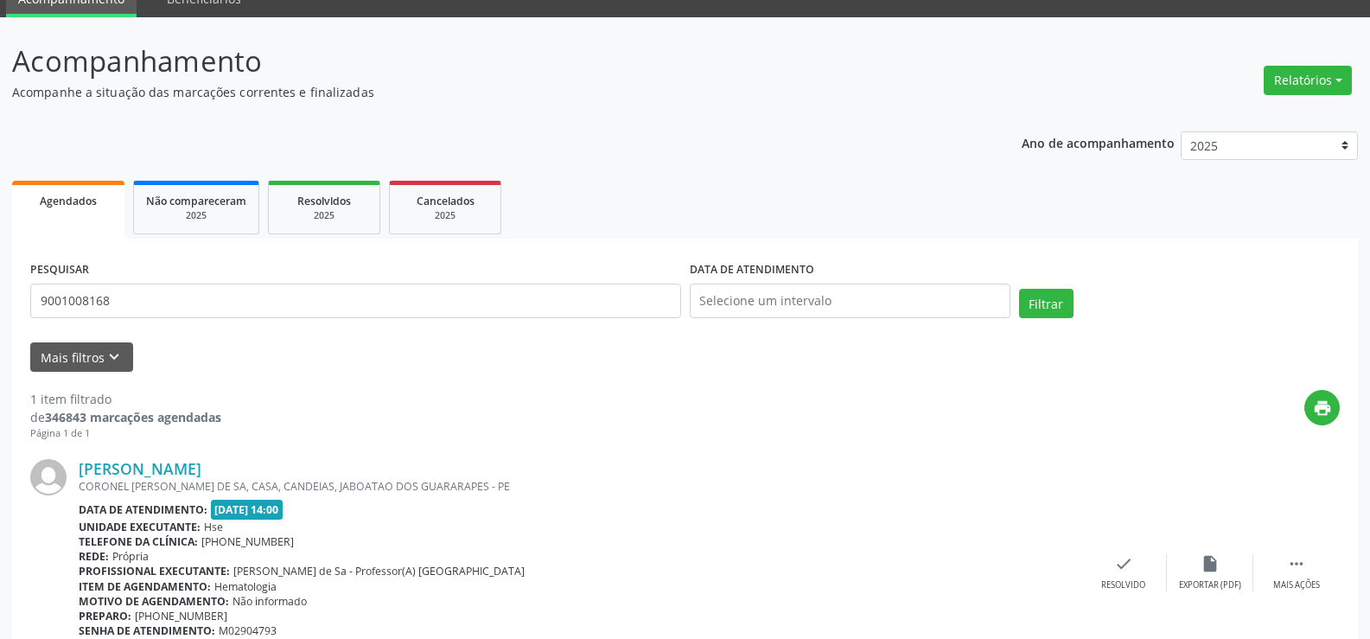
scroll to position [174, 0]
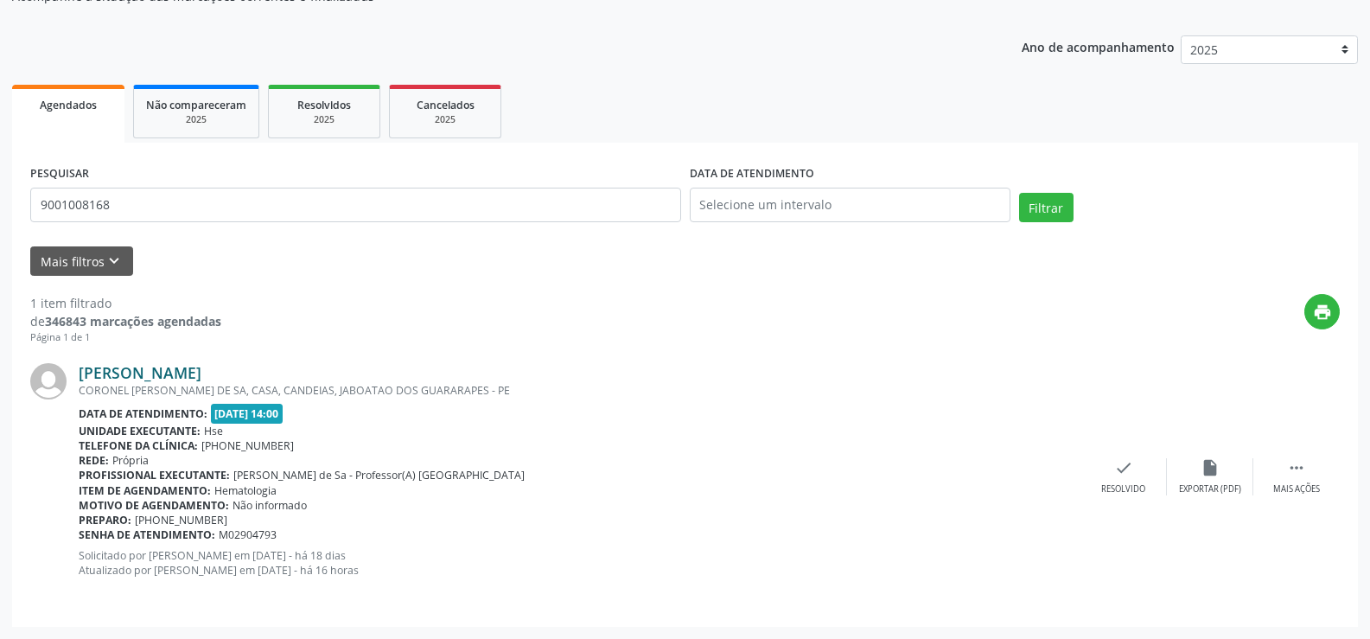
click at [201, 380] on link "[PERSON_NAME]" at bounding box center [140, 372] width 123 height 19
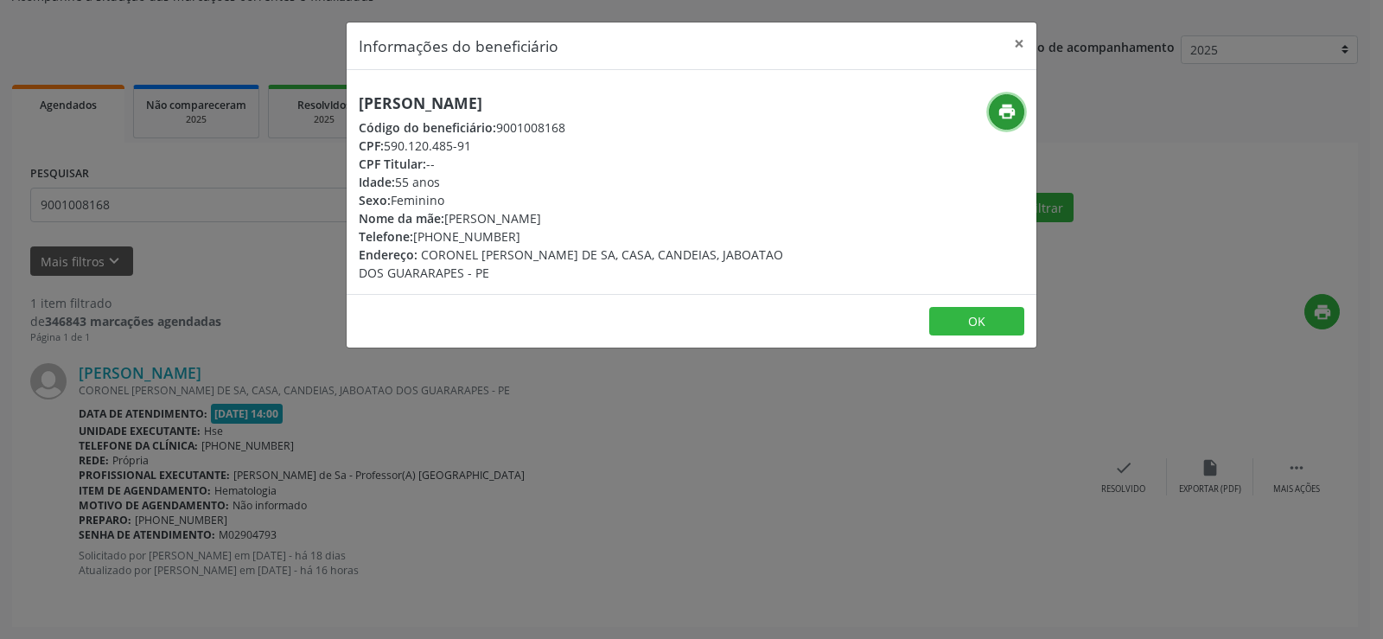
click at [1008, 101] on button "print" at bounding box center [1006, 111] width 35 height 35
click at [1014, 37] on button "×" at bounding box center [1019, 43] width 35 height 42
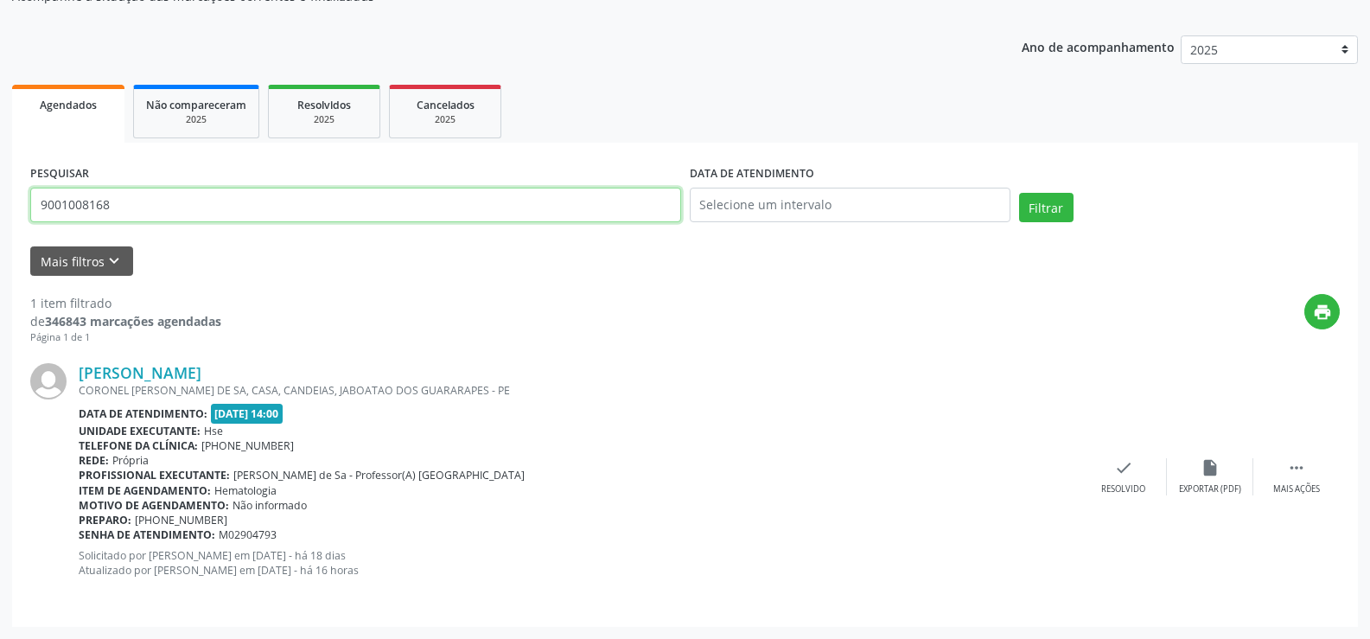
click at [93, 212] on input "9001008168" at bounding box center [355, 205] width 651 height 35
click at [1019, 193] on button "Filtrar" at bounding box center [1046, 207] width 54 height 29
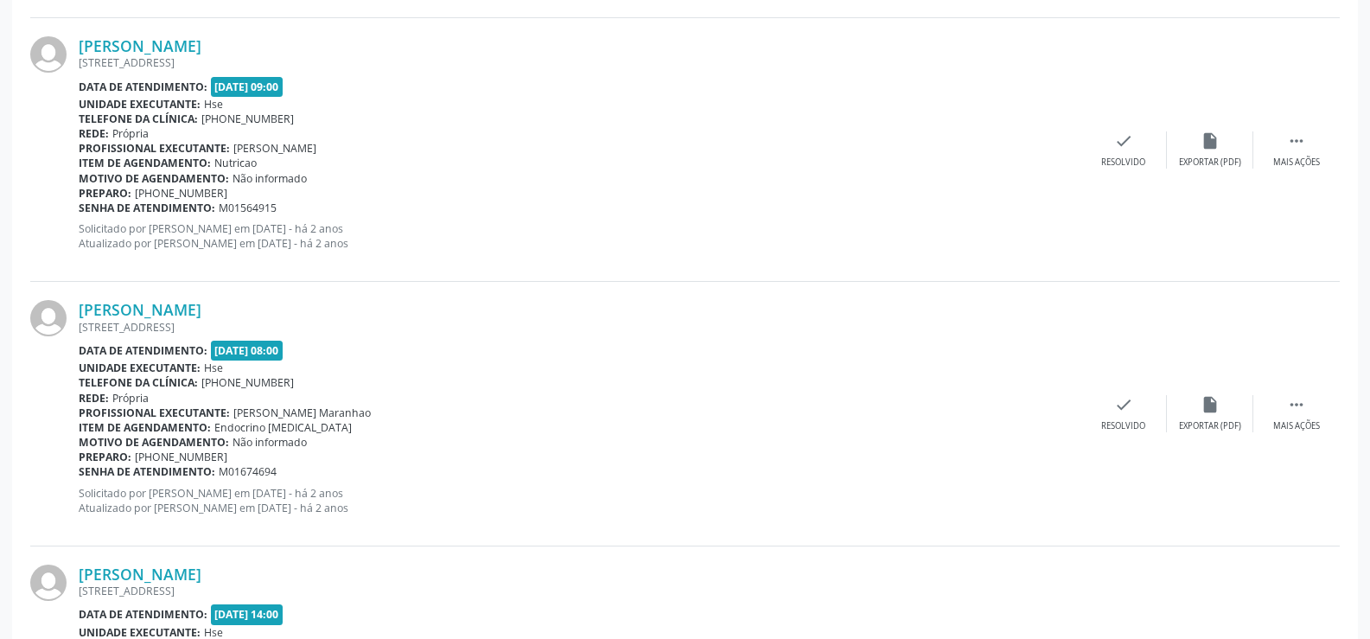
scroll to position [2550, 0]
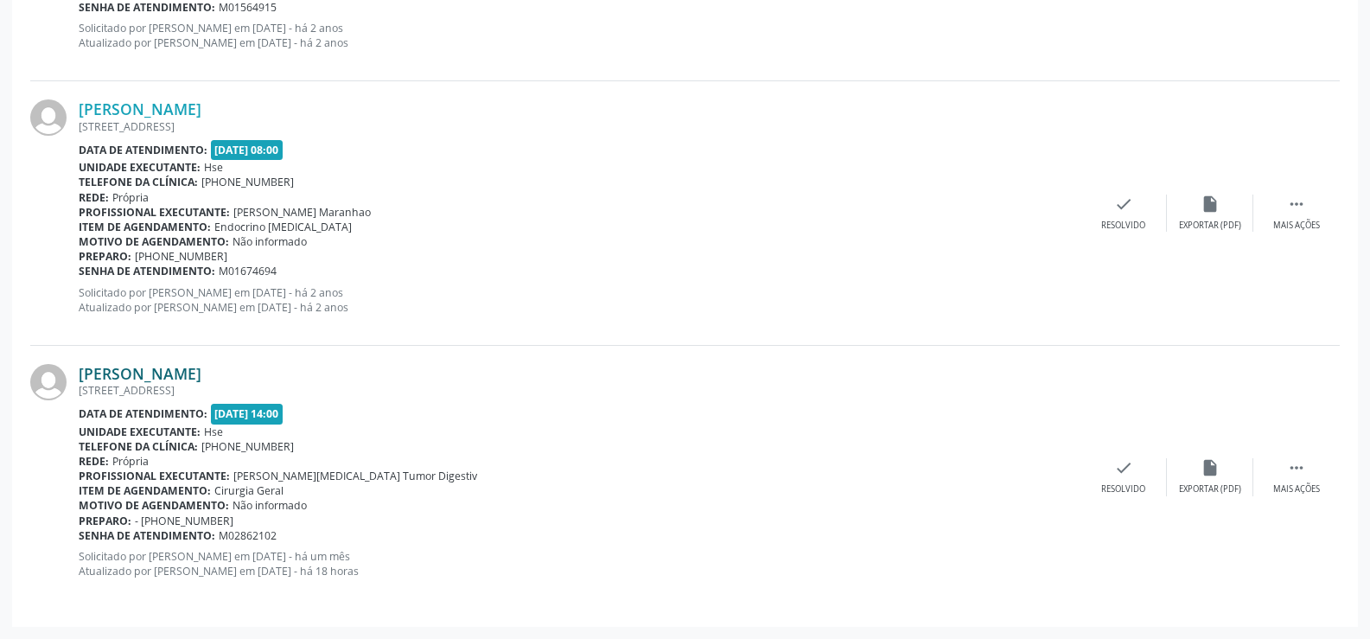
click at [187, 371] on link "[PERSON_NAME]" at bounding box center [140, 373] width 123 height 19
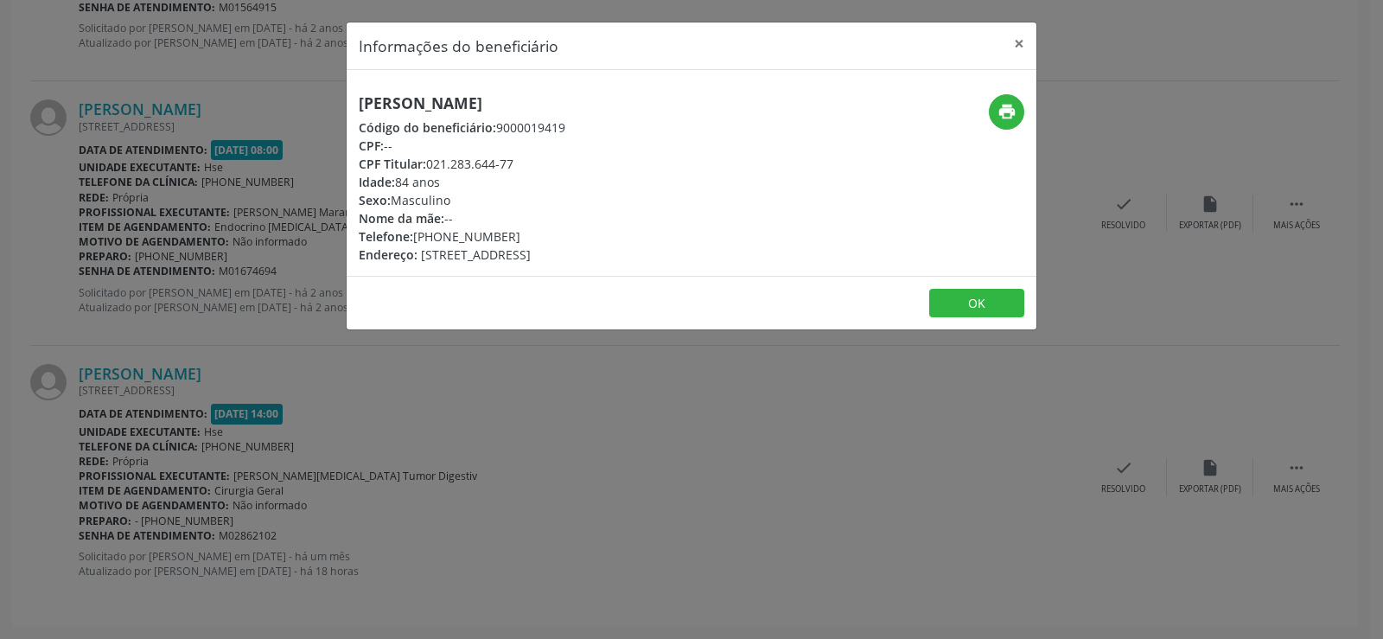
click at [419, 105] on h5 "[PERSON_NAME]" at bounding box center [462, 103] width 207 height 18
click at [124, 286] on div "Informações do beneficiário × [PERSON_NAME] Código do beneficiário: 9000019419 …" at bounding box center [691, 319] width 1383 height 639
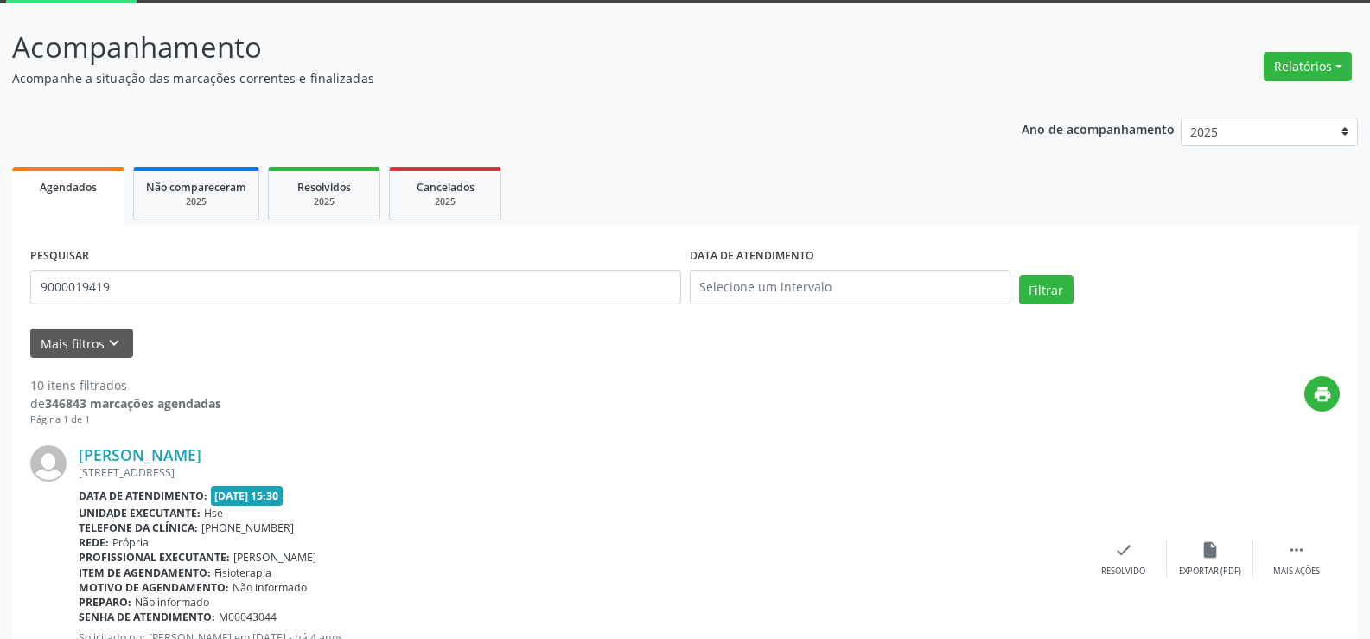
scroll to position [0, 0]
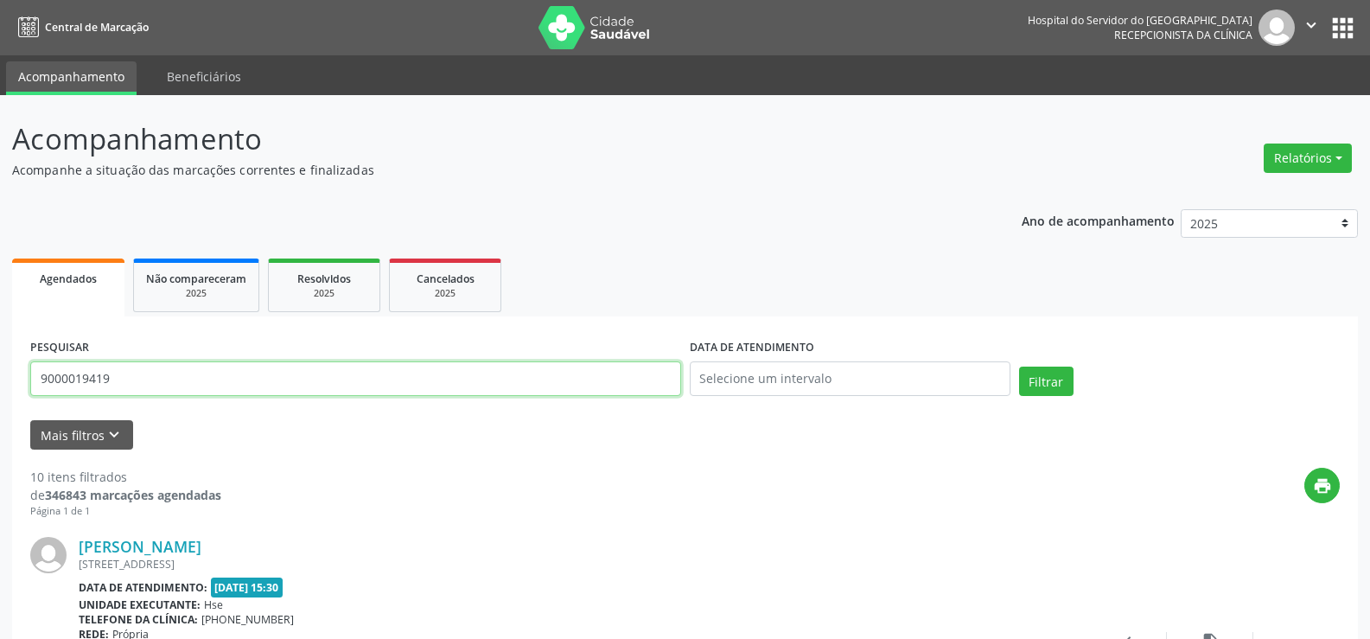
click at [186, 378] on input "9000019419" at bounding box center [355, 378] width 651 height 35
click at [1019, 367] on button "Filtrar" at bounding box center [1046, 381] width 54 height 29
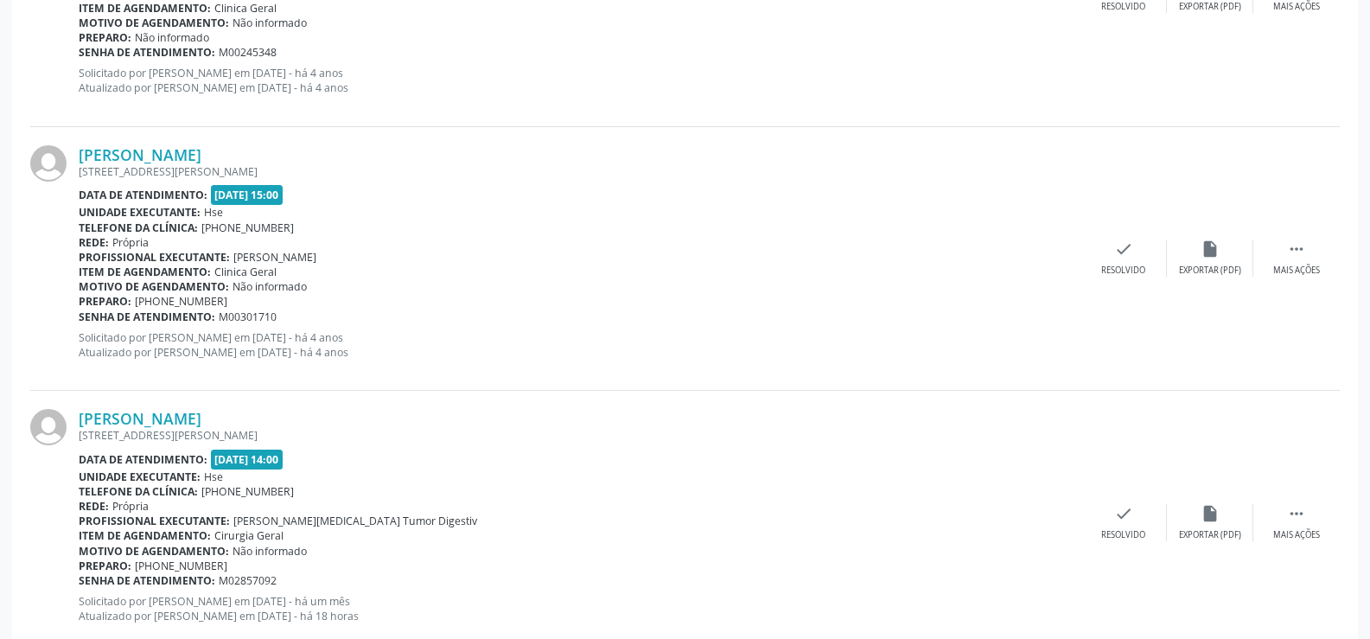
scroll to position [701, 0]
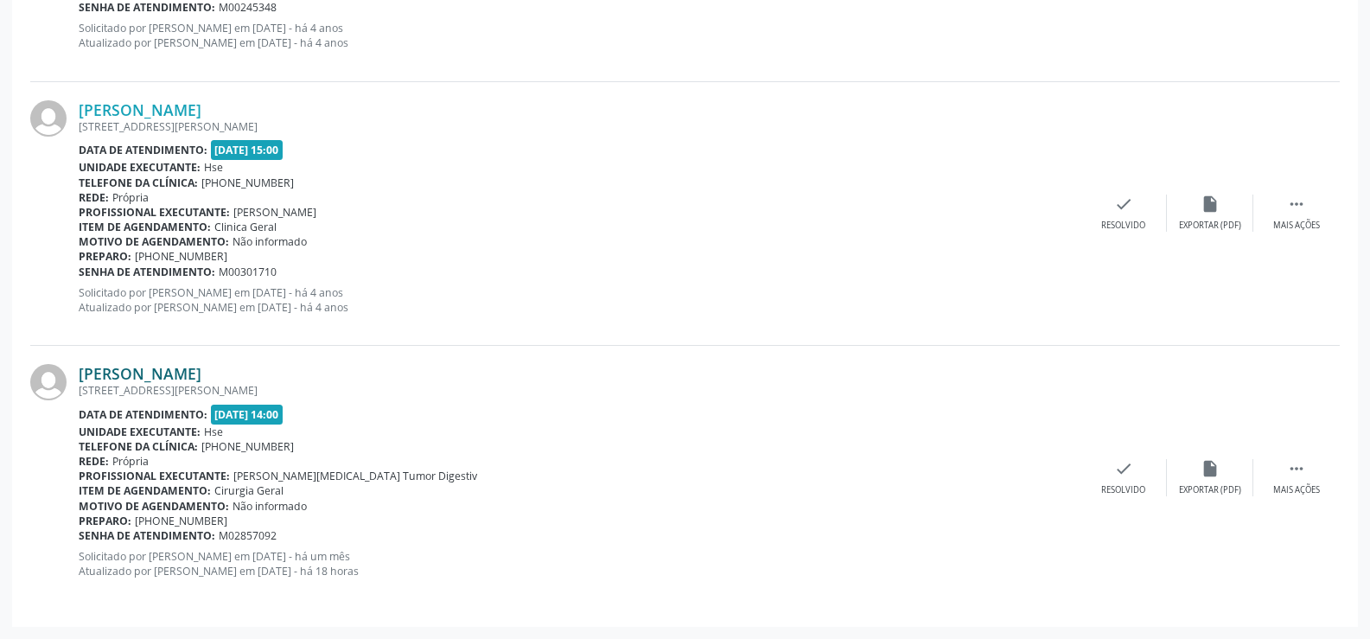
click at [201, 369] on link "[PERSON_NAME]" at bounding box center [140, 373] width 123 height 19
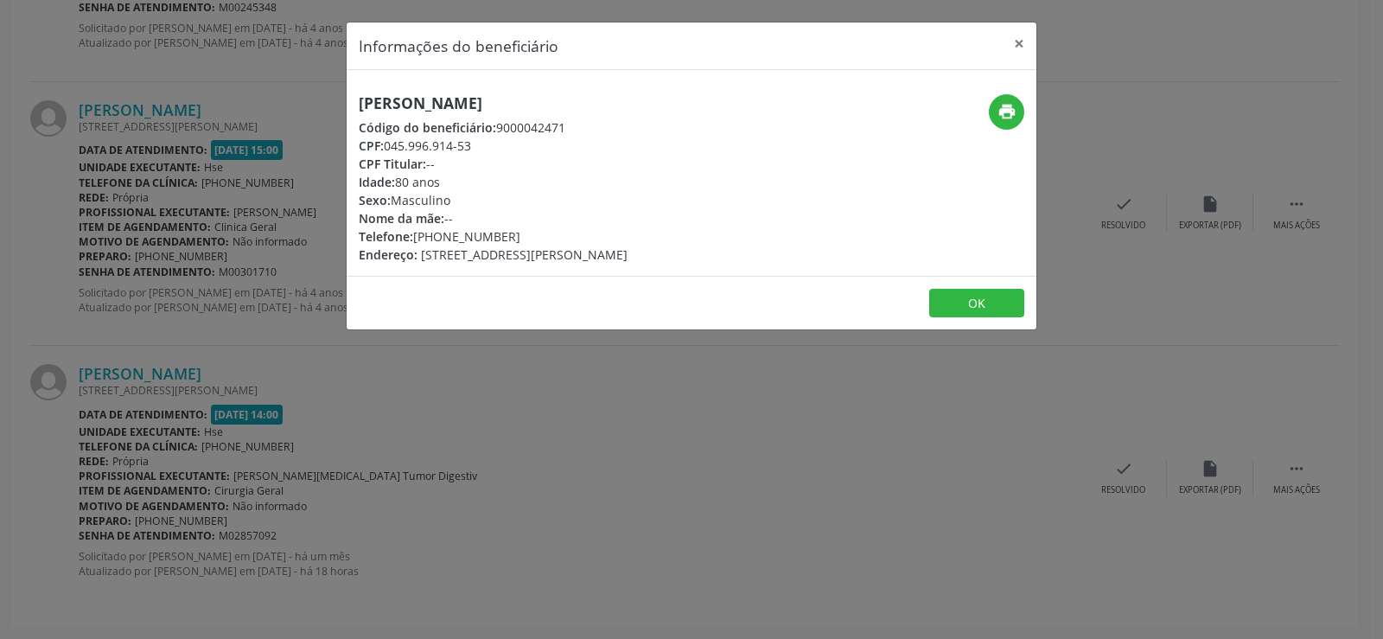
click at [474, 112] on h5 "[PERSON_NAME]" at bounding box center [493, 103] width 269 height 18
click at [271, 252] on div "Informações do beneficiário × [PERSON_NAME] Código do beneficiário: 9000042471 …" at bounding box center [691, 319] width 1383 height 639
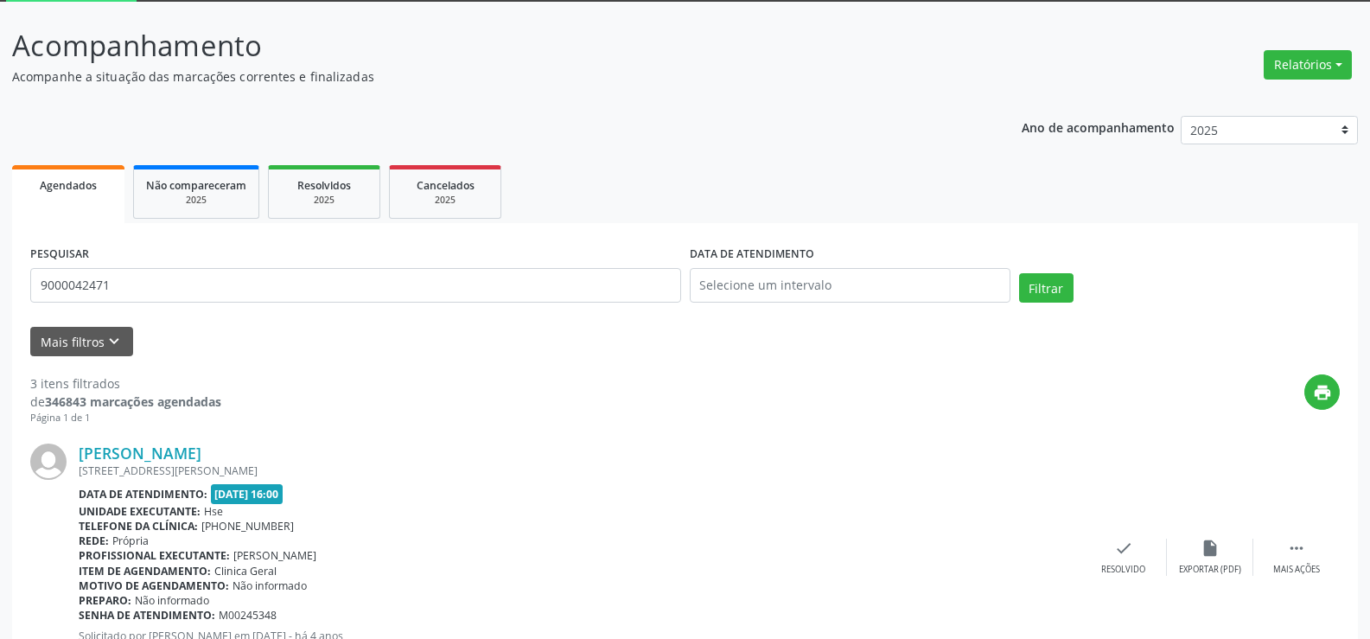
scroll to position [0, 0]
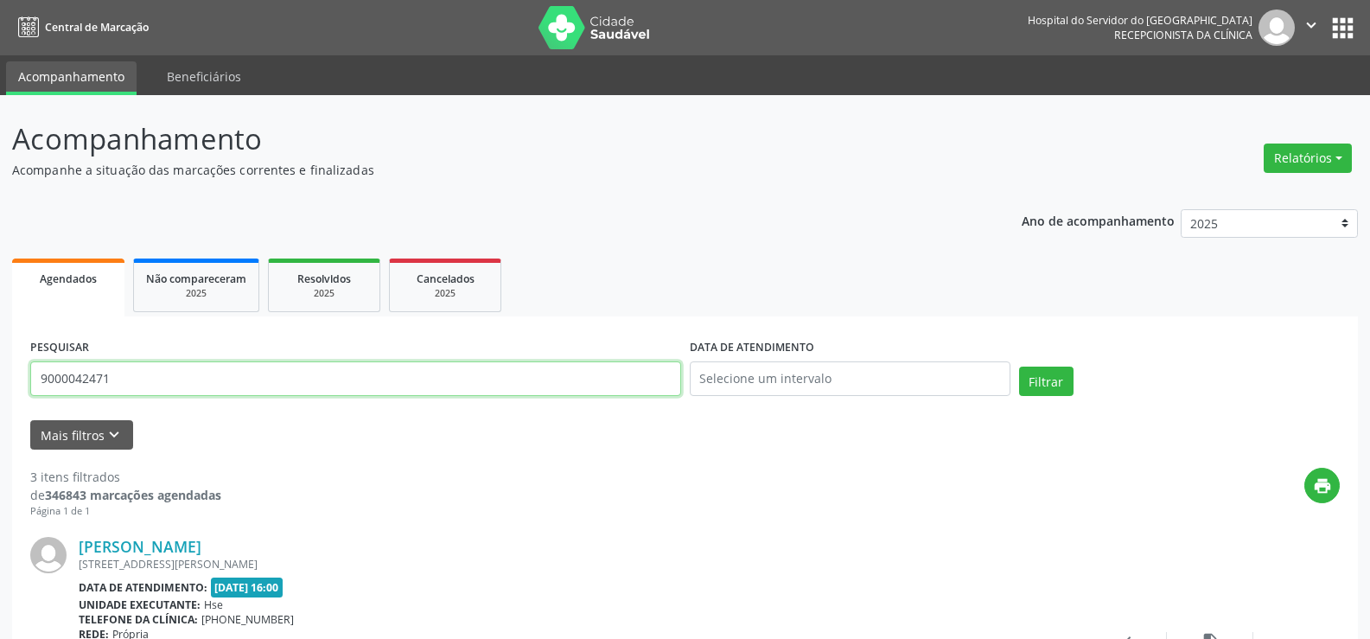
click at [274, 377] on input "9000042471" at bounding box center [355, 378] width 651 height 35
paste input "IVONETE [PERSON_NAME]"
click at [1019, 367] on button "Filtrar" at bounding box center [1046, 381] width 54 height 29
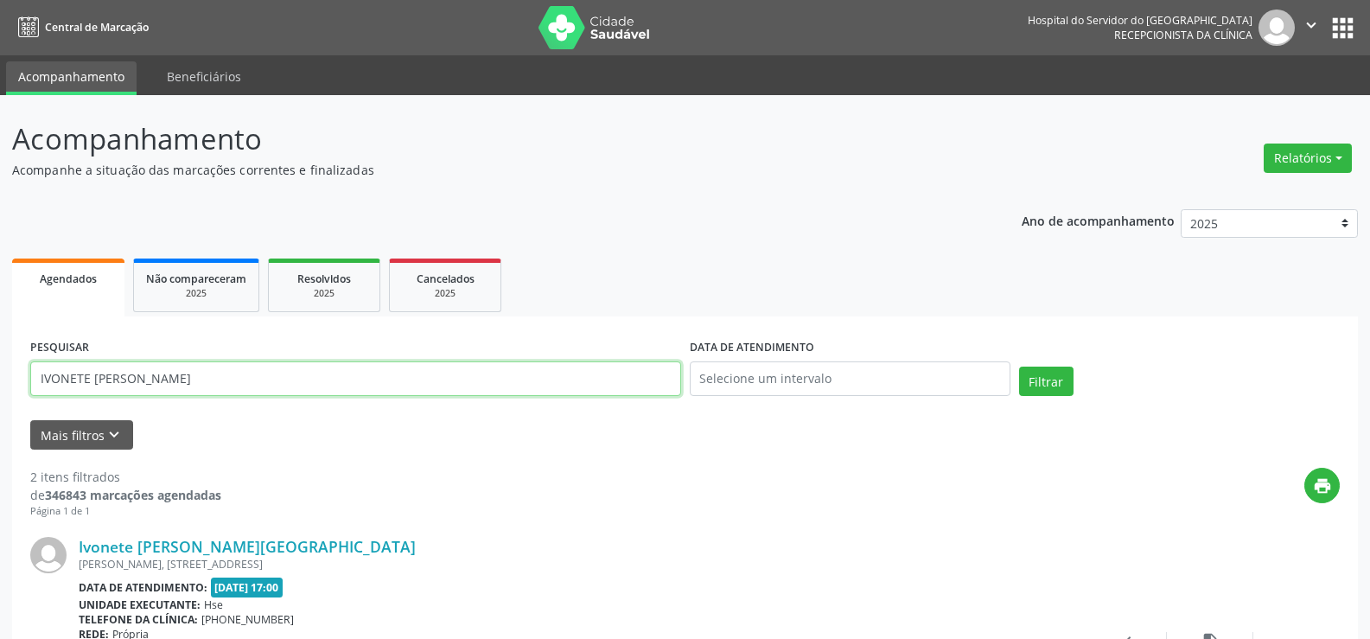
click at [199, 393] on input "IVONETE [PERSON_NAME]" at bounding box center [355, 378] width 651 height 35
paste input "[PERSON_NAME]"
click at [1019, 367] on button "Filtrar" at bounding box center [1046, 381] width 54 height 29
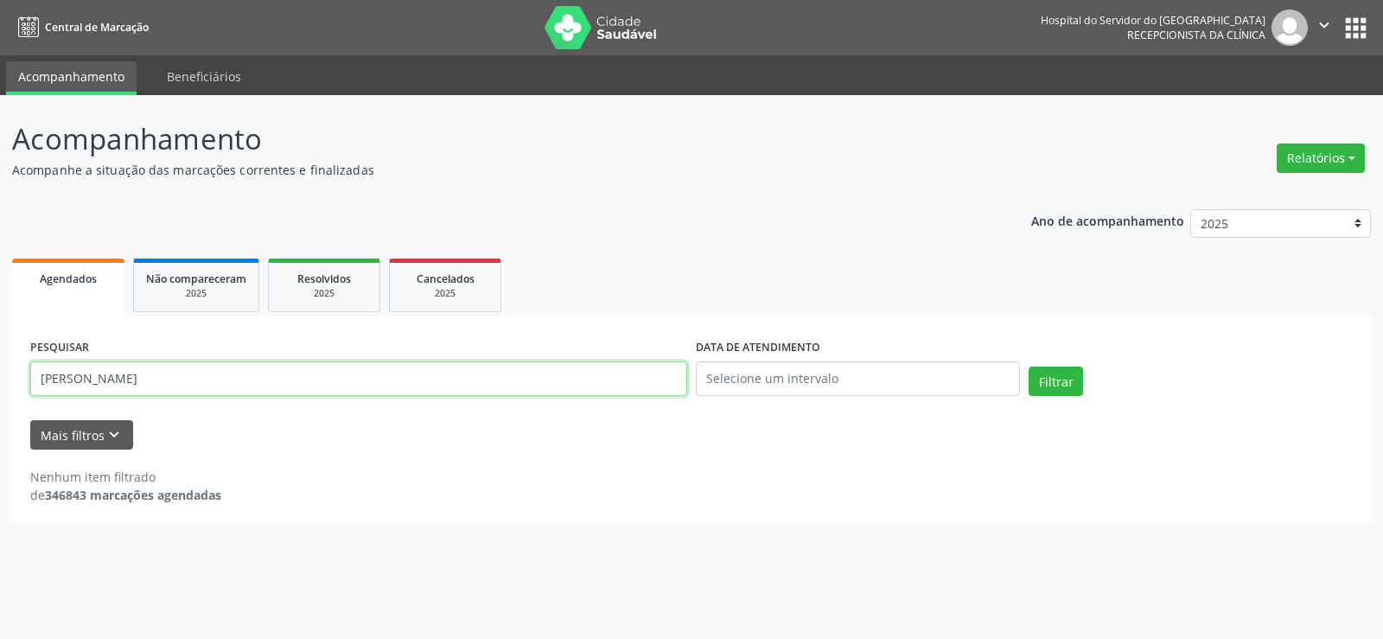
click at [213, 379] on input "[PERSON_NAME]" at bounding box center [358, 378] width 657 height 35
click at [1029, 367] on button "Filtrar" at bounding box center [1056, 381] width 54 height 29
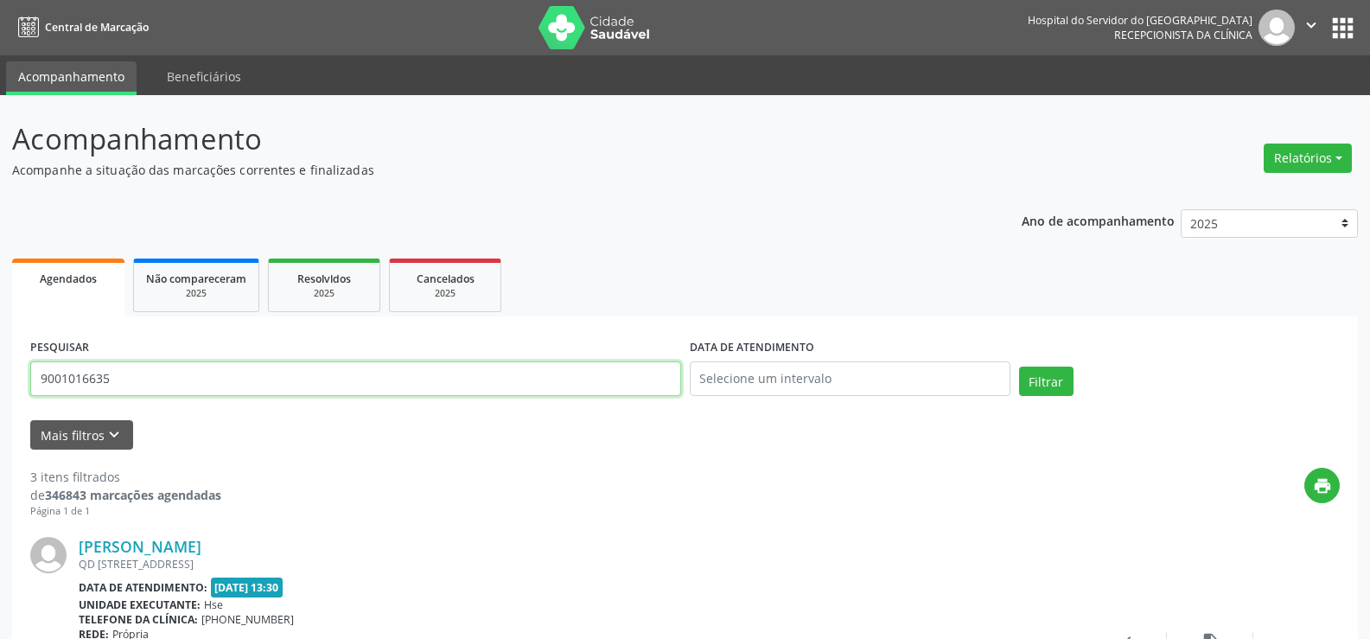
click at [220, 372] on input "9001016635" at bounding box center [355, 378] width 651 height 35
click at [1019, 367] on button "Filtrar" at bounding box center [1046, 381] width 54 height 29
click at [275, 376] on input "9001016636" at bounding box center [355, 378] width 651 height 35
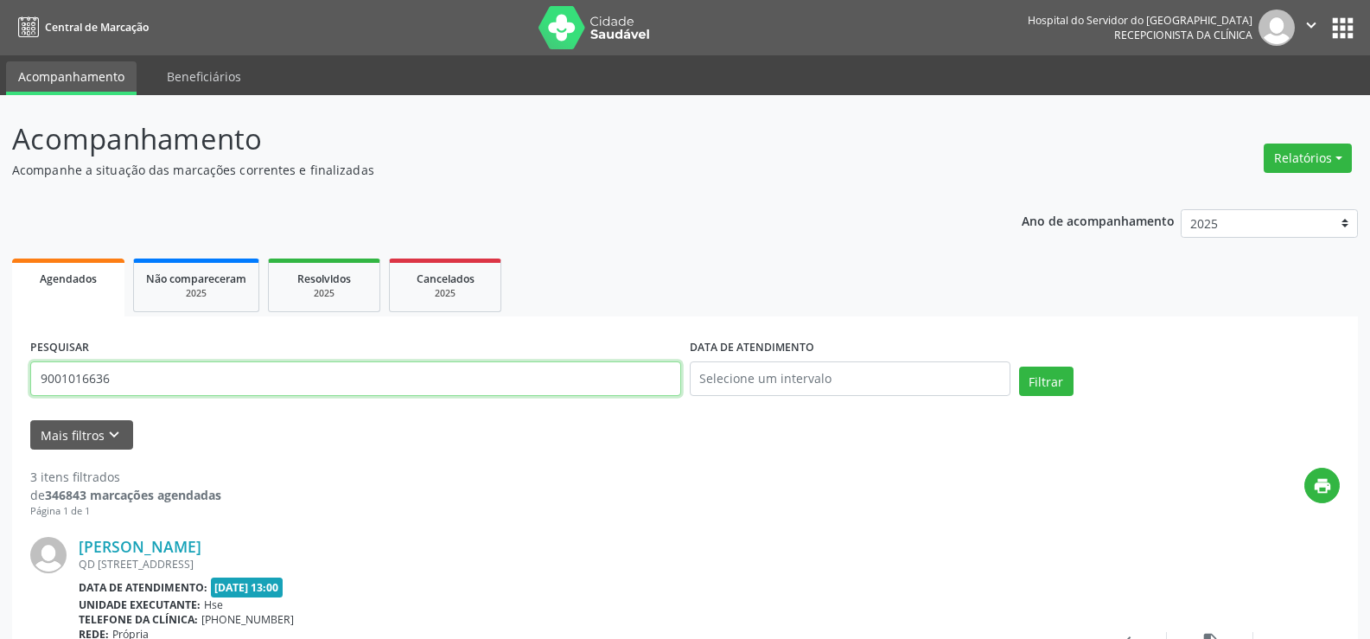
click at [275, 376] on input "9001016636" at bounding box center [355, 378] width 651 height 35
type input "i"
click at [353, 378] on input "text" at bounding box center [355, 378] width 651 height 35
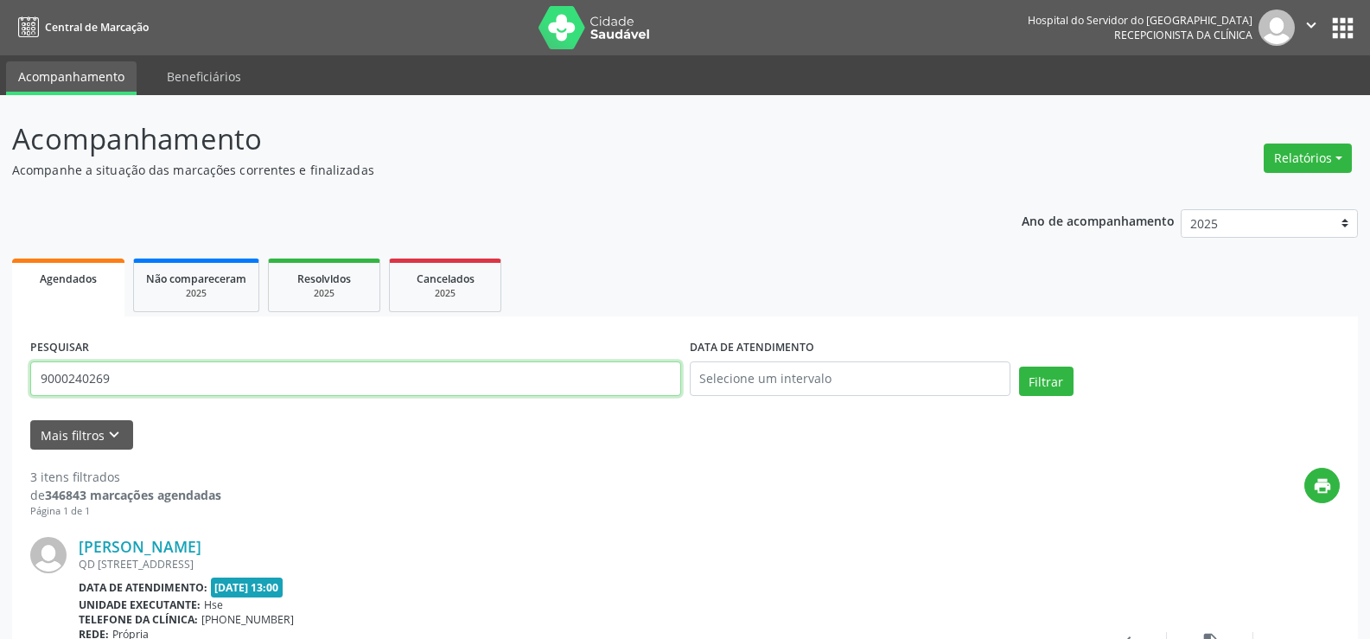
click at [1019, 367] on button "Filtrar" at bounding box center [1046, 381] width 54 height 29
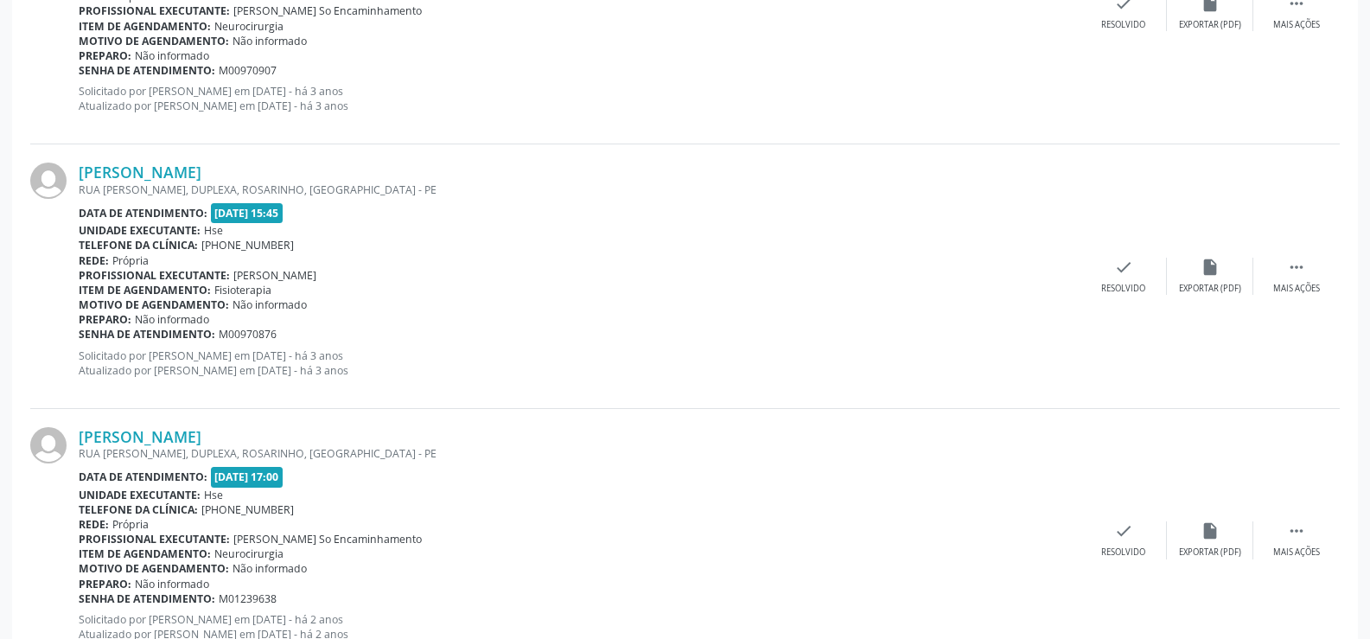
scroll to position [3920, 0]
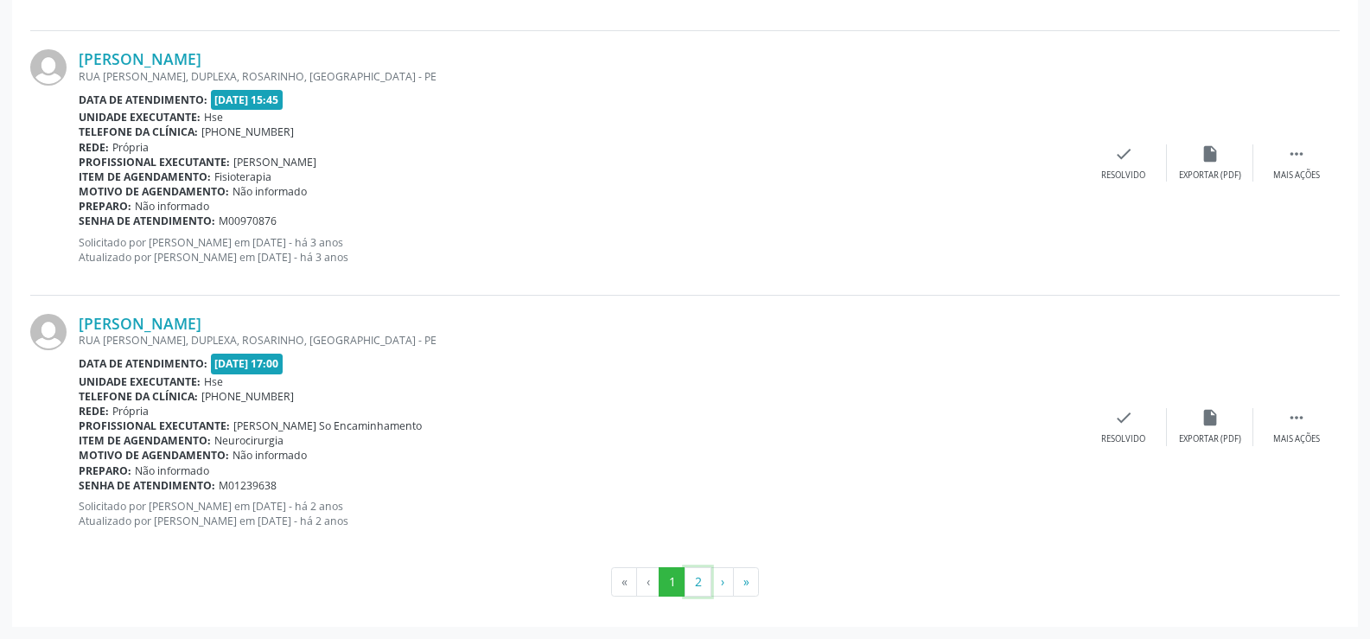
click at [704, 584] on button "2" at bounding box center [698, 581] width 27 height 29
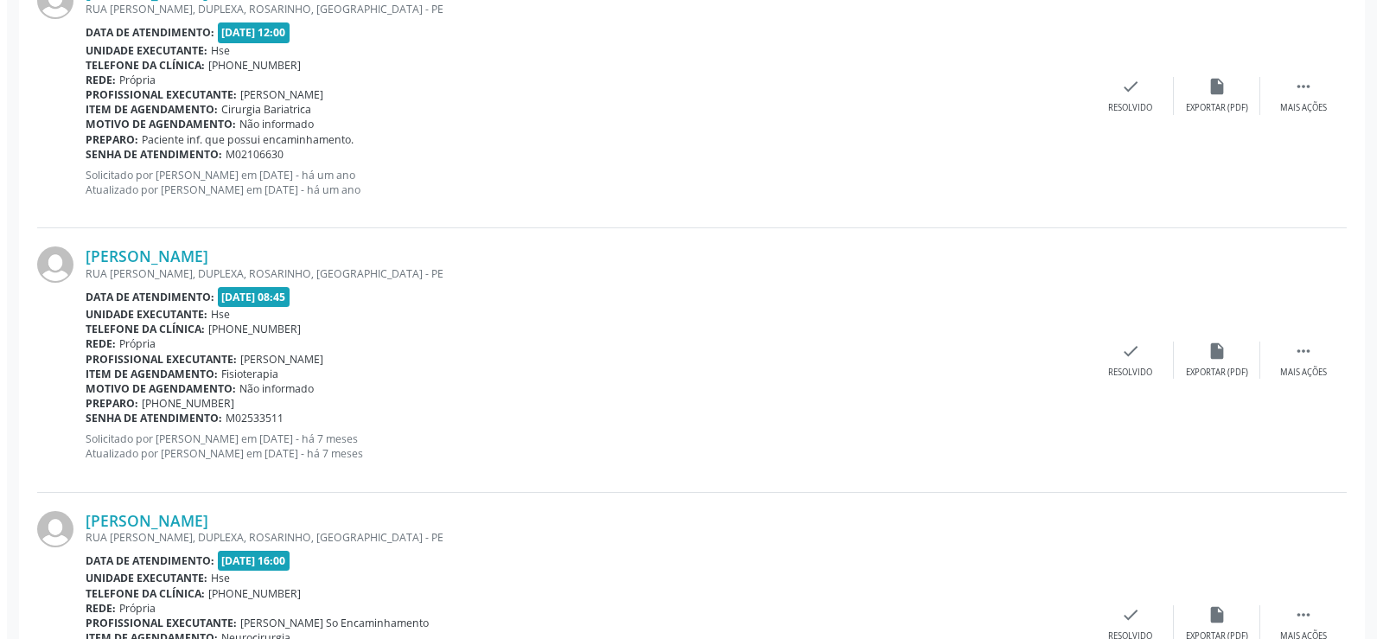
scroll to position [1808, 0]
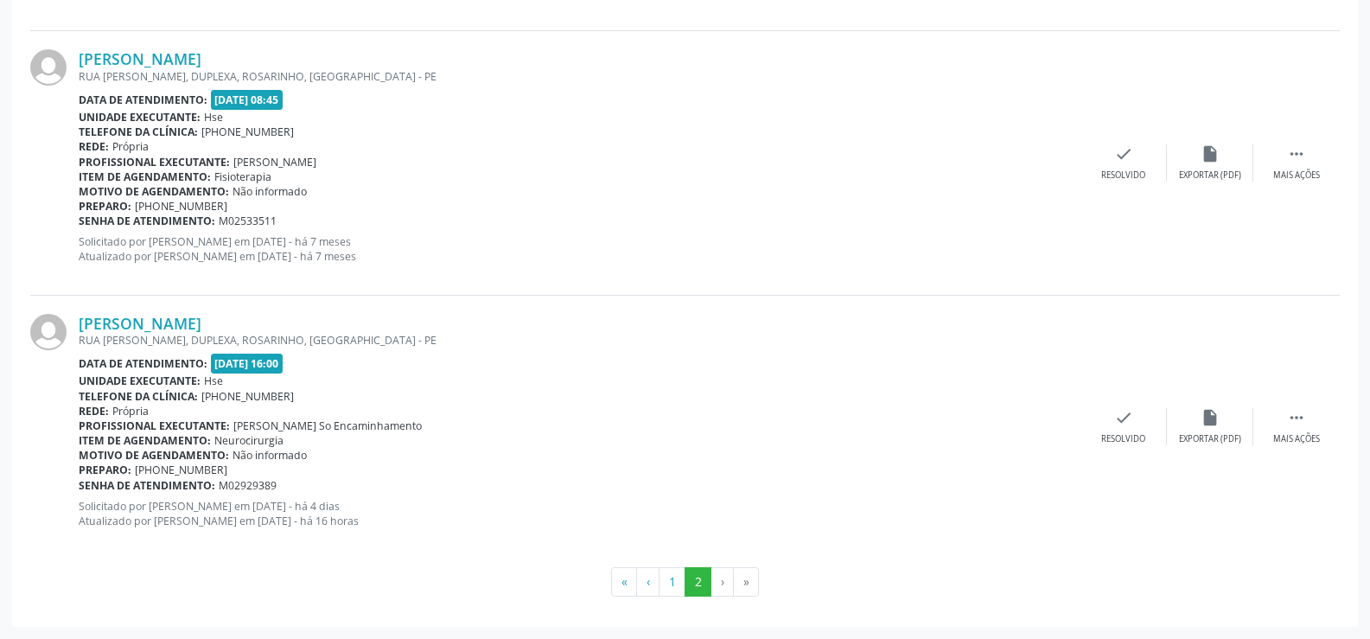
click at [243, 310] on div "[PERSON_NAME] [GEOGRAPHIC_DATA][PERSON_NAME], DUPLEXA, ROSARINHO, [GEOGRAPHIC_D…" at bounding box center [685, 427] width 1310 height 263
click at [201, 315] on link "[PERSON_NAME]" at bounding box center [140, 323] width 123 height 19
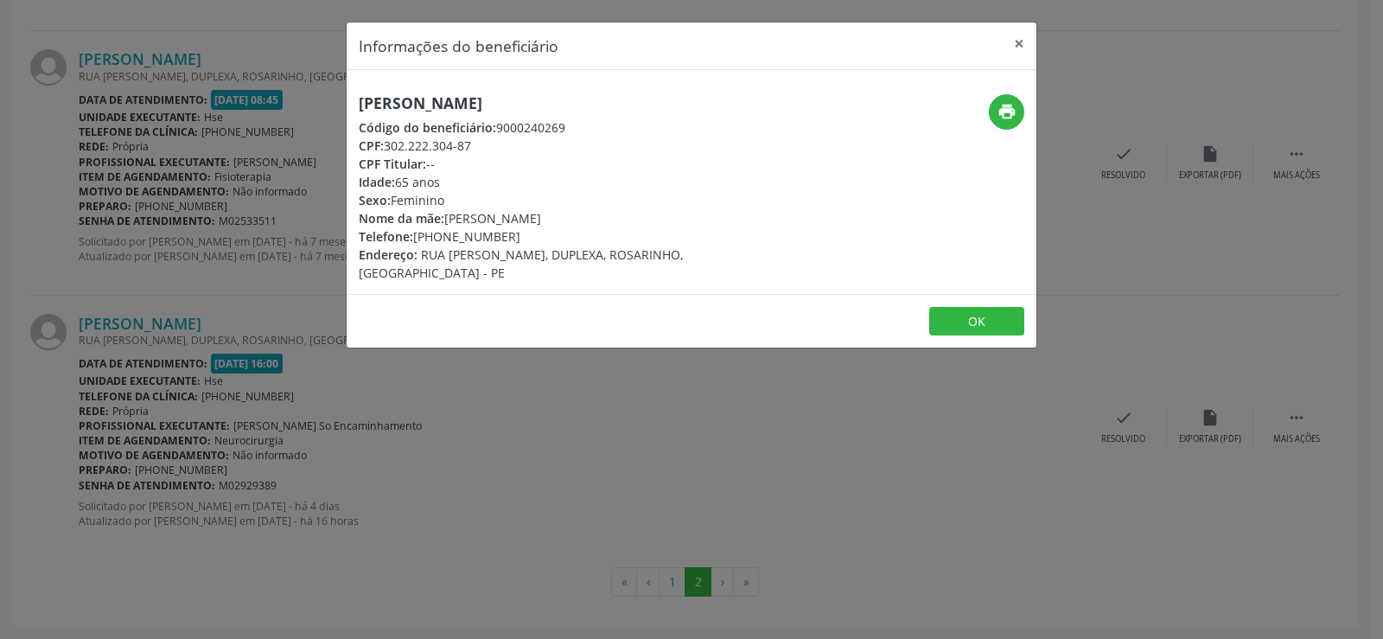
click at [393, 98] on h5 "[PERSON_NAME]" at bounding box center [577, 103] width 436 height 18
click at [125, 361] on div "Informações do beneficiário × [PERSON_NAME] Código do beneficiário: 9000240269 …" at bounding box center [691, 319] width 1383 height 639
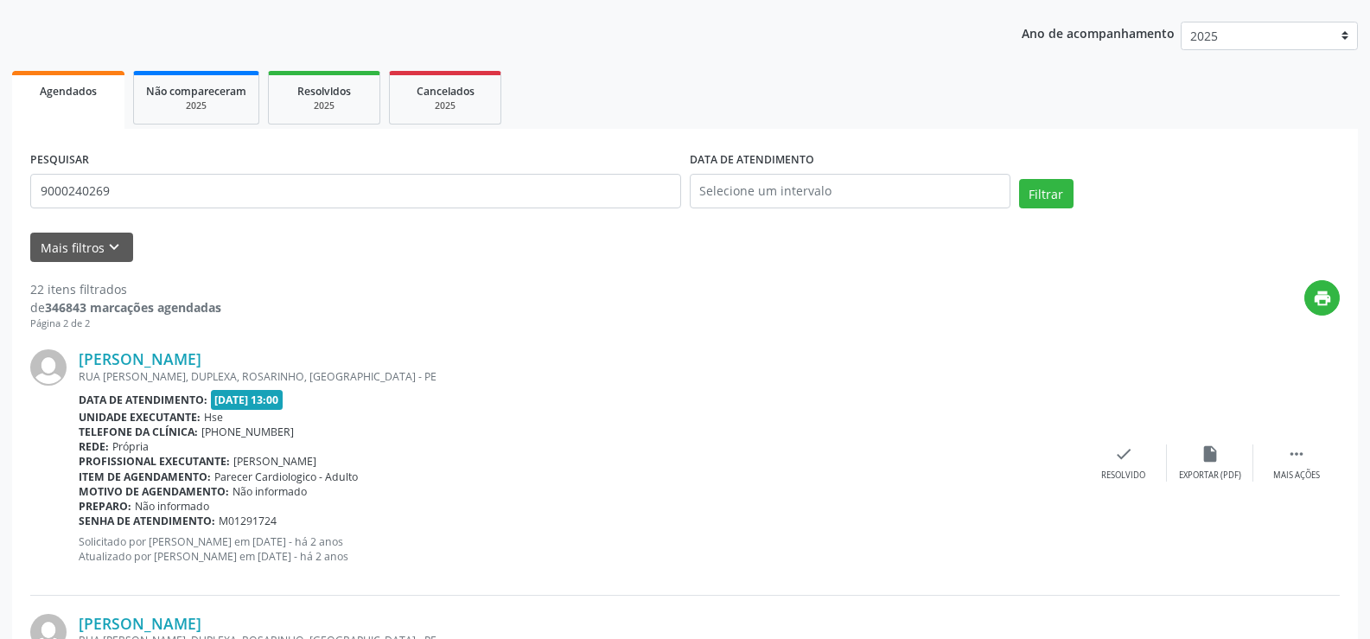
scroll to position [0, 0]
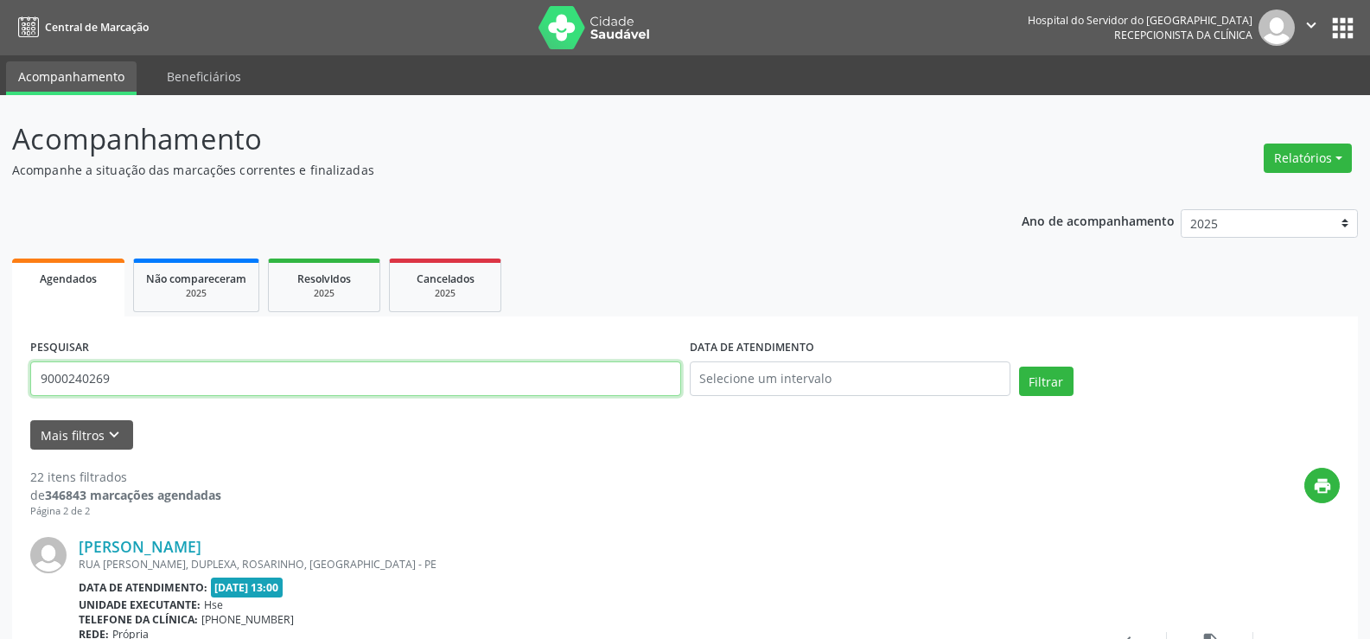
click at [158, 372] on input "9000240269" at bounding box center [355, 378] width 651 height 35
click at [1019, 367] on button "Filtrar" at bounding box center [1046, 381] width 54 height 29
click at [228, 385] on input "9000169453" at bounding box center [355, 378] width 651 height 35
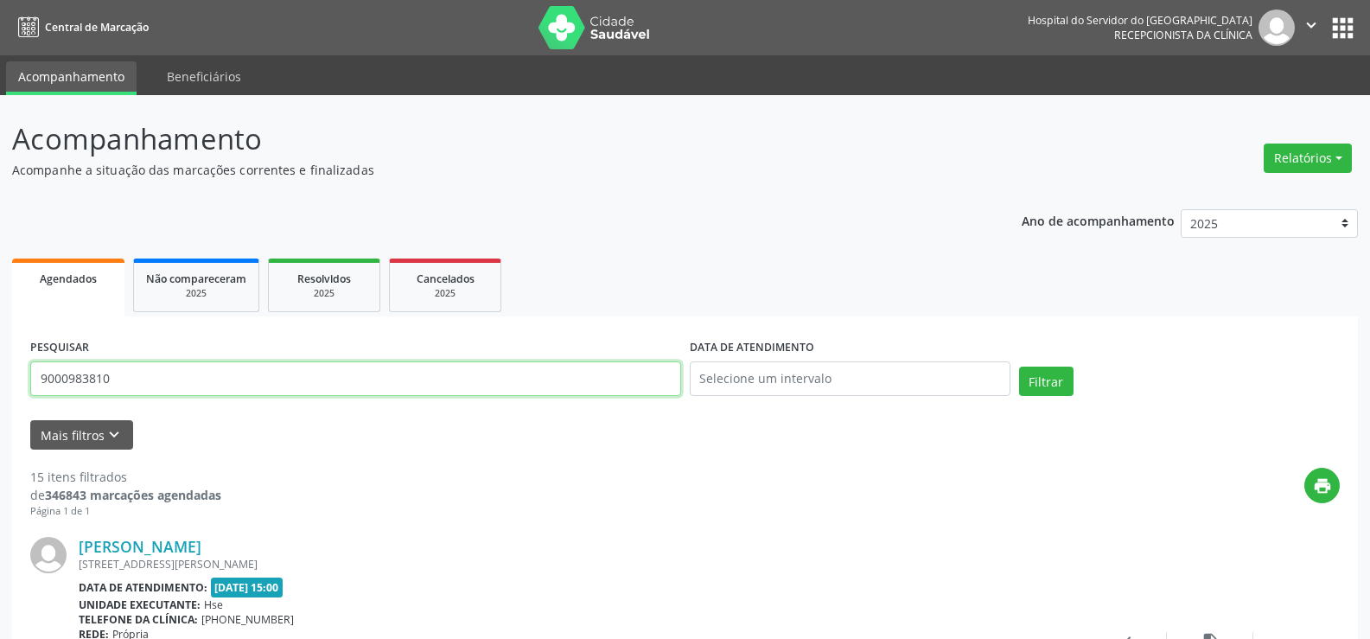
click at [1019, 367] on button "Filtrar" at bounding box center [1046, 381] width 54 height 29
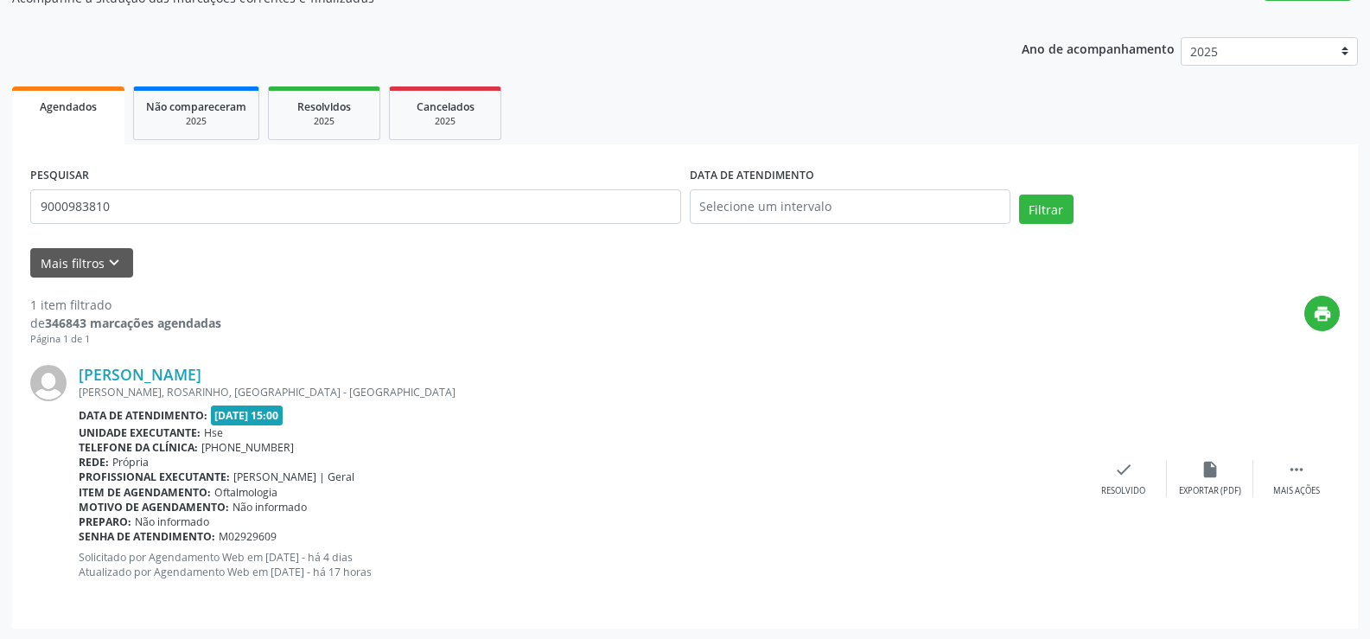
scroll to position [174, 0]
click at [214, 362] on div "[PERSON_NAME] [PERSON_NAME], [GEOGRAPHIC_DATA] - [GEOGRAPHIC_DATA] Data de aten…" at bounding box center [685, 476] width 1310 height 263
click at [201, 366] on link "[PERSON_NAME]" at bounding box center [140, 372] width 123 height 19
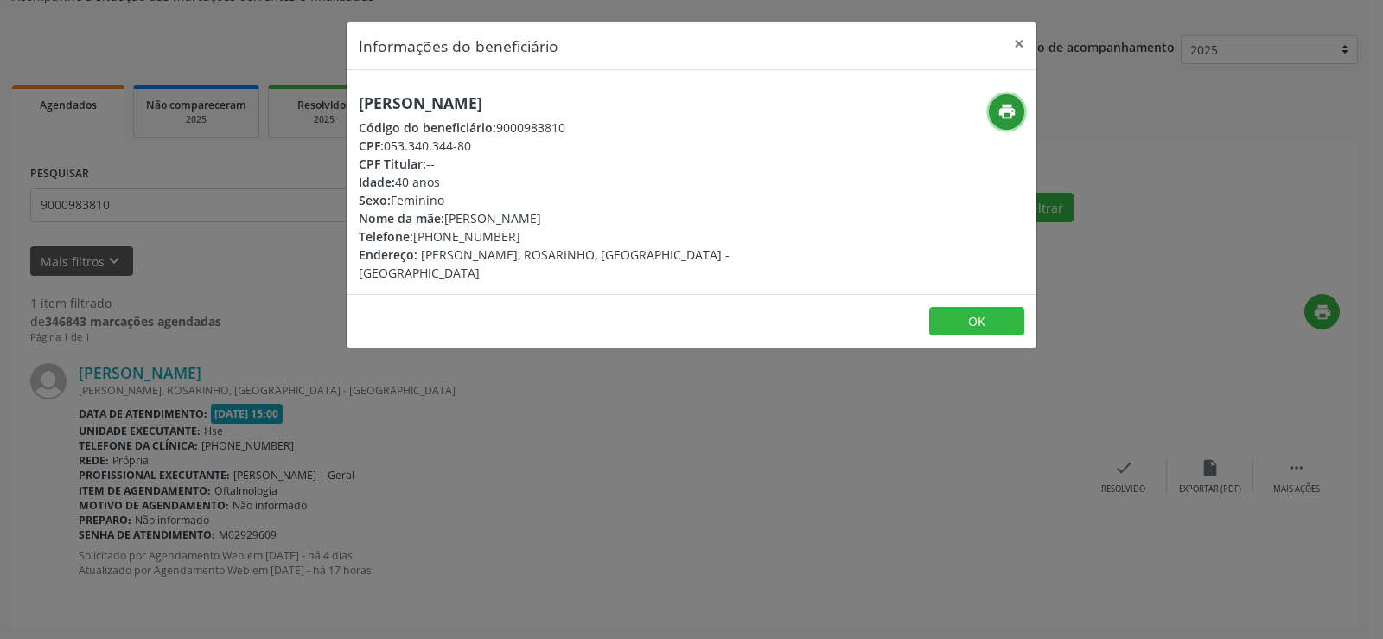
click at [1001, 110] on icon "print" at bounding box center [1007, 111] width 19 height 19
click at [218, 230] on div "Informações do beneficiário × [PERSON_NAME] Código do beneficiário: 9000983810 …" at bounding box center [691, 319] width 1383 height 639
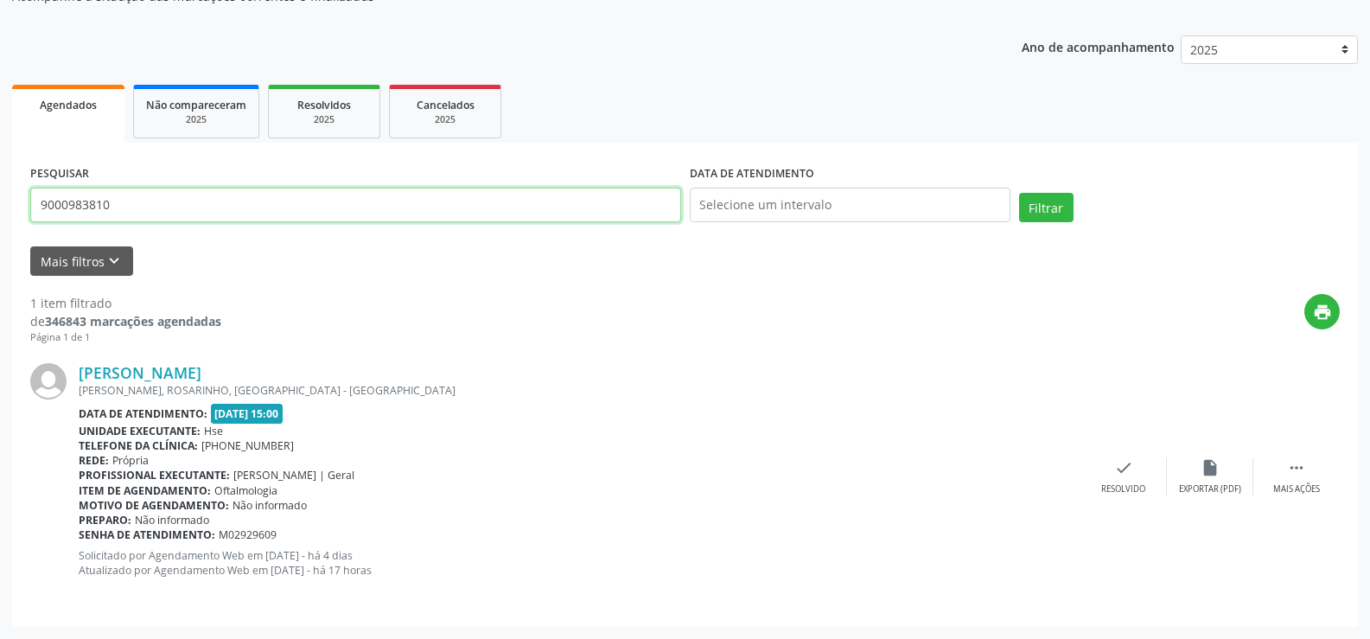
click at [201, 201] on input "9000983810" at bounding box center [355, 205] width 651 height 35
click at [1019, 193] on button "Filtrar" at bounding box center [1046, 207] width 54 height 29
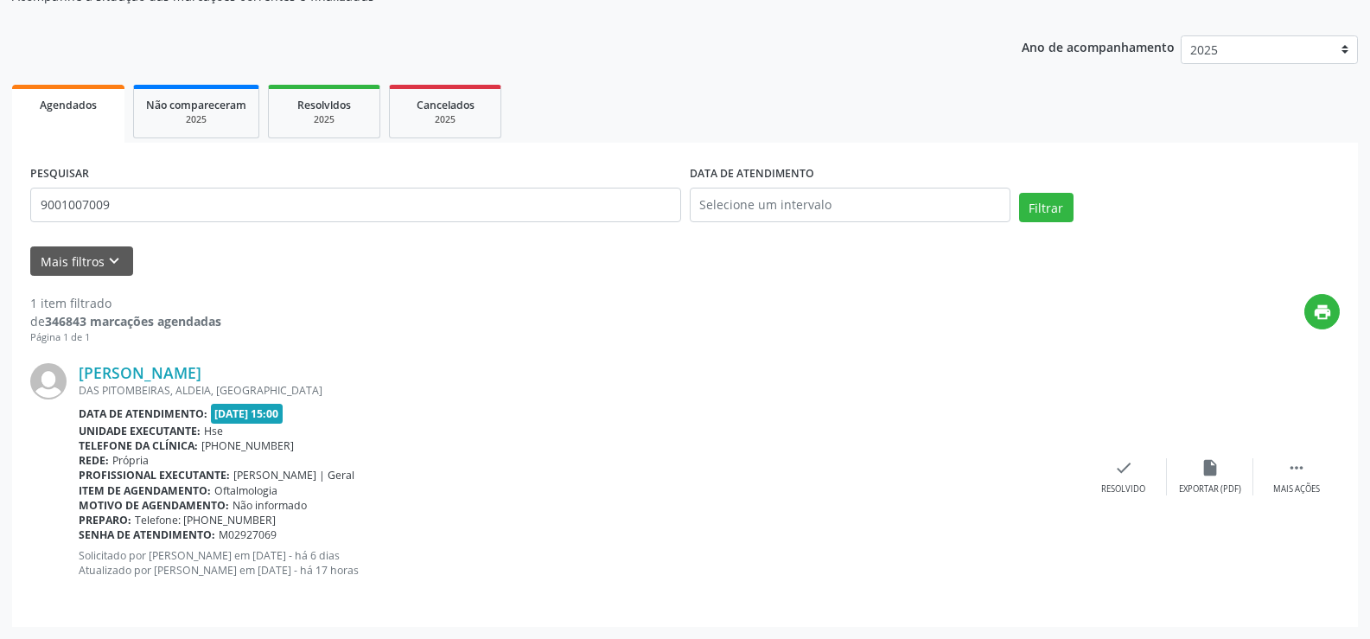
click at [142, 353] on div "[PERSON_NAME] DAS [GEOGRAPHIC_DATA], ALDEIA, [GEOGRAPHIC_DATA] Data de atendime…" at bounding box center [685, 476] width 1310 height 263
click at [142, 374] on link "[PERSON_NAME]" at bounding box center [140, 372] width 123 height 19
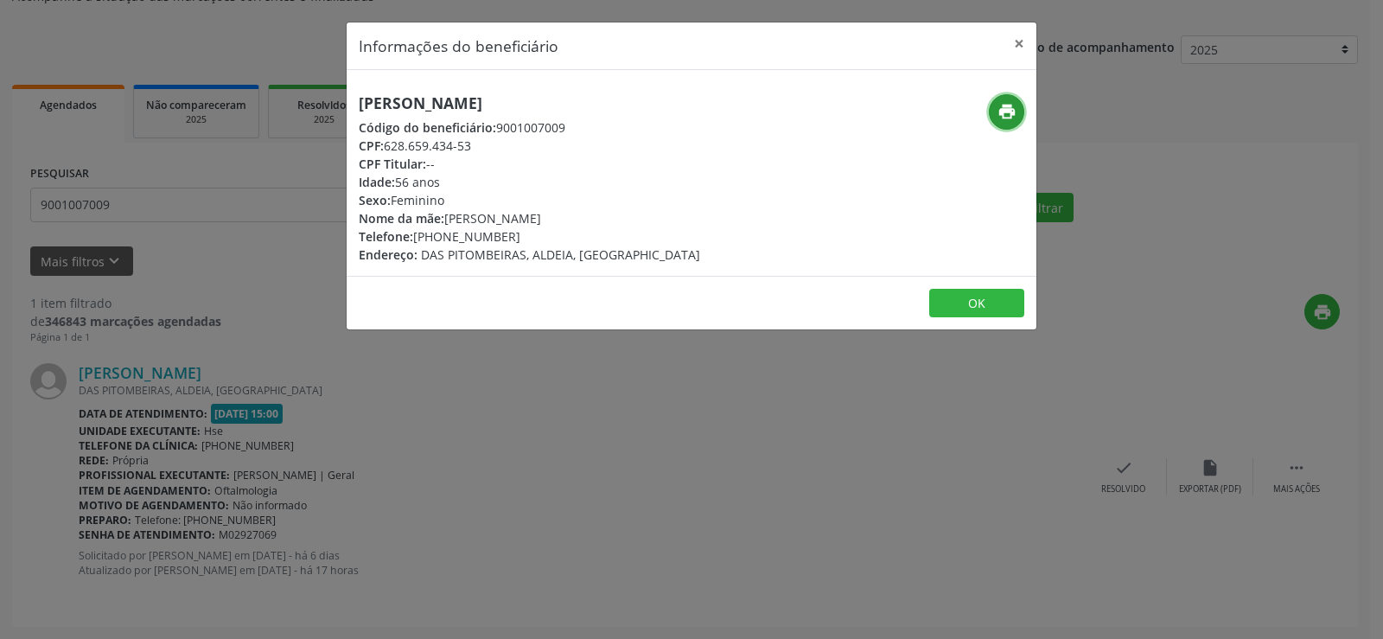
click at [1007, 113] on icon "print" at bounding box center [1007, 111] width 19 height 19
click at [182, 193] on div "Informações do beneficiário × [PERSON_NAME] Código do beneficiário: 9001007009 …" at bounding box center [691, 319] width 1383 height 639
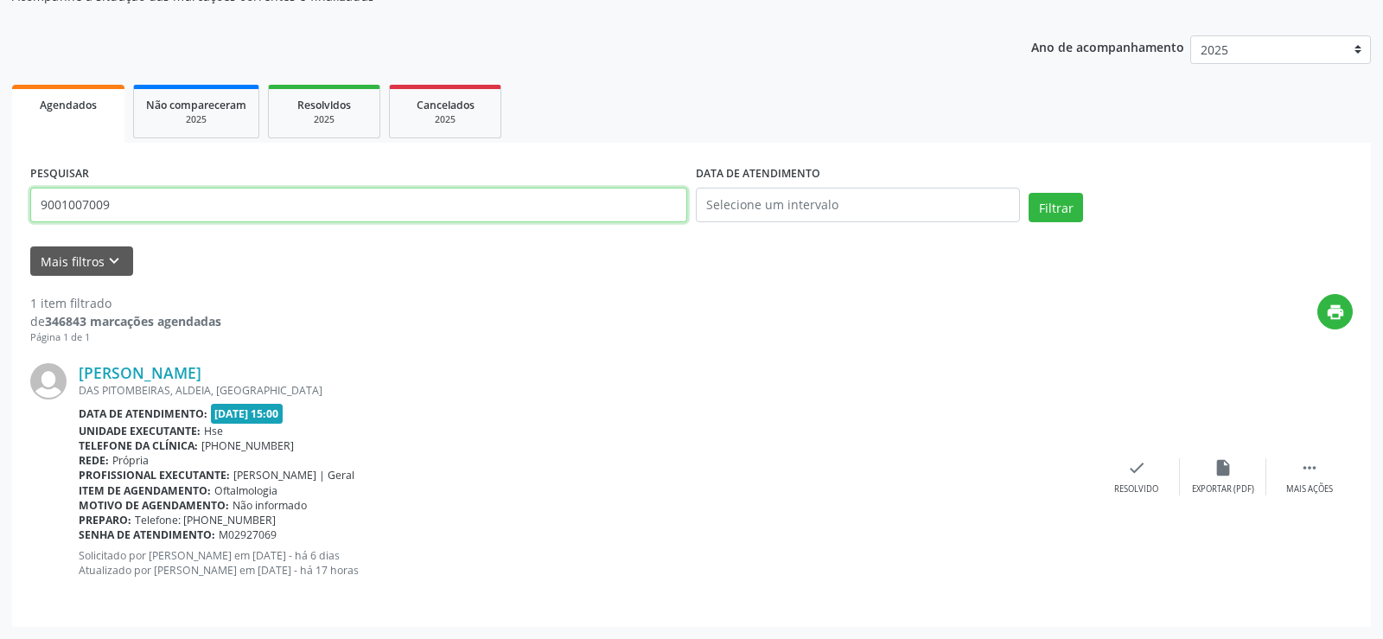
click at [180, 195] on input "9001007009" at bounding box center [358, 205] width 657 height 35
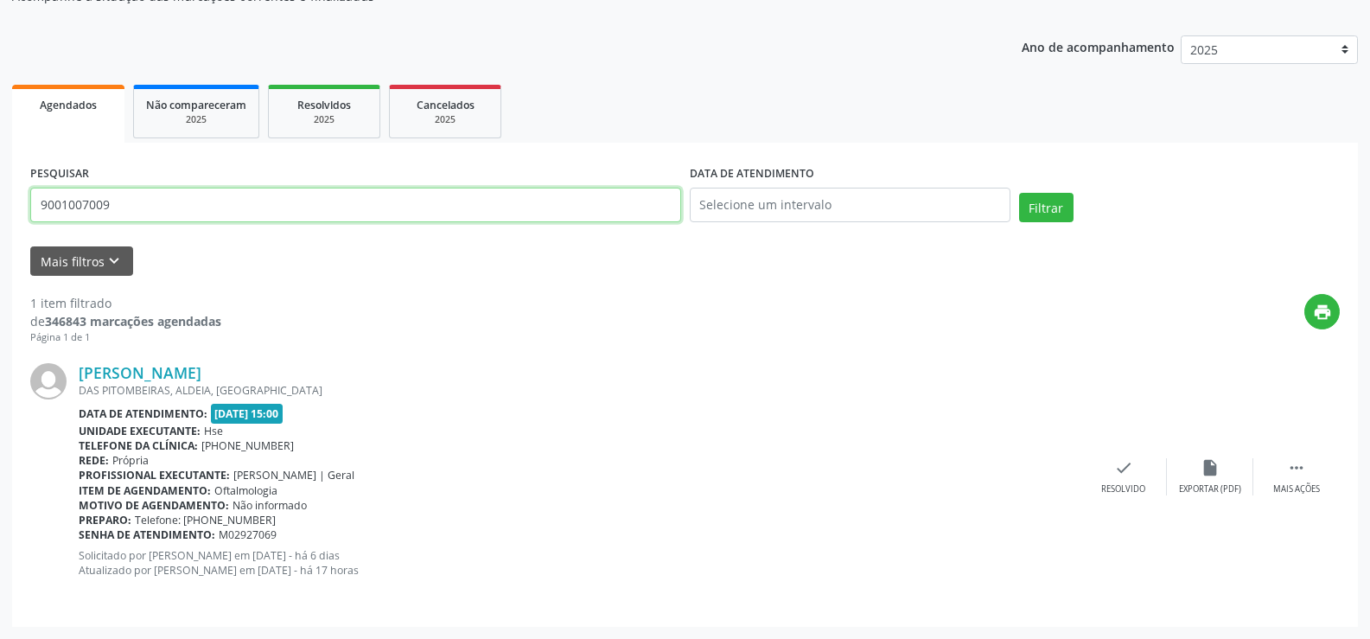
click at [180, 195] on input "9001007009" at bounding box center [355, 205] width 651 height 35
click at [190, 208] on input "9001007009" at bounding box center [355, 205] width 651 height 35
click at [1019, 193] on button "Filtrar" at bounding box center [1046, 207] width 54 height 29
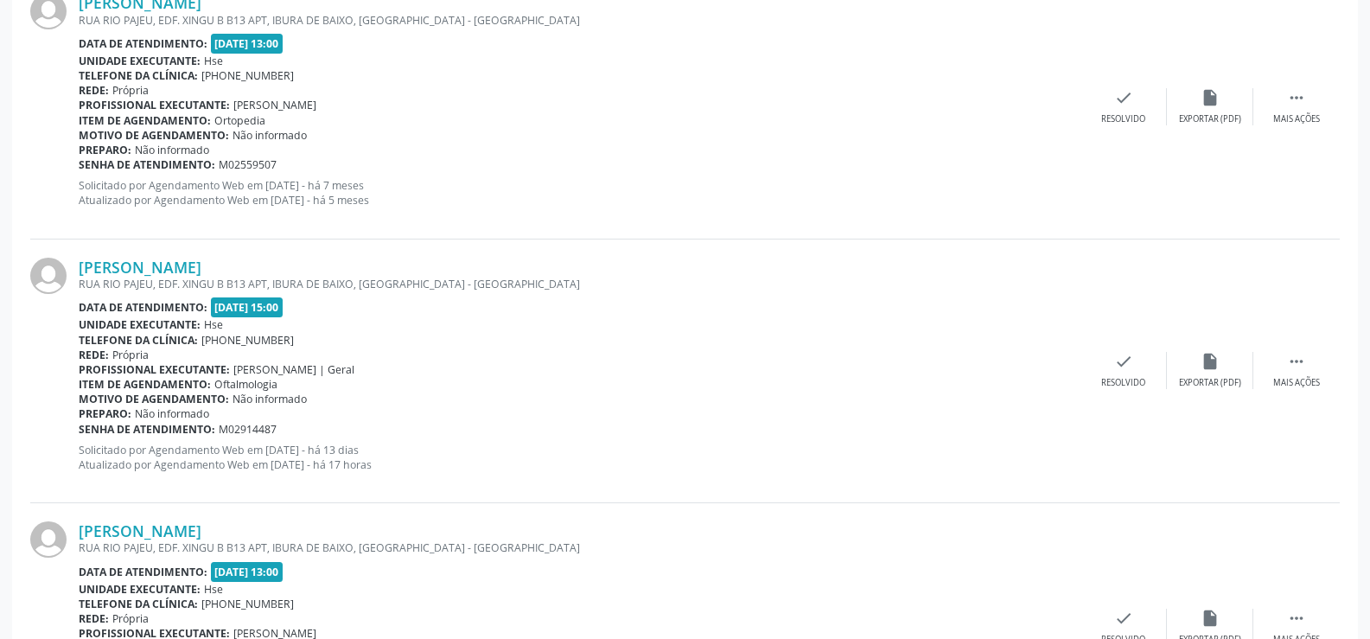
scroll to position [514, 0]
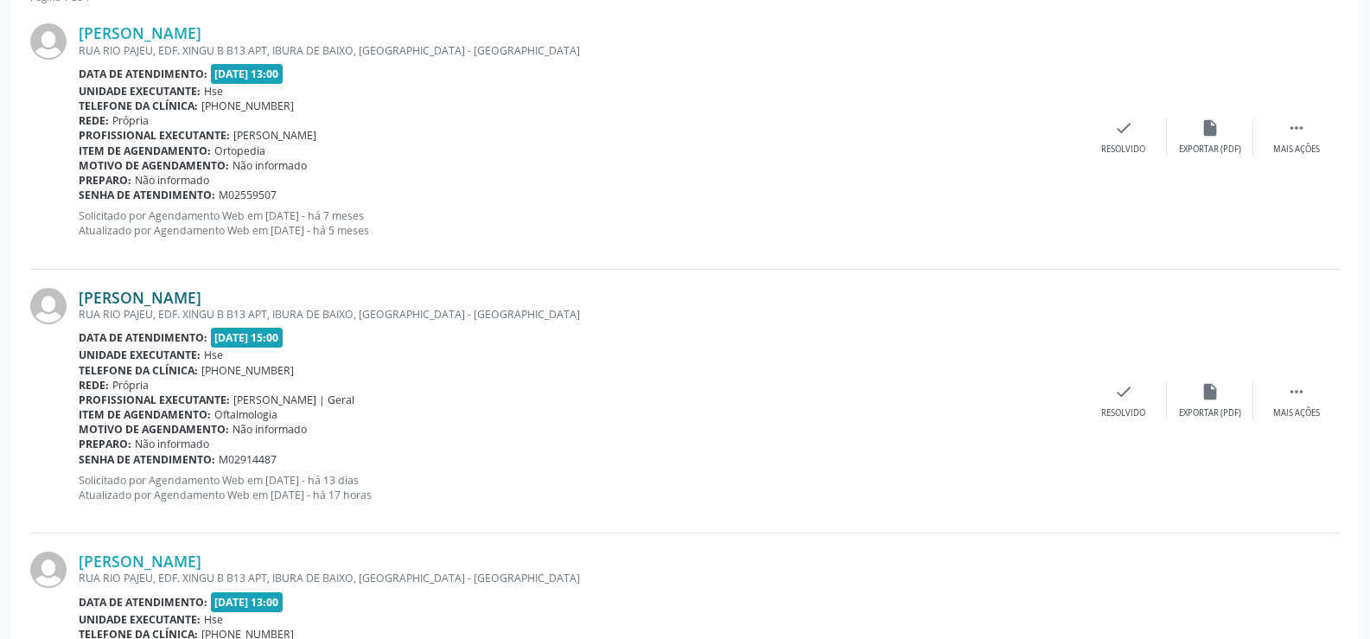
click at [201, 303] on link "[PERSON_NAME]" at bounding box center [140, 297] width 123 height 19
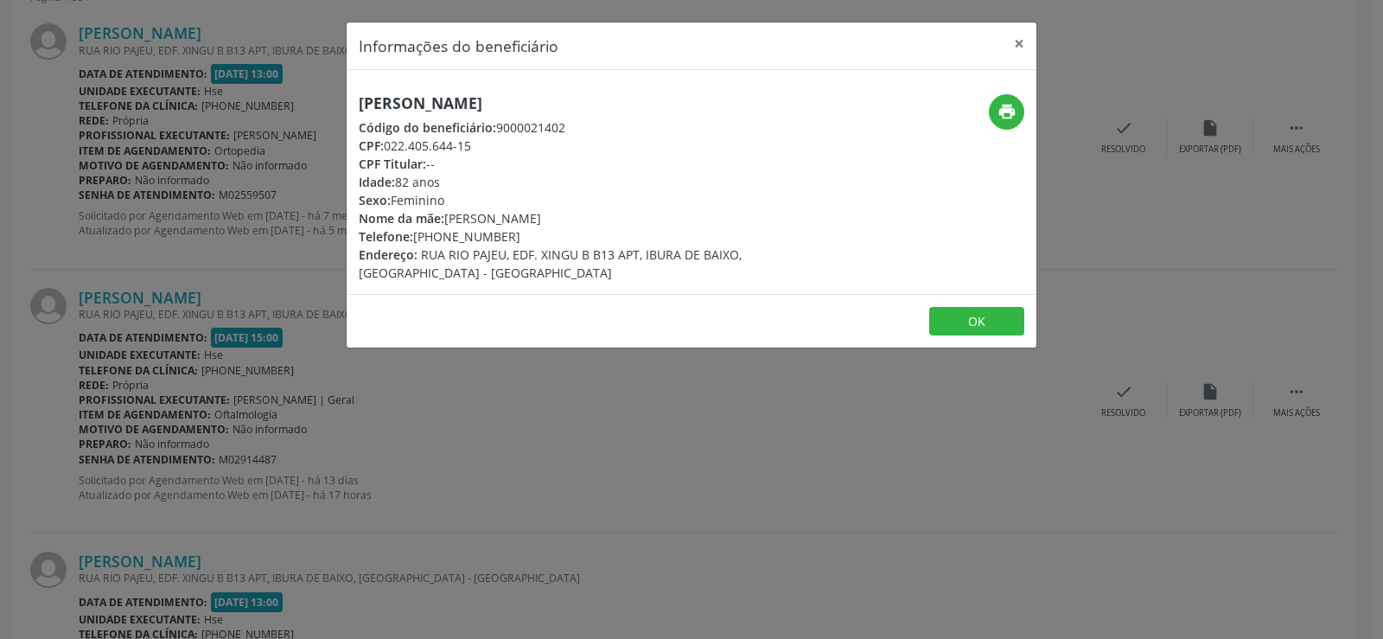
click at [498, 81] on div "[PERSON_NAME] Código do beneficiário: 9000021402 CPF: 022.405.644-15 CPF Titula…" at bounding box center [692, 182] width 690 height 224
click at [501, 106] on h5 "[PERSON_NAME]" at bounding box center [577, 103] width 436 height 18
click at [338, 465] on div "Informações do beneficiário × [PERSON_NAME] Código do beneficiário: 9000021402 …" at bounding box center [691, 319] width 1383 height 639
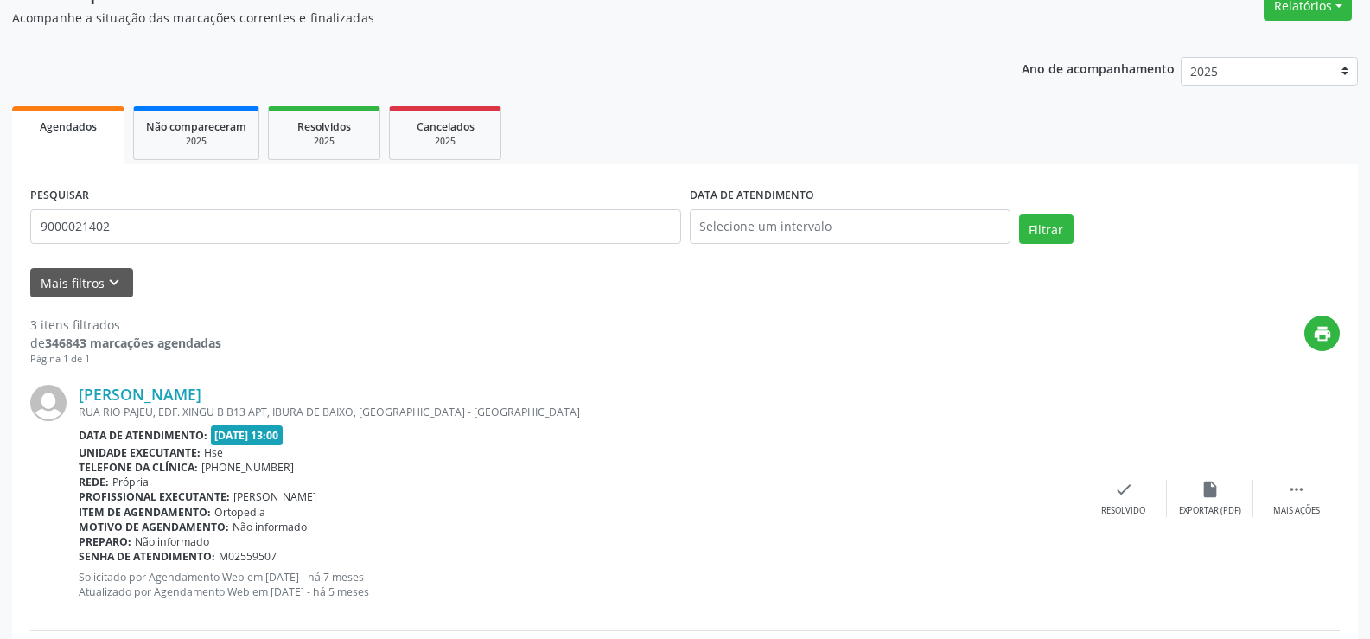
scroll to position [0, 0]
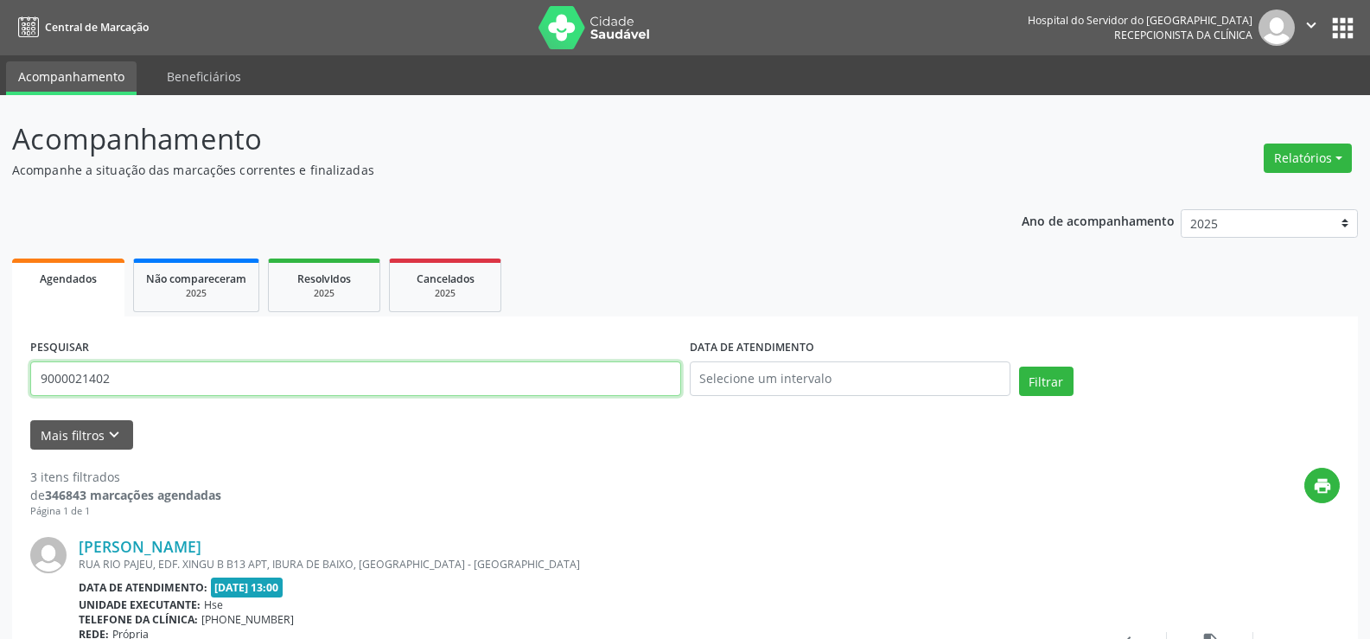
click at [173, 382] on input "9000021402" at bounding box center [355, 378] width 651 height 35
click at [1019, 367] on button "Filtrar" at bounding box center [1046, 381] width 54 height 29
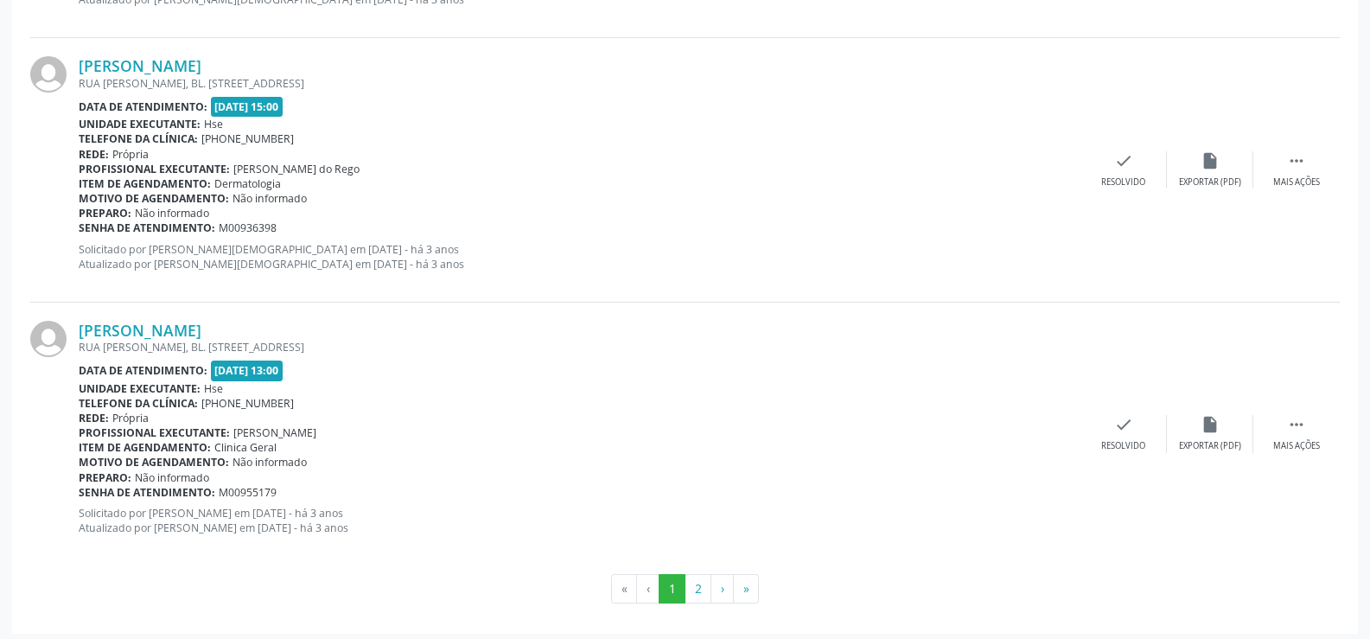
scroll to position [3920, 0]
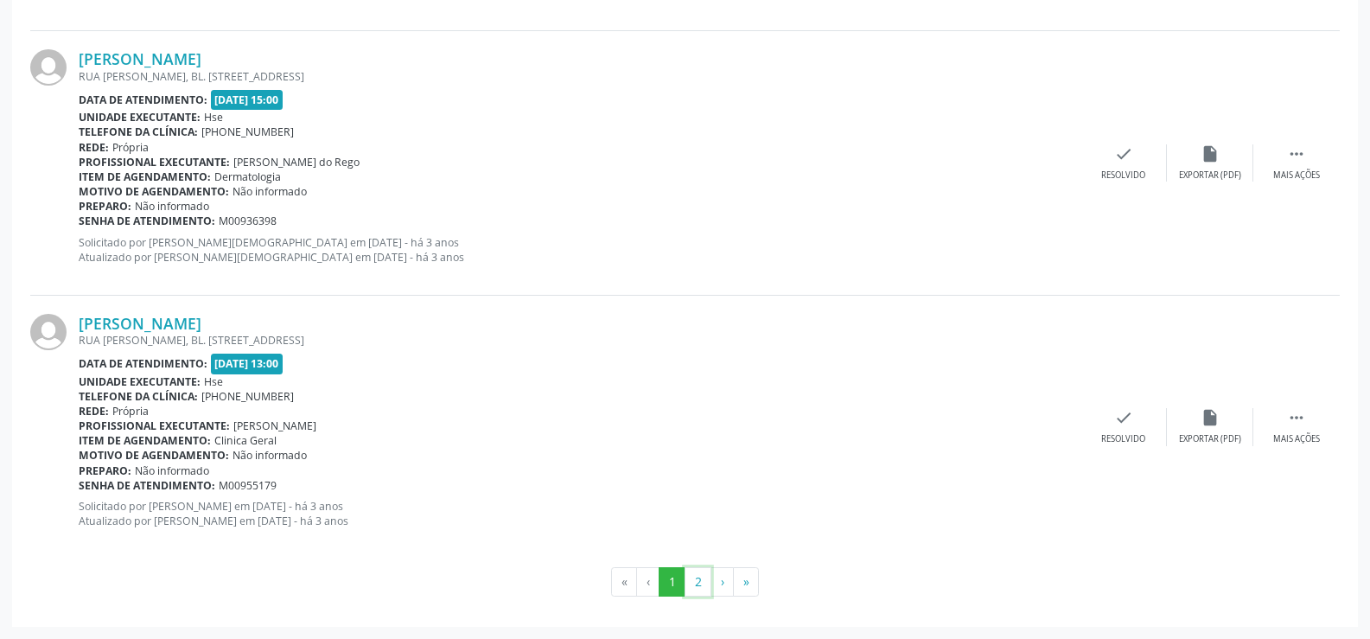
click at [699, 586] on button "2" at bounding box center [698, 581] width 27 height 29
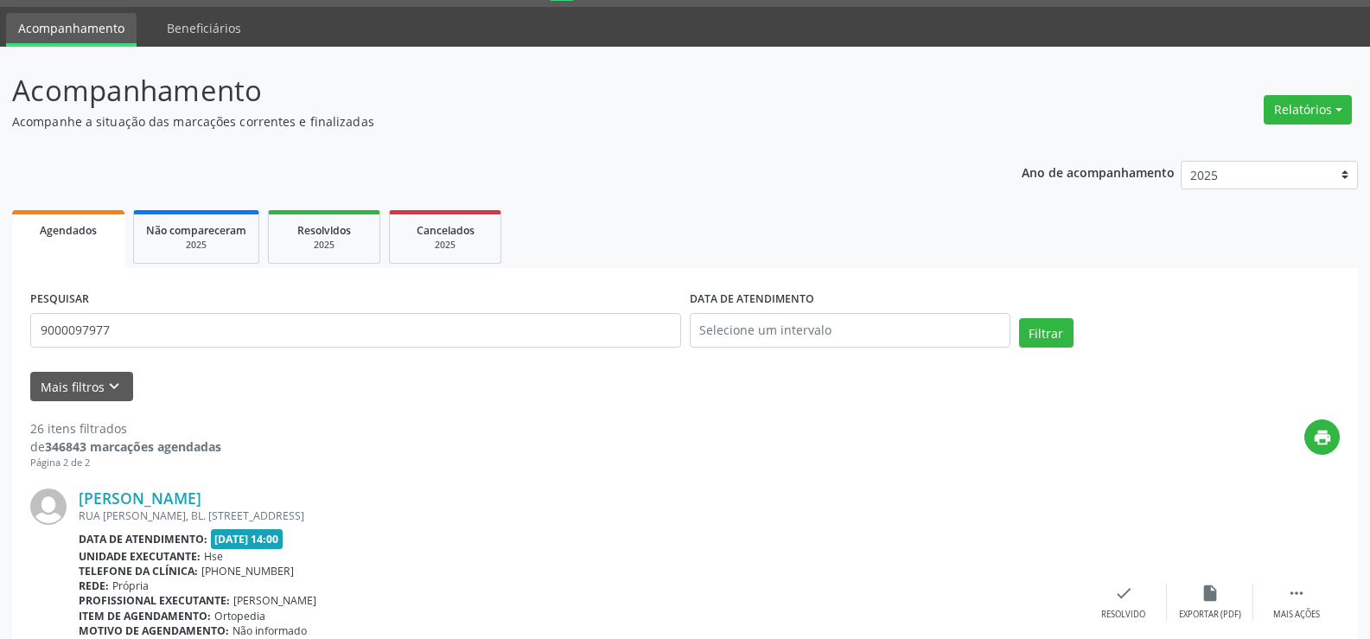
scroll to position [0, 0]
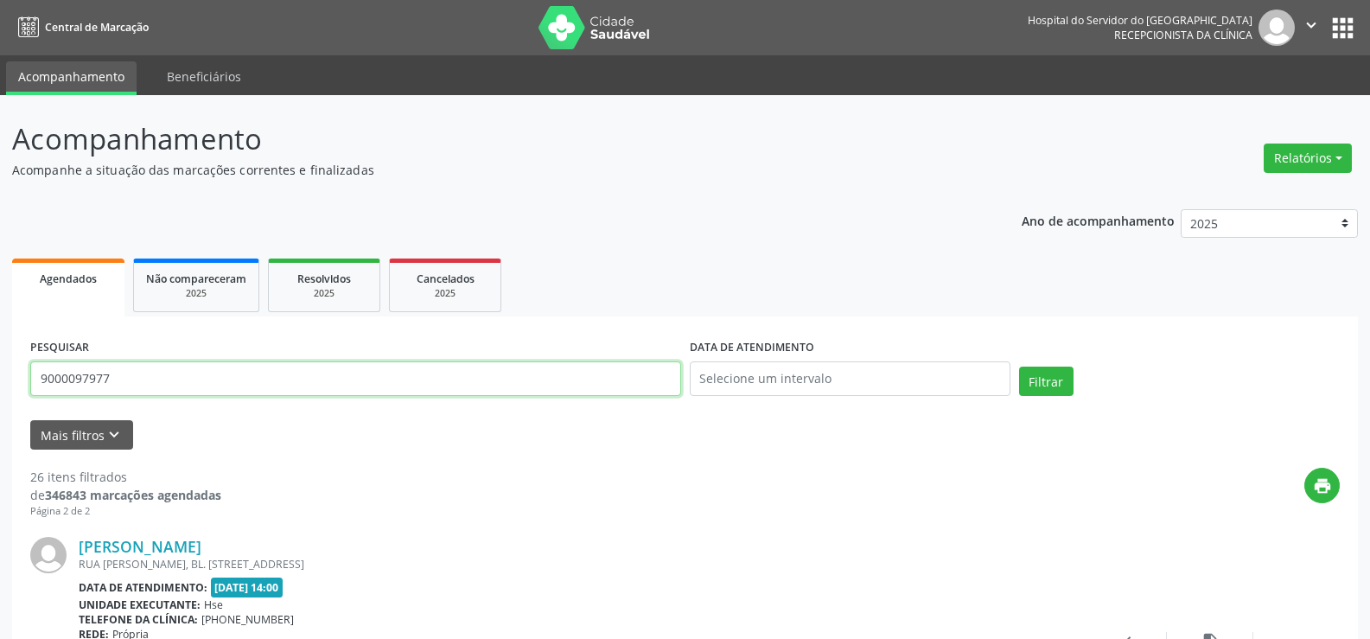
click at [197, 377] on input "9000097977" at bounding box center [355, 378] width 651 height 35
click at [1019, 367] on button "Filtrar" at bounding box center [1046, 381] width 54 height 29
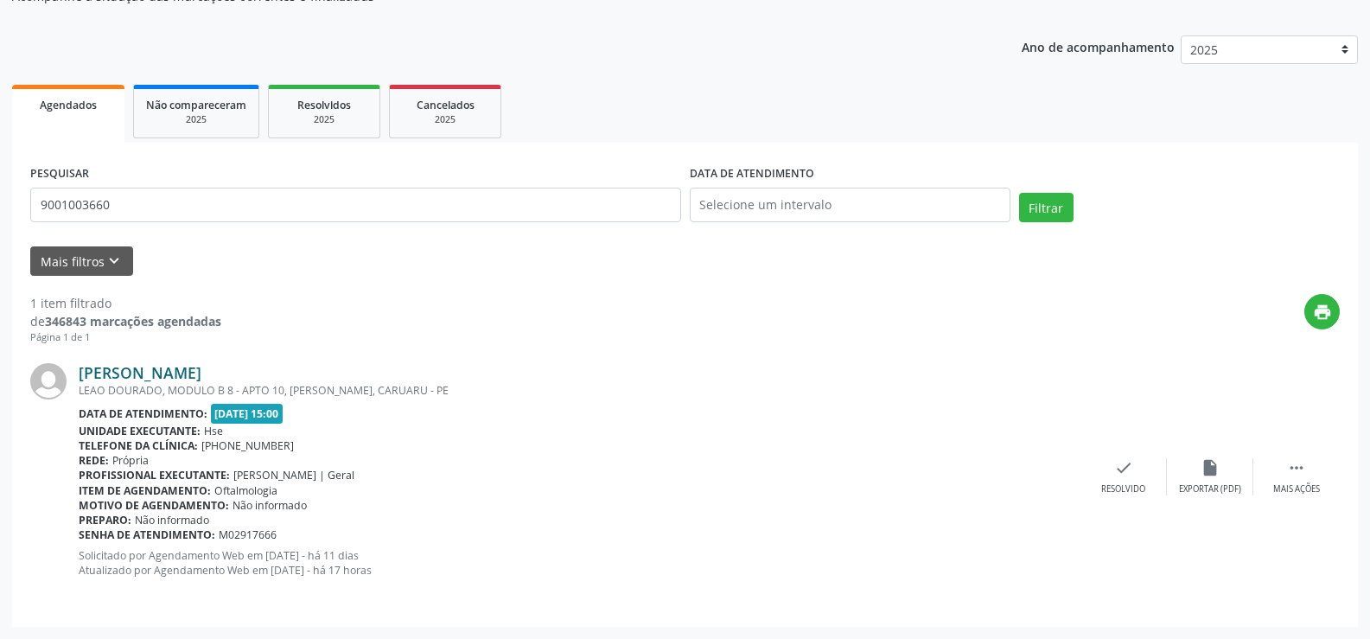
click at [200, 380] on link "[PERSON_NAME]" at bounding box center [140, 372] width 123 height 19
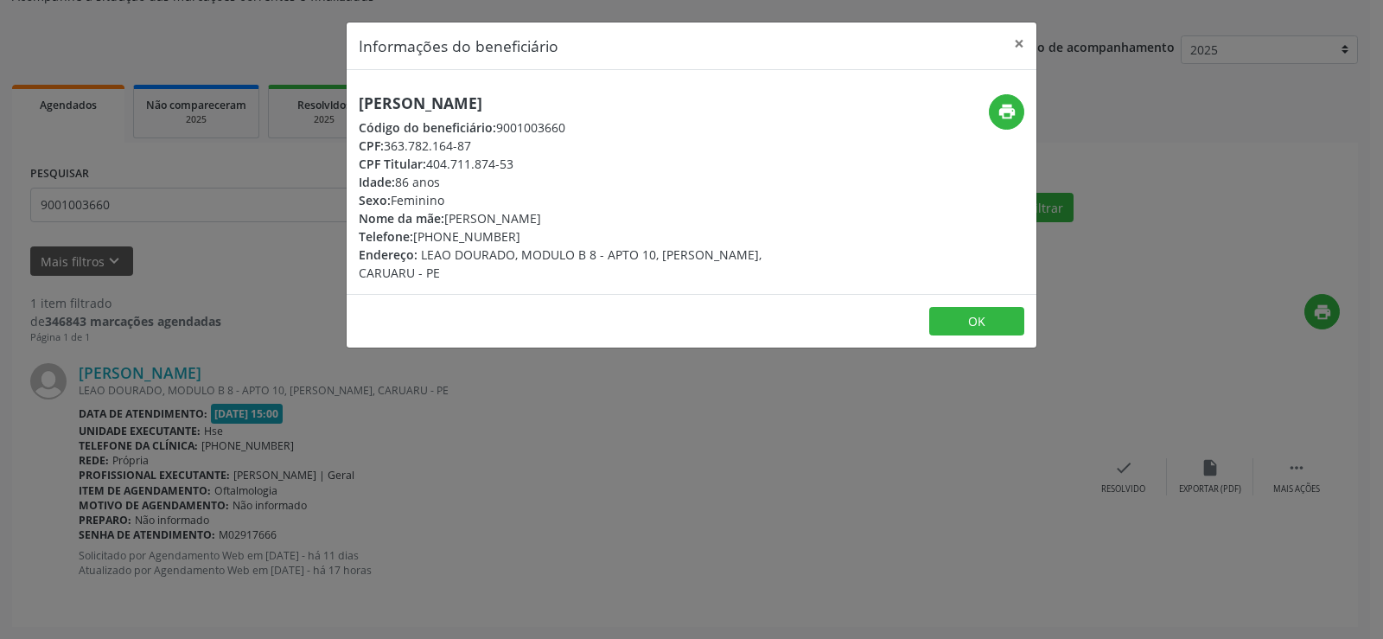
click at [520, 112] on h5 "[PERSON_NAME]" at bounding box center [577, 103] width 436 height 18
click at [136, 338] on div "Informações do beneficiário × [PERSON_NAME] Código do beneficiário: 9001003660 …" at bounding box center [691, 319] width 1383 height 639
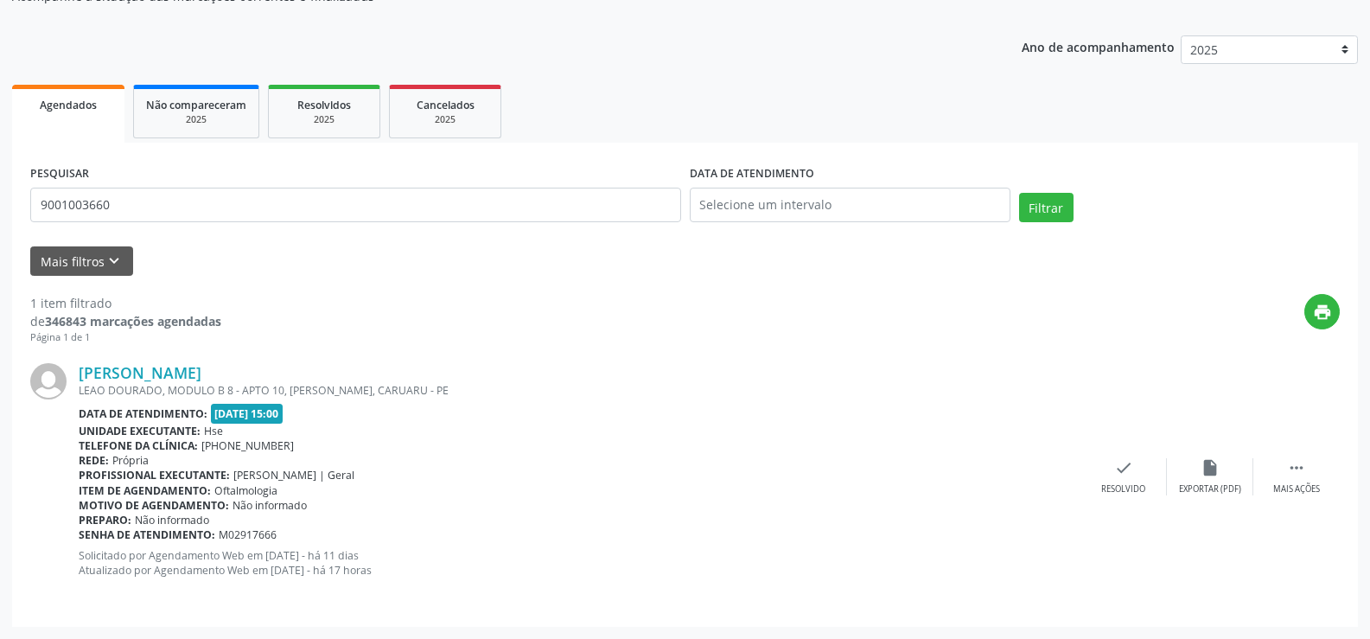
click at [196, 228] on div "PESQUISAR 9001003660" at bounding box center [356, 197] width 660 height 73
click at [191, 220] on input "9001003660" at bounding box center [355, 205] width 651 height 35
click at [1019, 193] on button "Filtrar" at bounding box center [1046, 207] width 54 height 29
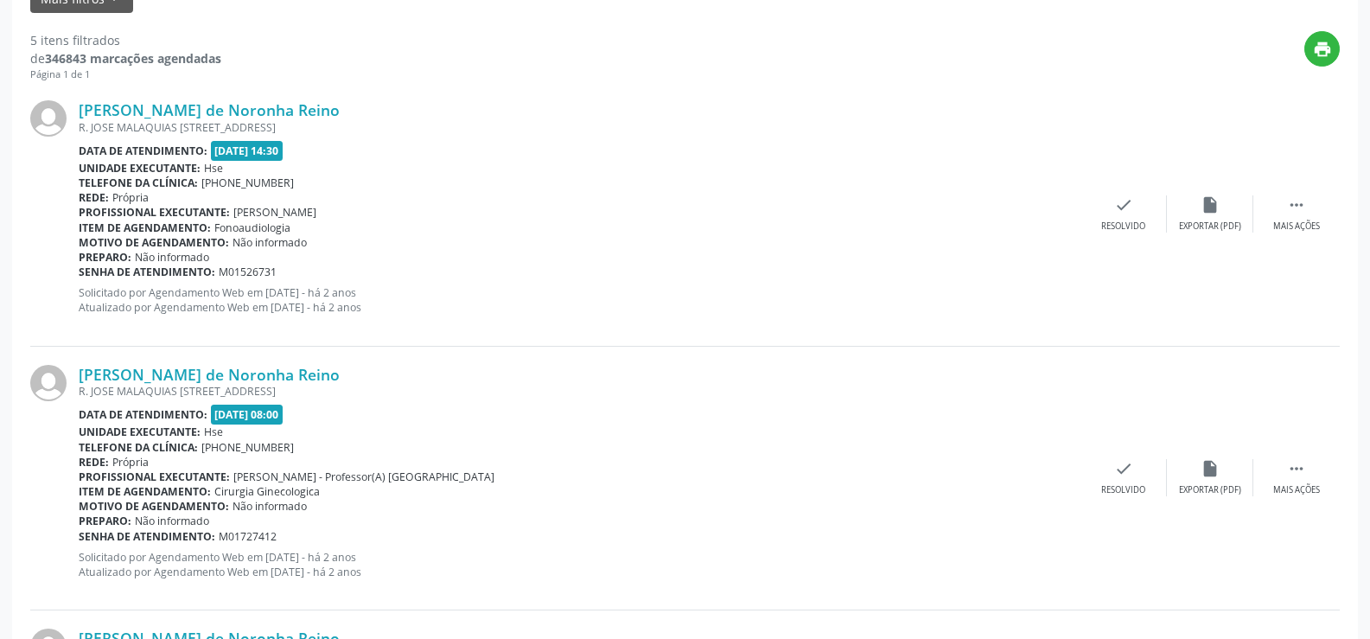
scroll to position [0, 0]
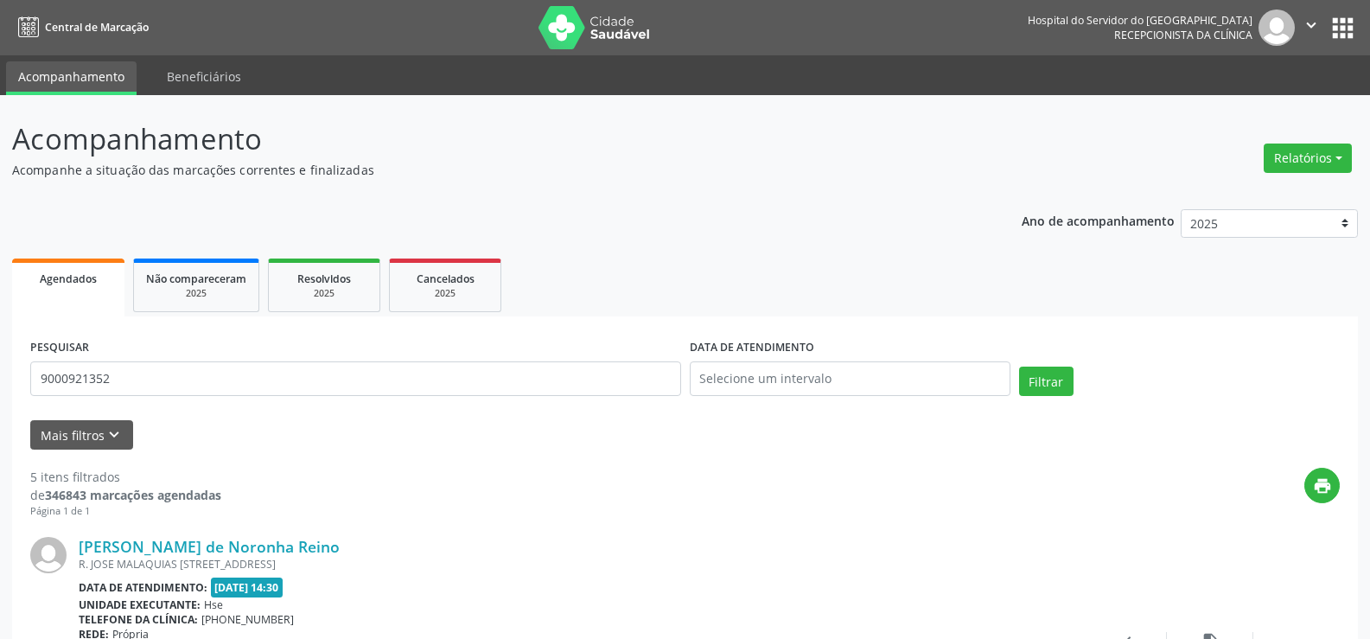
click at [246, 410] on form "PESQUISAR 9000921352 DATA DE ATENDIMENTO Filtrar UNIDADE EXECUTANTE Selecione u…" at bounding box center [685, 392] width 1310 height 115
click at [246, 389] on input "9000921352" at bounding box center [355, 378] width 651 height 35
click at [1019, 367] on button "Filtrar" at bounding box center [1046, 381] width 54 height 29
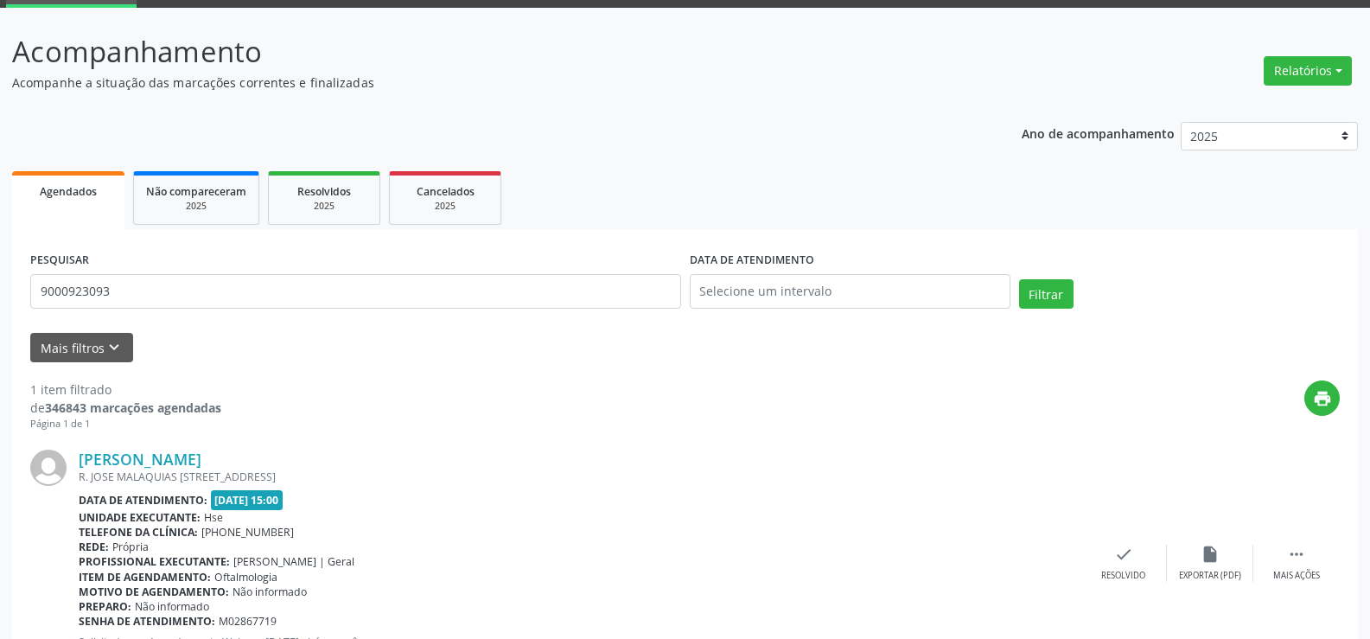
scroll to position [174, 0]
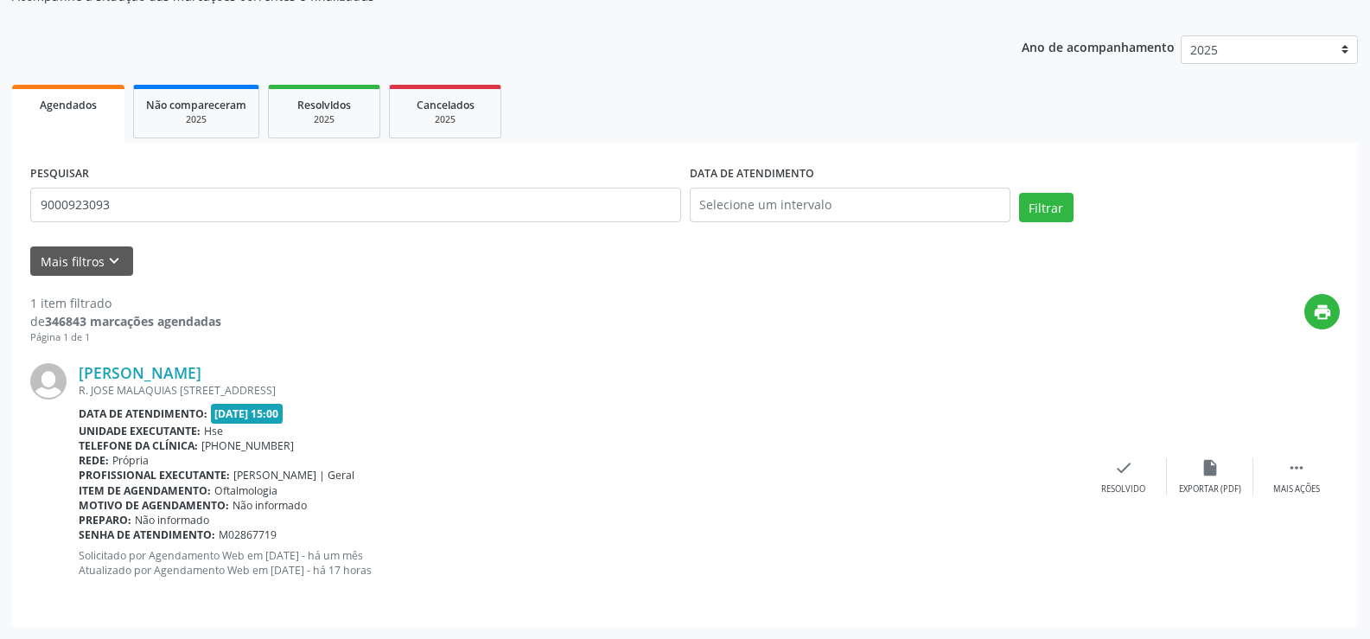
click at [202, 362] on div "[PERSON_NAME] R. JOSE MALAQUIAS [STREET_ADDRESS] Data de atendimento: [DATE] 15…" at bounding box center [685, 476] width 1310 height 263
click at [201, 367] on link "[PERSON_NAME]" at bounding box center [140, 372] width 123 height 19
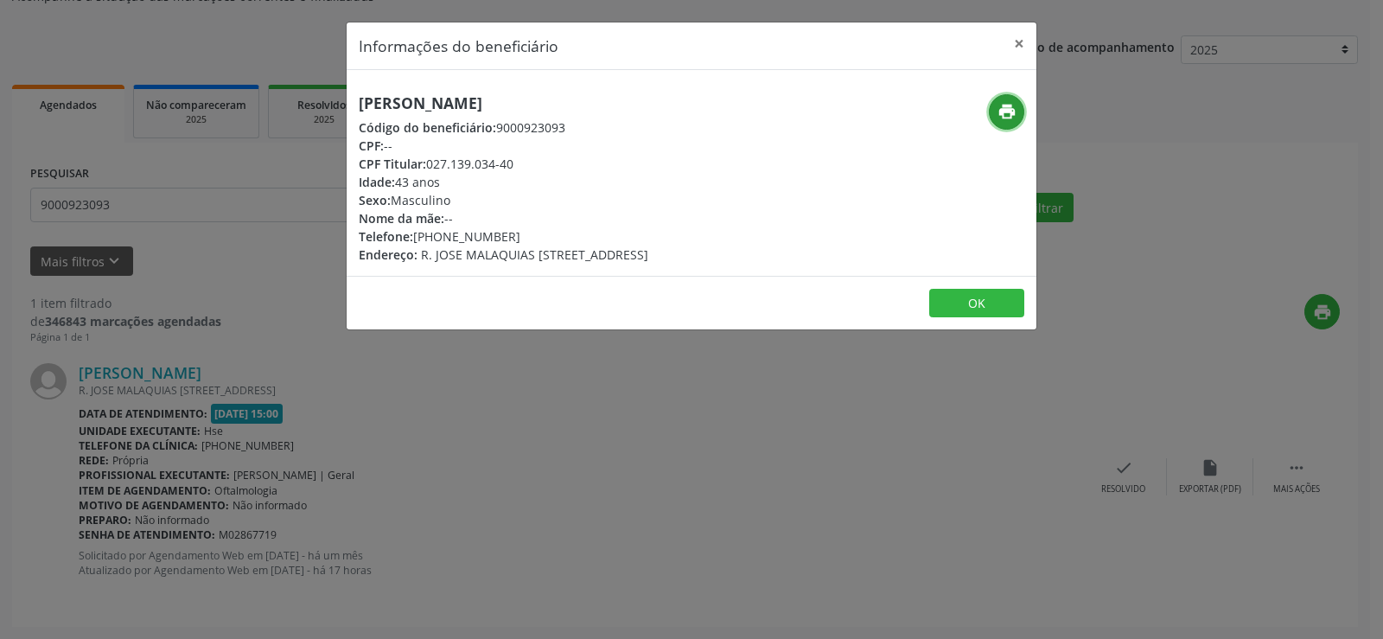
click at [1000, 115] on icon "print" at bounding box center [1007, 111] width 19 height 19
click at [191, 228] on div "Informações do beneficiário × [PERSON_NAME] Código do beneficiário: 9000923093 …" at bounding box center [691, 319] width 1383 height 639
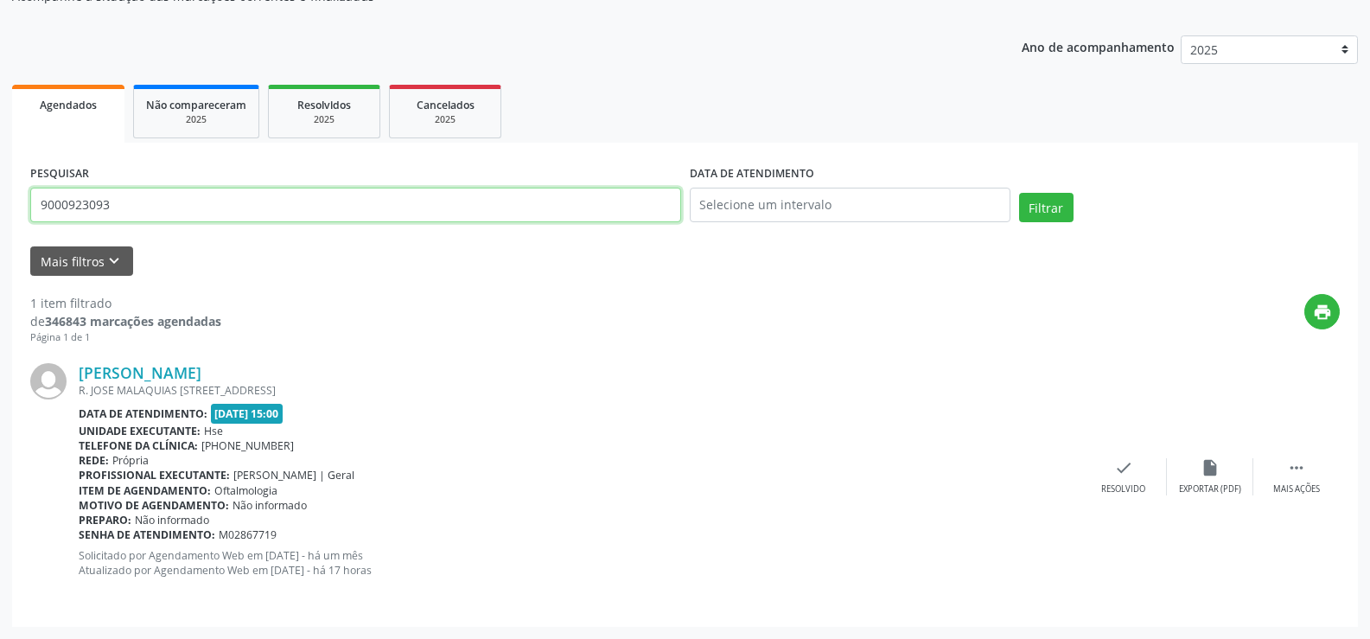
click at [170, 189] on input "9000923093" at bounding box center [355, 205] width 651 height 35
click at [1019, 193] on button "Filtrar" at bounding box center [1046, 207] width 54 height 29
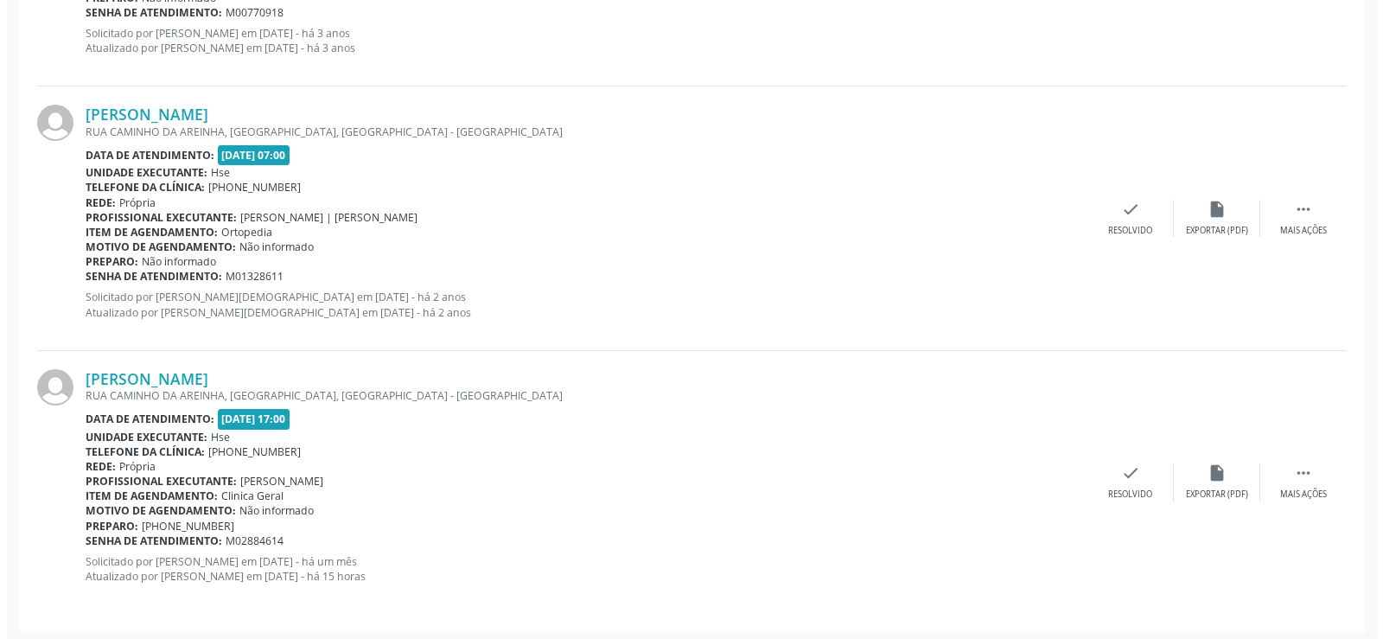
scroll to position [1229, 0]
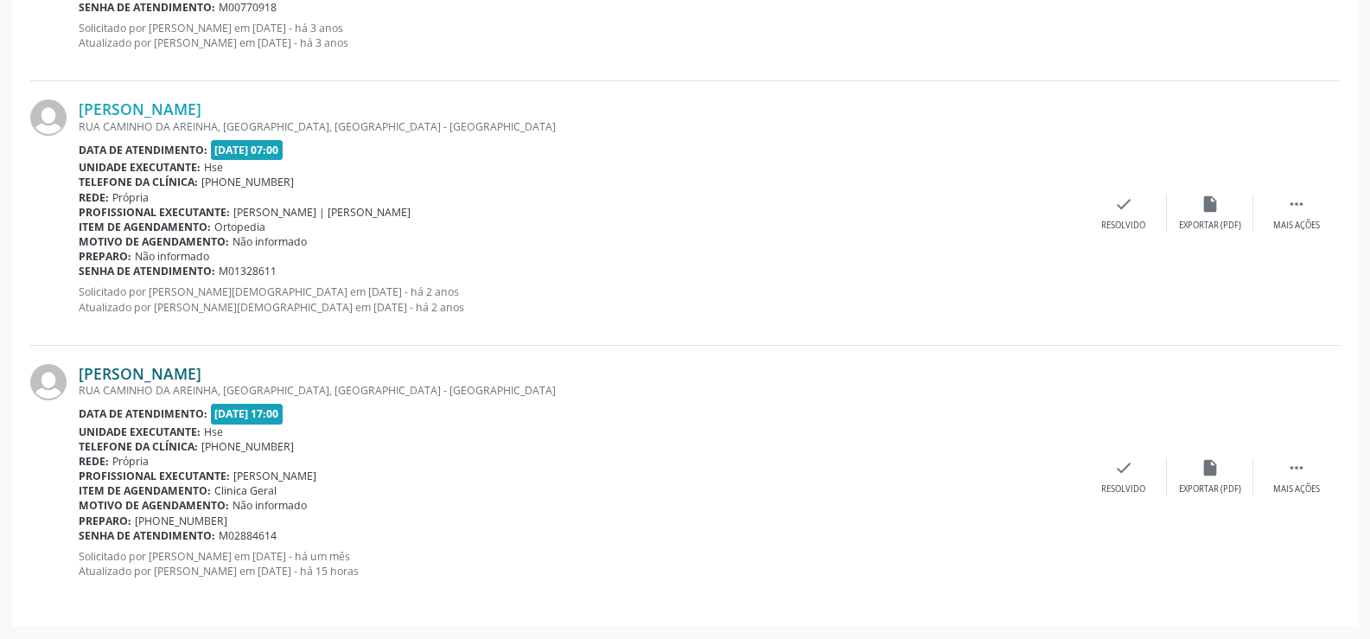
click at [201, 375] on link "[PERSON_NAME]" at bounding box center [140, 373] width 123 height 19
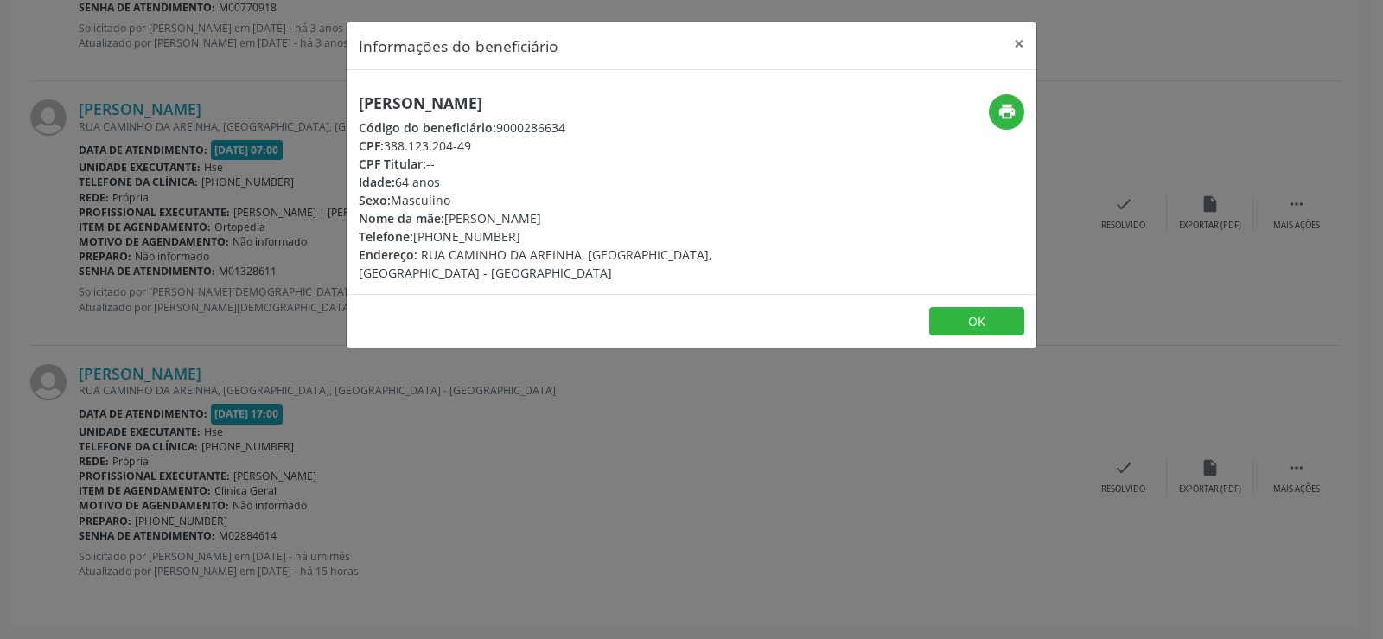
click at [503, 110] on h5 "[PERSON_NAME]" at bounding box center [577, 103] width 436 height 18
click at [137, 493] on div "Informações do beneficiário × [PERSON_NAME] Código do beneficiário: 9000286634 …" at bounding box center [691, 319] width 1383 height 639
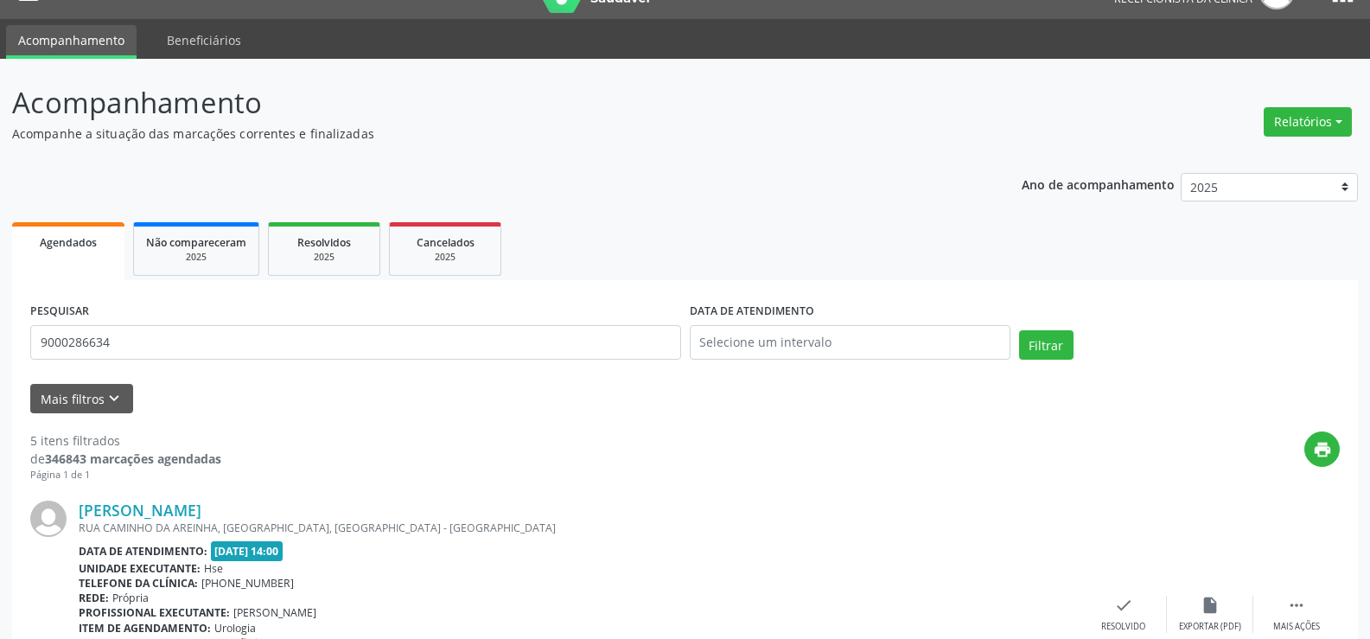
scroll to position [0, 0]
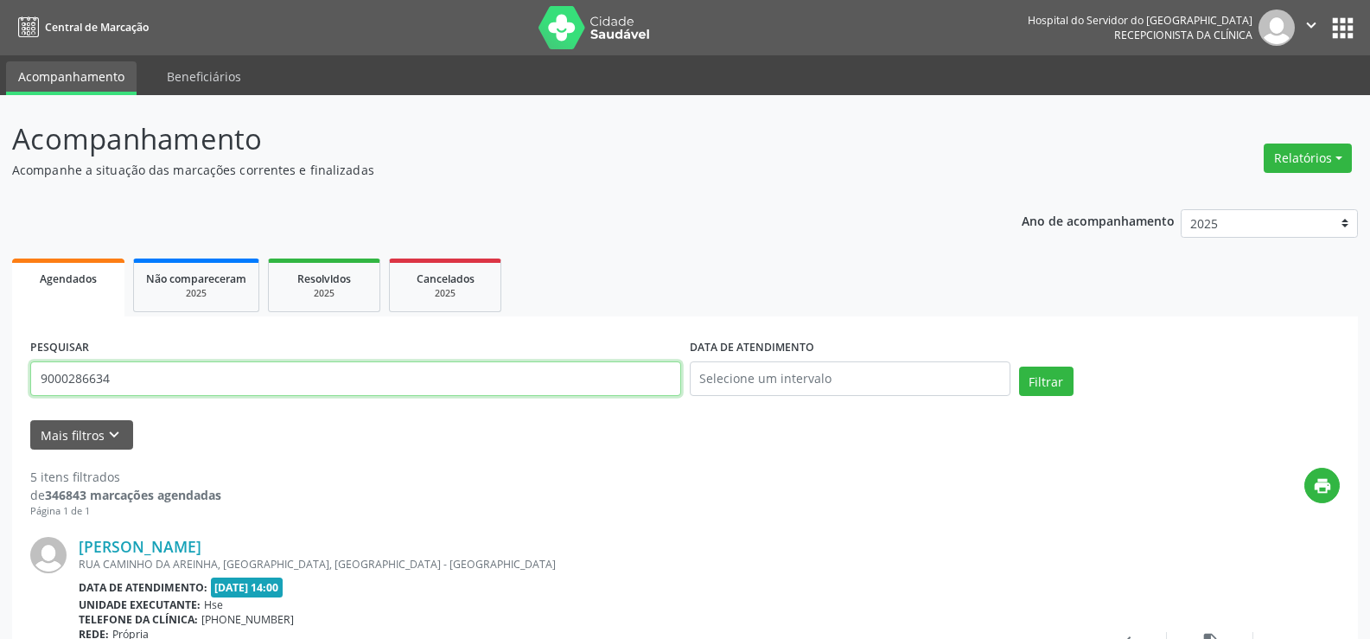
click at [203, 375] on input "9000286634" at bounding box center [355, 378] width 651 height 35
click at [1019, 367] on button "Filtrar" at bounding box center [1046, 381] width 54 height 29
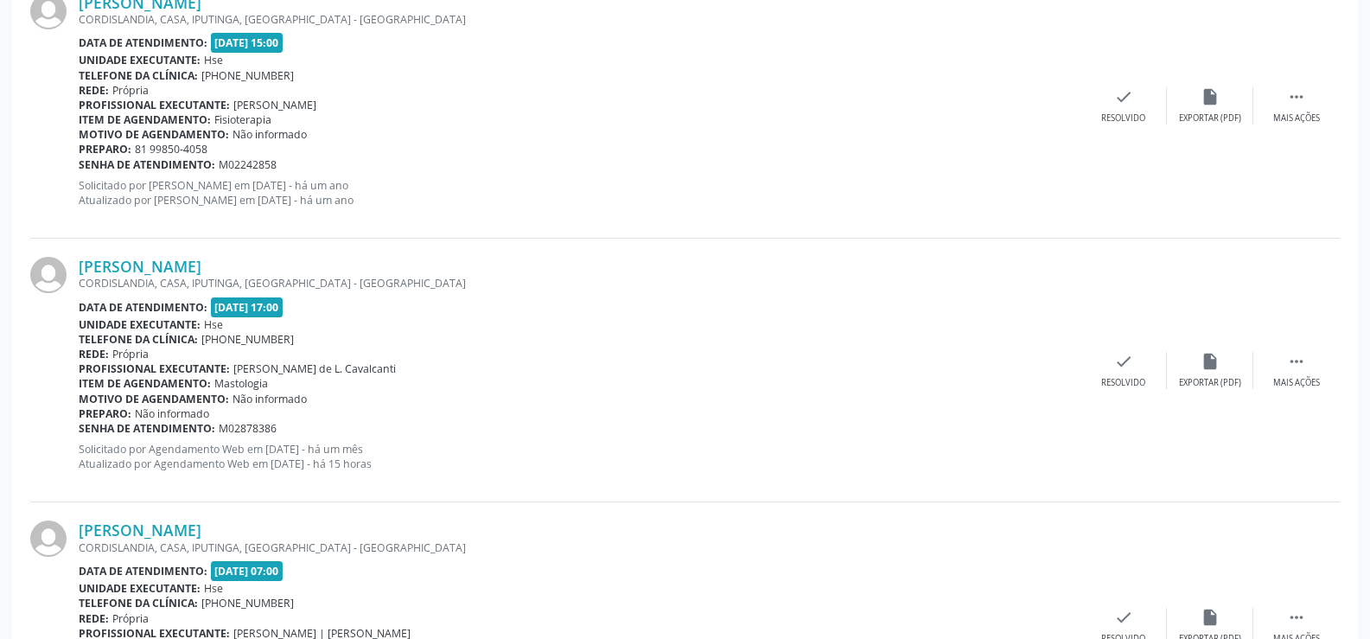
scroll to position [778, 0]
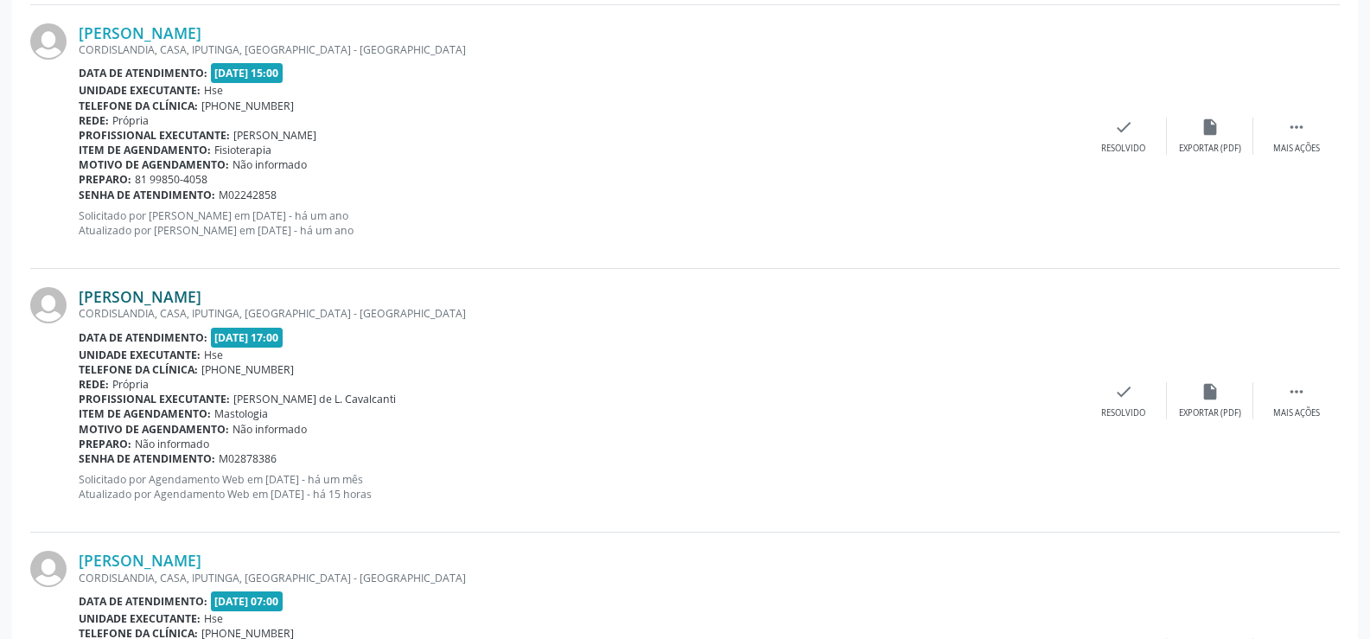
click at [201, 287] on link "[PERSON_NAME]" at bounding box center [140, 296] width 123 height 19
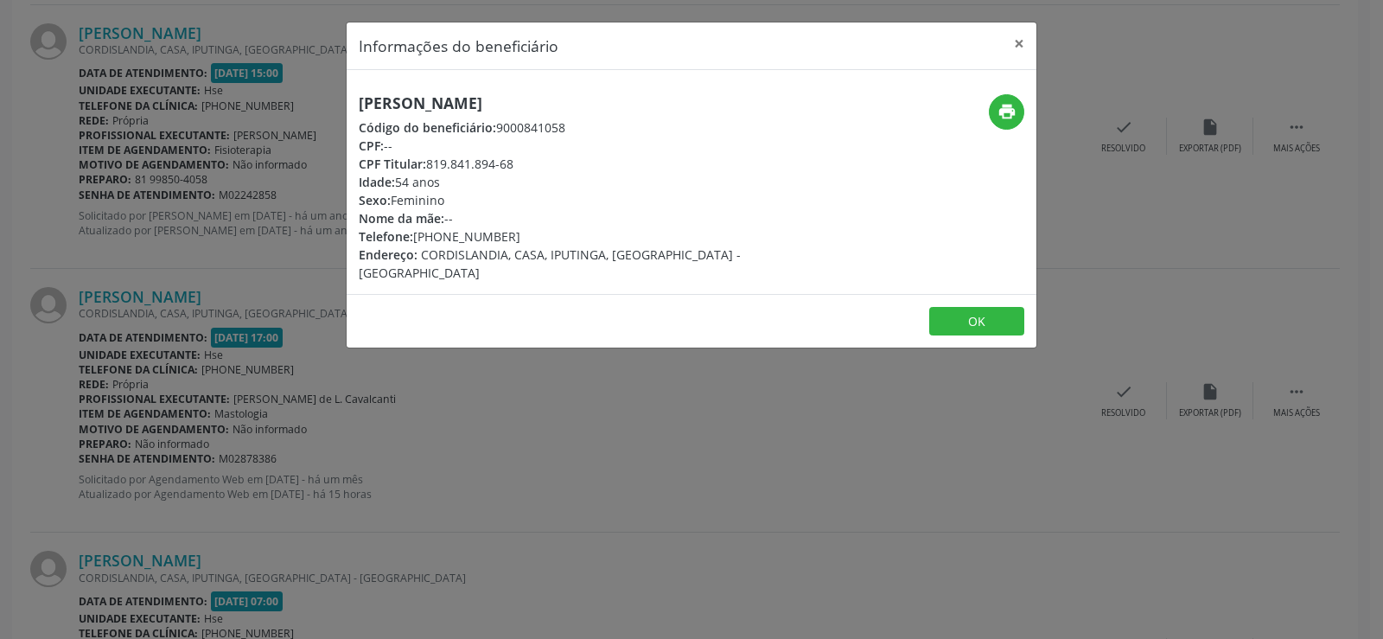
click at [530, 95] on h5 "[PERSON_NAME]" at bounding box center [577, 103] width 436 height 18
click at [174, 336] on div "Informações do beneficiário × [PERSON_NAME] Código do beneficiário: 9000841058 …" at bounding box center [691, 319] width 1383 height 639
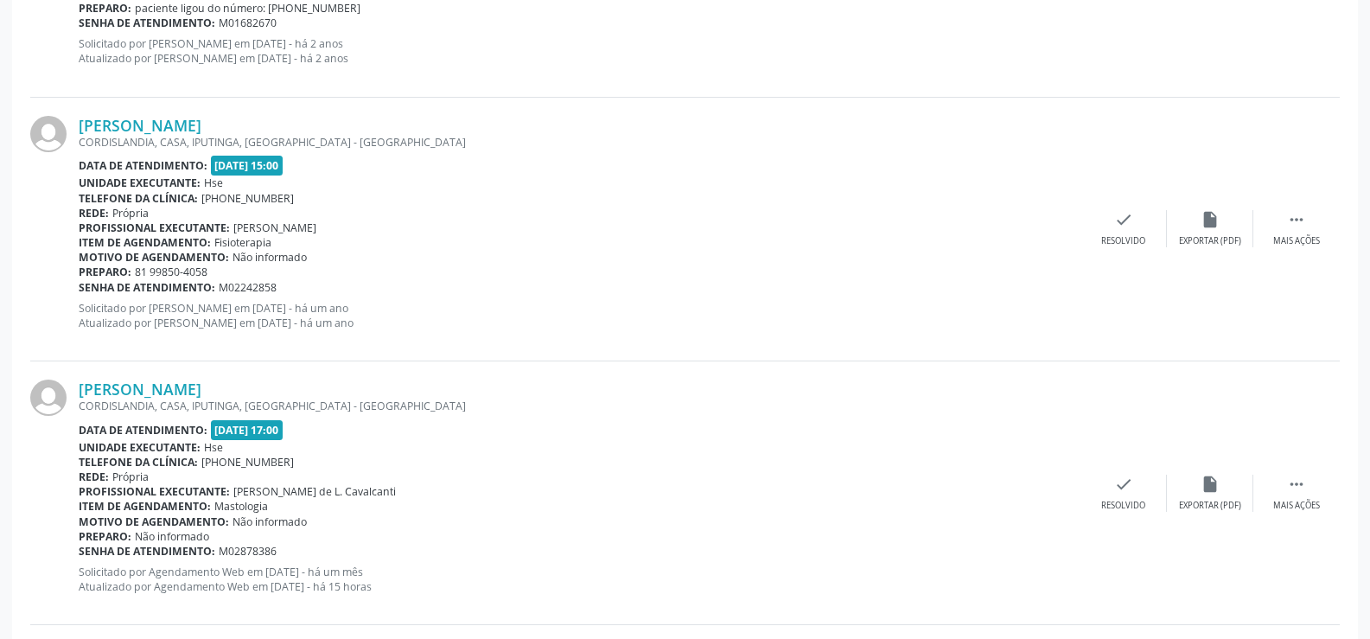
scroll to position [432, 0]
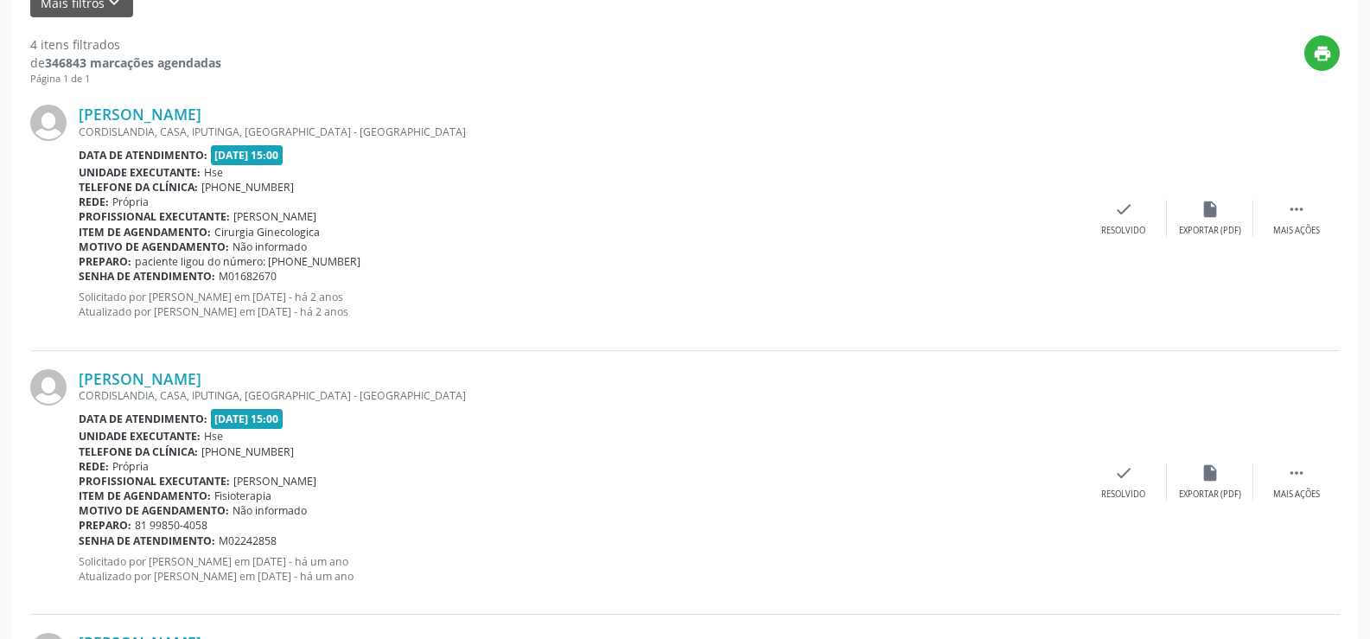
click at [122, 487] on b "Profissional executante:" at bounding box center [154, 481] width 151 height 15
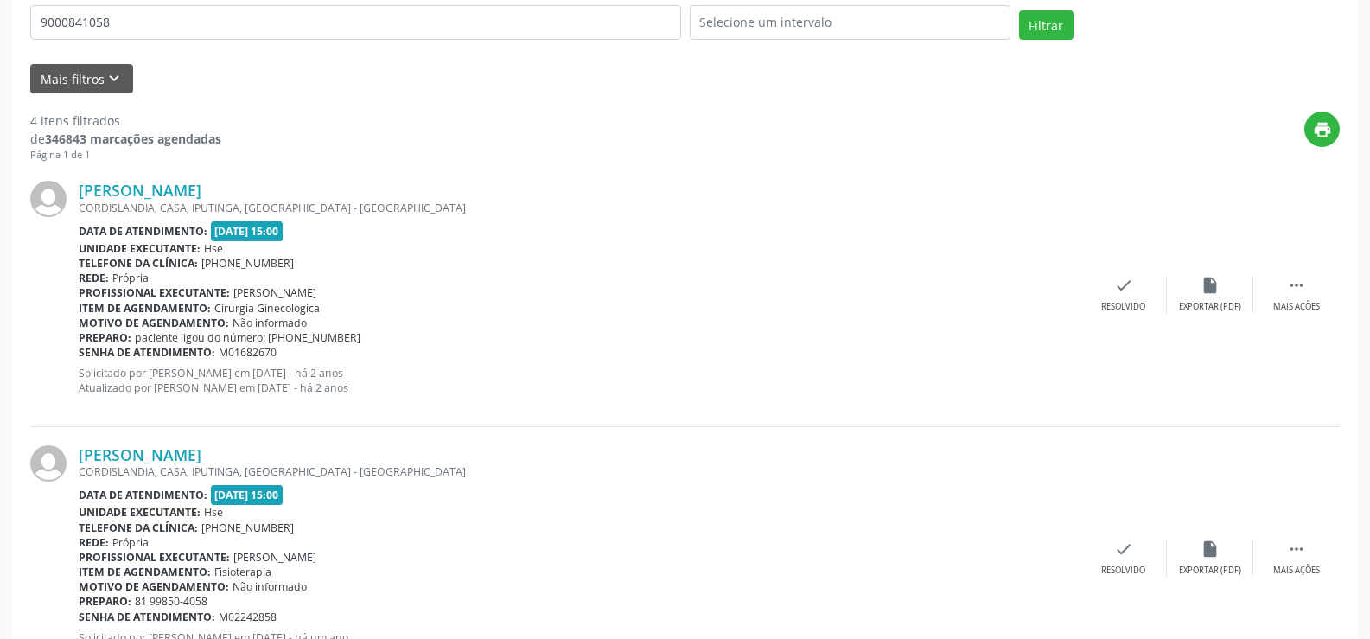
scroll to position [0, 0]
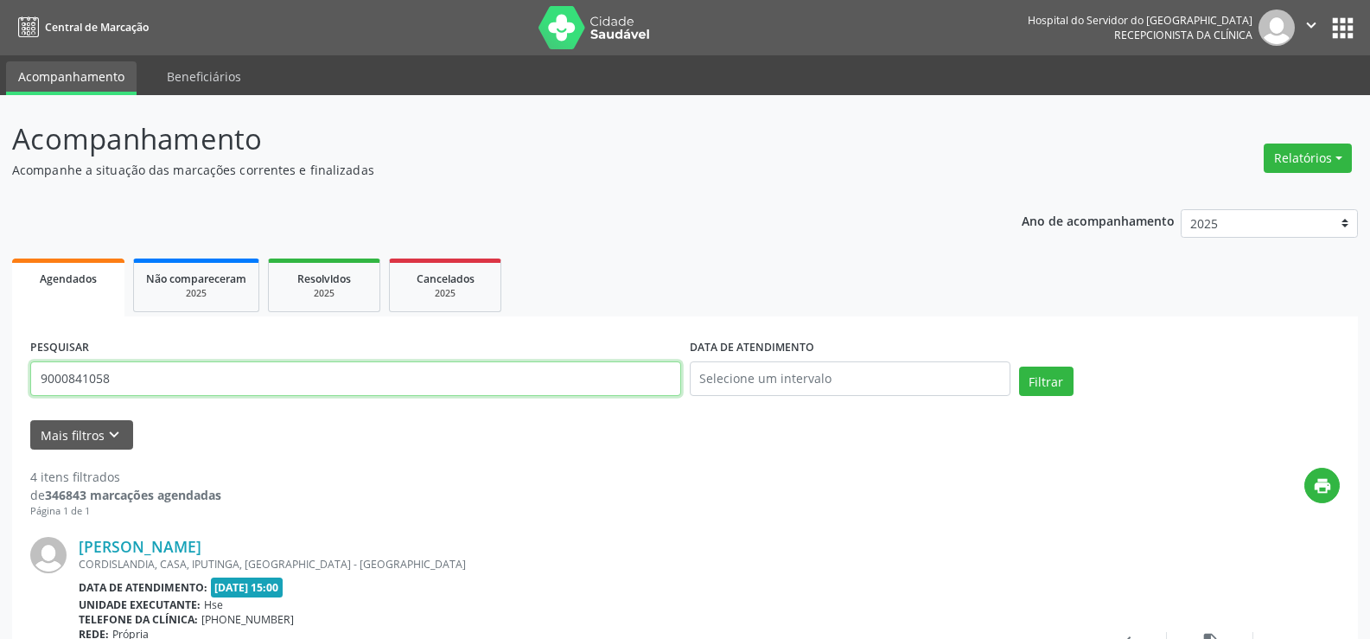
click at [227, 379] on input "9000841058" at bounding box center [355, 378] width 651 height 35
click at [1019, 367] on button "Filtrar" at bounding box center [1046, 381] width 54 height 29
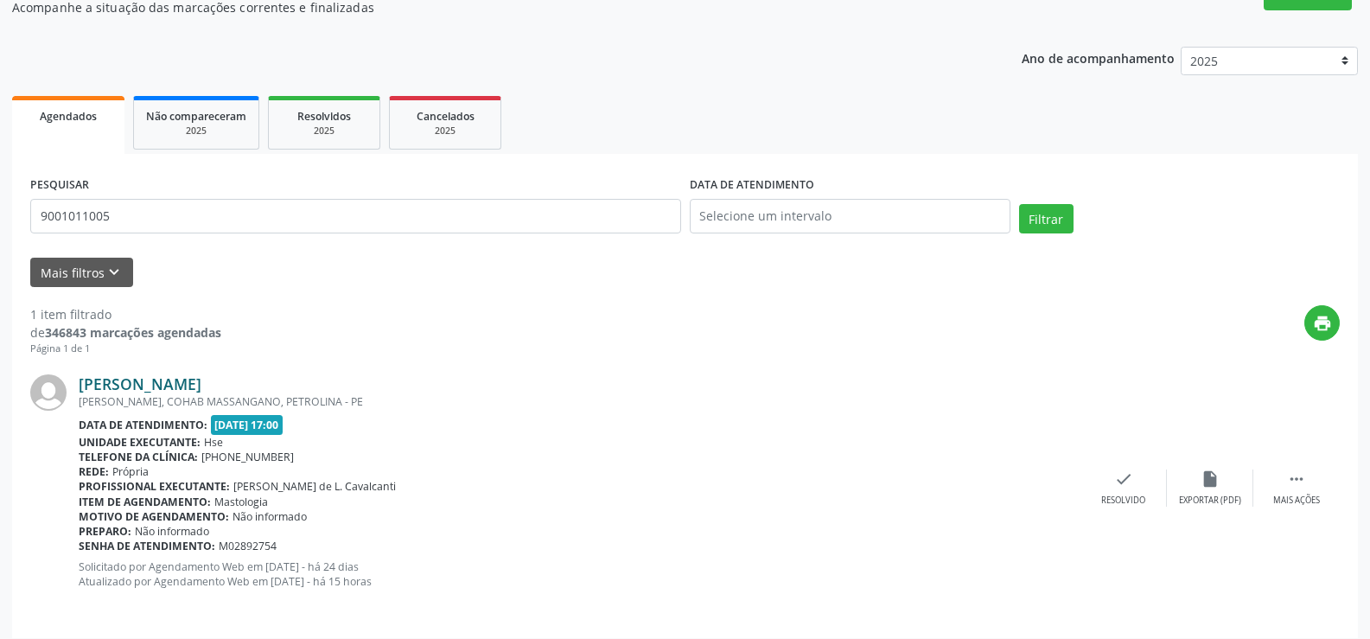
scroll to position [174, 0]
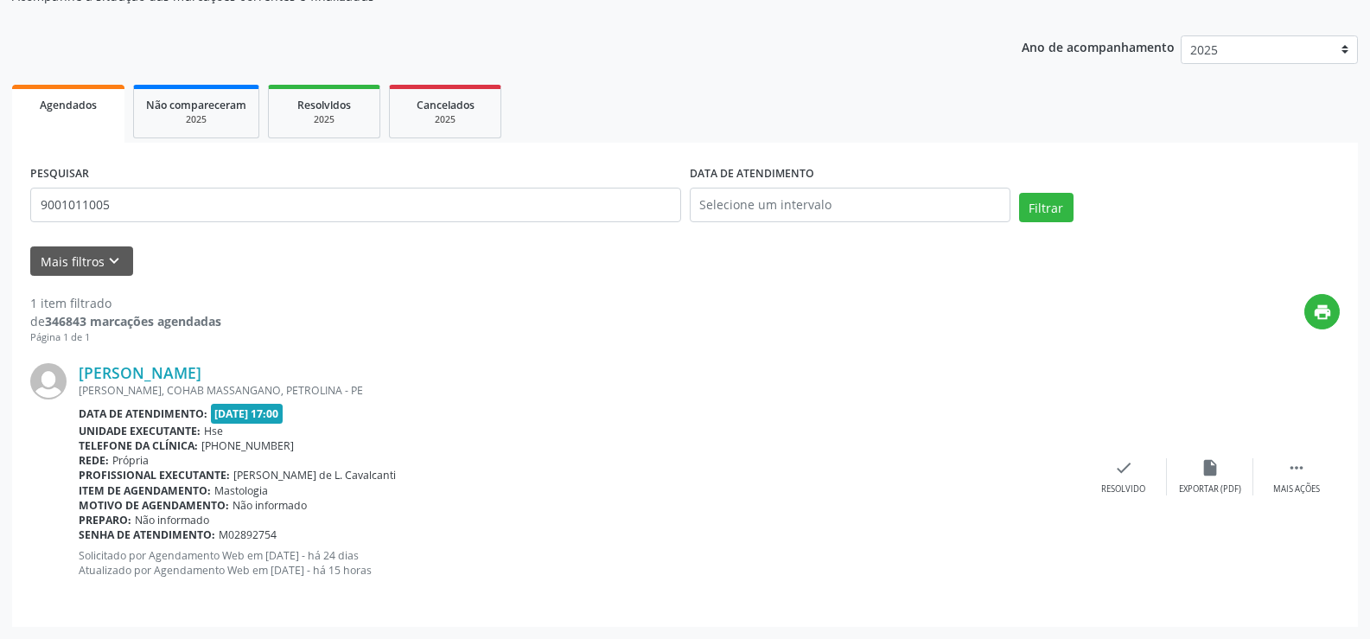
click at [237, 390] on div "[PERSON_NAME], COHAB MASSANGANO, PETROLINA - PE" at bounding box center [580, 390] width 1002 height 15
click at [201, 380] on link "[PERSON_NAME]" at bounding box center [140, 372] width 123 height 19
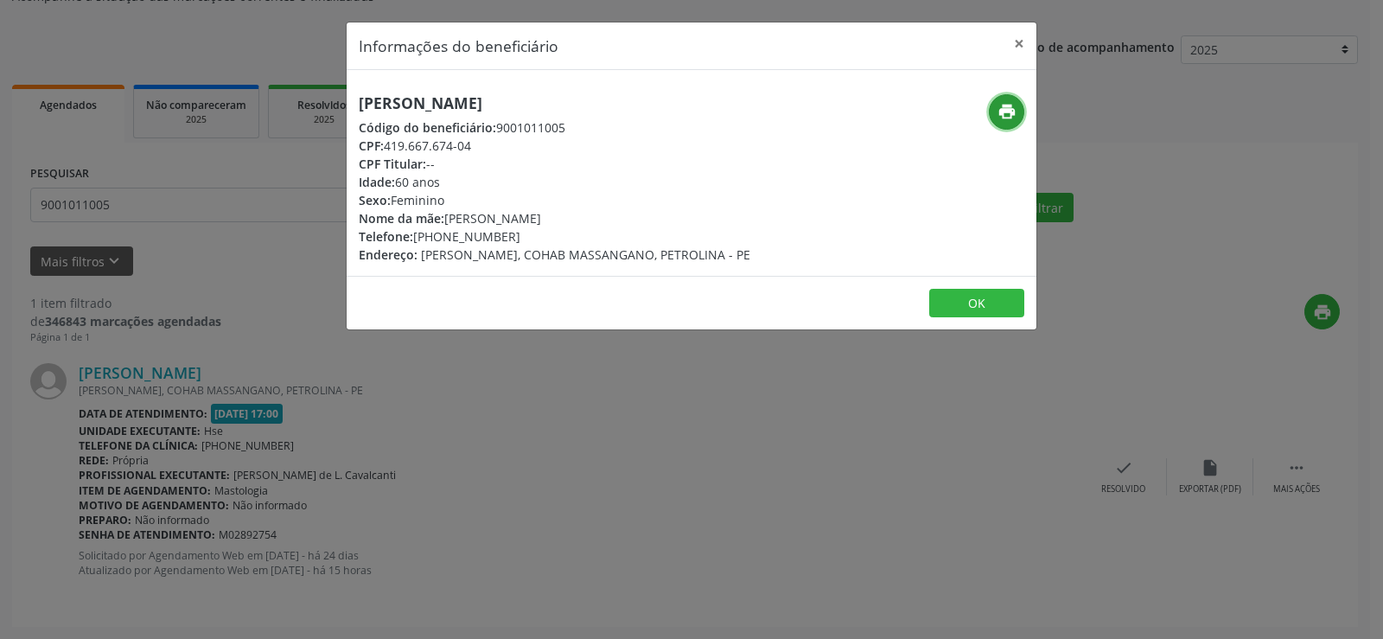
click at [1003, 112] on icon "print" at bounding box center [1007, 111] width 19 height 19
click at [70, 258] on div "Informações do beneficiário × [PERSON_NAME] Código do beneficiário: 9001011005 …" at bounding box center [691, 319] width 1383 height 639
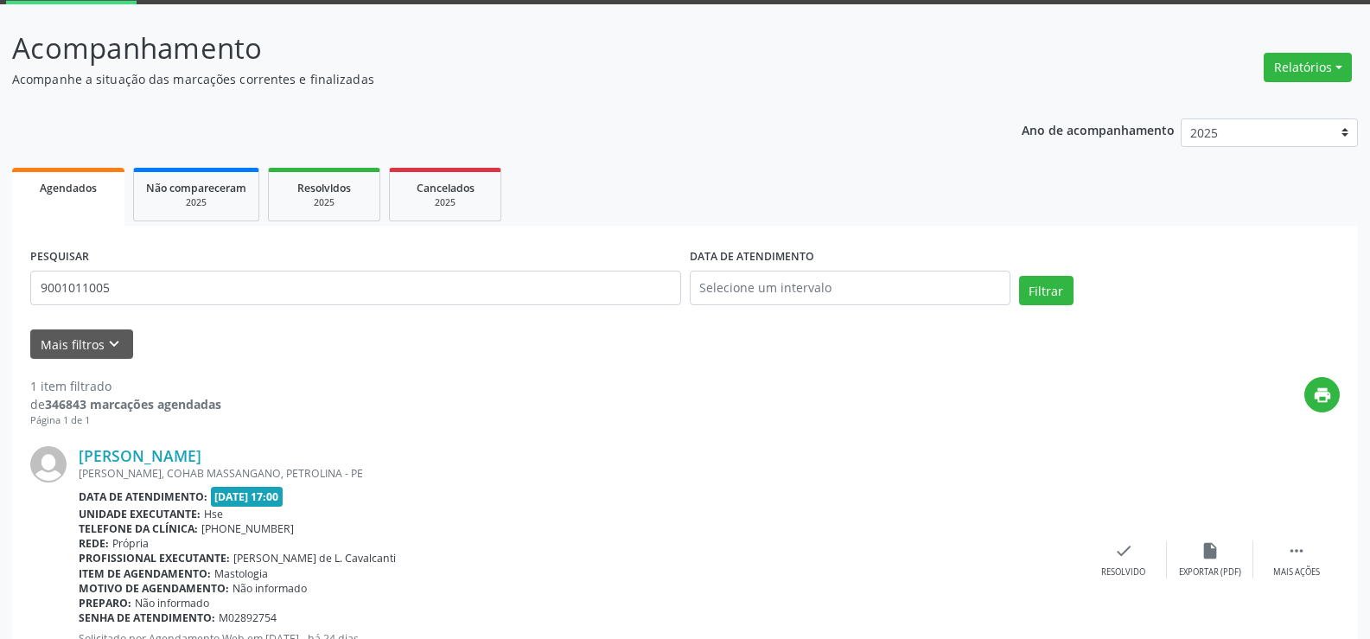
scroll to position [0, 0]
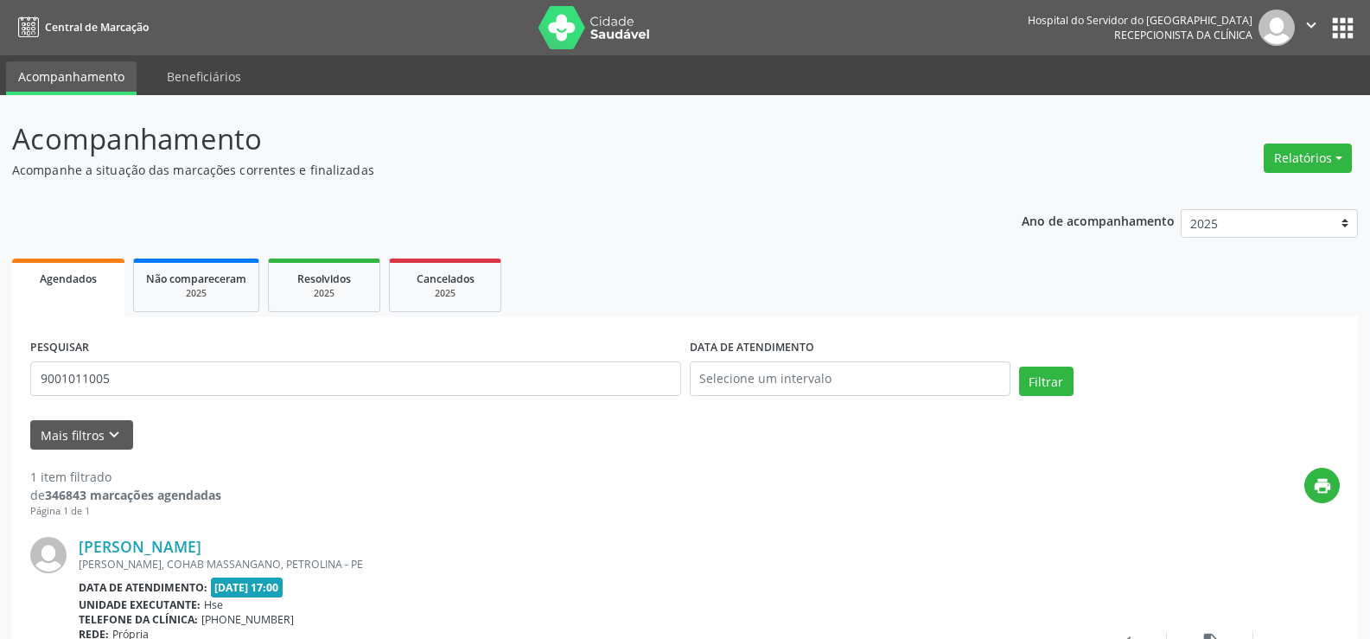
click at [149, 359] on div "PESQUISAR 9001011005" at bounding box center [356, 371] width 660 height 73
click at [160, 412] on form "PESQUISAR 9001011005 DATA DE ATENDIMENTO Filtrar UNIDADE EXECUTANTE Selecione u…" at bounding box center [685, 392] width 1310 height 115
click at [151, 378] on input "9001011005" at bounding box center [355, 378] width 651 height 35
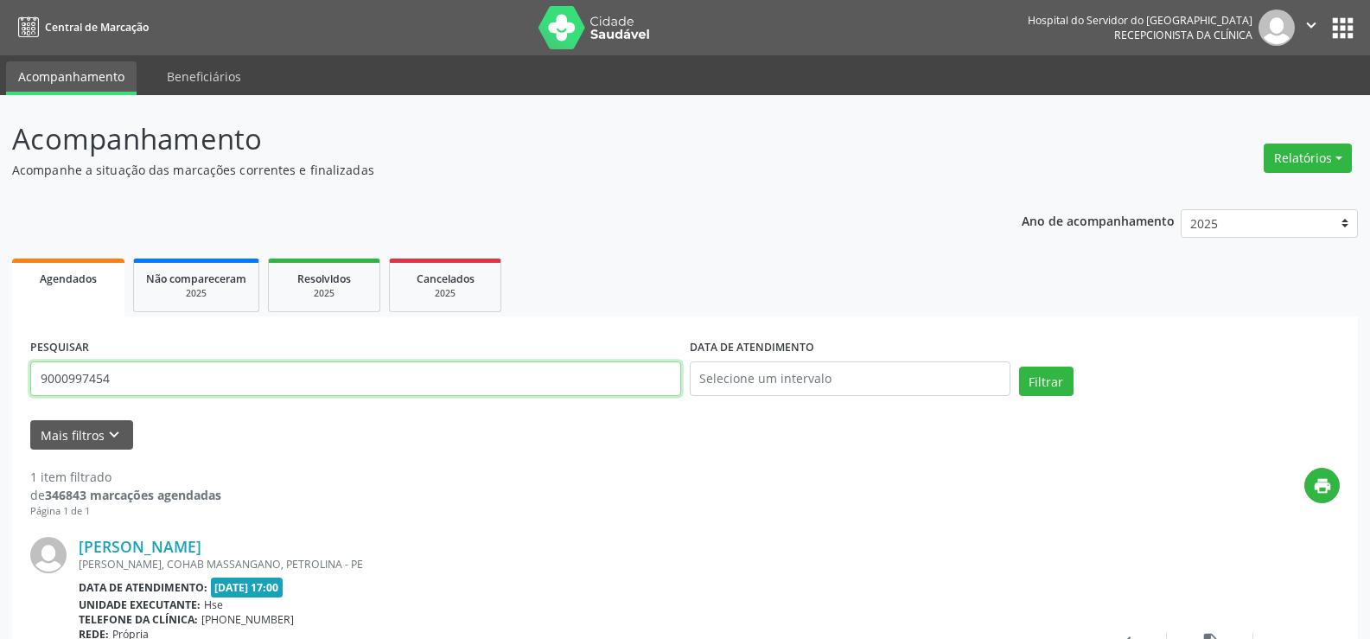
type input "9000997454"
click at [1019, 367] on button "Filtrar" at bounding box center [1046, 381] width 54 height 29
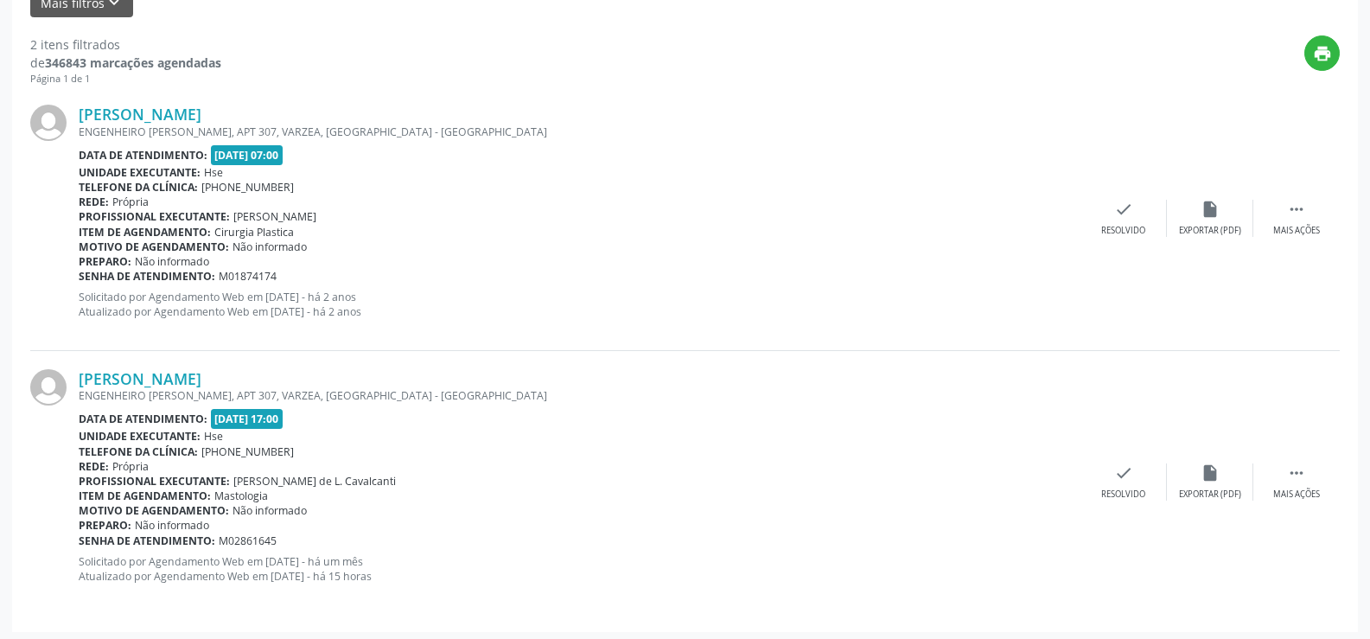
scroll to position [437, 0]
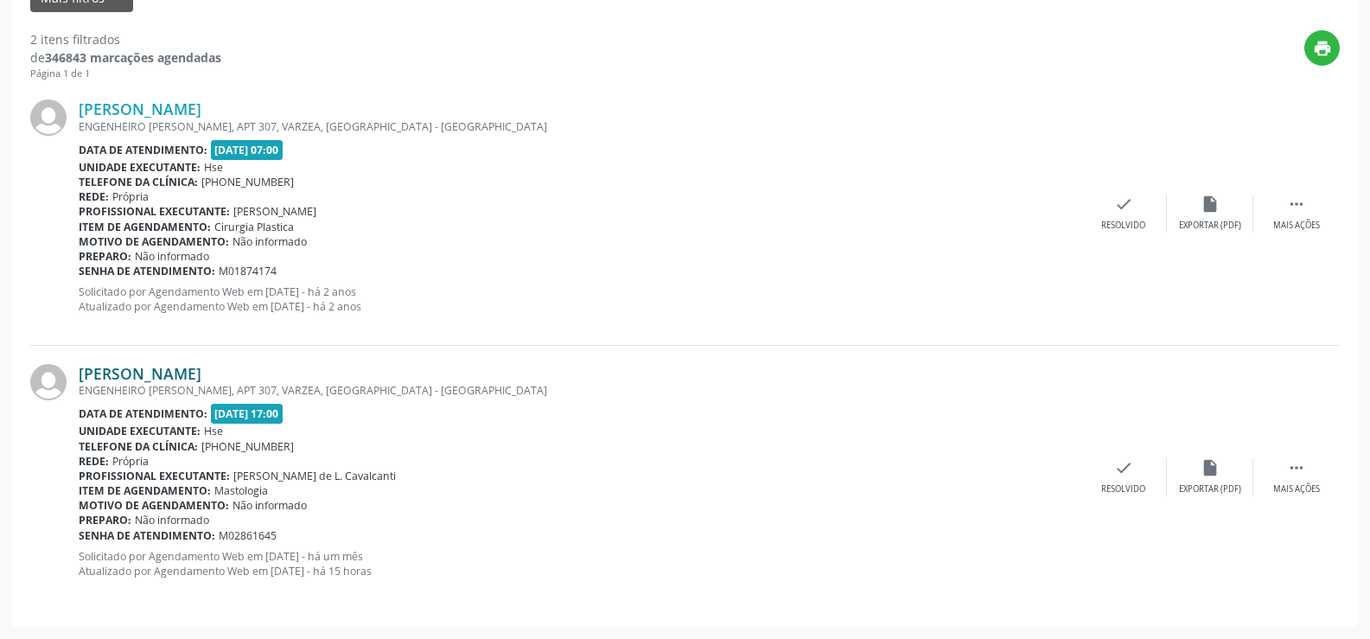
click at [201, 376] on link "[PERSON_NAME]" at bounding box center [140, 373] width 123 height 19
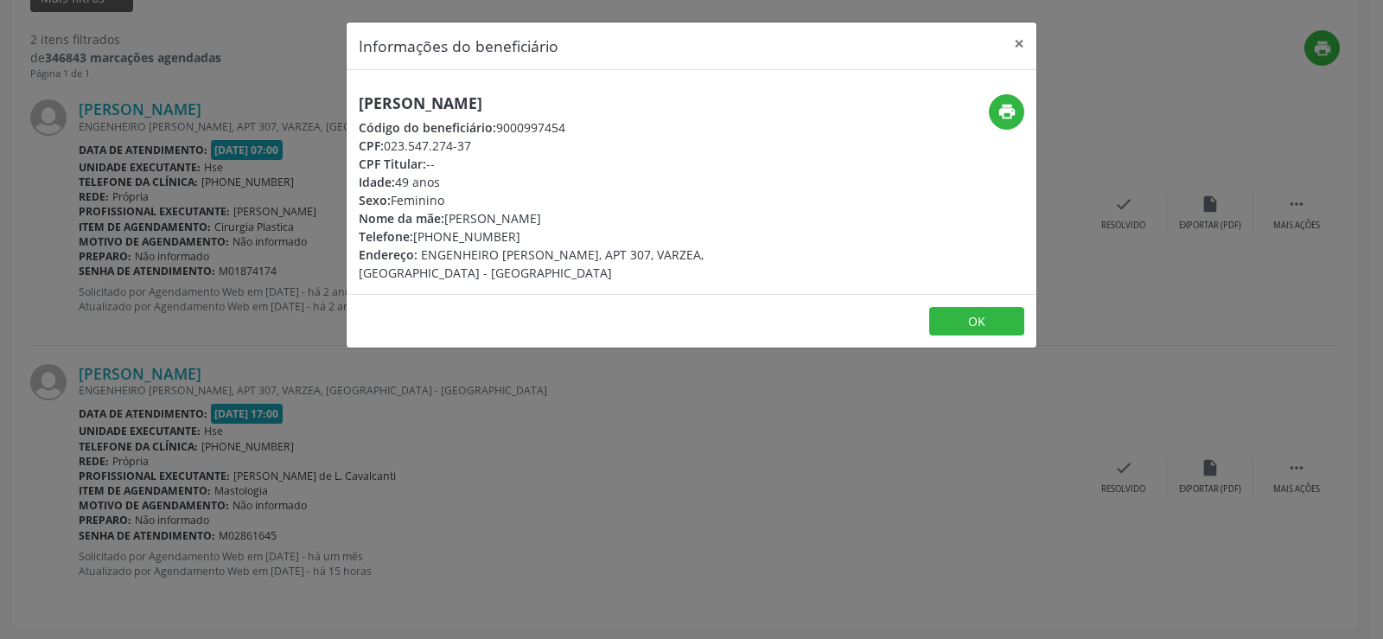
click at [444, 100] on h5 "[PERSON_NAME]" at bounding box center [577, 103] width 436 height 18
click at [438, 88] on div "[PERSON_NAME] Código do beneficiário: 9000997454 CPF: 023.547.274-37 CPF Titula…" at bounding box center [692, 182] width 690 height 224
click at [323, 423] on div "Informações do beneficiário × [PERSON_NAME] Código do beneficiário: 9000997454 …" at bounding box center [691, 319] width 1383 height 639
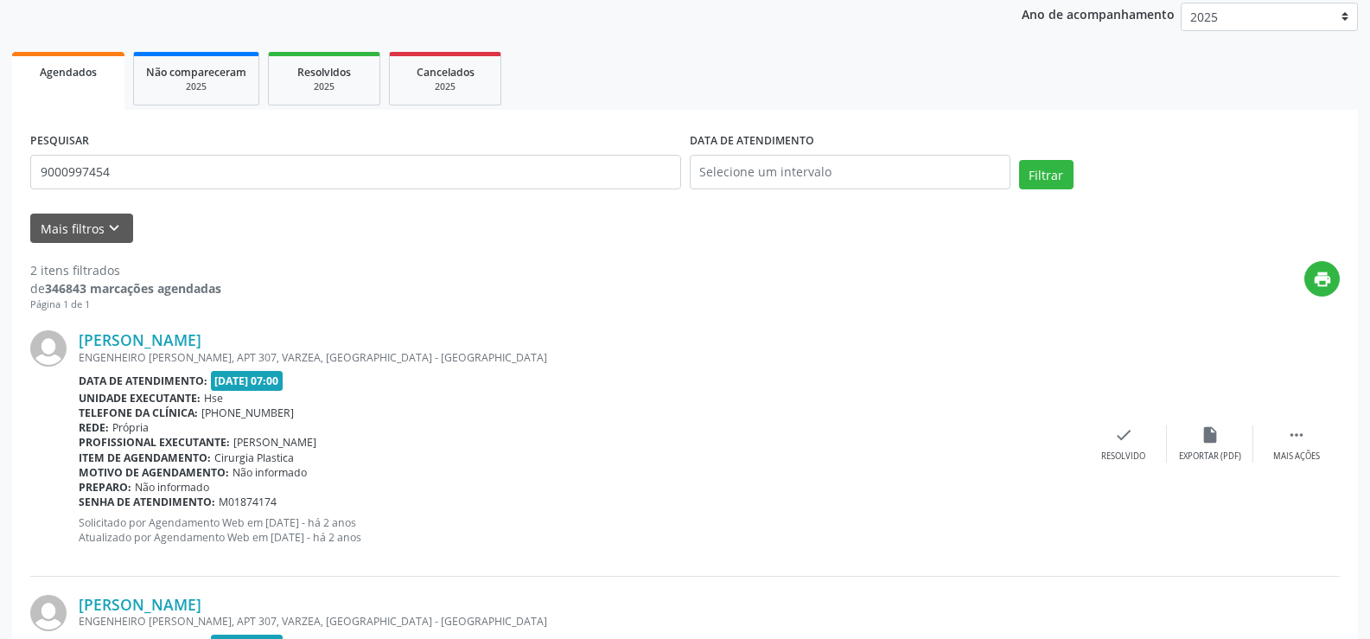
scroll to position [0, 0]
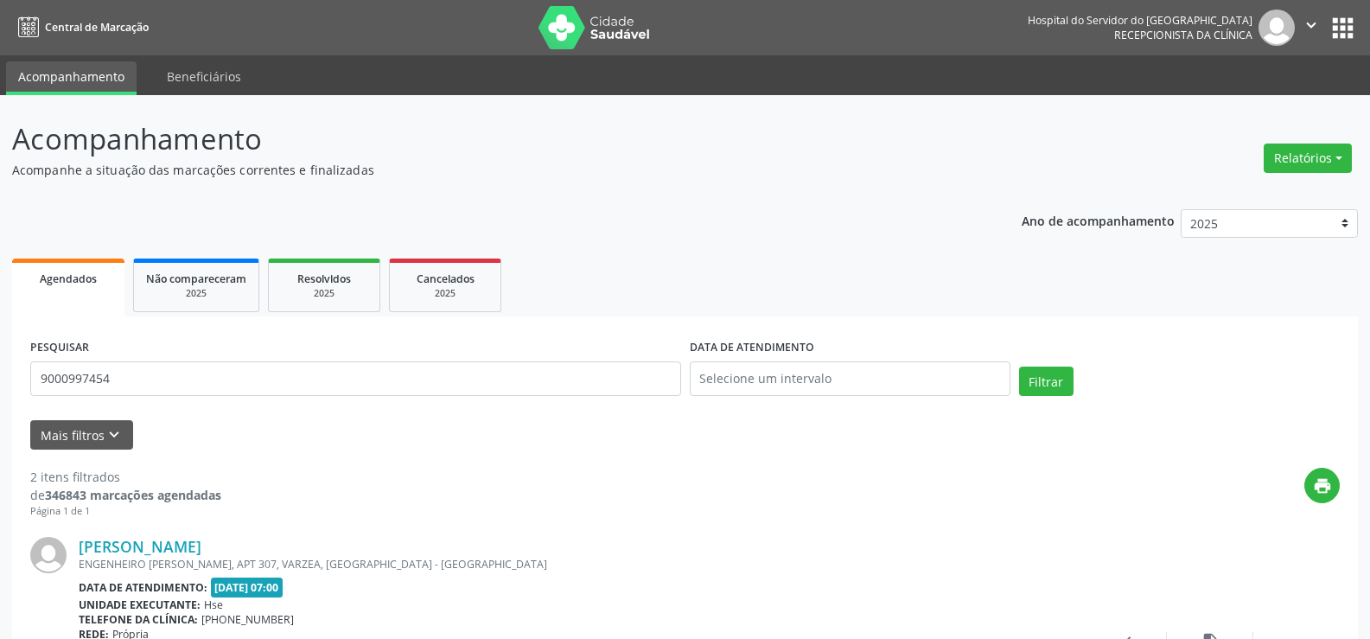
click at [376, 359] on div "PESQUISAR 9000997454" at bounding box center [356, 371] width 660 height 73
click at [426, 433] on div "Mais filtros keyboard_arrow_down" at bounding box center [685, 435] width 1319 height 30
click at [390, 361] on input "9000997454" at bounding box center [355, 378] width 651 height 35
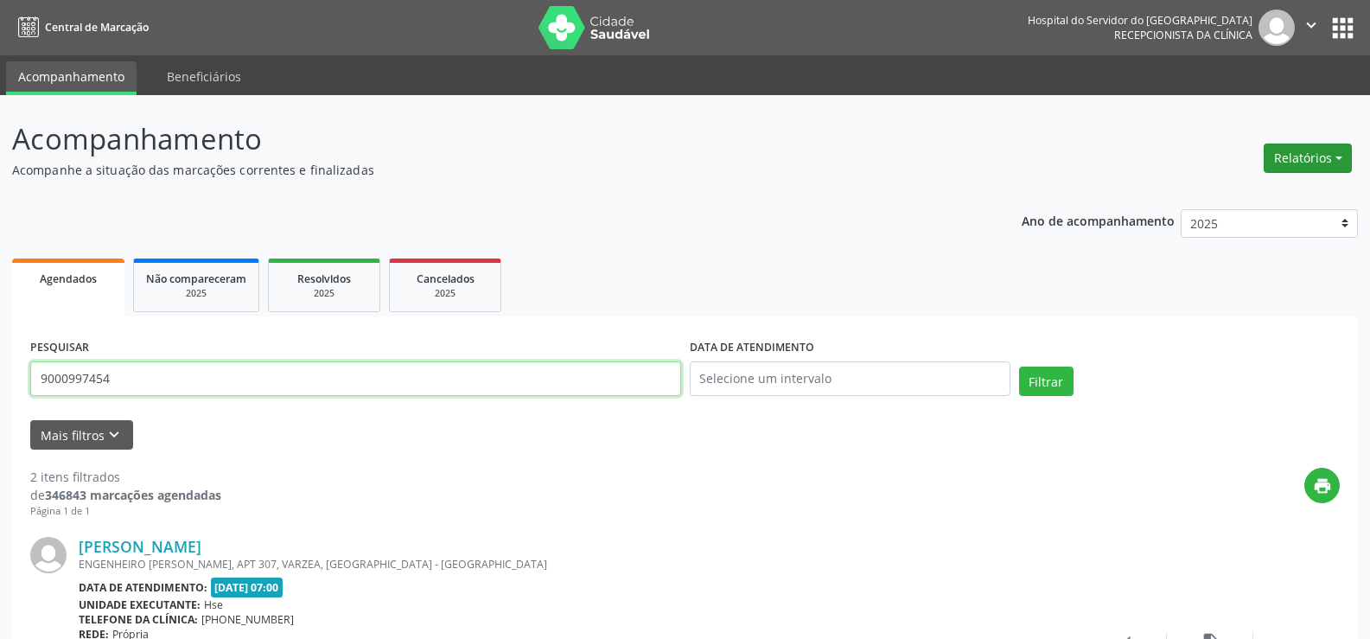
click at [1325, 166] on button "Relatórios" at bounding box center [1308, 158] width 88 height 29
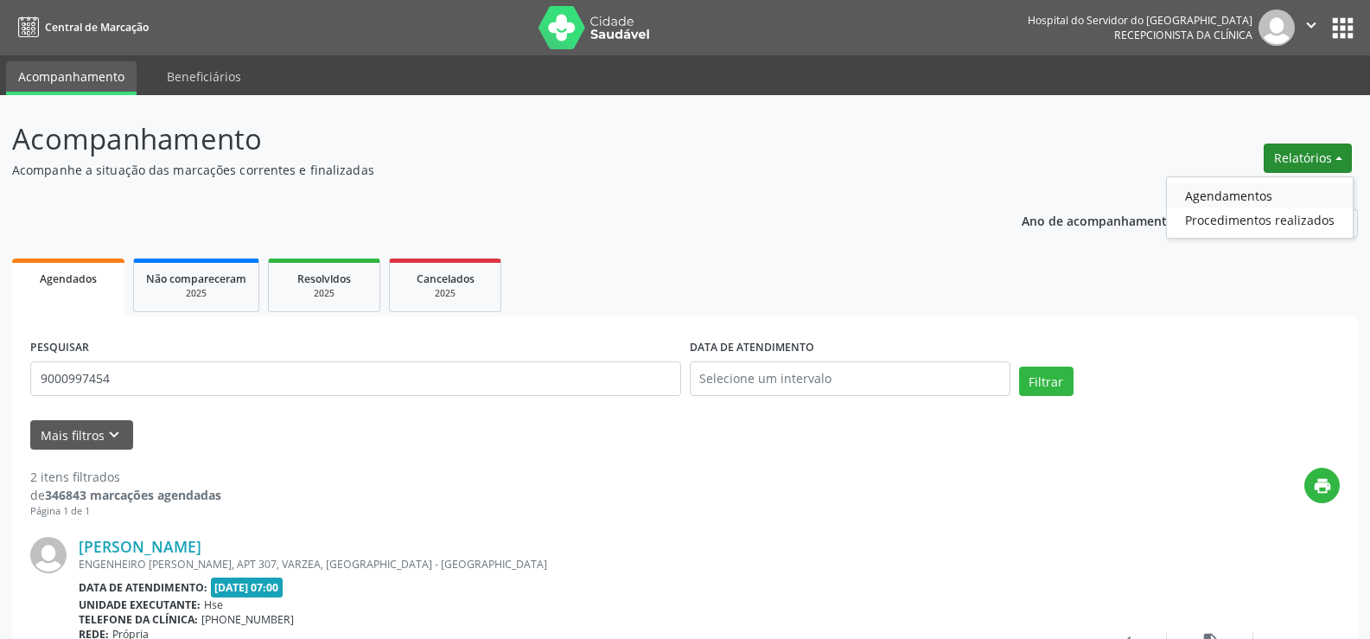
click at [1281, 188] on link "Agendamentos" at bounding box center [1260, 195] width 186 height 24
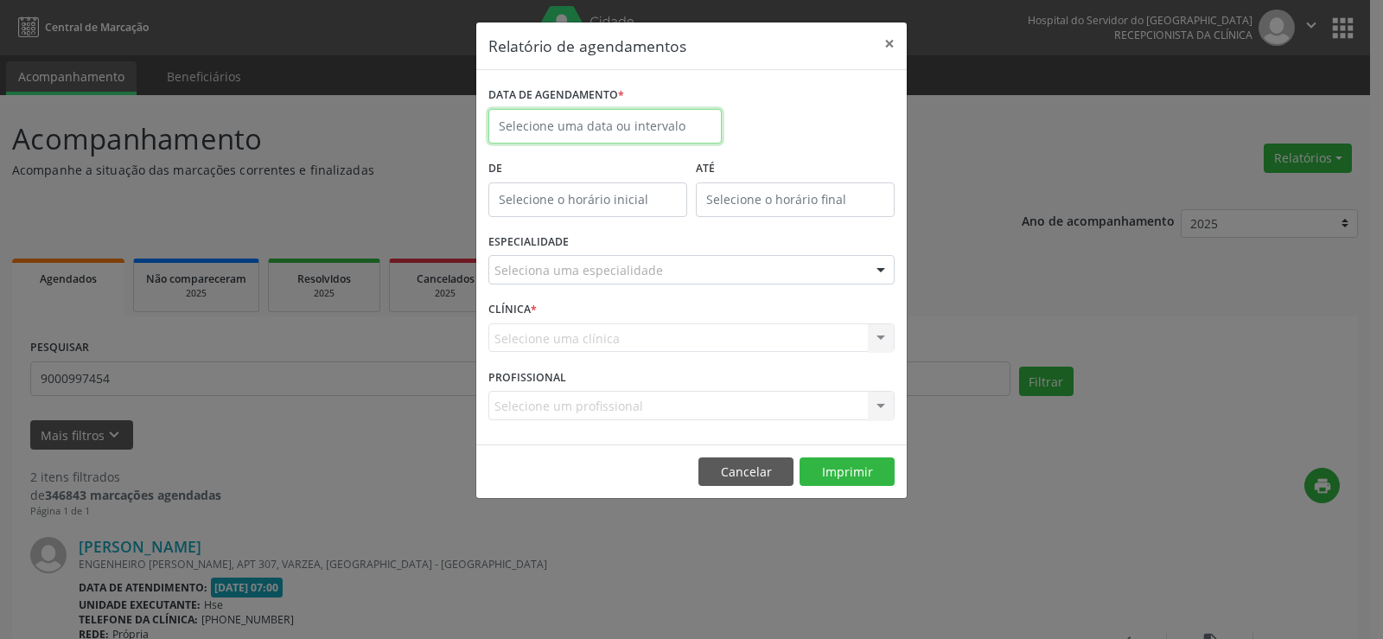
click at [624, 126] on input "text" at bounding box center [605, 126] width 233 height 35
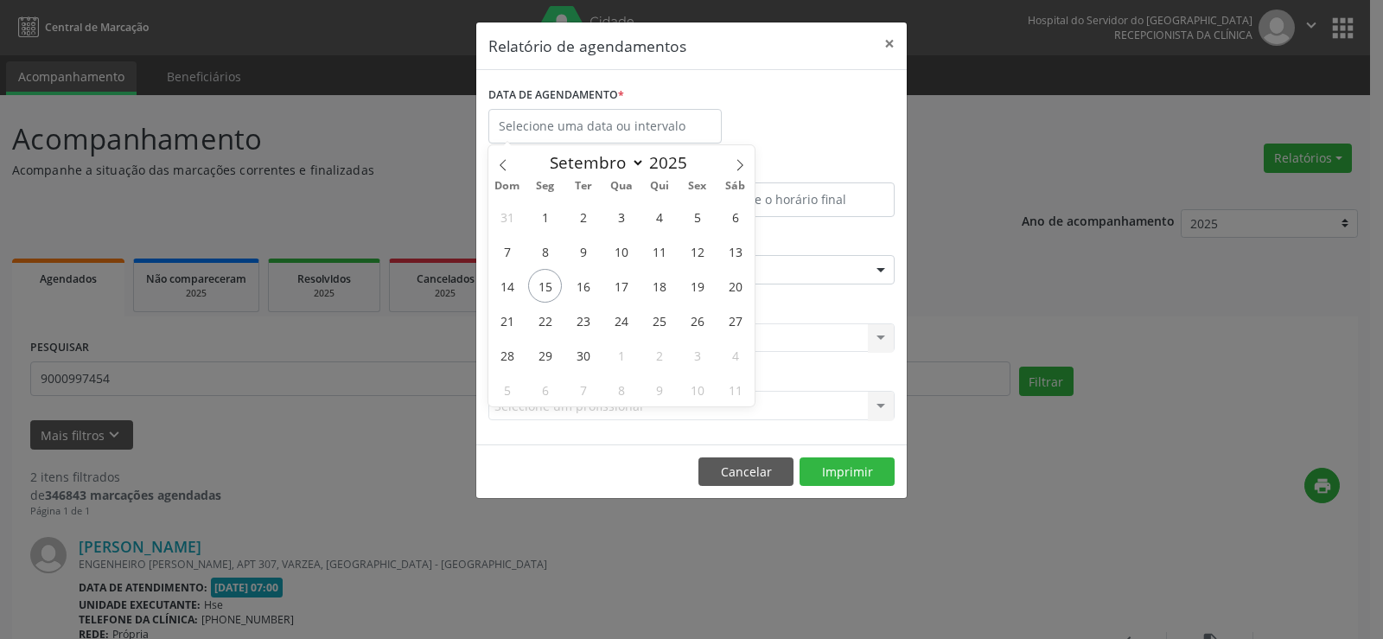
click at [527, 278] on div "31 1 2 3 4 5 6 7 8 9 10 11 12 13 14 15 16 17 18 19 20 21 22 23 24 25 26 27 28 2…" at bounding box center [622, 303] width 266 height 208
click at [539, 282] on span "15" at bounding box center [545, 286] width 34 height 34
type input "[DATE]"
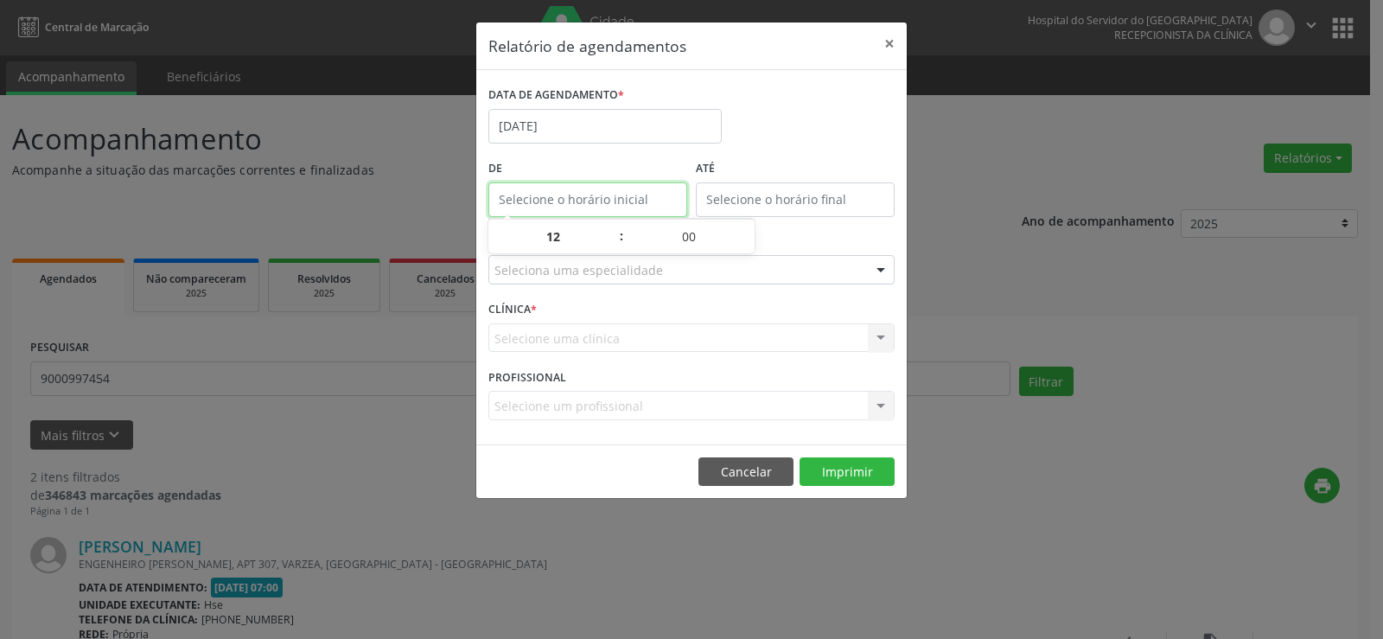
click at [551, 195] on input "text" at bounding box center [588, 199] width 199 height 35
click at [616, 245] on span at bounding box center [613, 245] width 12 height 17
type input "11:00"
type input "11"
click at [616, 245] on span at bounding box center [613, 245] width 12 height 17
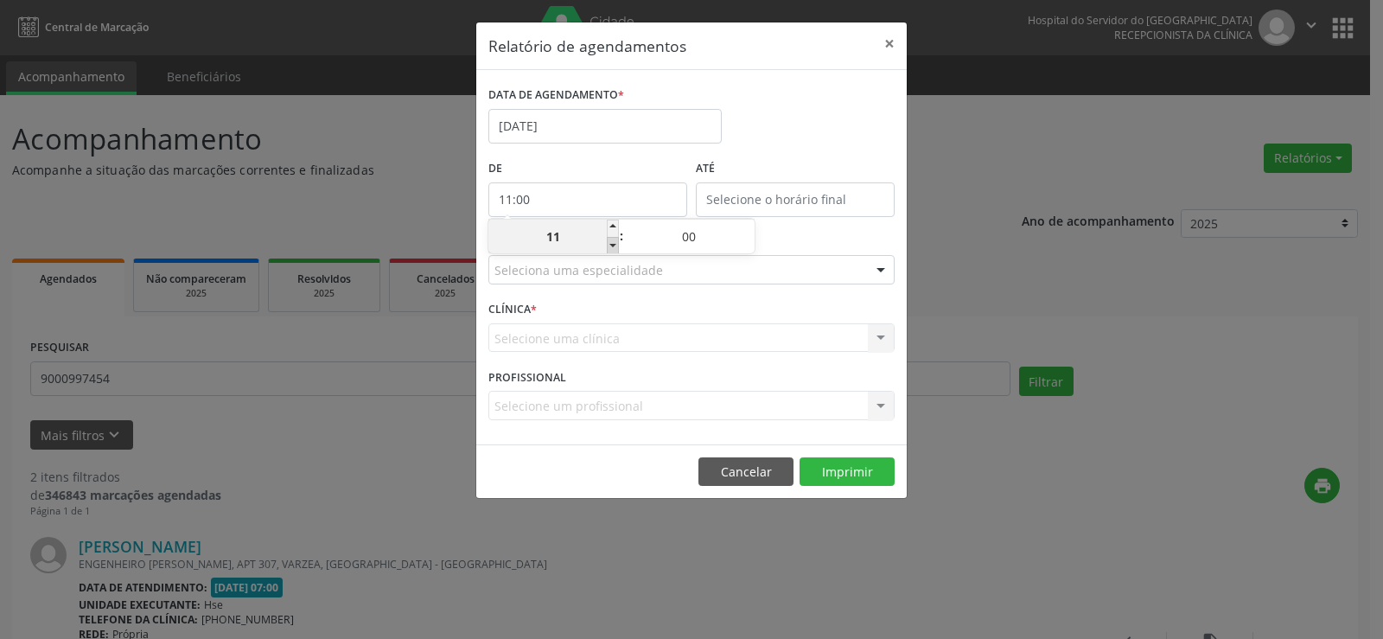
type input "10:00"
type input "10"
click at [616, 245] on span at bounding box center [613, 245] width 12 height 17
type input "09:00"
type input "09"
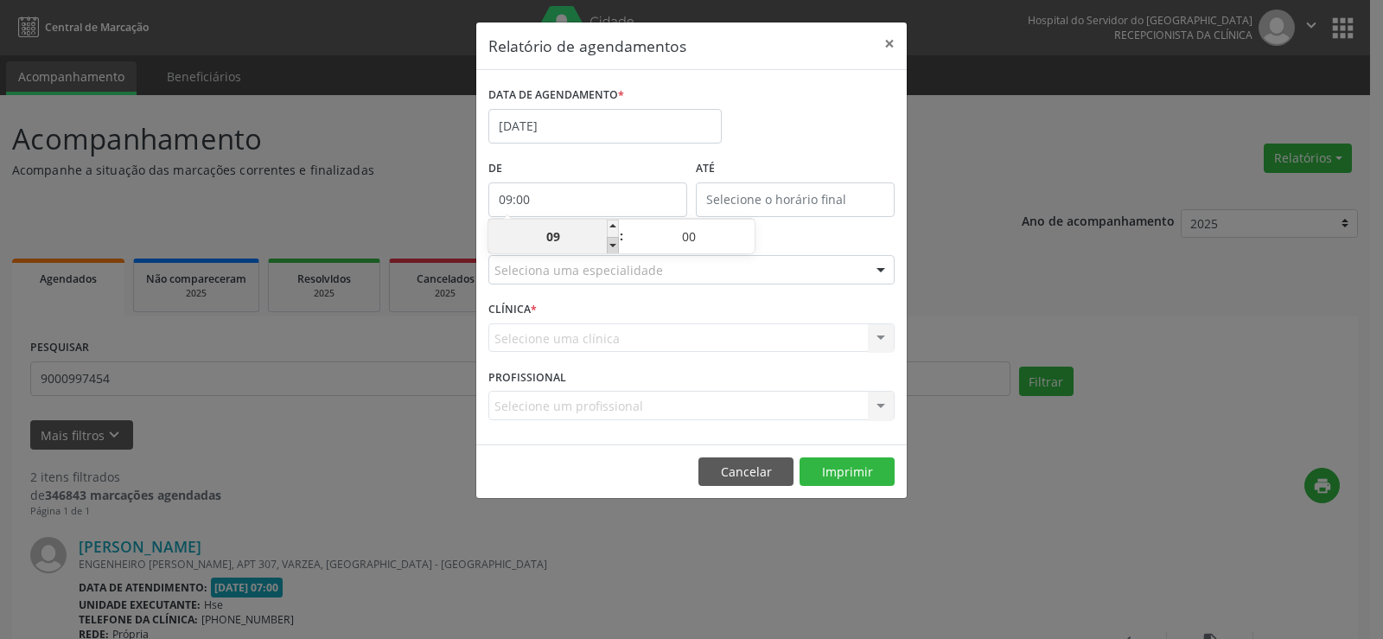
click at [616, 245] on span at bounding box center [613, 245] width 12 height 17
type input "08:00"
type input "08"
click at [616, 245] on span at bounding box center [613, 245] width 12 height 17
type input "07:00"
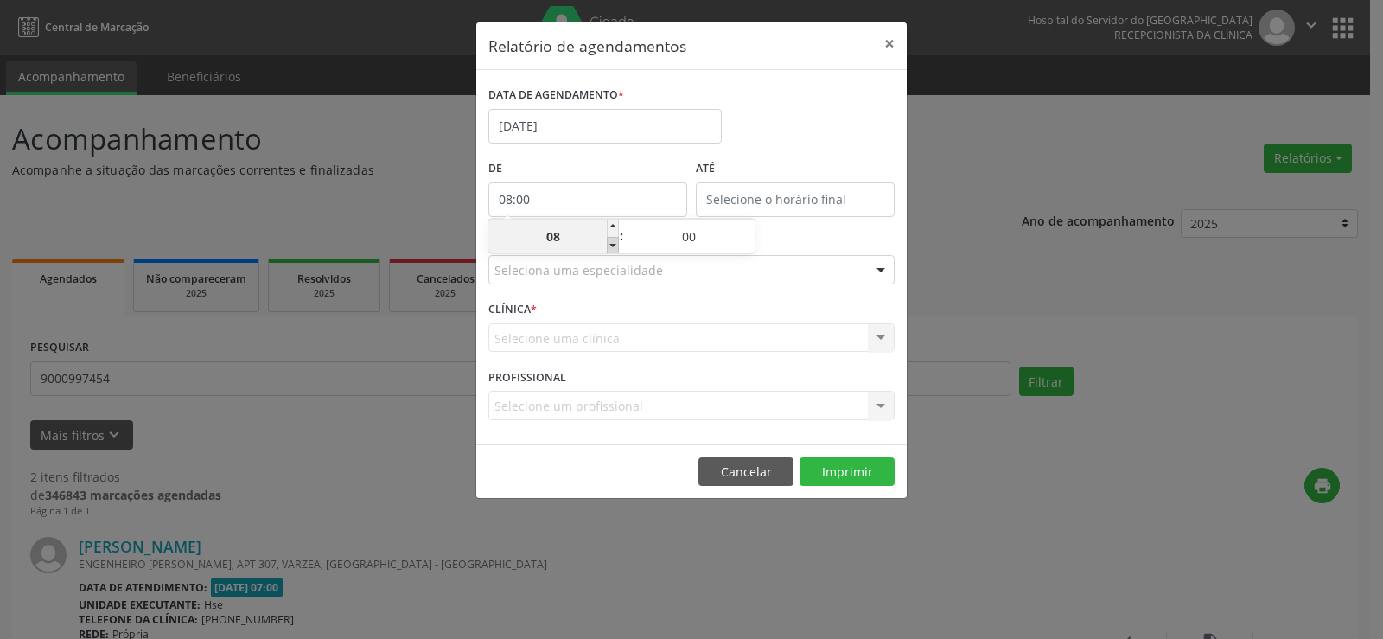
type input "07"
click at [608, 154] on div "DATA DE AGENDAMENTO * [DATE]" at bounding box center [605, 118] width 242 height 73
click at [577, 289] on div "ESPECIALIDADE Seleciona uma especialidade Todas as especialidades Alergologia A…" at bounding box center [691, 262] width 415 height 67
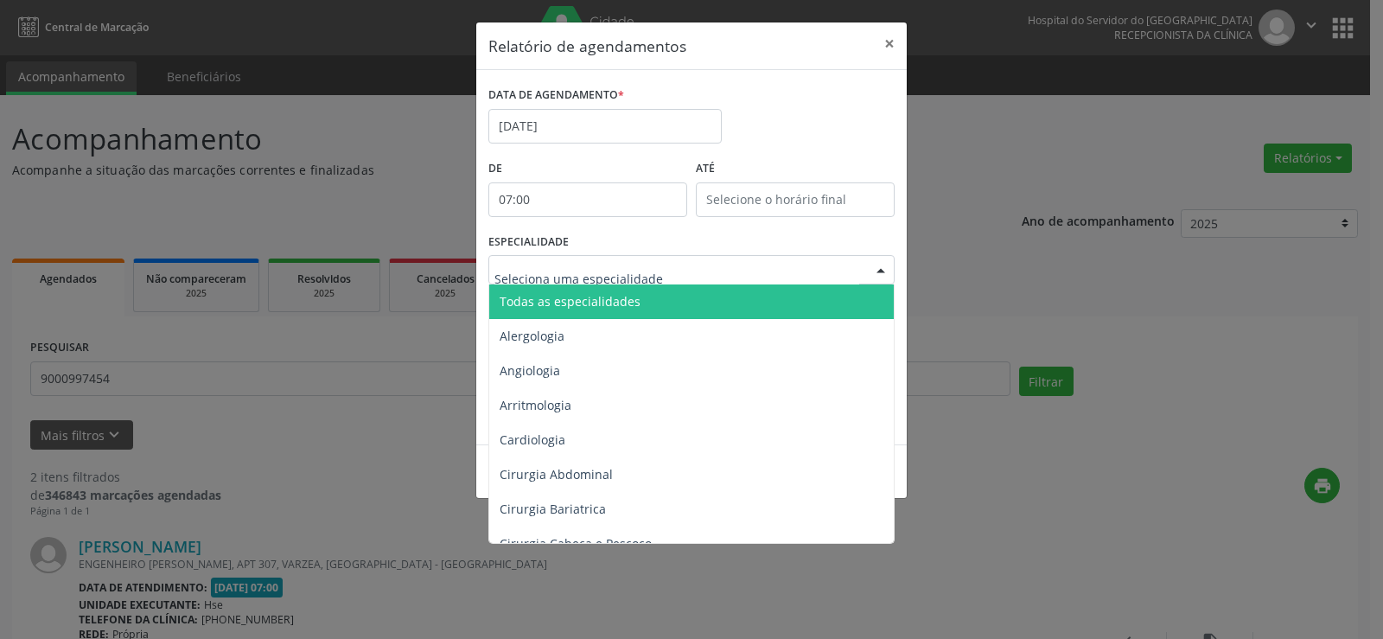
click at [579, 287] on span "Todas as especialidades" at bounding box center [692, 301] width 407 height 35
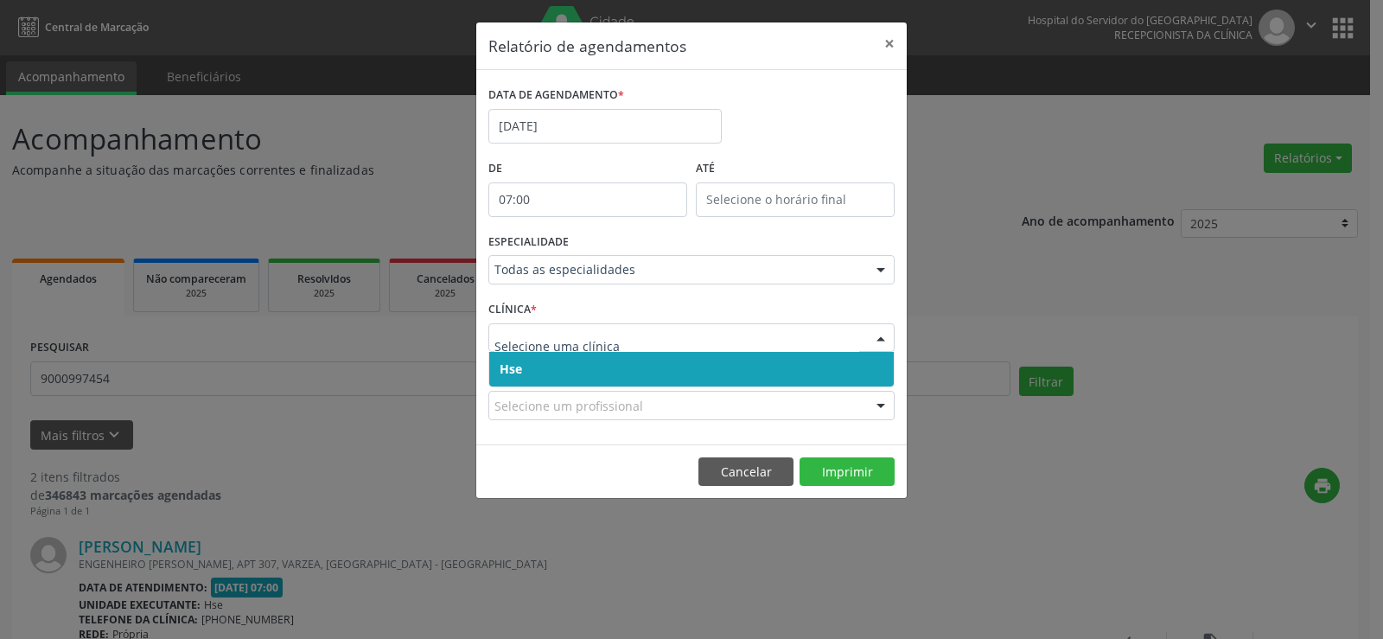
click at [525, 364] on span "Hse" at bounding box center [691, 369] width 405 height 35
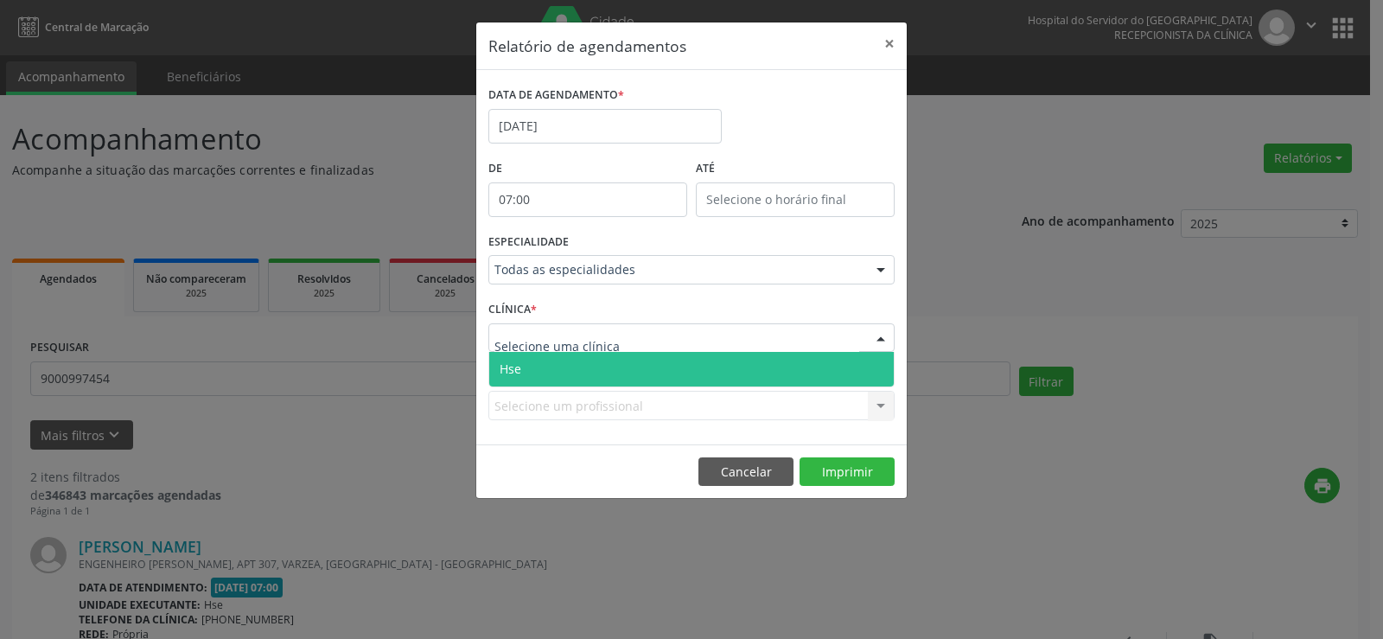
click at [539, 358] on span "Hse" at bounding box center [691, 369] width 405 height 35
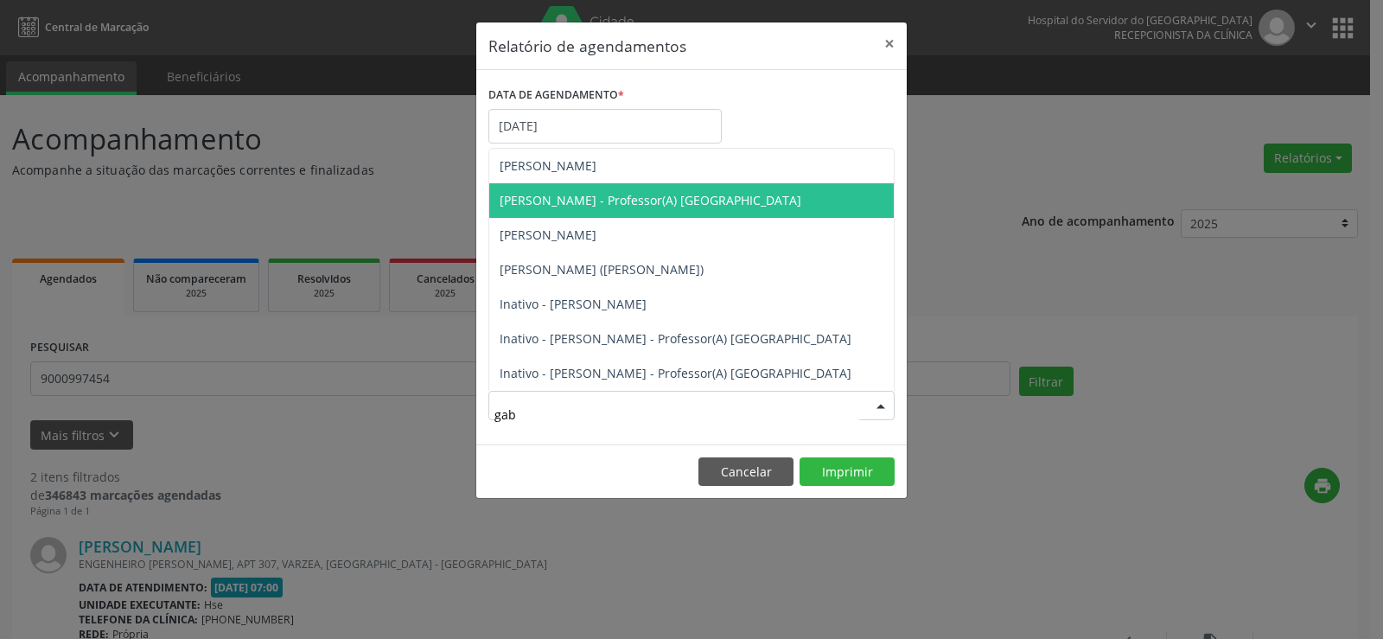
click at [591, 186] on span "[PERSON_NAME] - Professor(A) [GEOGRAPHIC_DATA]" at bounding box center [691, 200] width 405 height 35
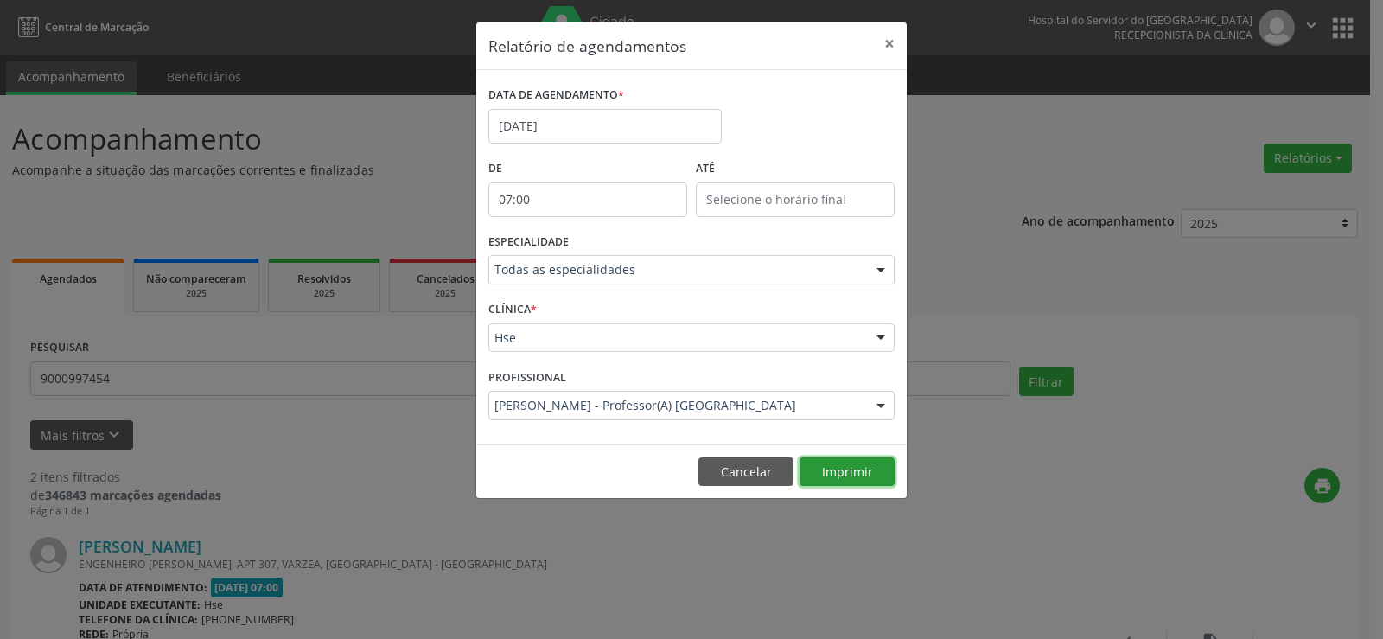
click at [842, 467] on button "Imprimir" at bounding box center [847, 471] width 95 height 29
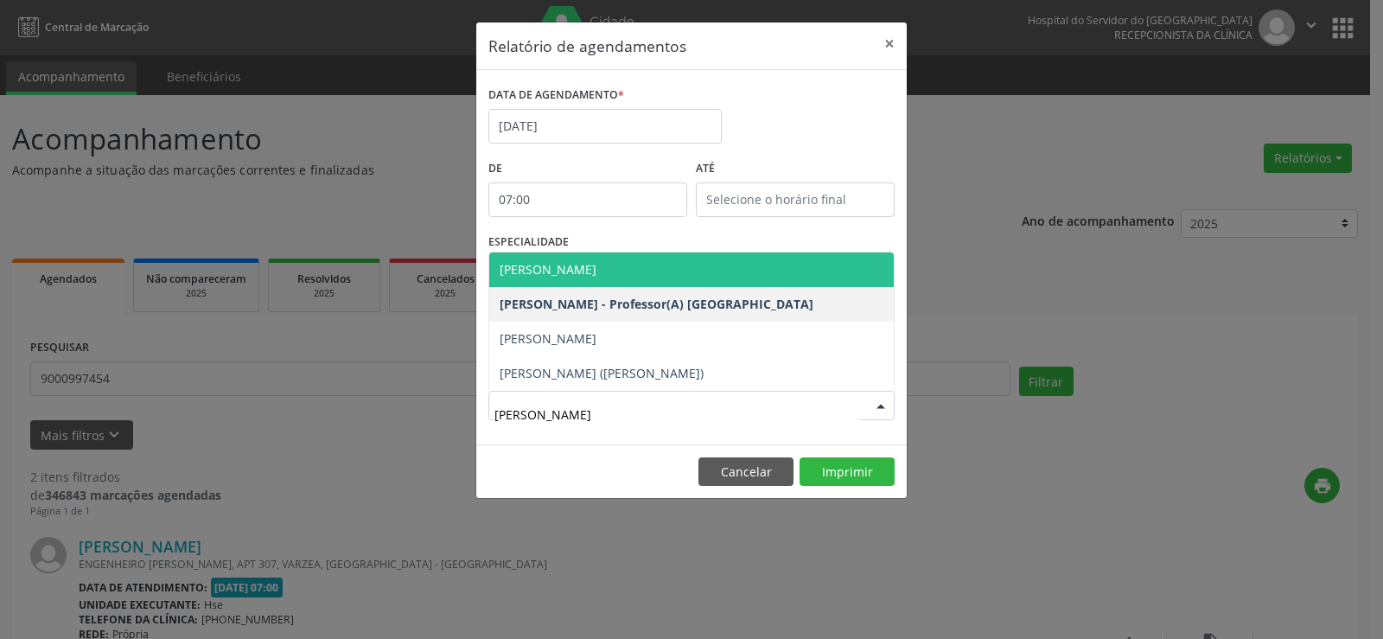
click at [656, 268] on span "[PERSON_NAME]" at bounding box center [691, 269] width 405 height 35
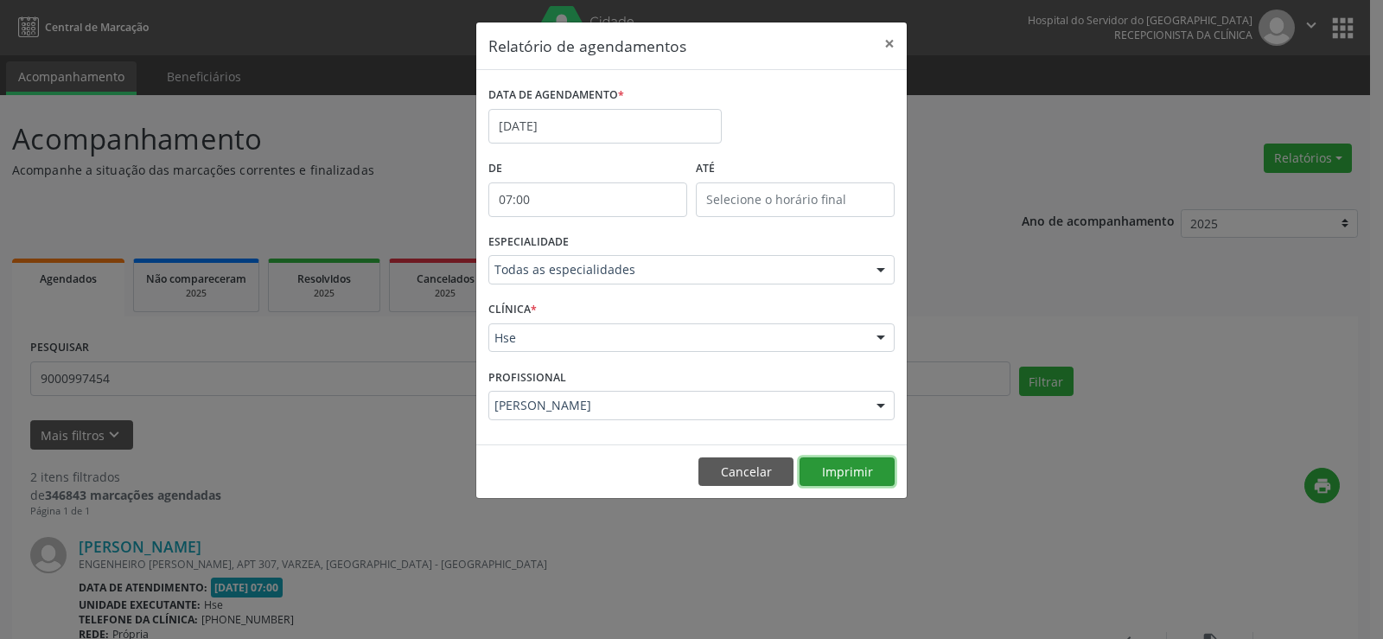
click at [820, 457] on button "Imprimir" at bounding box center [847, 471] width 95 height 29
click at [591, 385] on div "PROFISSIONAL [PERSON_NAME] Todos os profissionais [PERSON_NAME] Interaminense J…" at bounding box center [691, 397] width 415 height 67
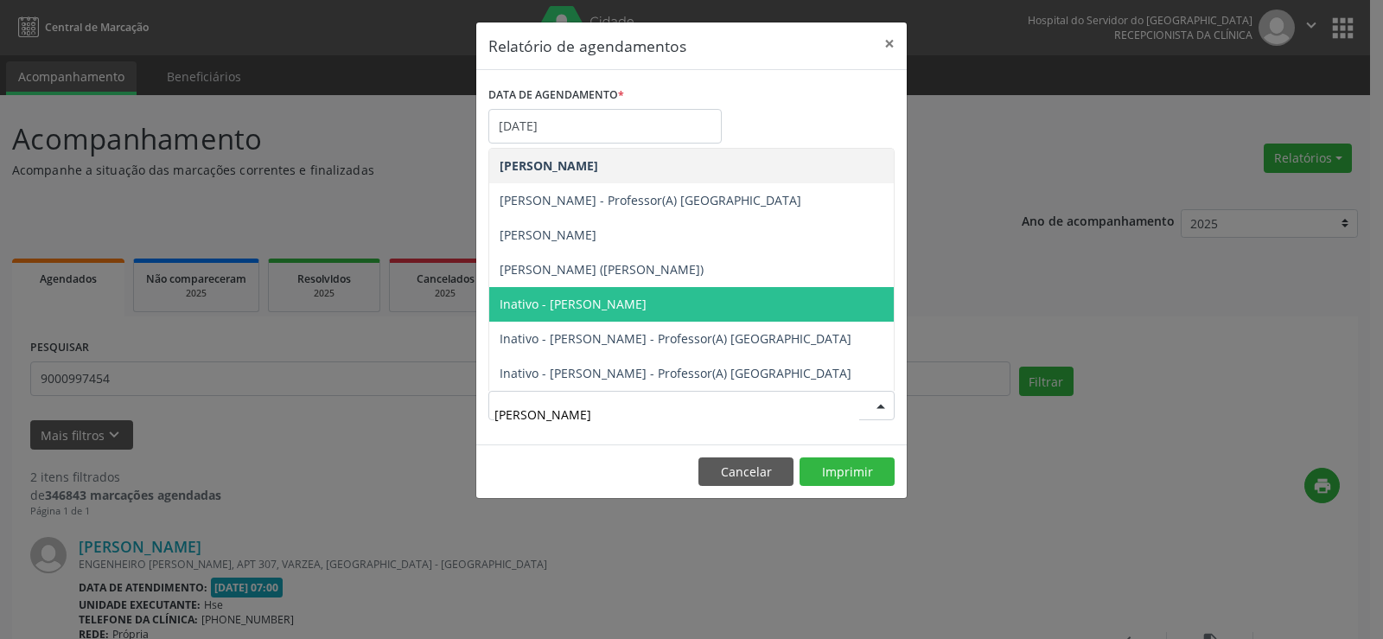
type input "[PERSON_NAME]"
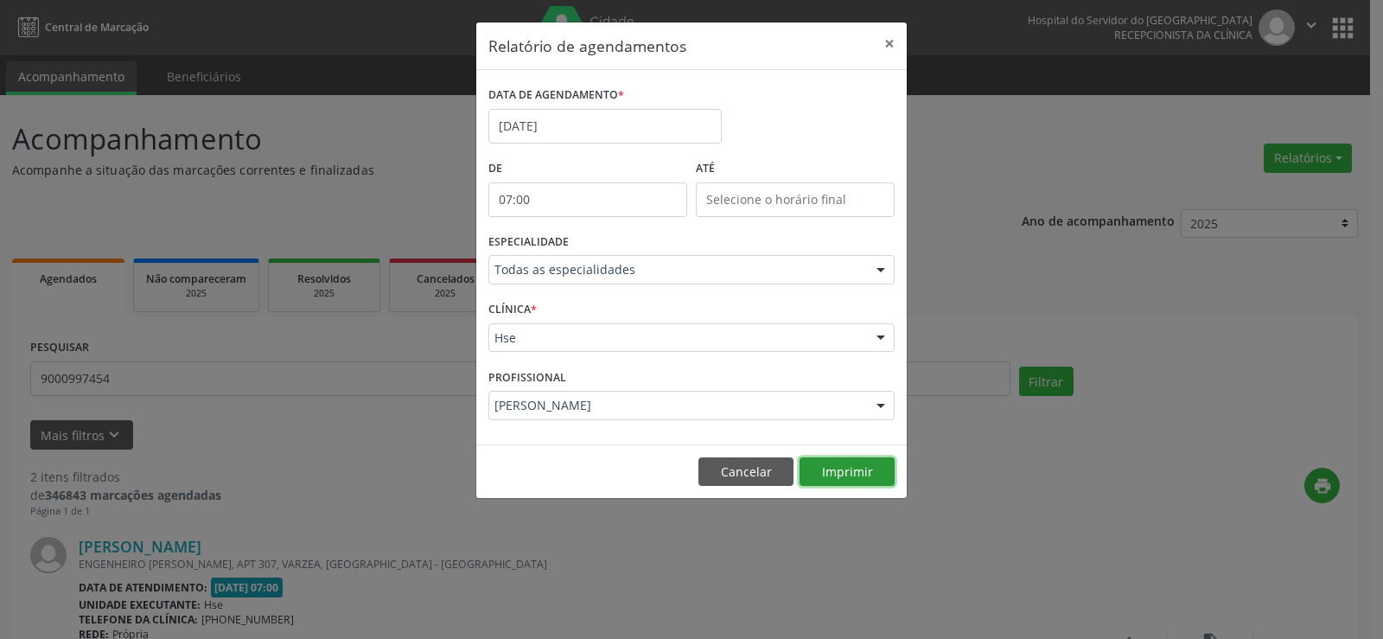
click at [868, 471] on button "Imprimir" at bounding box center [847, 471] width 95 height 29
click at [228, 348] on div "Relatório de agendamentos × DATA DE AGENDAMENTO * [DATE] De 07:00 ATÉ ESPECIALI…" at bounding box center [691, 319] width 1383 height 639
click at [198, 393] on div "Relatório de agendamentos × DATA DE AGENDAMENTO * [DATE] De 07:00 ATÉ ESPECIALI…" at bounding box center [691, 319] width 1383 height 639
click at [746, 481] on button "Cancelar" at bounding box center [746, 471] width 95 height 29
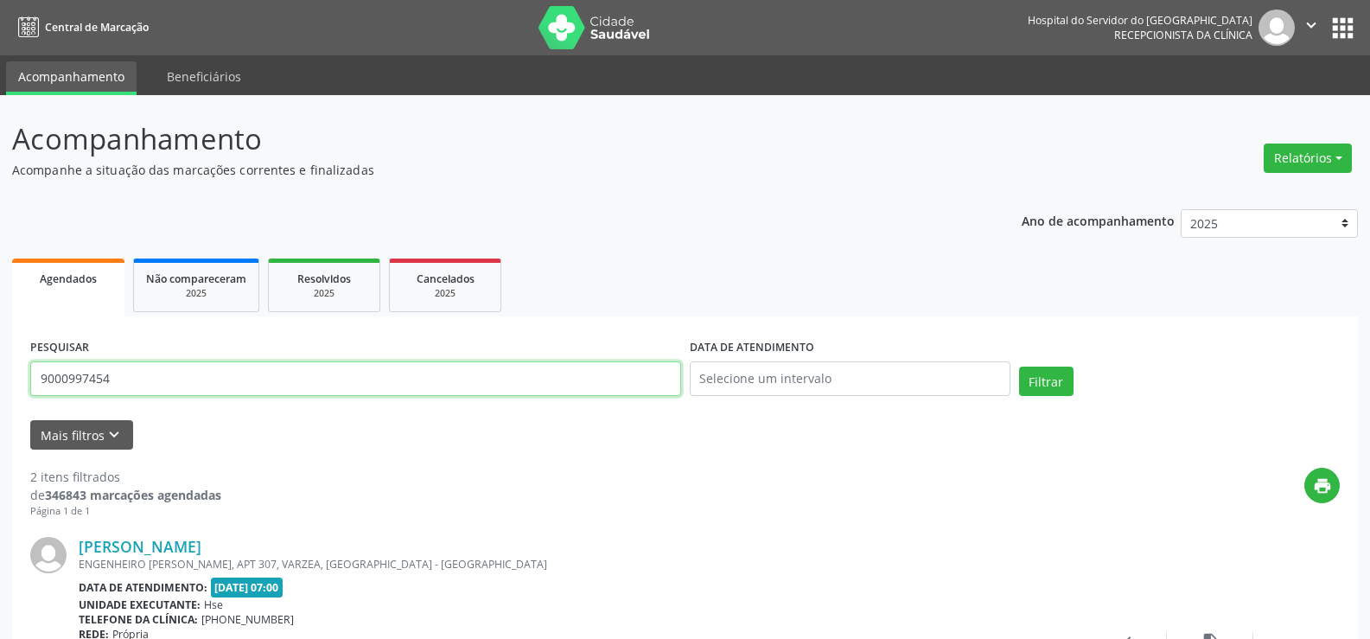
click at [520, 388] on input "9000997454" at bounding box center [355, 378] width 651 height 35
paste input "[PERSON_NAME]"
click at [1019, 367] on button "Filtrar" at bounding box center [1046, 381] width 54 height 29
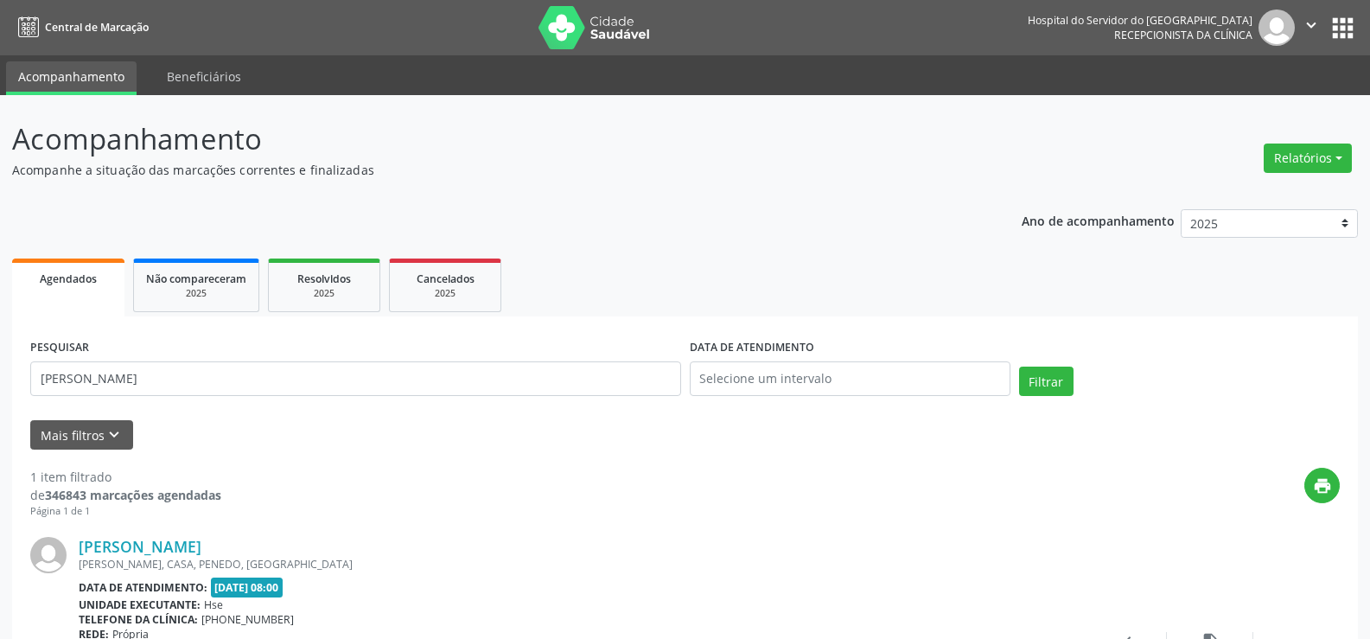
scroll to position [174, 0]
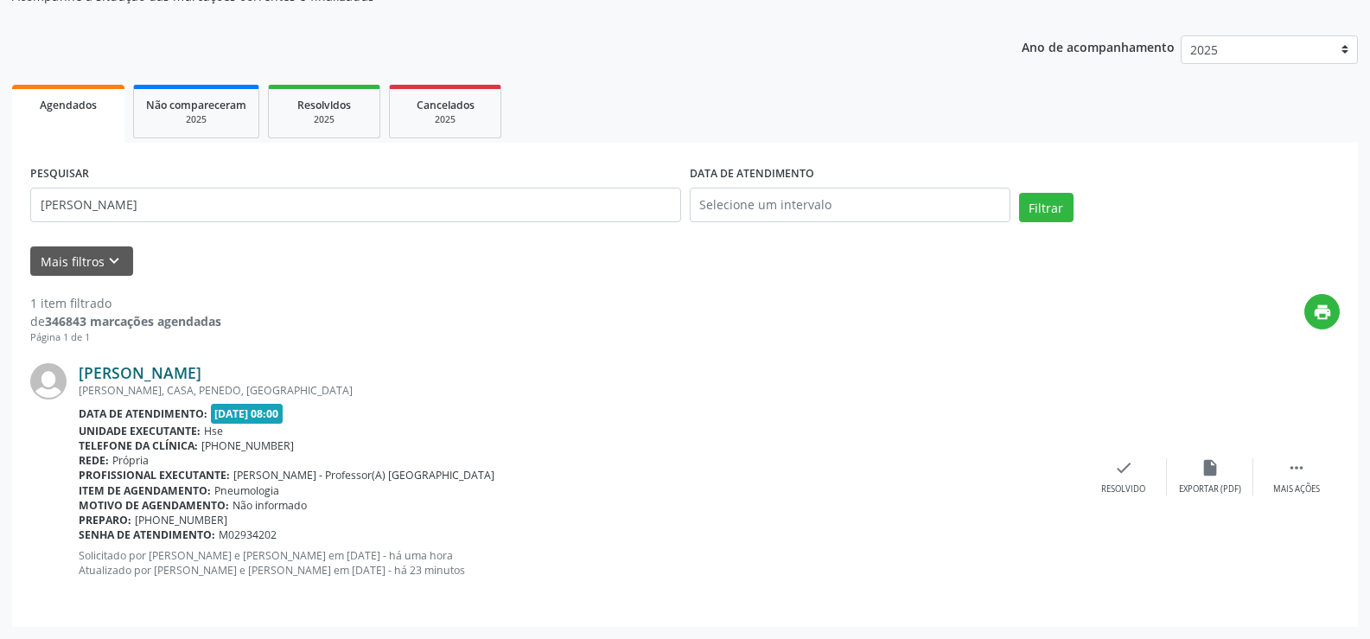
click at [175, 368] on link "[PERSON_NAME]" at bounding box center [140, 372] width 123 height 19
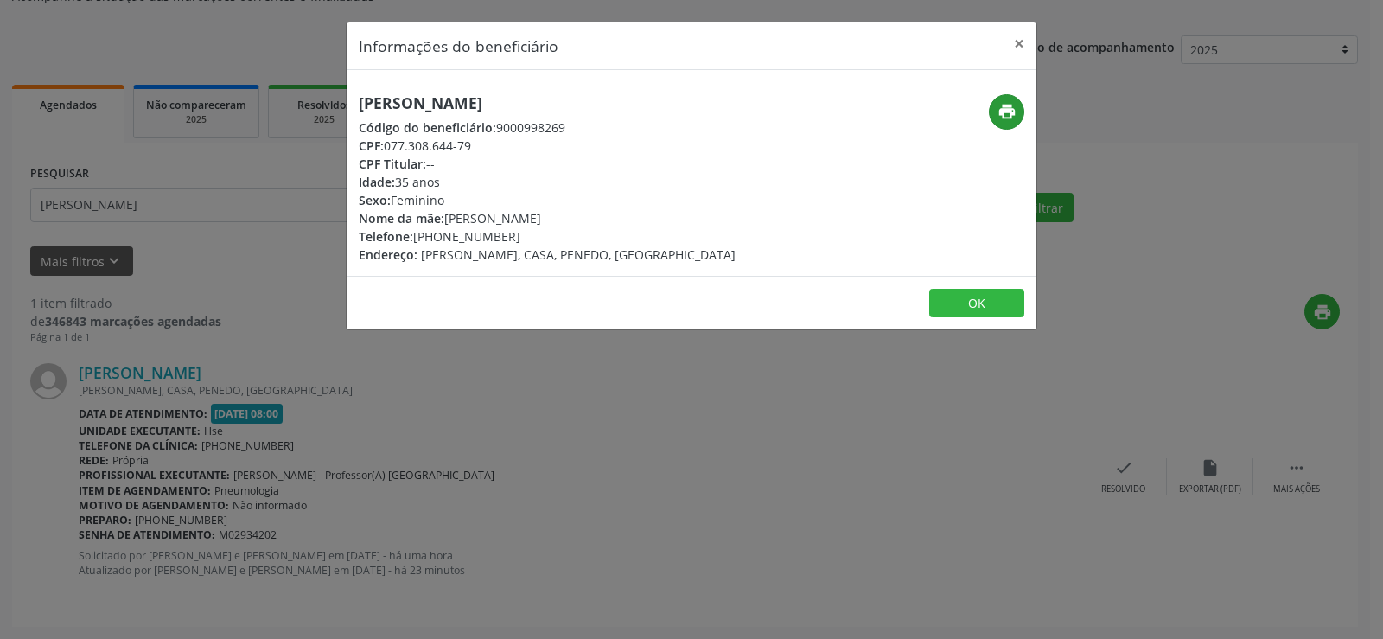
drag, startPoint x: 1007, startPoint y: 131, endPoint x: 1007, endPoint y: 121, distance: 9.5
click at [1007, 121] on div "print" at bounding box center [922, 178] width 230 height 169
click at [1007, 105] on icon "print" at bounding box center [1007, 111] width 19 height 19
click at [1018, 44] on button "×" at bounding box center [1019, 43] width 35 height 42
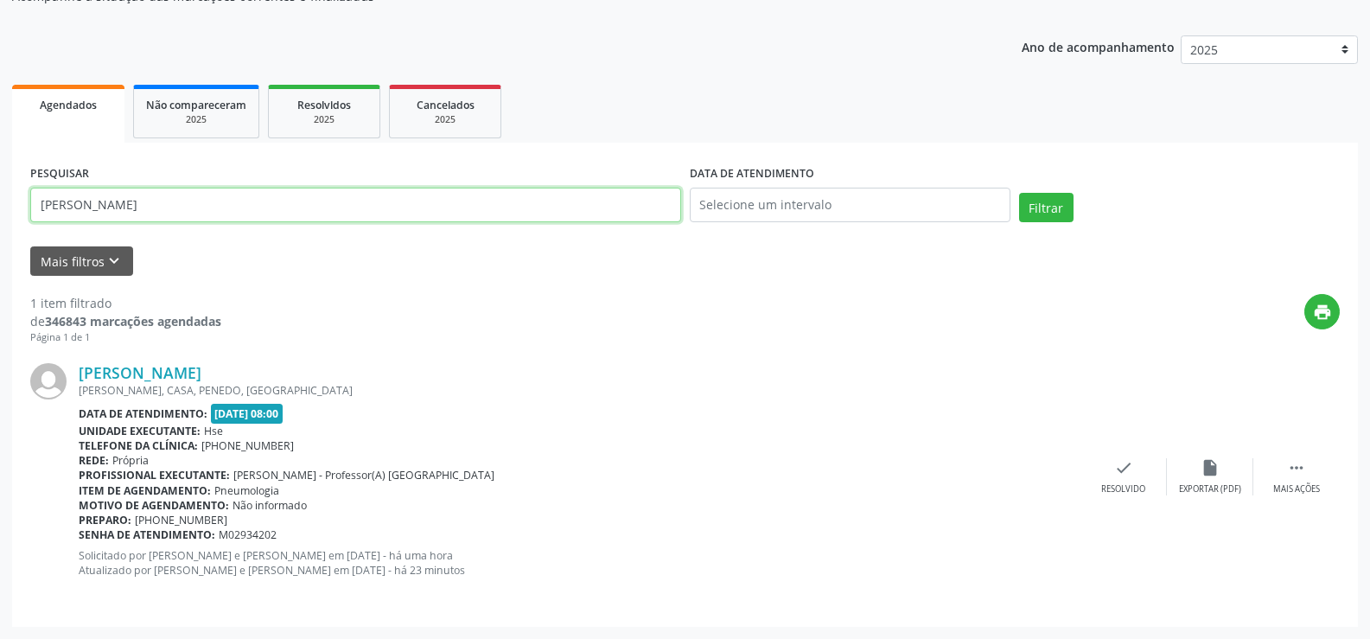
click at [160, 214] on input "[PERSON_NAME]" at bounding box center [355, 205] width 651 height 35
click at [1019, 193] on button "Filtrar" at bounding box center [1046, 207] width 54 height 29
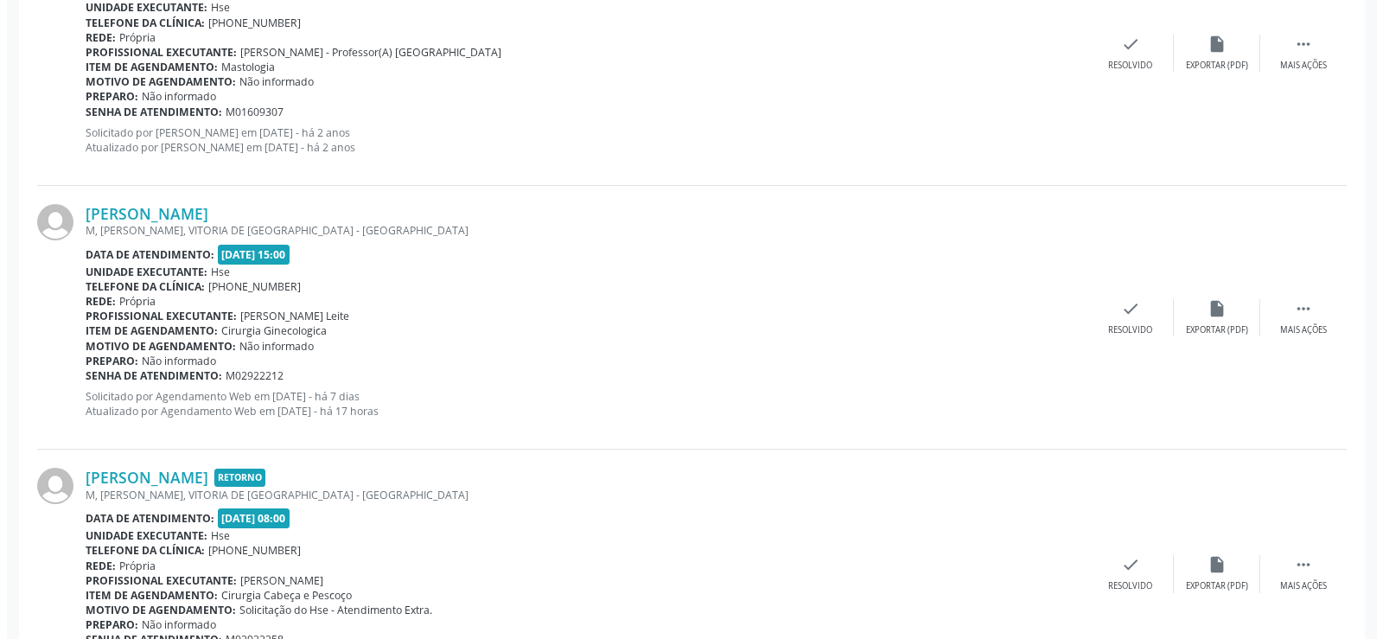
scroll to position [2098, 0]
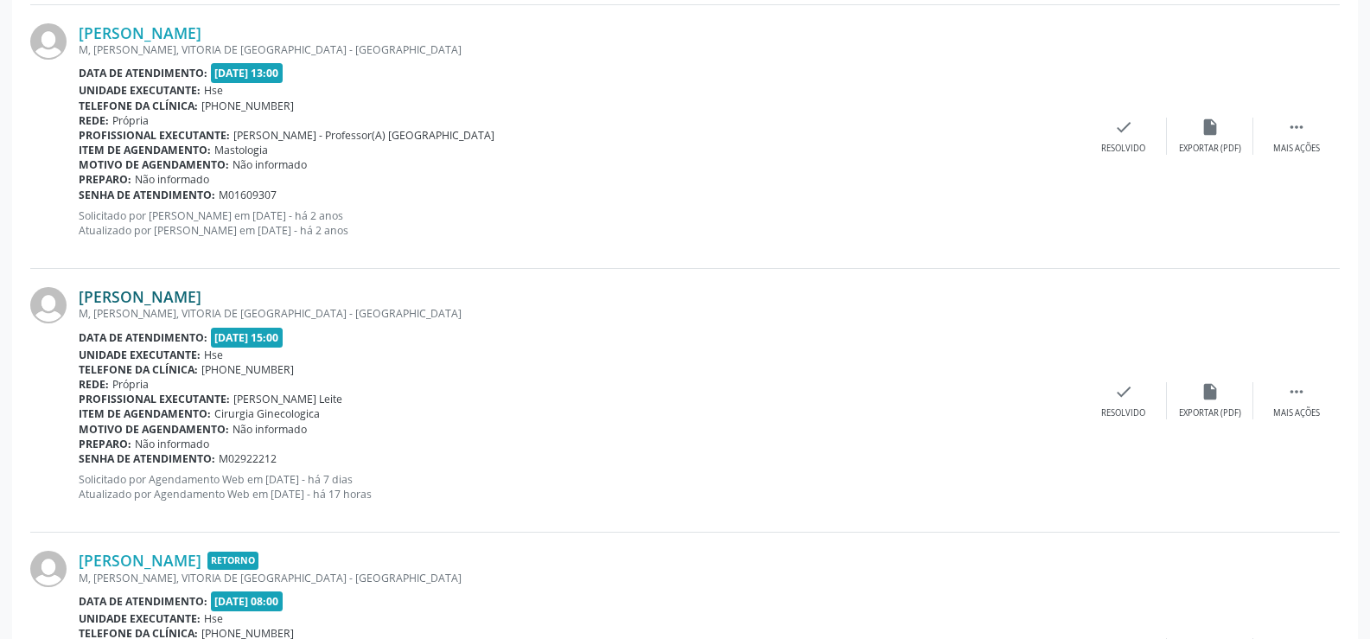
click at [201, 297] on link "[PERSON_NAME]" at bounding box center [140, 296] width 123 height 19
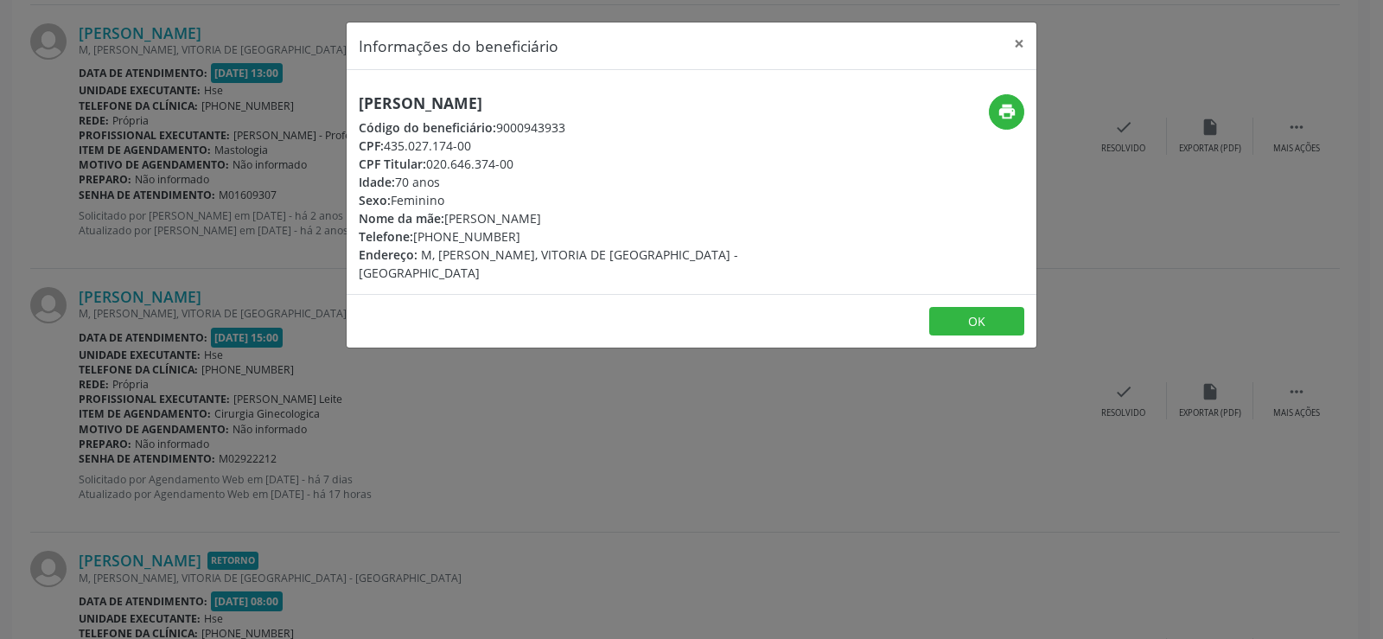
click at [413, 108] on h5 "[PERSON_NAME]" at bounding box center [577, 103] width 436 height 18
click at [348, 461] on div "Informações do beneficiário × [PERSON_NAME] Código do beneficiário: 9000943933 …" at bounding box center [691, 319] width 1383 height 639
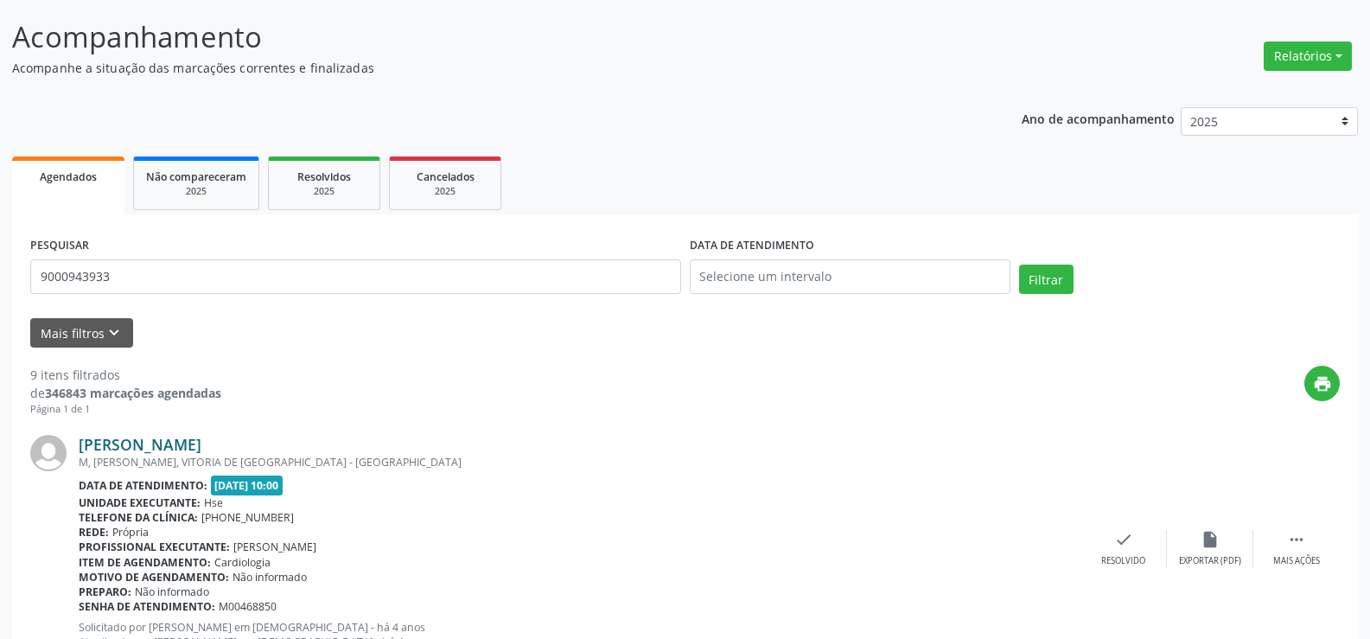
scroll to position [0, 0]
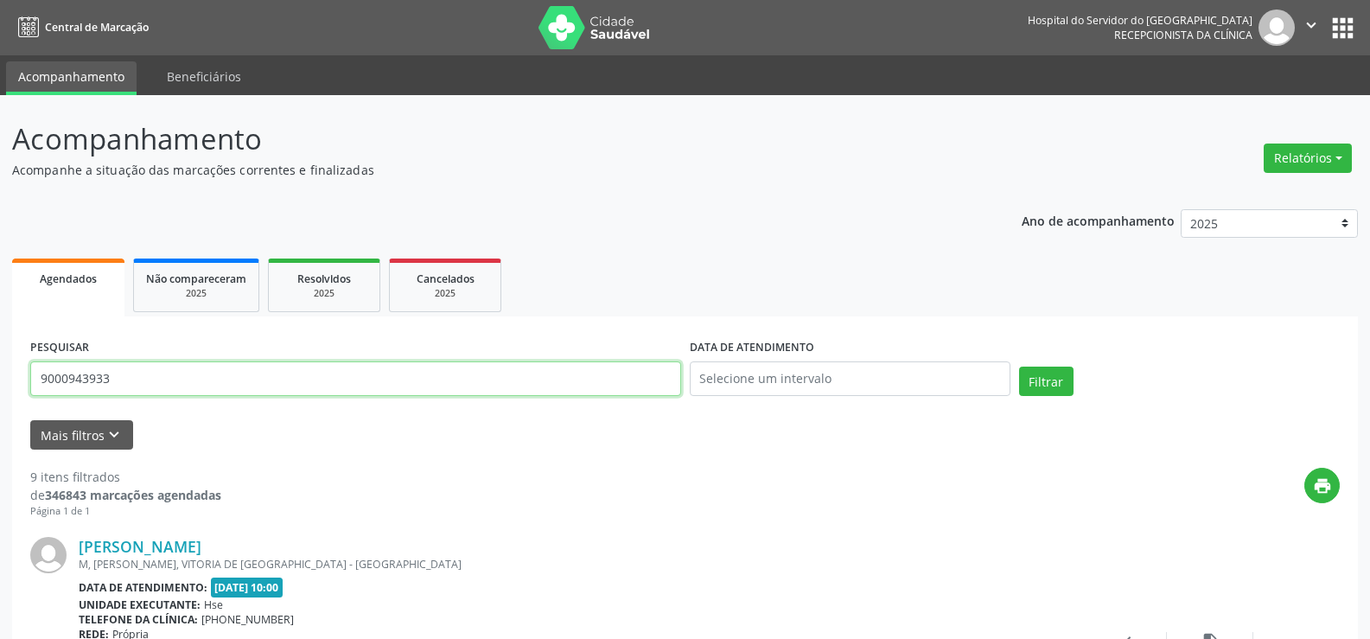
click at [265, 362] on input "9000943933" at bounding box center [355, 378] width 651 height 35
click at [1019, 367] on button "Filtrar" at bounding box center [1046, 381] width 54 height 29
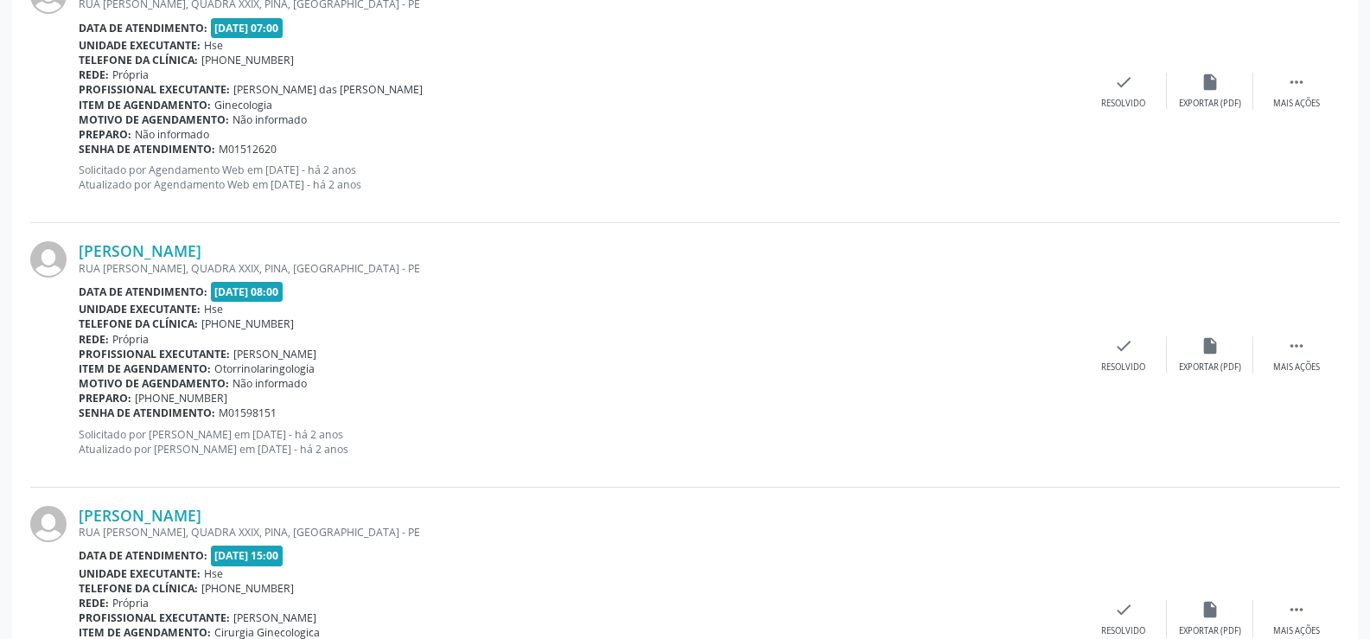
scroll to position [3920, 0]
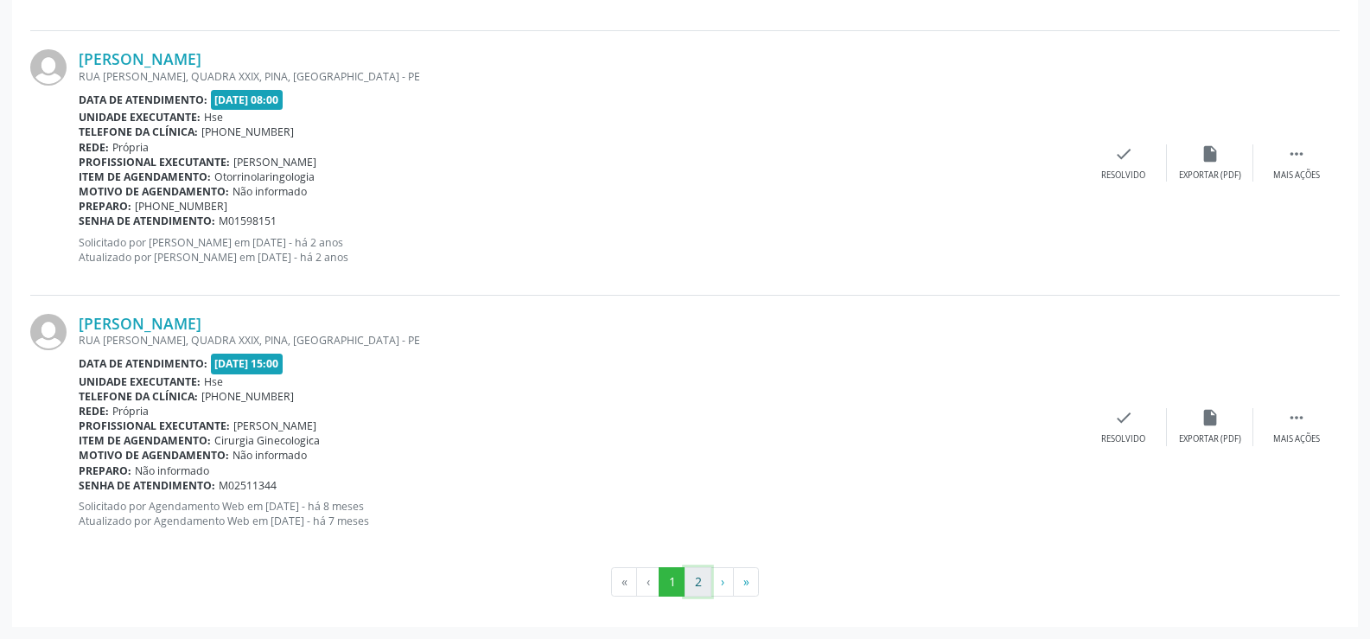
click at [707, 583] on button "2" at bounding box center [698, 581] width 27 height 29
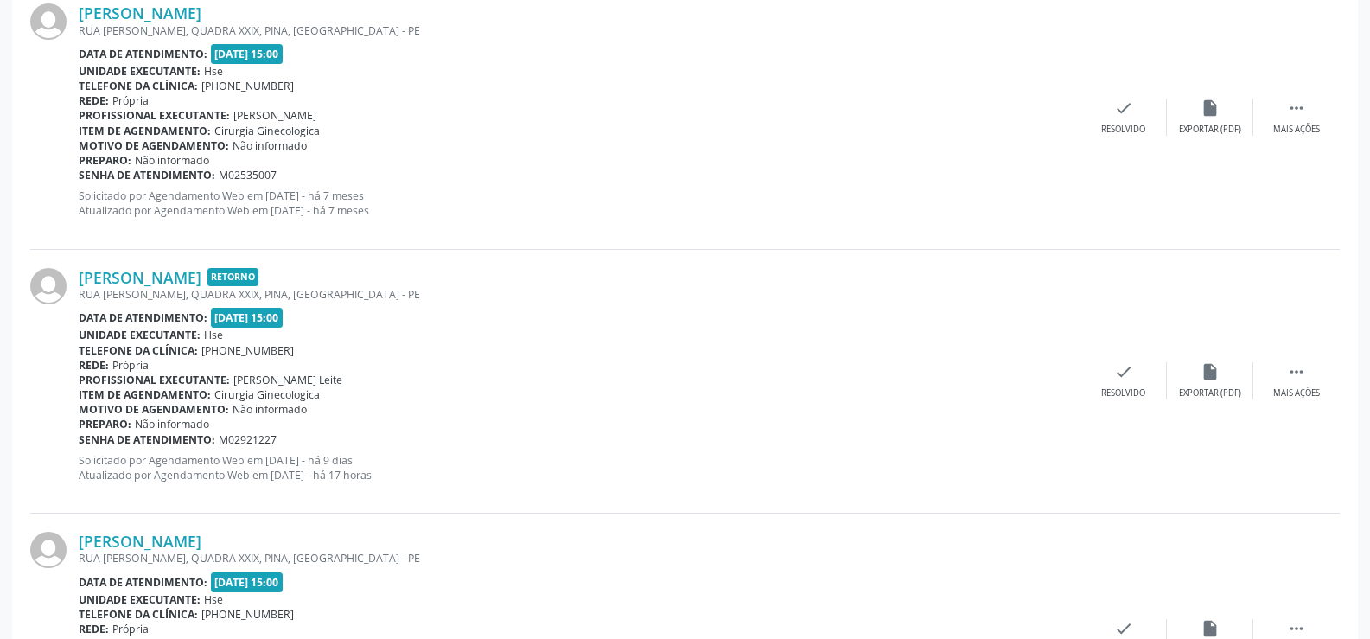
scroll to position [519, 0]
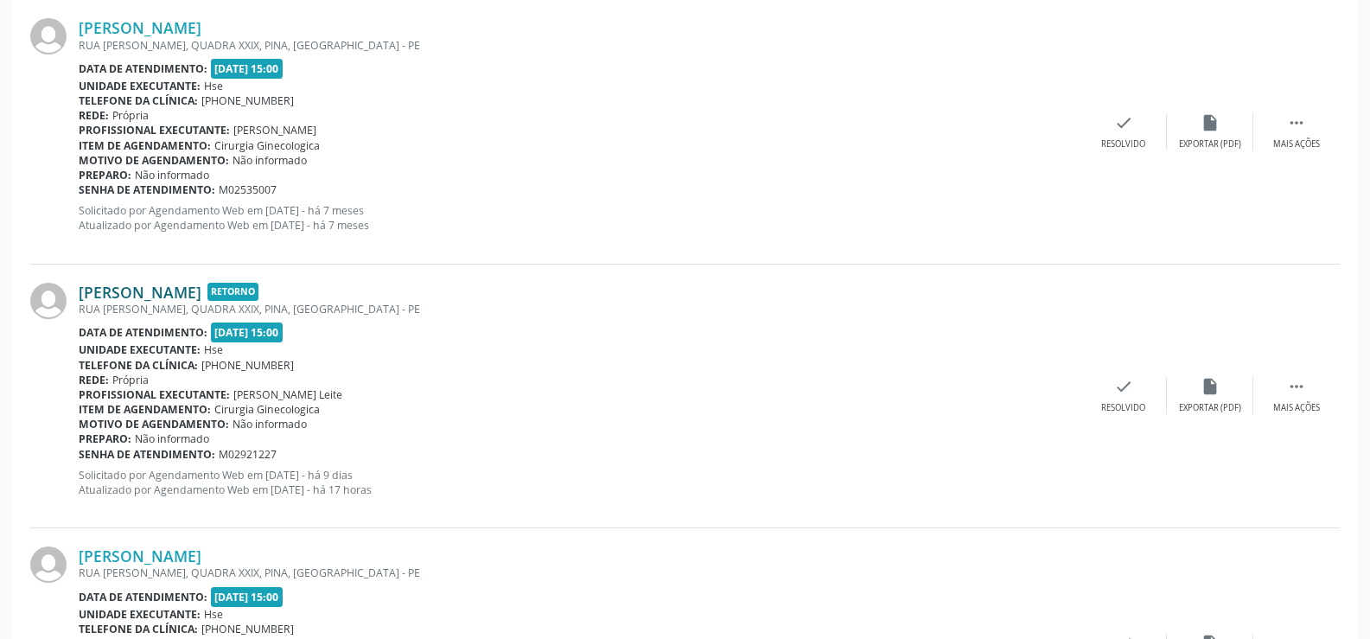
click at [201, 284] on link "[PERSON_NAME]" at bounding box center [140, 292] width 123 height 19
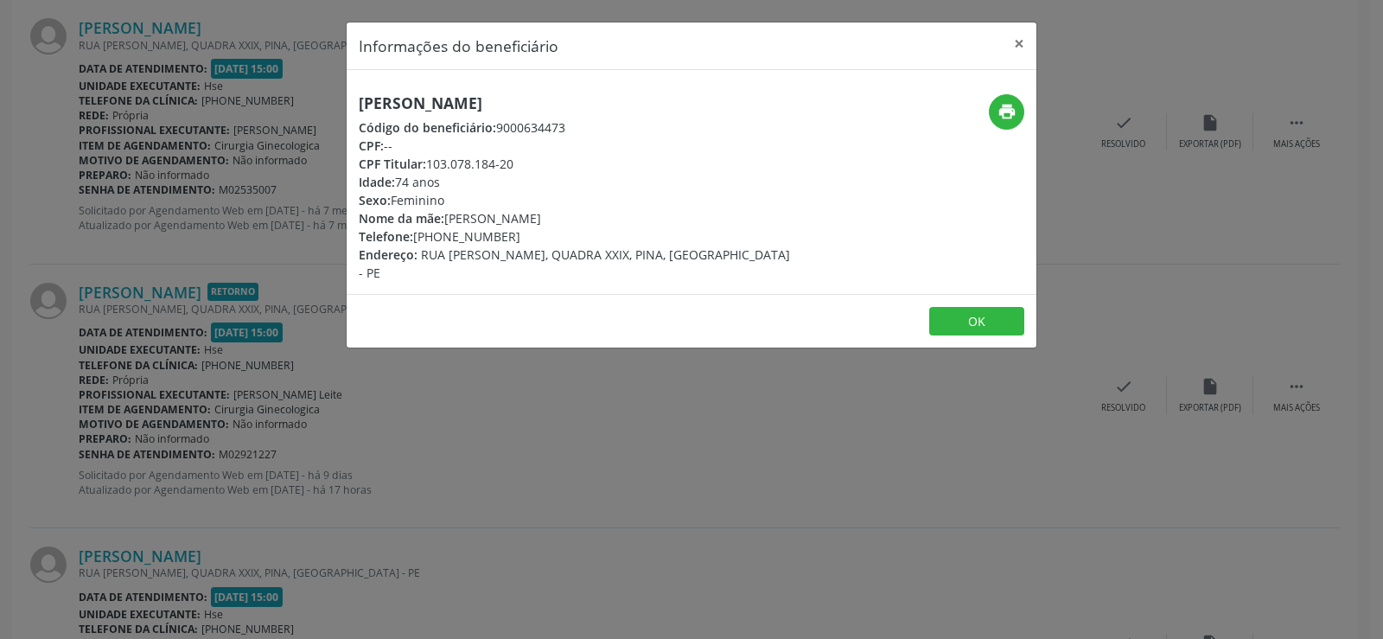
click at [380, 106] on h5 "[PERSON_NAME]" at bounding box center [577, 103] width 436 height 18
click at [277, 374] on div "Informações do beneficiário × [PERSON_NAME] Código do beneficiário: 9000634473 …" at bounding box center [691, 319] width 1383 height 639
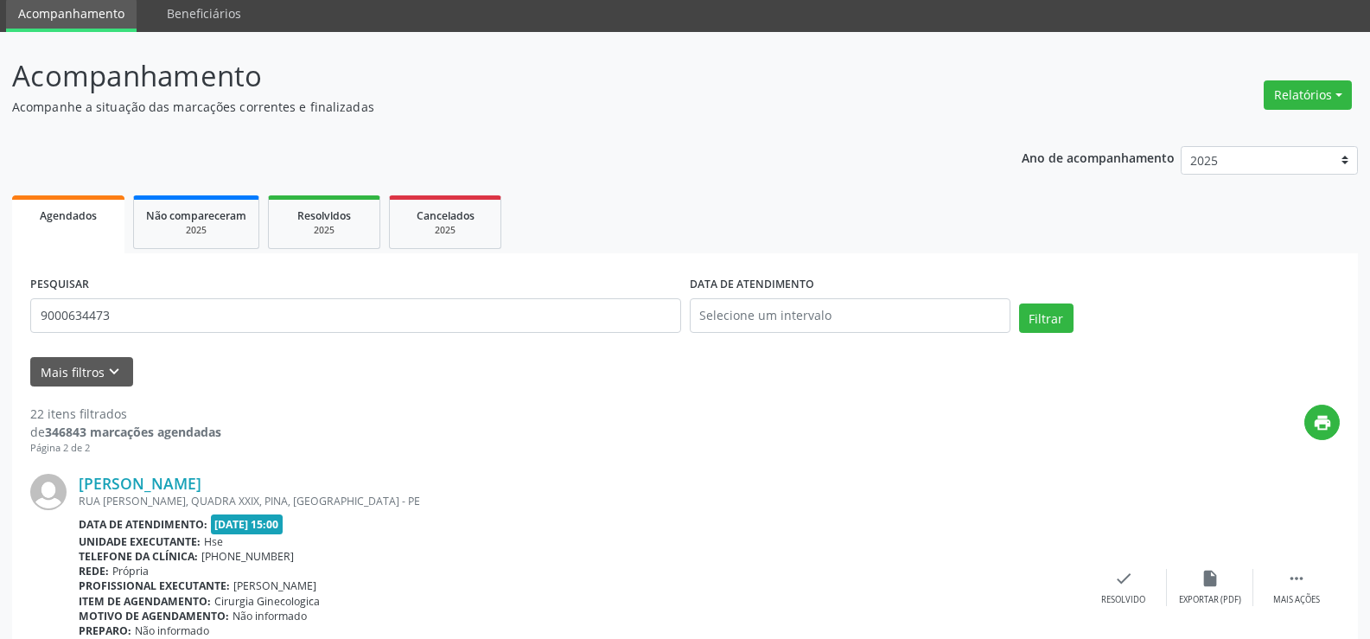
scroll to position [0, 0]
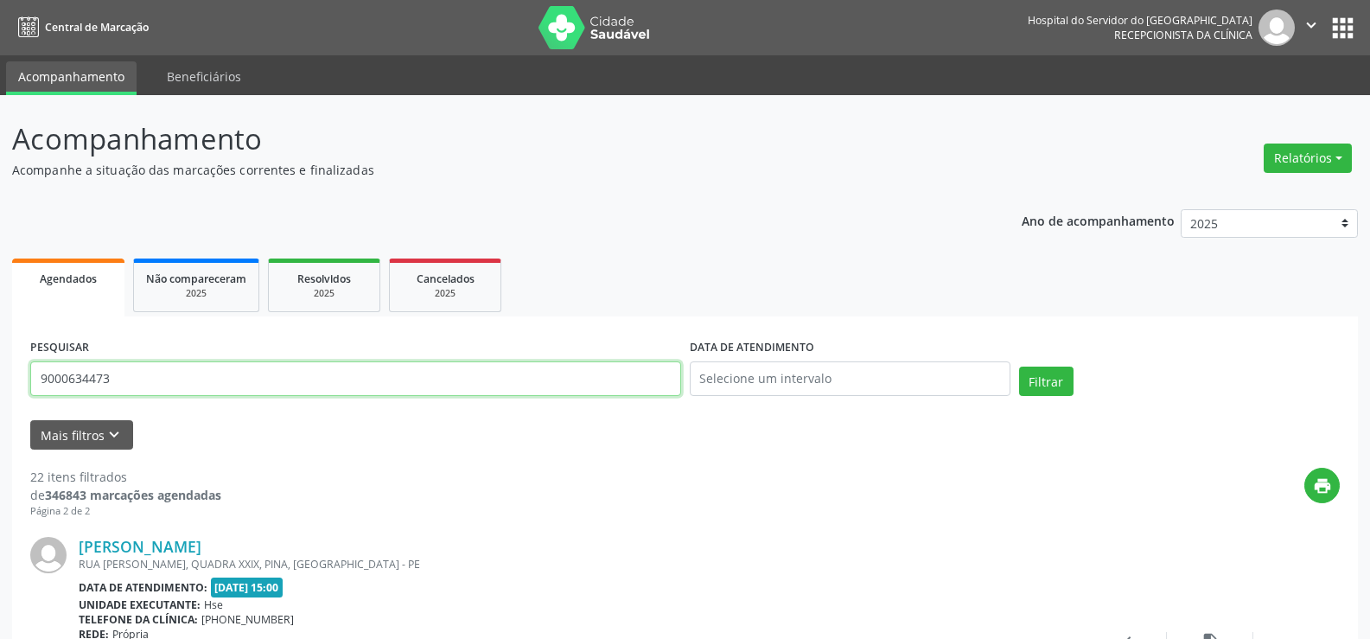
click at [309, 375] on input "9000634473" at bounding box center [355, 378] width 651 height 35
type input "9000097948"
click at [1019, 367] on button "Filtrar" at bounding box center [1046, 381] width 54 height 29
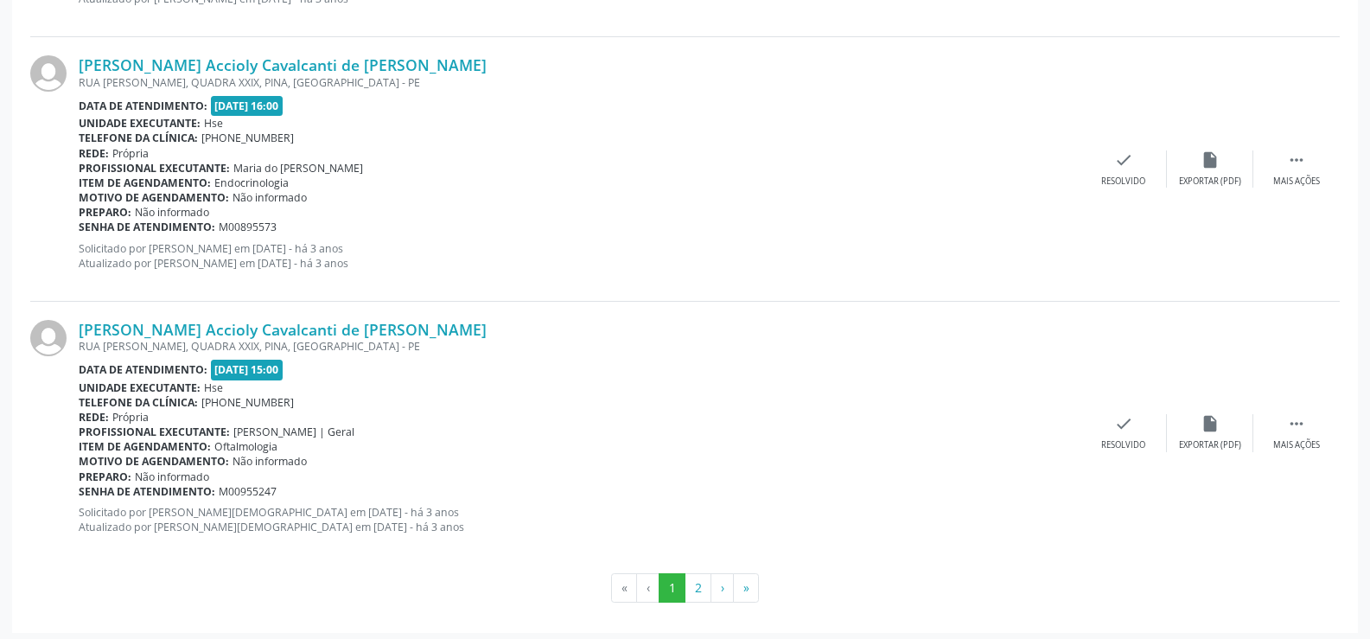
scroll to position [3920, 0]
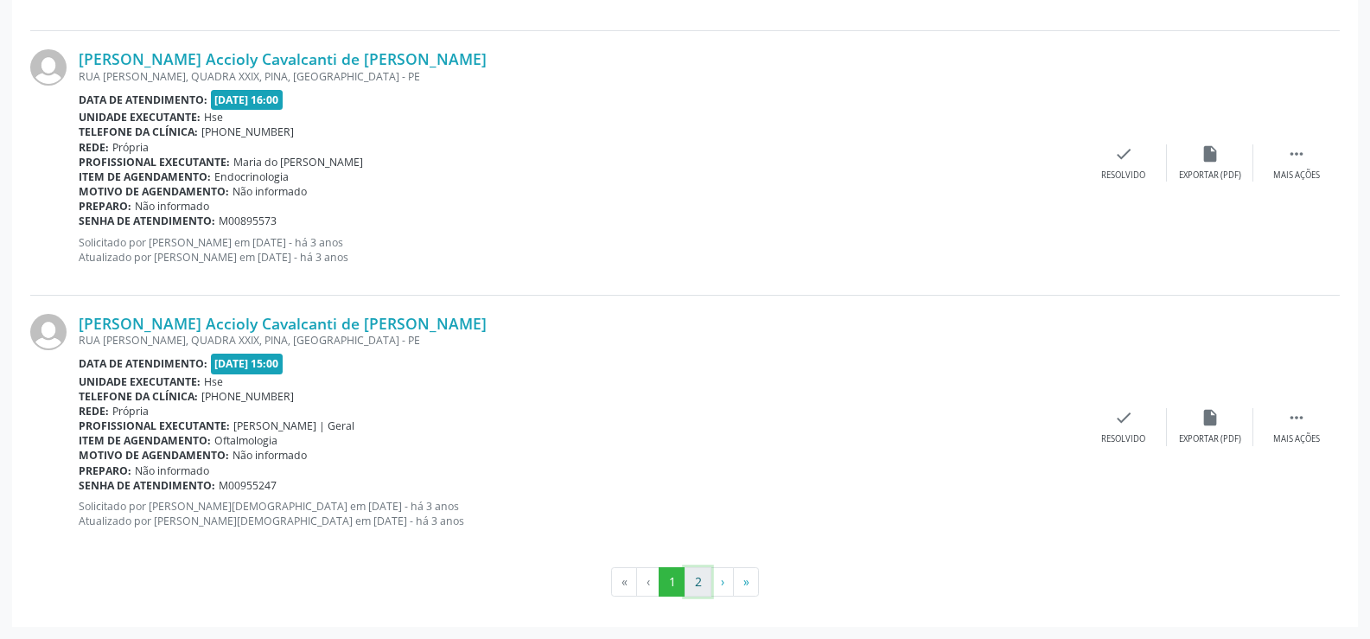
click at [699, 586] on button "2" at bounding box center [698, 581] width 27 height 29
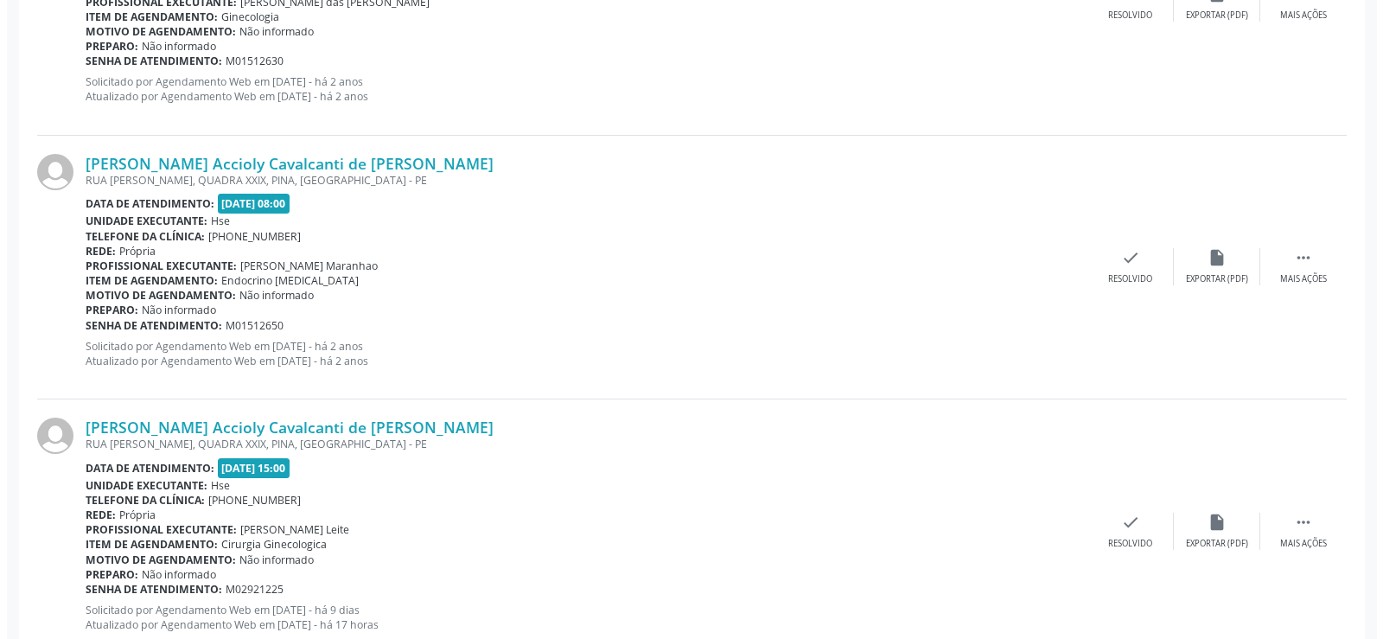
scroll to position [1955, 0]
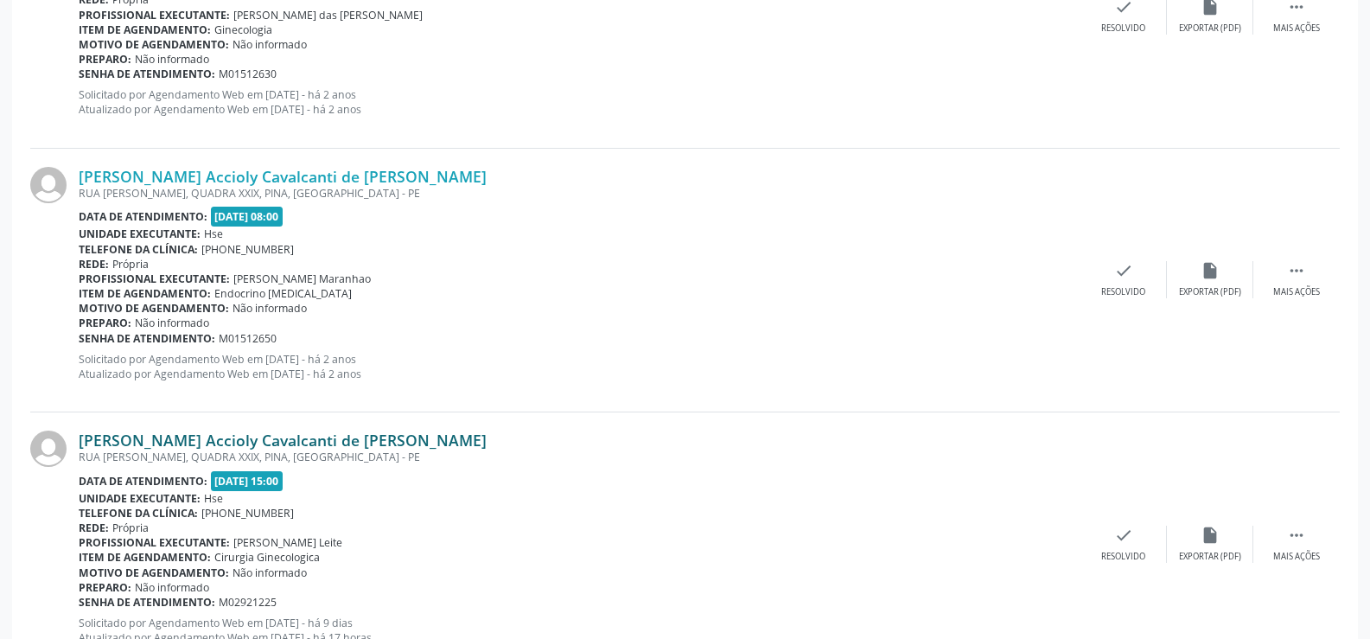
click at [292, 441] on link "[PERSON_NAME] Accioly Cavalcanti de [PERSON_NAME]" at bounding box center [283, 440] width 408 height 19
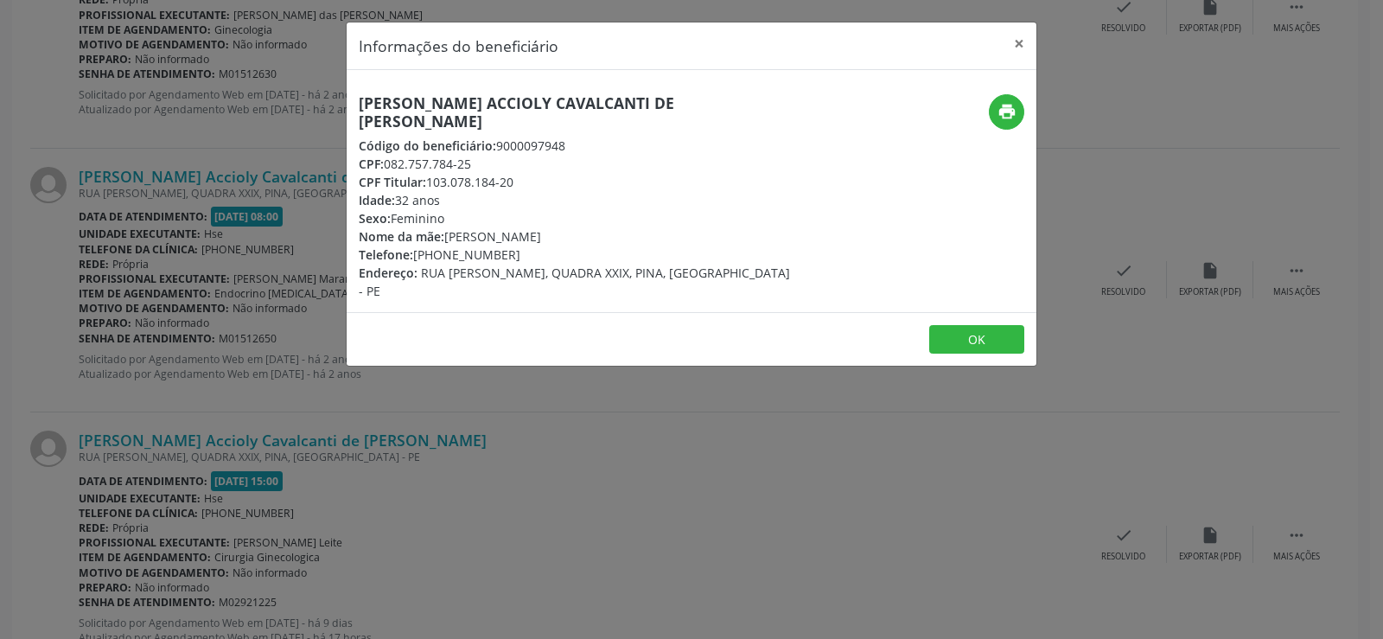
click at [451, 104] on h5 "[PERSON_NAME] Accioly Cavalcanti de [PERSON_NAME]" at bounding box center [577, 112] width 436 height 36
